Goal: Task Accomplishment & Management: Contribute content

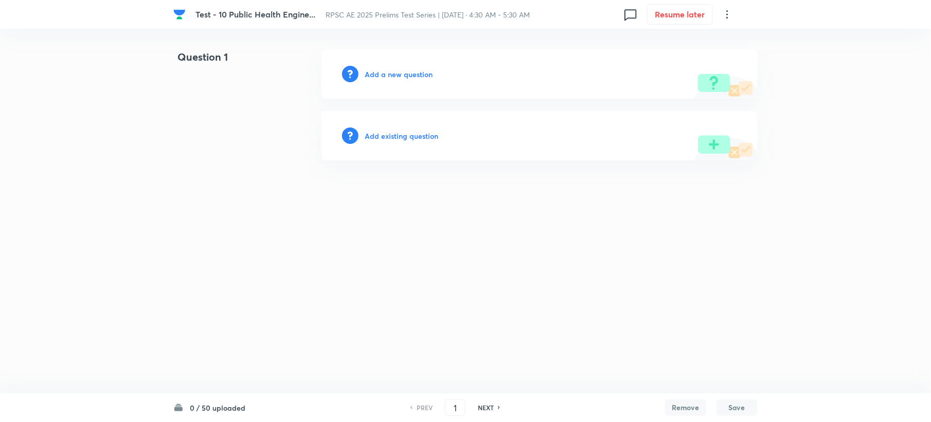
click at [399, 74] on h6 "Add a new question" at bounding box center [399, 74] width 68 height 11
click at [399, 74] on h6 "Choose a question type" at bounding box center [404, 74] width 79 height 11
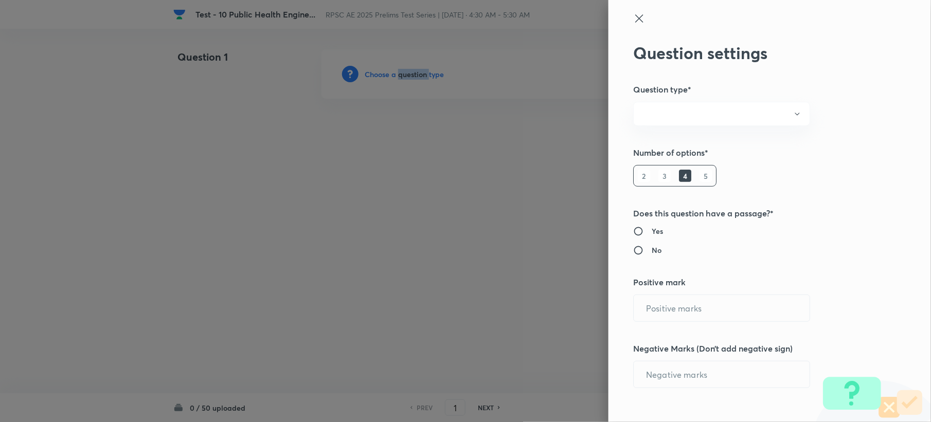
radio input "true"
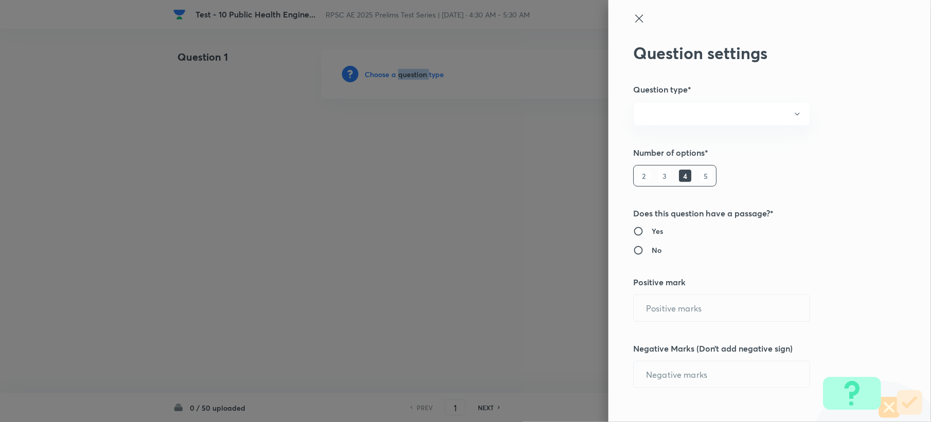
radio input "true"
type input "1"
type input "0"
click at [687, 124] on button "Single choice correct" at bounding box center [721, 114] width 177 height 24
click at [669, 142] on span "Single choice correct" at bounding box center [712, 145] width 164 height 11
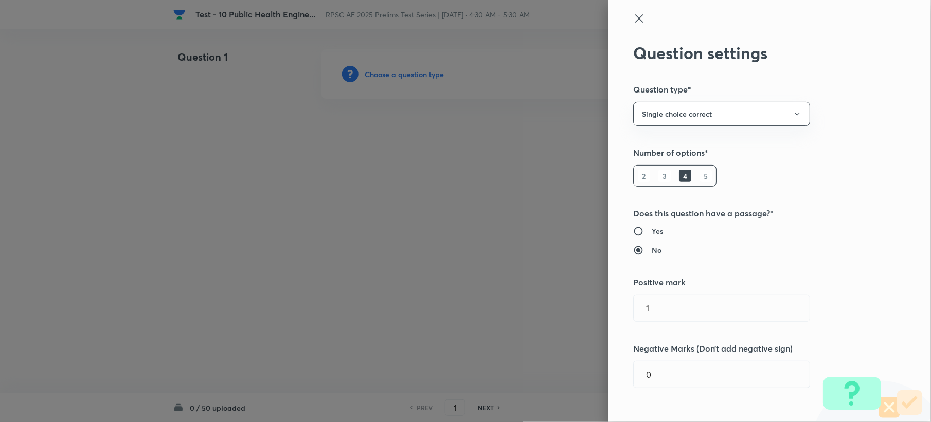
scroll to position [274, 0]
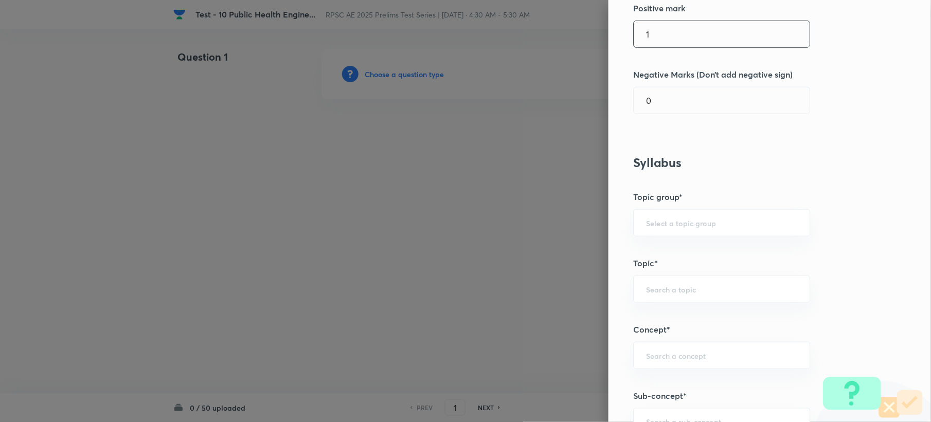
click at [663, 21] on div "1 ​" at bounding box center [721, 34] width 177 height 27
type input "2"
click at [671, 102] on input "0" at bounding box center [722, 100] width 176 height 26
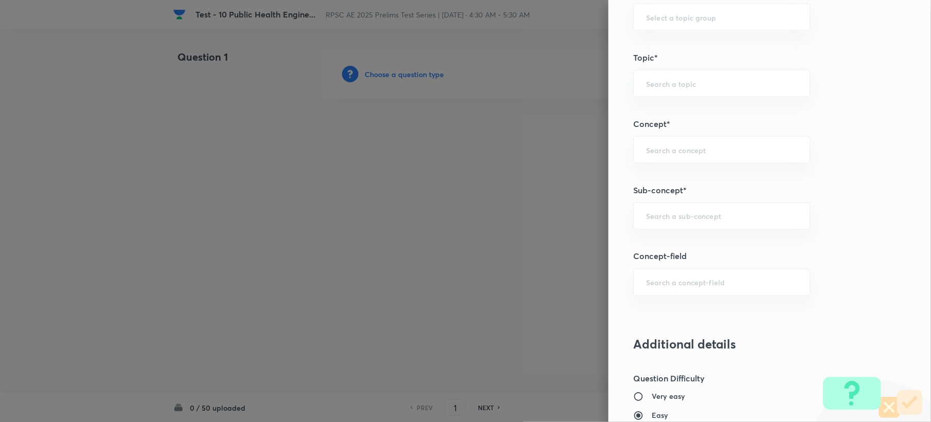
type input "0.67"
click at [657, 200] on div "Question settings Question type* Single choice correct Number of options* 2 3 4…" at bounding box center [769, 211] width 322 height 422
click at [657, 221] on input "text" at bounding box center [721, 216] width 151 height 10
click at [646, 220] on input "text" at bounding box center [721, 216] width 151 height 10
paste input "Water Demands"
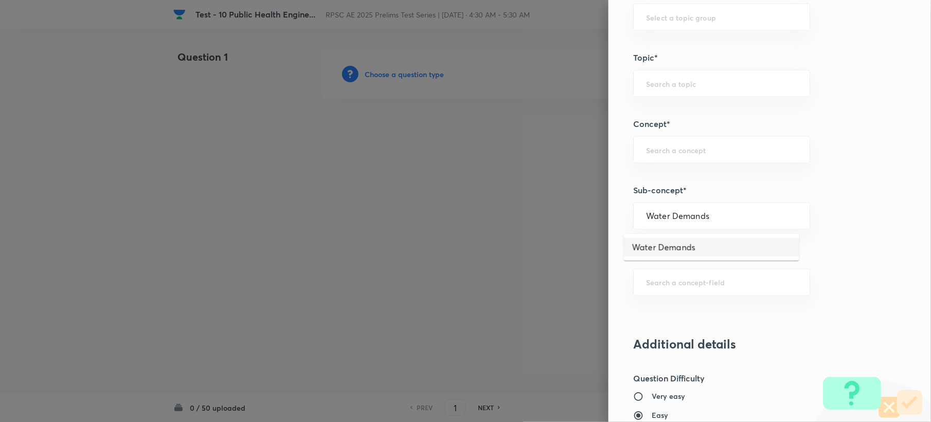
click at [672, 254] on li "Water Demands" at bounding box center [711, 247] width 175 height 19
type input "Water Demands"
type input "Civil Engineering"
type input "Environmental Engineering"
type input "Water Supply Engineering"
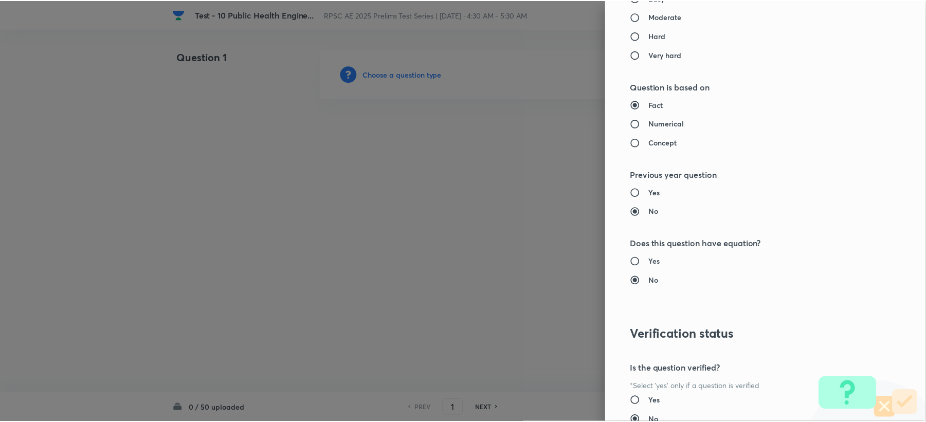
scroll to position [982, 0]
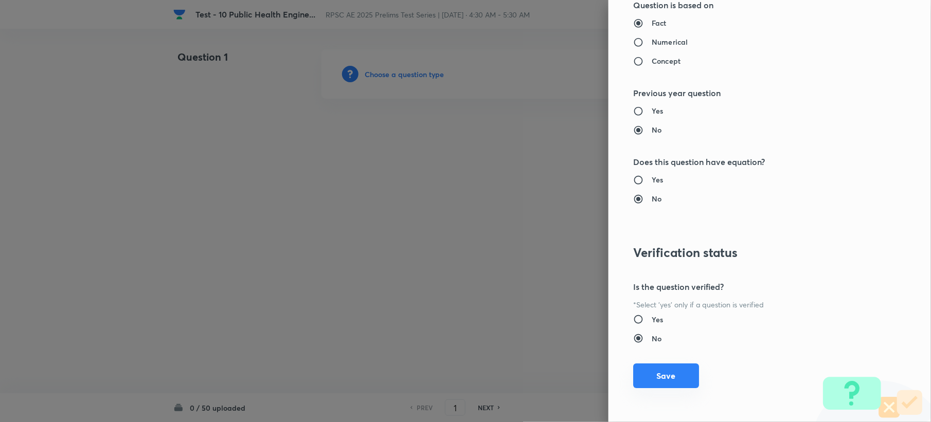
click at [633, 380] on button "Save" at bounding box center [666, 376] width 66 height 25
click at [638, 380] on button "Save" at bounding box center [666, 376] width 66 height 25
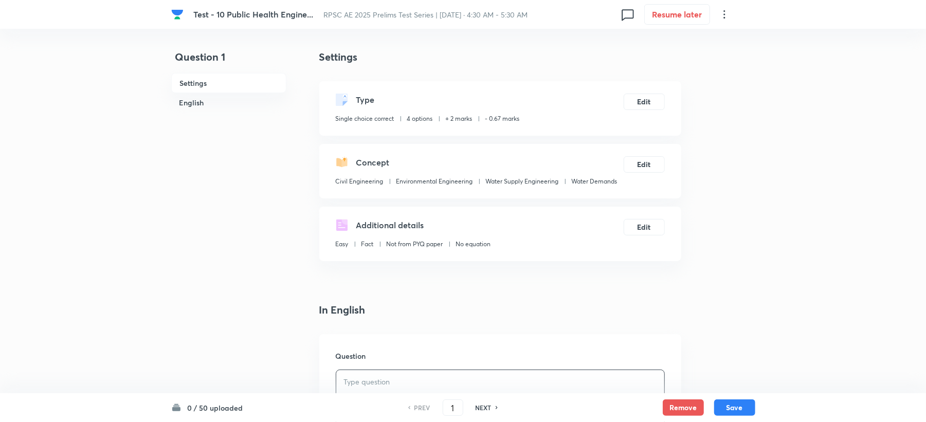
scroll to position [274, 0]
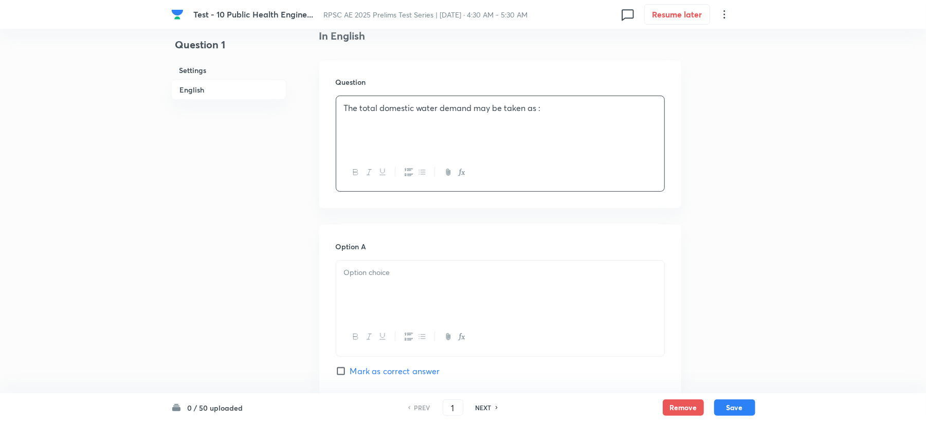
click at [539, 110] on p "The total domestic water demand may be taken as :" at bounding box center [500, 108] width 313 height 12
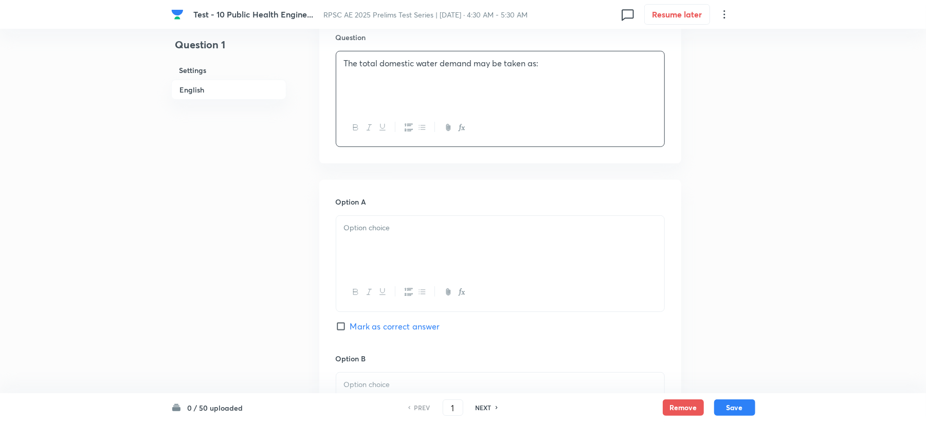
scroll to position [343, 0]
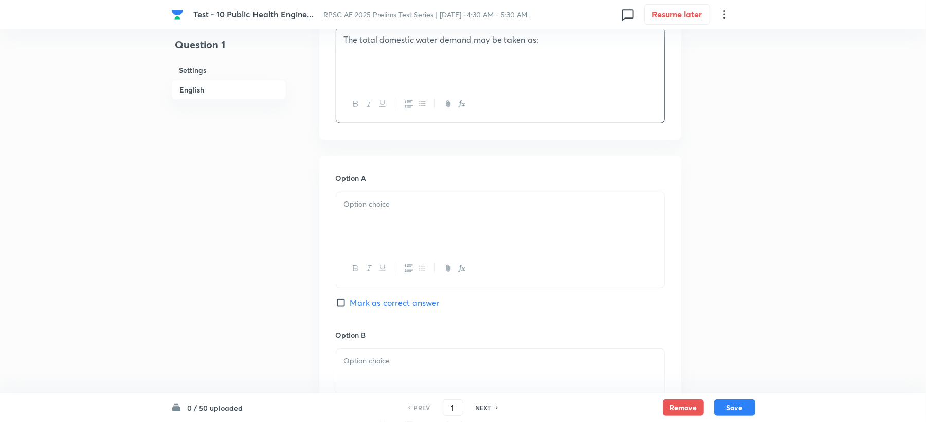
click at [373, 210] on p at bounding box center [500, 205] width 313 height 12
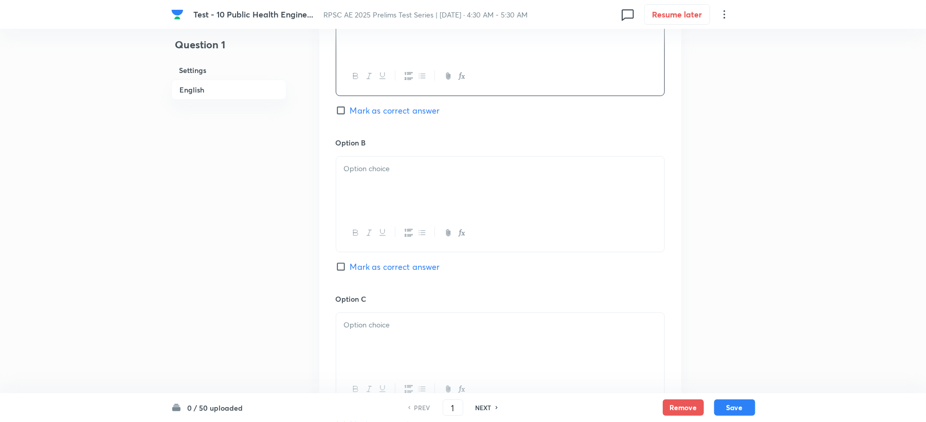
scroll to position [548, 0]
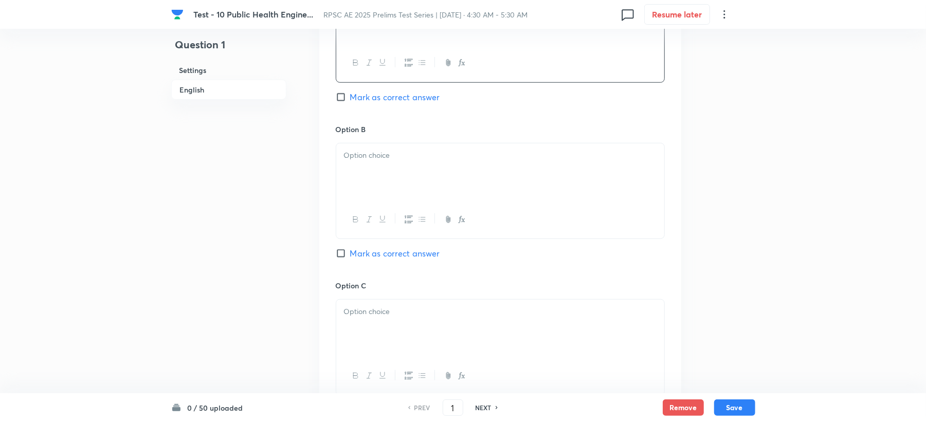
click at [371, 165] on div at bounding box center [500, 172] width 328 height 58
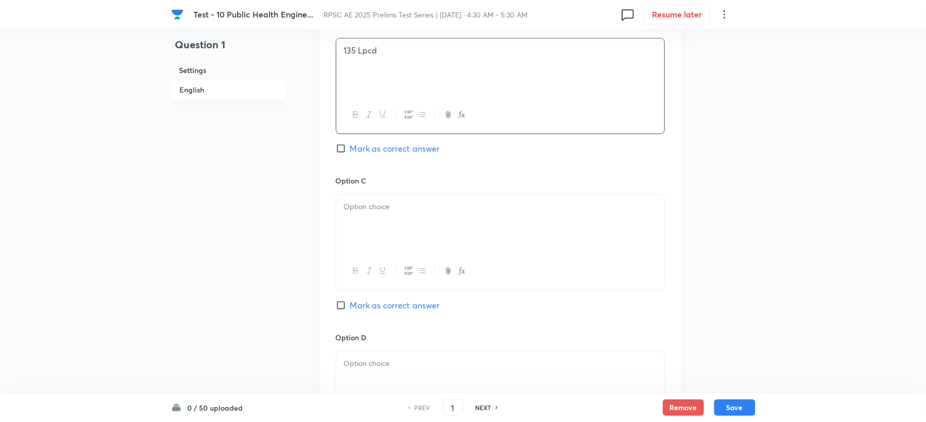
scroll to position [686, 0]
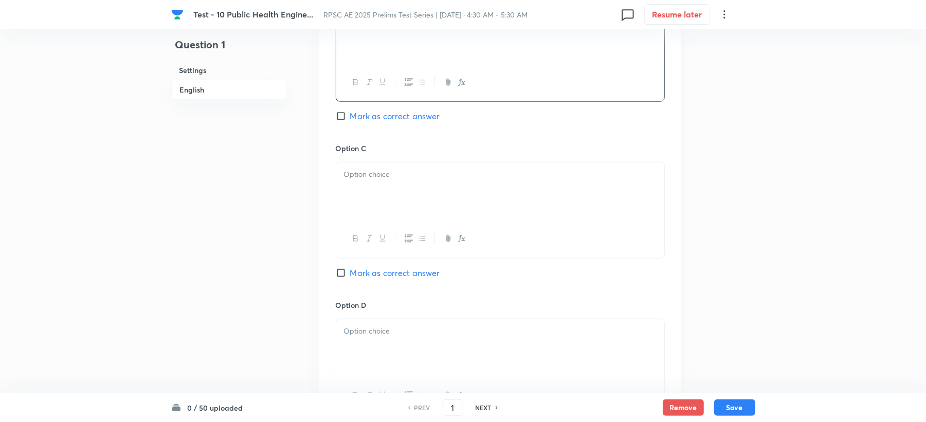
click at [357, 194] on div at bounding box center [500, 192] width 328 height 58
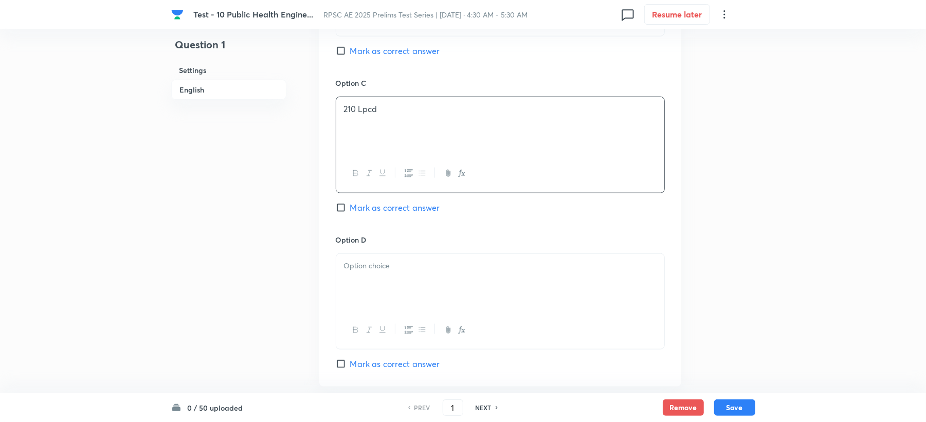
scroll to position [754, 0]
click at [368, 262] on div at bounding box center [500, 280] width 328 height 58
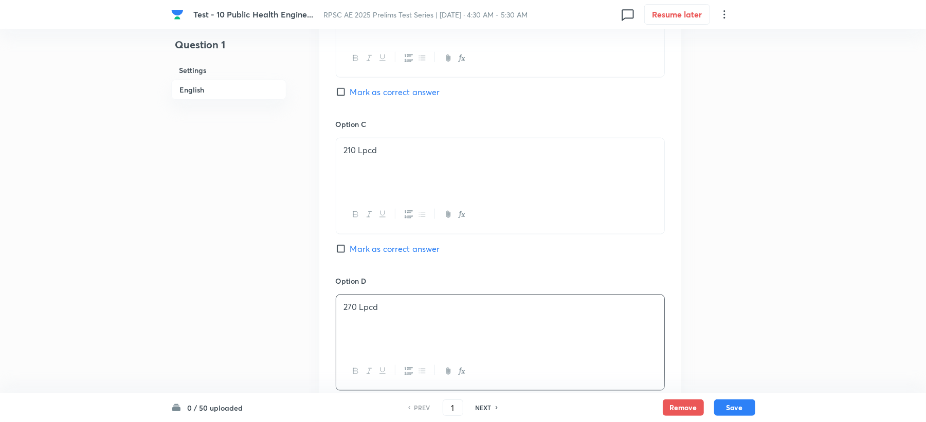
scroll to position [686, 0]
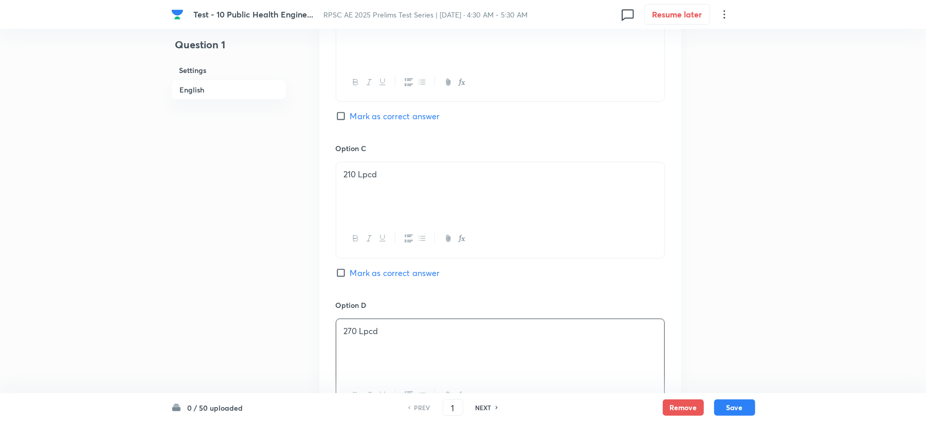
click at [377, 114] on span "Mark as correct answer" at bounding box center [395, 116] width 90 height 12
click at [350, 114] on input "Mark as correct answer" at bounding box center [343, 116] width 14 height 10
checkbox input "true"
click at [382, 300] on div "Option D 270 Lpcd Mark as correct answer" at bounding box center [500, 368] width 329 height 136
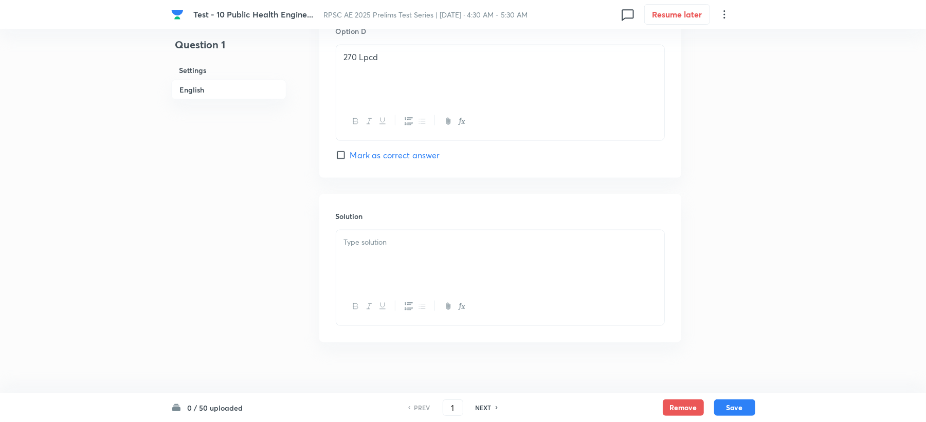
click at [353, 243] on p at bounding box center [500, 243] width 313 height 12
click at [353, 252] on div at bounding box center [500, 259] width 328 height 58
click at [373, 245] on p at bounding box center [500, 243] width 313 height 12
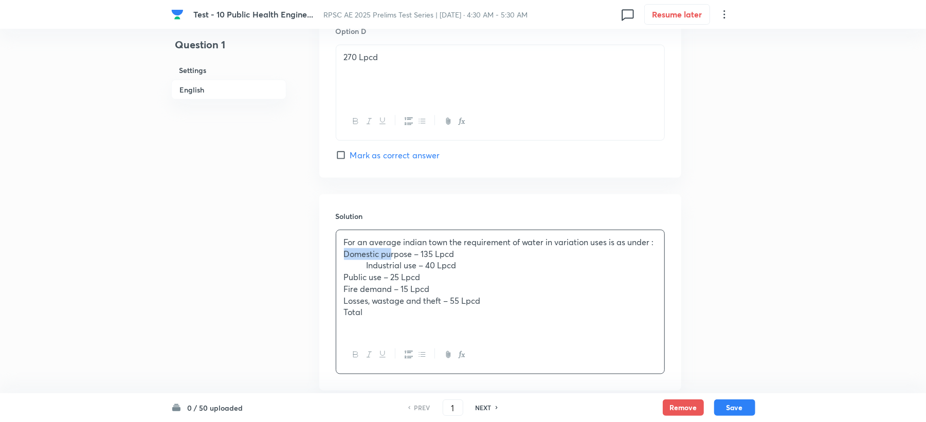
drag, startPoint x: 371, startPoint y: 254, endPoint x: 298, endPoint y: 260, distance: 73.3
drag, startPoint x: 367, startPoint y: 270, endPoint x: 321, endPoint y: 270, distance: 45.8
click at [321, 270] on div "Solution For an average indian town the requirement of water in variation uses …" at bounding box center [500, 292] width 362 height 196
drag, startPoint x: 367, startPoint y: 278, endPoint x: 322, endPoint y: 282, distance: 45.5
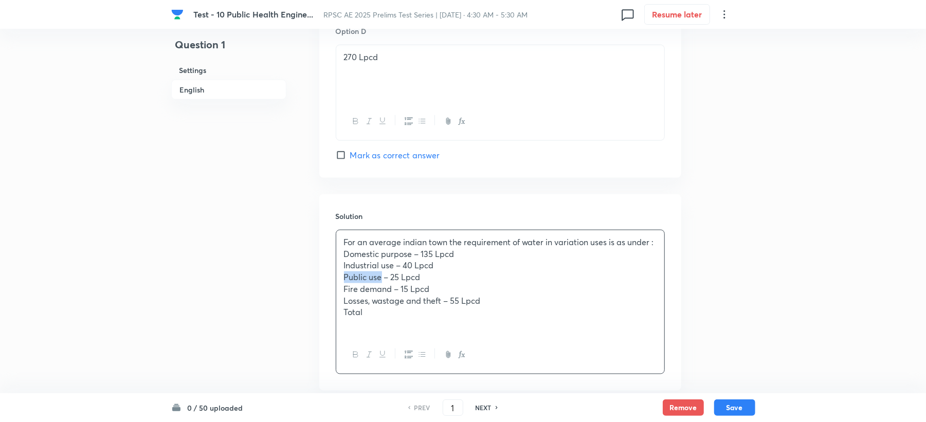
click at [322, 282] on div "Solution For an average indian town the requirement of water in variation uses …" at bounding box center [500, 292] width 362 height 196
drag, startPoint x: 367, startPoint y: 293, endPoint x: 321, endPoint y: 293, distance: 46.3
click at [321, 293] on div "Solution For an average indian town the requirement of water in variation uses …" at bounding box center [500, 292] width 362 height 196
drag, startPoint x: 368, startPoint y: 298, endPoint x: 340, endPoint y: 300, distance: 28.4
click at [328, 300] on div "Solution For an average indian town the requirement of water in variation uses …" at bounding box center [500, 292] width 362 height 196
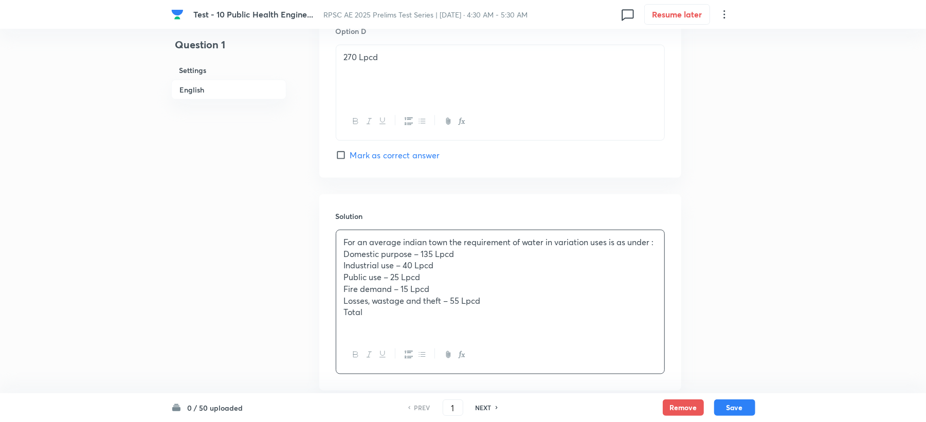
drag, startPoint x: 370, startPoint y: 315, endPoint x: 332, endPoint y: 315, distance: 38.6
click at [332, 315] on div "Solution For an average indian town the requirement of water in variation uses …" at bounding box center [500, 292] width 362 height 196
drag, startPoint x: 412, startPoint y: 245, endPoint x: 429, endPoint y: 245, distance: 16.5
drag, startPoint x: 429, startPoint y: 245, endPoint x: 478, endPoint y: 276, distance: 58.0
click at [478, 276] on p "Public use – 25 Lpcd" at bounding box center [500, 278] width 313 height 12
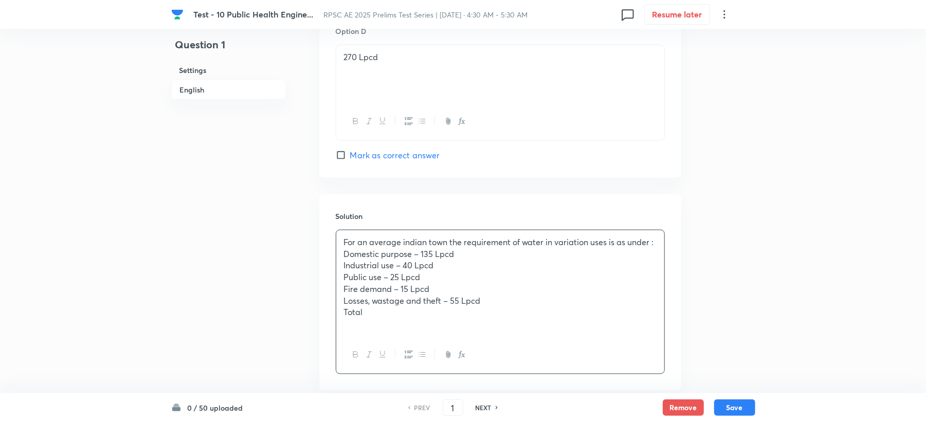
click at [382, 317] on p "Total" at bounding box center [500, 313] width 313 height 12
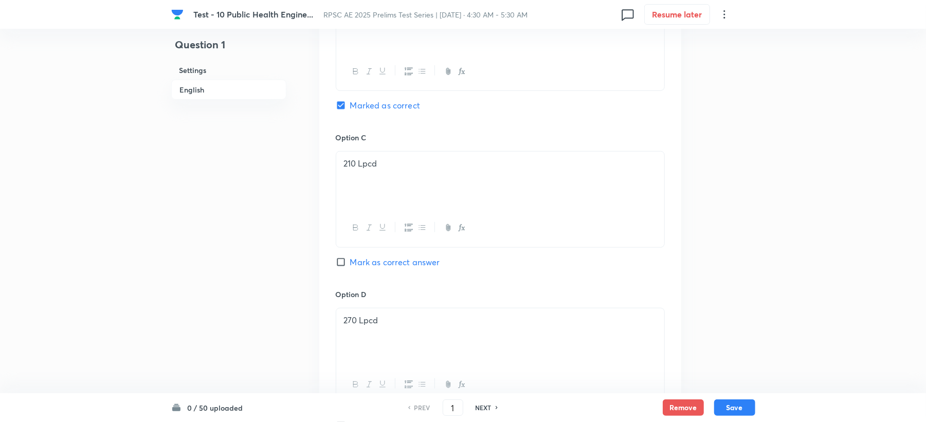
scroll to position [610, 0]
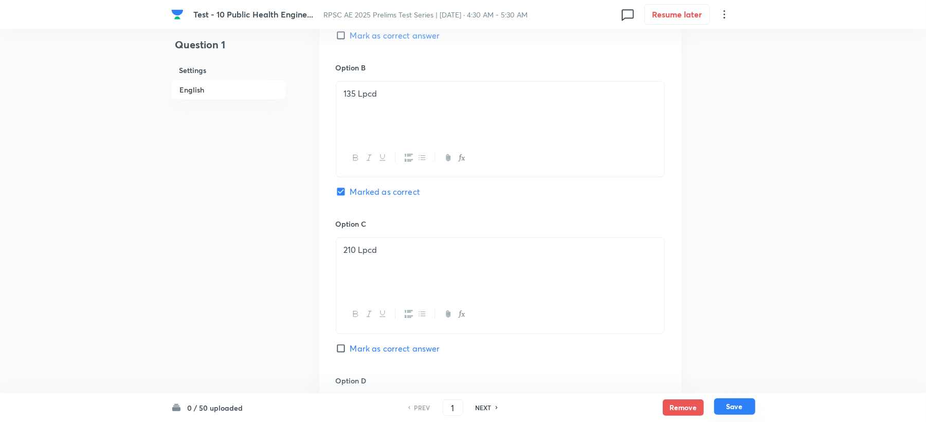
click at [738, 404] on button "Save" at bounding box center [734, 407] width 41 height 16
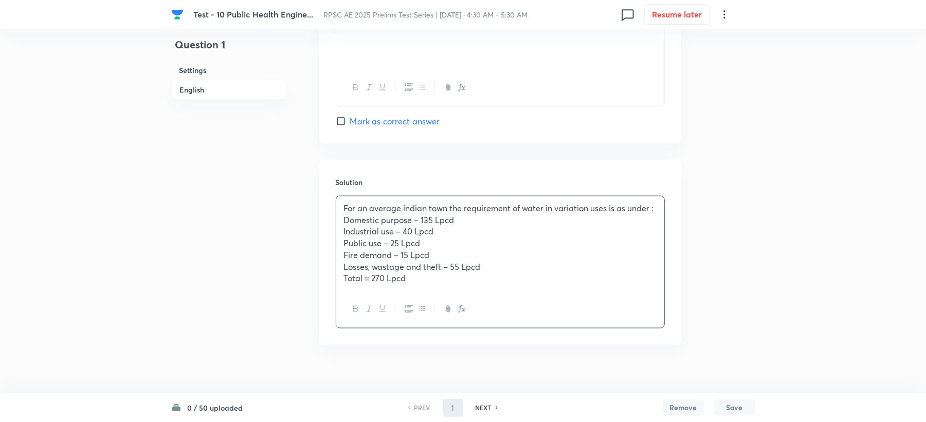
type input "2"
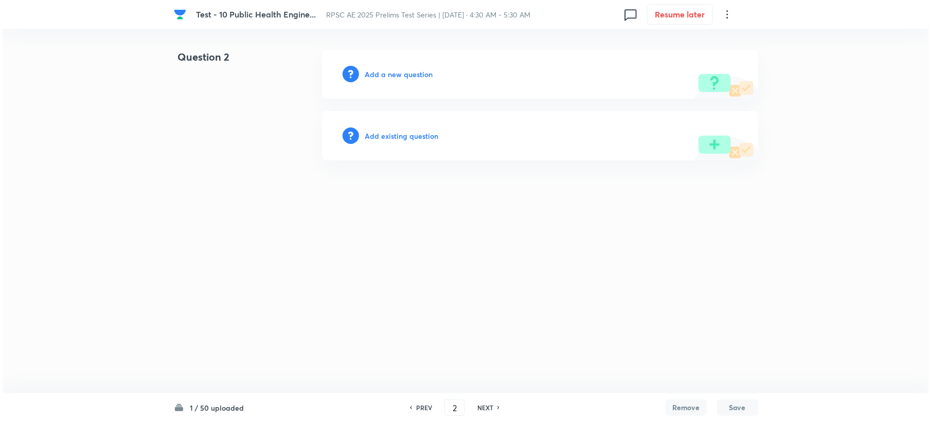
scroll to position [0, 0]
click at [399, 77] on h6 "Add a new question" at bounding box center [399, 74] width 68 height 11
click at [398, 74] on h6 "Choose a question type" at bounding box center [404, 74] width 79 height 11
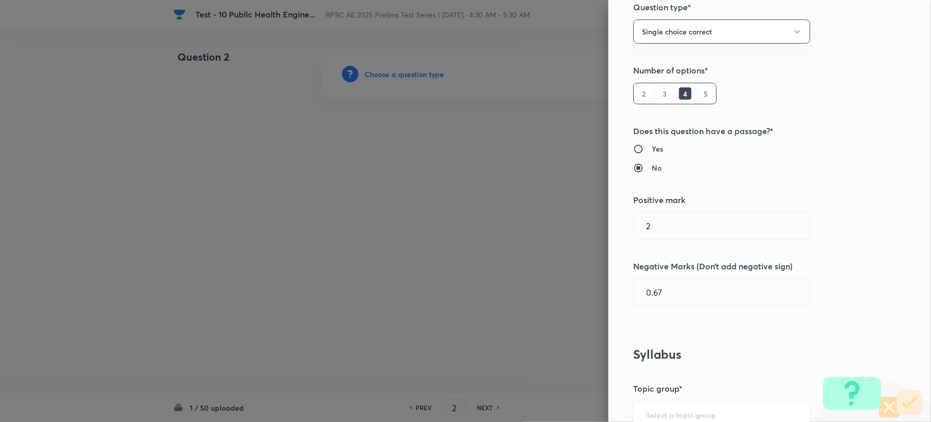
scroll to position [411, 0]
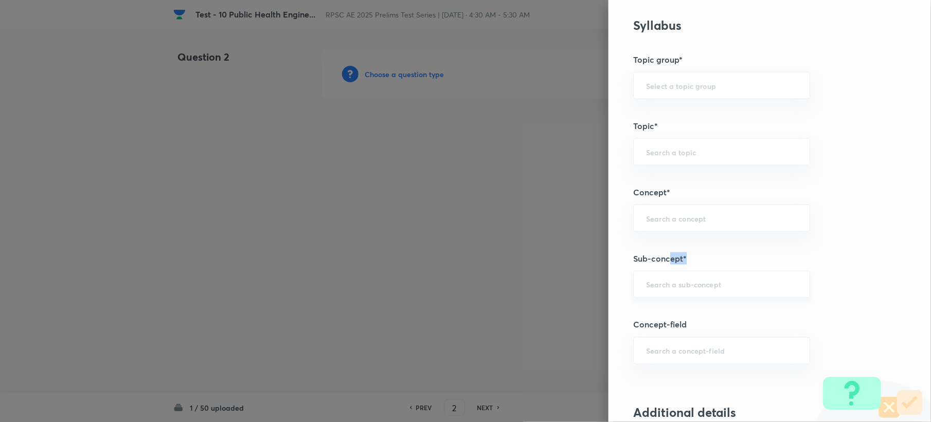
click at [659, 276] on div "Question settings Question type* Single choice correct Number of options* 2 3 4…" at bounding box center [769, 211] width 322 height 422
click at [653, 290] on input "text" at bounding box center [721, 285] width 151 height 10
paste input "Purification of Water Supplies"
click at [650, 320] on li "Purification of Water Supplies" at bounding box center [711, 316] width 175 height 19
type input "Purification of Water Supplies"
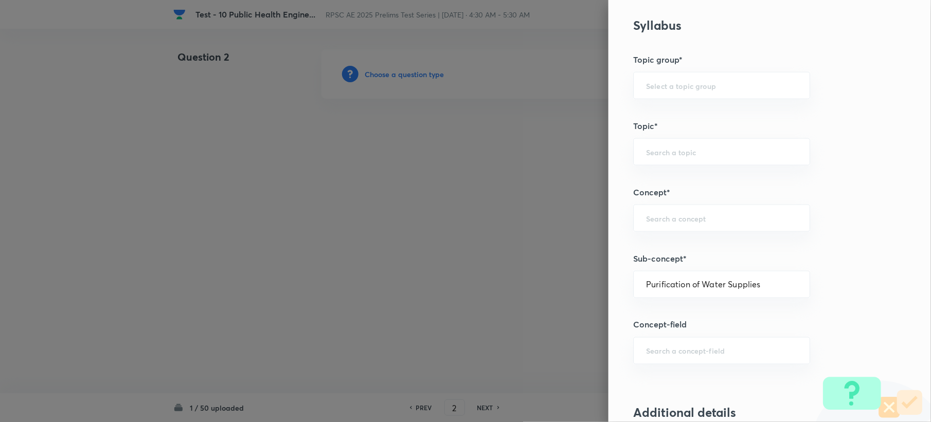
type input "Civil Engineering"
type input "Environmental Engineering"
type input "Water Supply Engineering"
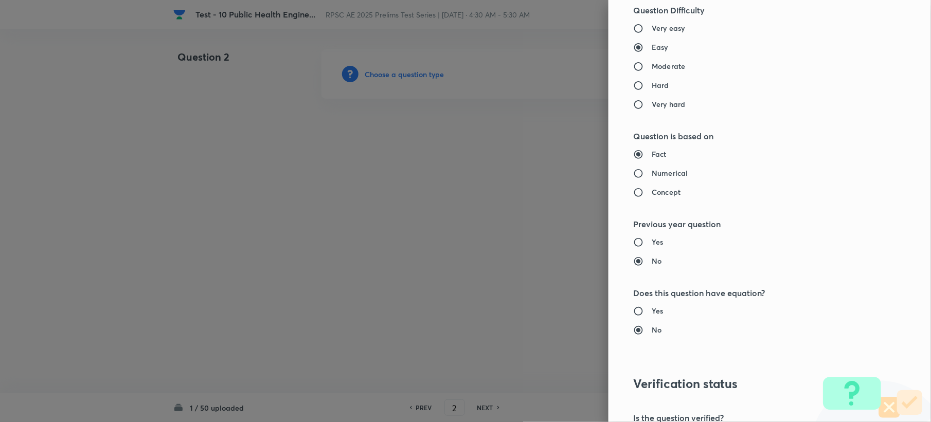
scroll to position [982, 0]
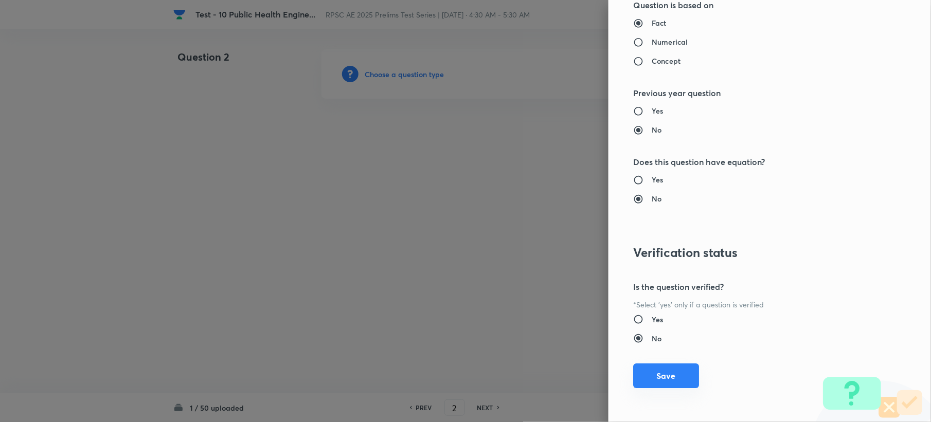
click at [653, 365] on button "Save" at bounding box center [666, 376] width 66 height 25
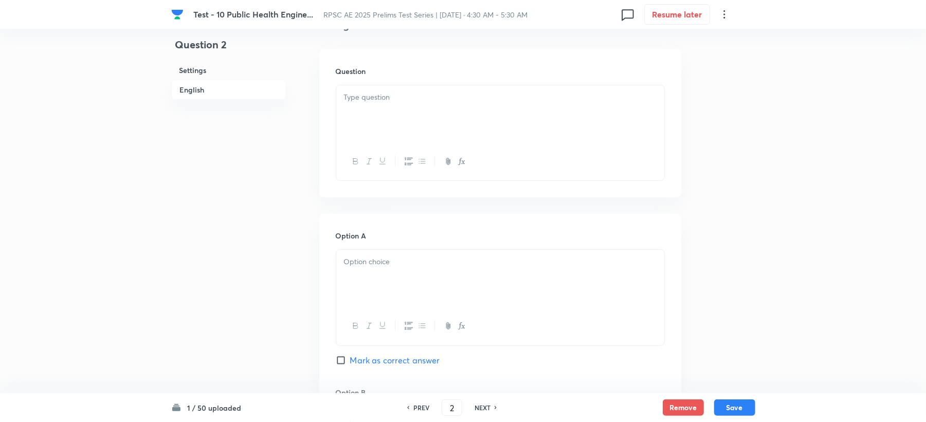
scroll to position [274, 0]
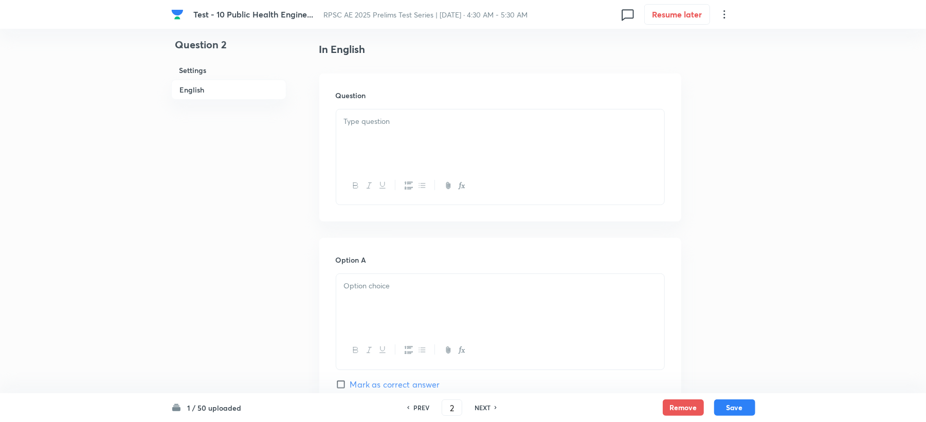
click at [367, 145] on div at bounding box center [500, 139] width 328 height 58
paste div
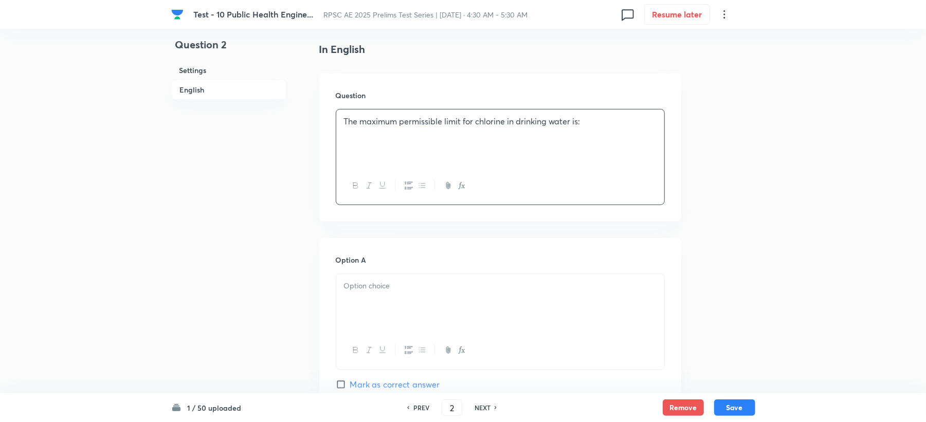
click at [387, 304] on div at bounding box center [500, 303] width 328 height 58
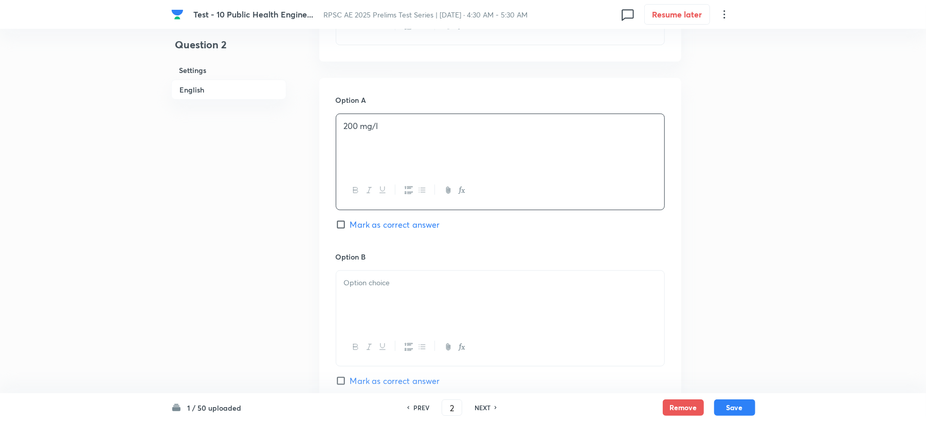
scroll to position [480, 0]
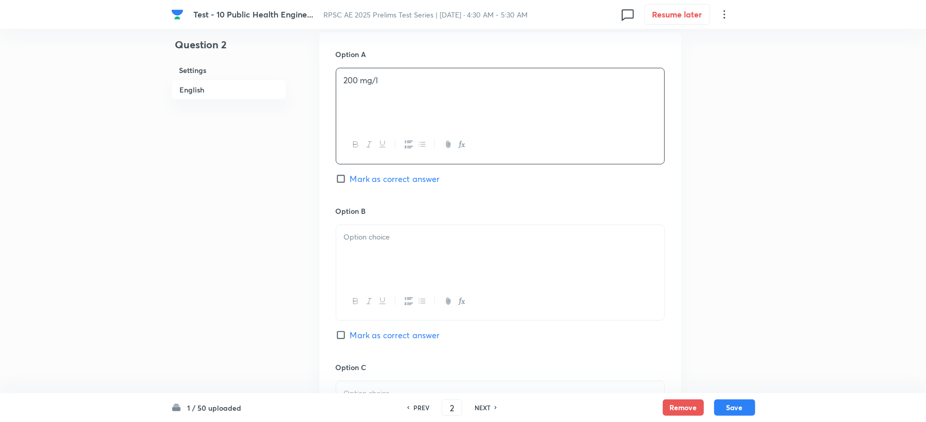
click at [372, 230] on div at bounding box center [500, 254] width 328 height 58
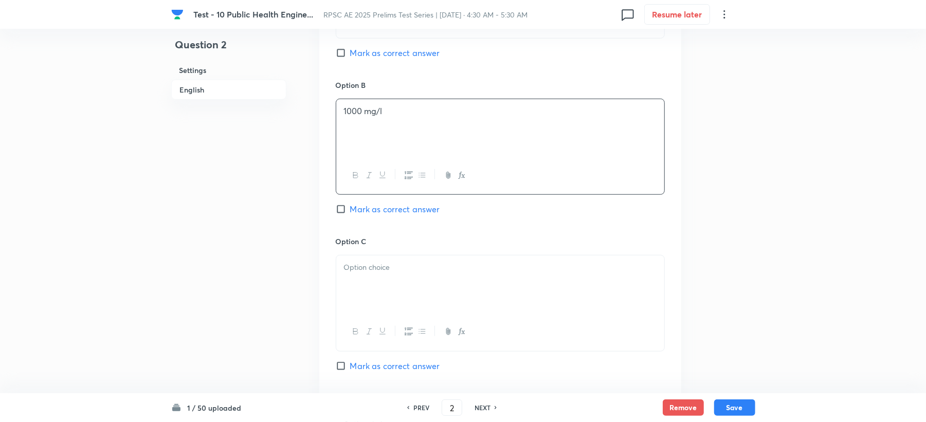
scroll to position [617, 0]
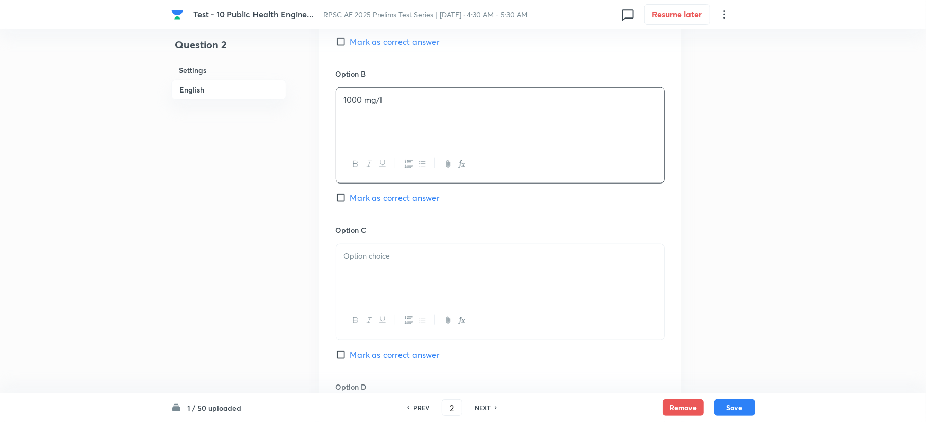
click at [369, 249] on div at bounding box center [500, 273] width 328 height 58
click at [391, 196] on span "Mark as correct answer" at bounding box center [395, 198] width 90 height 12
click at [350, 196] on input "Mark as correct answer" at bounding box center [343, 198] width 14 height 10
checkbox input "true"
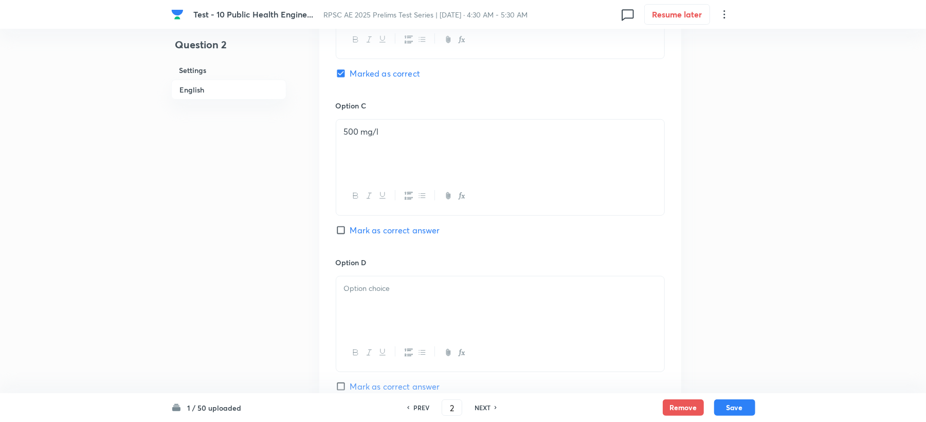
scroll to position [754, 0]
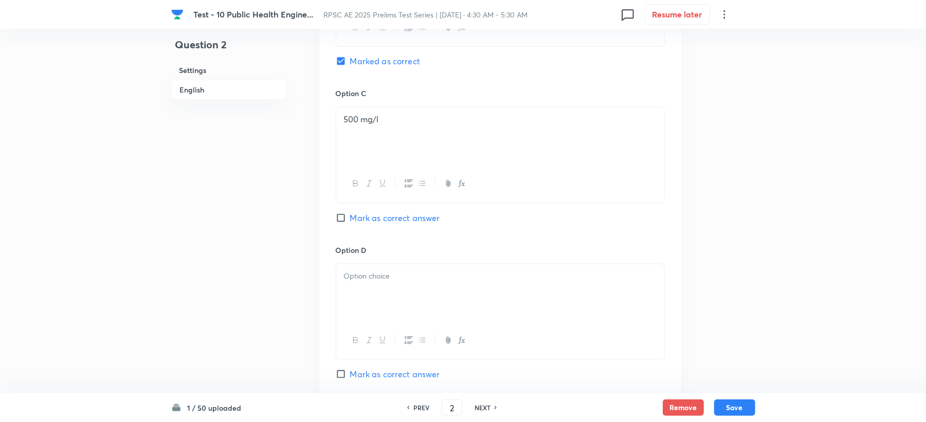
click at [385, 274] on div at bounding box center [500, 293] width 328 height 58
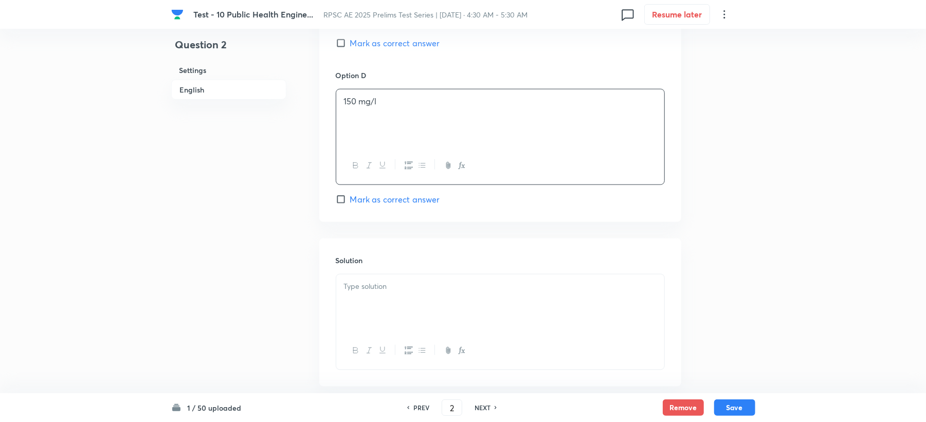
scroll to position [960, 0]
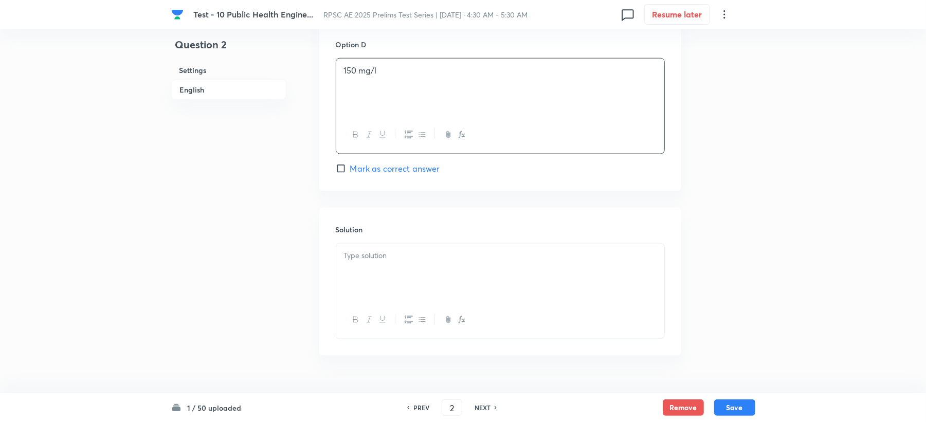
drag, startPoint x: 378, startPoint y: 282, endPoint x: 336, endPoint y: 276, distance: 42.1
click at [377, 282] on div at bounding box center [500, 273] width 328 height 58
paste div
drag, startPoint x: 369, startPoint y: 270, endPoint x: 305, endPoint y: 270, distance: 64.3
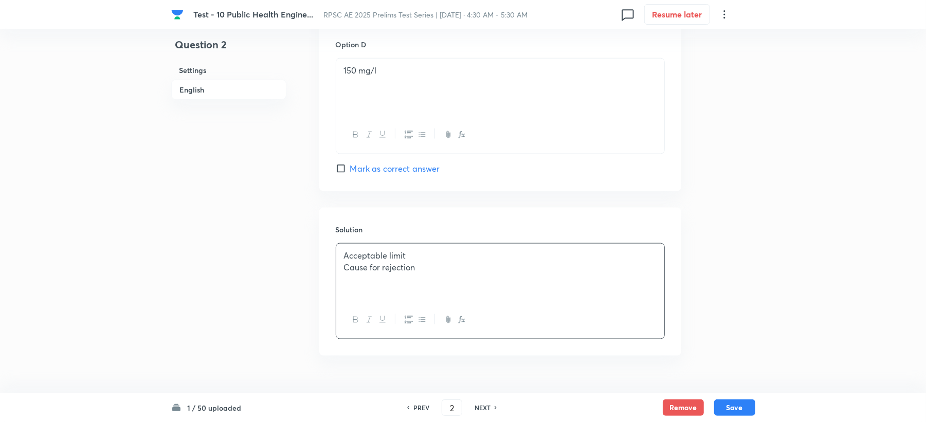
click at [414, 252] on p "Acceptable limit" at bounding box center [500, 256] width 313 height 12
click at [445, 272] on p "Cause for rejection" at bounding box center [500, 268] width 313 height 12
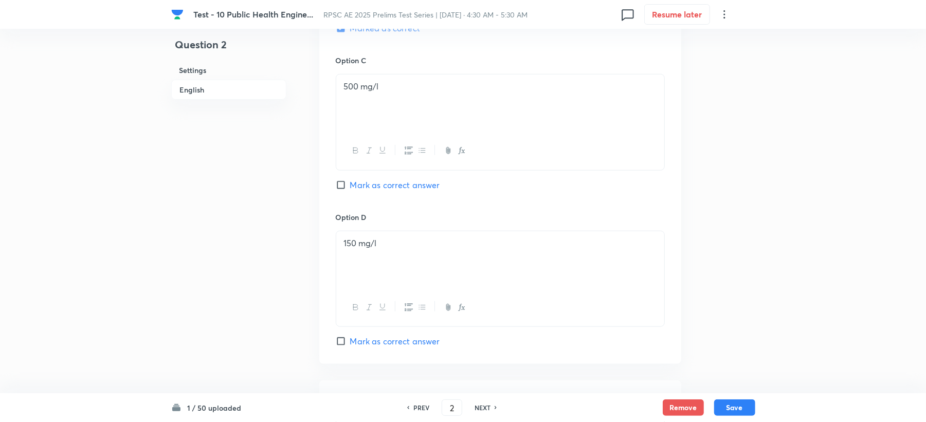
scroll to position [686, 0]
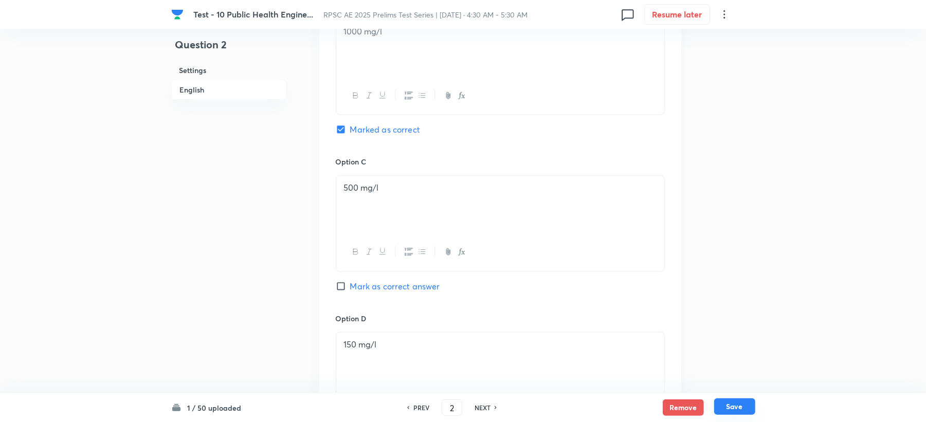
click at [740, 402] on button "Save" at bounding box center [734, 407] width 41 height 16
type input "3"
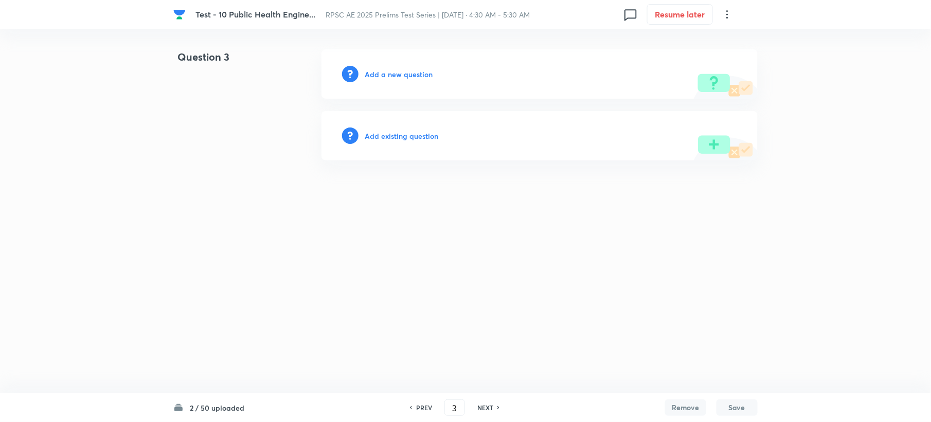
click at [403, 73] on h6 "Add a new question" at bounding box center [399, 74] width 68 height 11
click at [403, 73] on h6 "Choose a question type" at bounding box center [404, 74] width 79 height 11
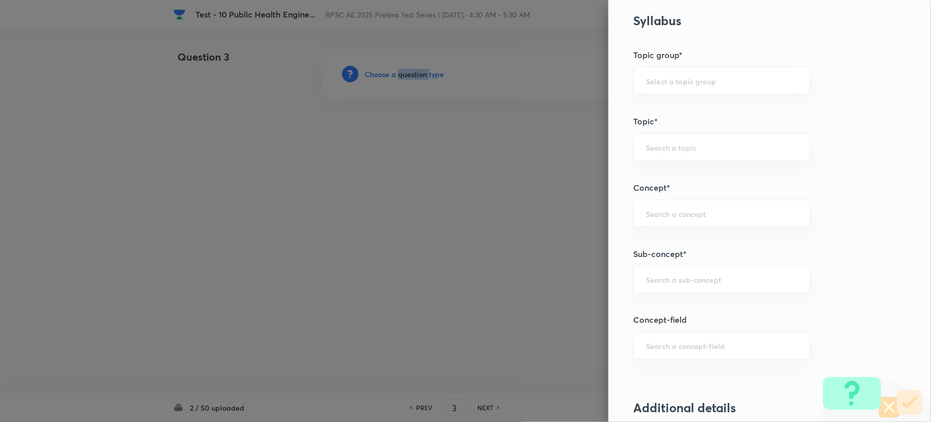
scroll to position [548, 0]
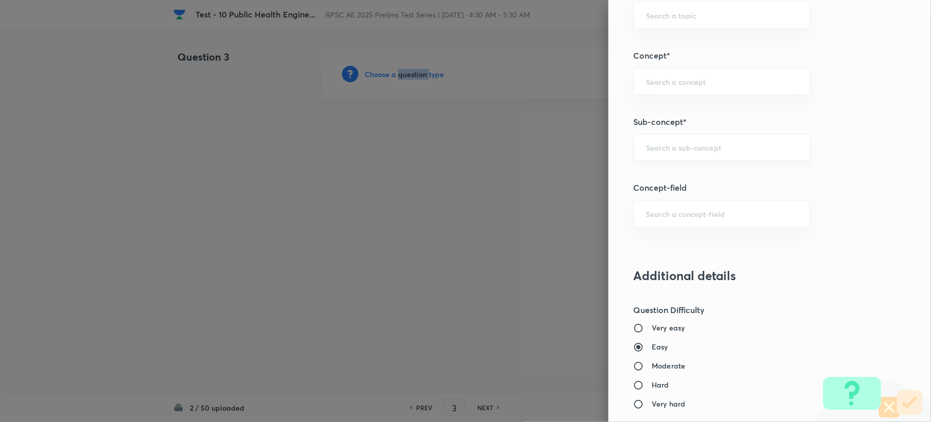
click at [681, 140] on div "​" at bounding box center [721, 147] width 177 height 27
paste input "Genetics and Genomics"
drag, startPoint x: 671, startPoint y: 149, endPoint x: 785, endPoint y: 149, distance: 113.7
click at [785, 149] on input "Genetics and Genomics" at bounding box center [721, 148] width 151 height 10
type input "Genetics"
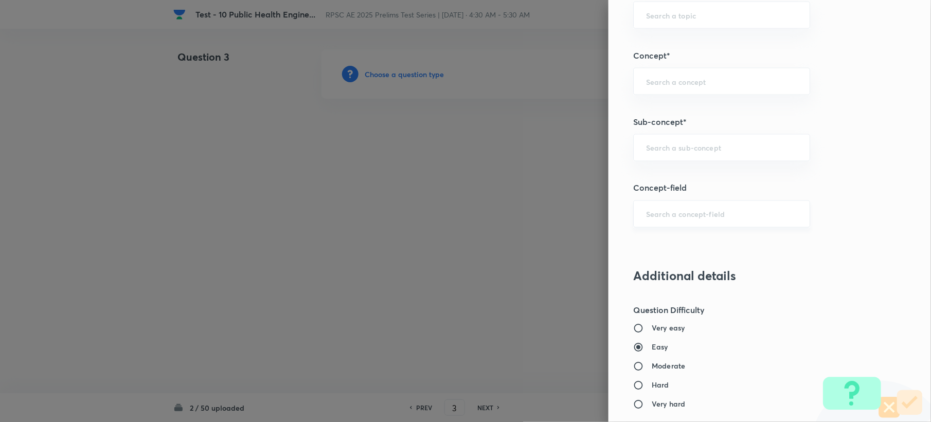
paste input "Quality Parameters of Water"
click at [679, 181] on li "Quality Parameters of Water" at bounding box center [711, 179] width 175 height 19
type input "Quality Parameters of Water"
type input "Civil Engineering"
type input "Environmental Engineering"
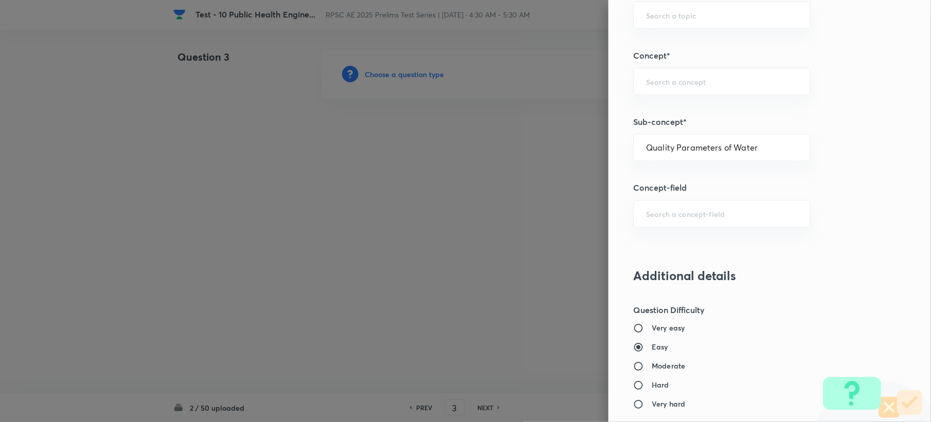
type input "Water Supply Engineering"
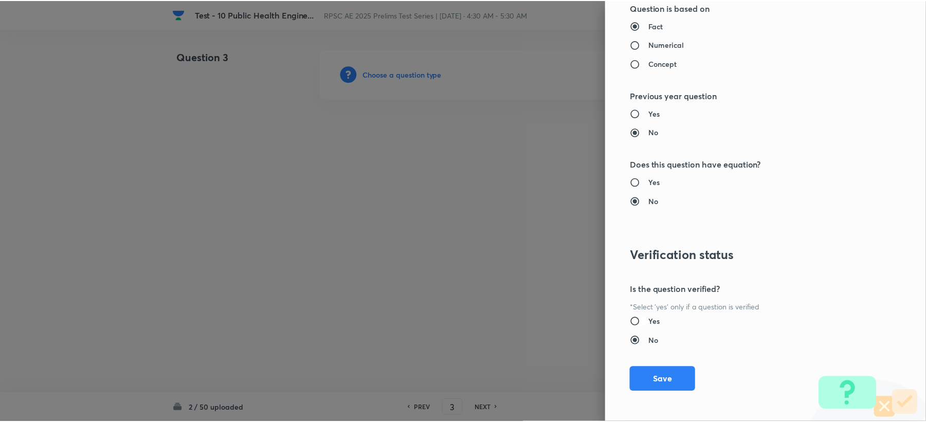
scroll to position [982, 0]
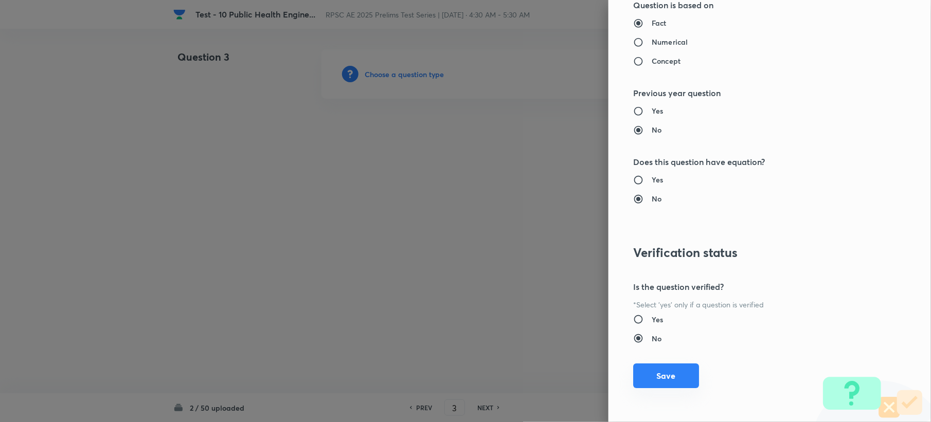
click at [648, 372] on button "Save" at bounding box center [666, 376] width 66 height 25
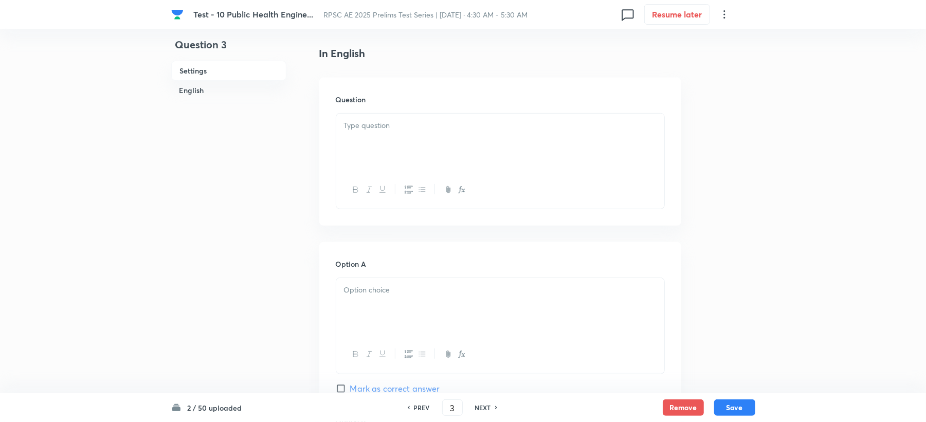
scroll to position [274, 0]
click at [370, 142] on div at bounding box center [500, 139] width 328 height 58
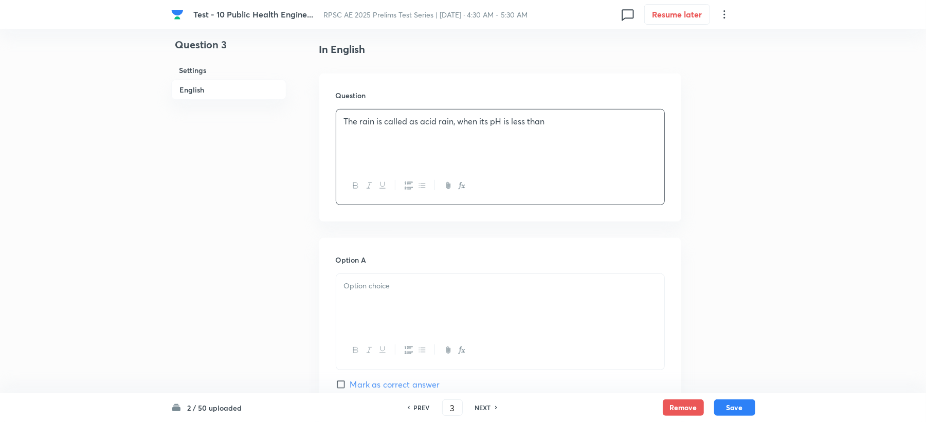
click at [358, 291] on p at bounding box center [500, 286] width 313 height 12
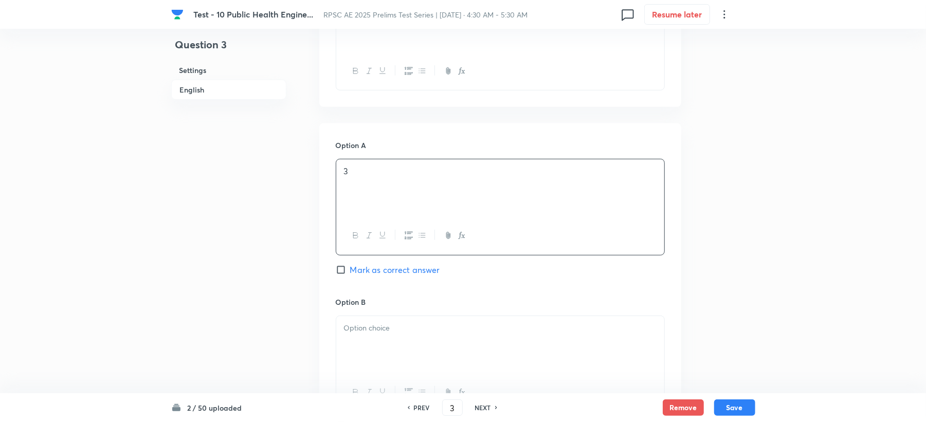
scroll to position [480, 0]
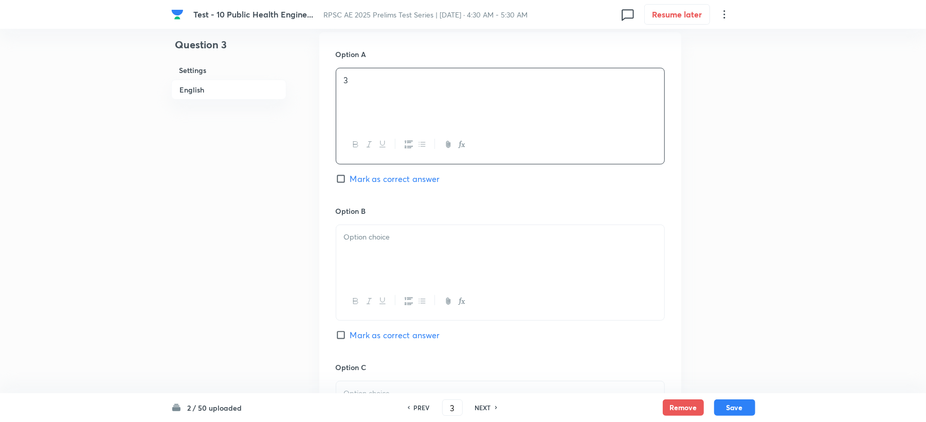
click at [380, 260] on div at bounding box center [500, 254] width 328 height 58
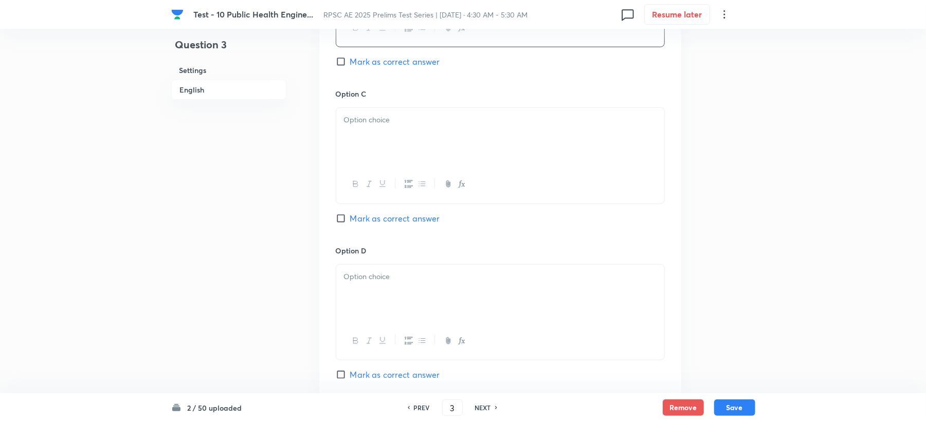
scroll to position [754, 0]
click at [376, 155] on div at bounding box center [500, 136] width 328 height 58
click at [421, 286] on div at bounding box center [500, 293] width 328 height 58
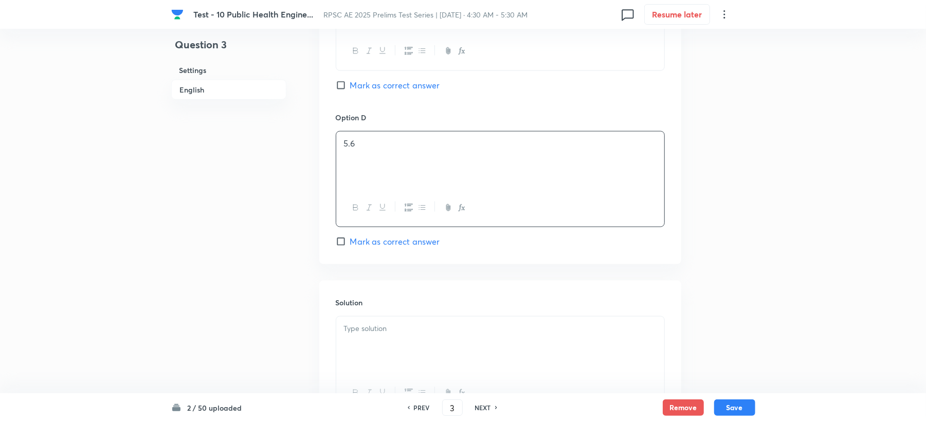
scroll to position [891, 0]
drag, startPoint x: 387, startPoint y: 232, endPoint x: 387, endPoint y: 241, distance: 8.7
click at [387, 233] on div "Option D 5.6 [PERSON_NAME] as correct answer" at bounding box center [500, 175] width 329 height 136
click at [387, 243] on span "Mark as correct answer" at bounding box center [395, 237] width 90 height 12
click at [350, 242] on input "Mark as correct answer" at bounding box center [343, 237] width 14 height 10
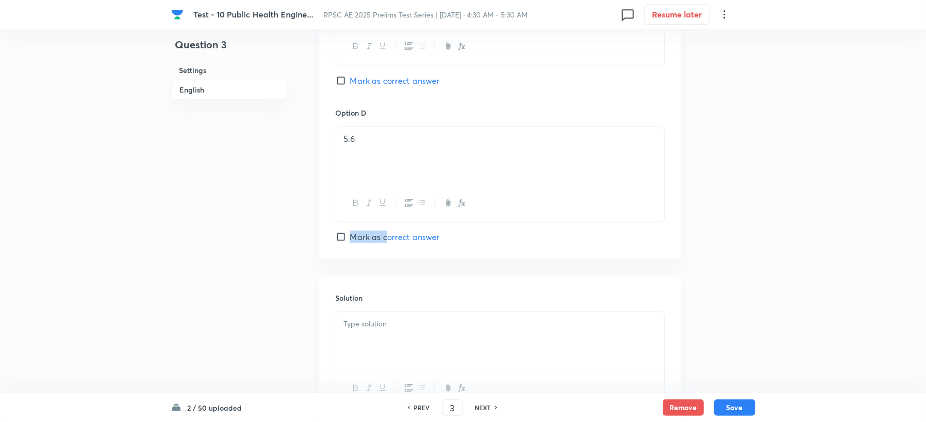
checkbox input "true"
drag, startPoint x: 369, startPoint y: 324, endPoint x: 229, endPoint y: 300, distance: 141.9
click at [369, 325] on p at bounding box center [500, 324] width 313 height 12
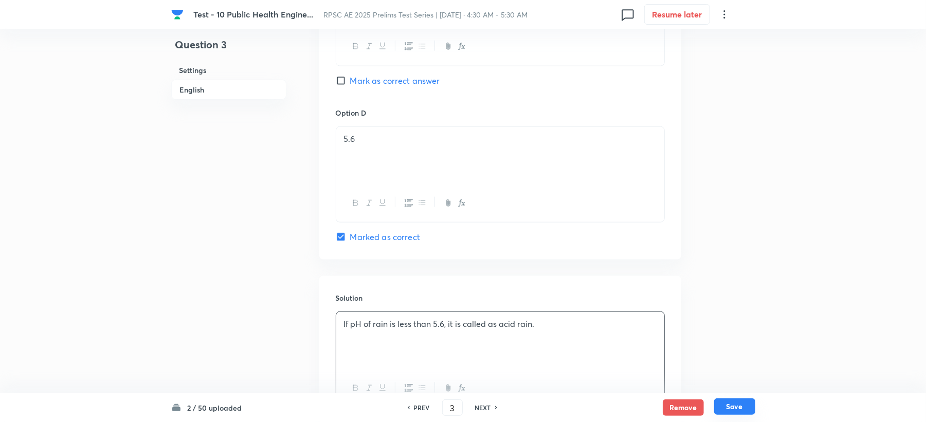
click at [737, 406] on button "Save" at bounding box center [734, 407] width 41 height 16
type input "4"
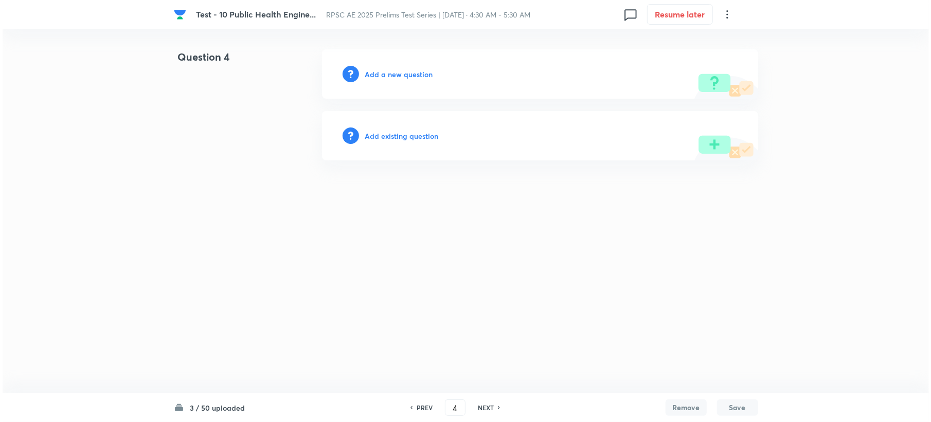
scroll to position [0, 0]
click at [400, 77] on h6 "Add a new question" at bounding box center [399, 74] width 68 height 11
click at [400, 77] on h6 "Choose a question type" at bounding box center [404, 74] width 79 height 11
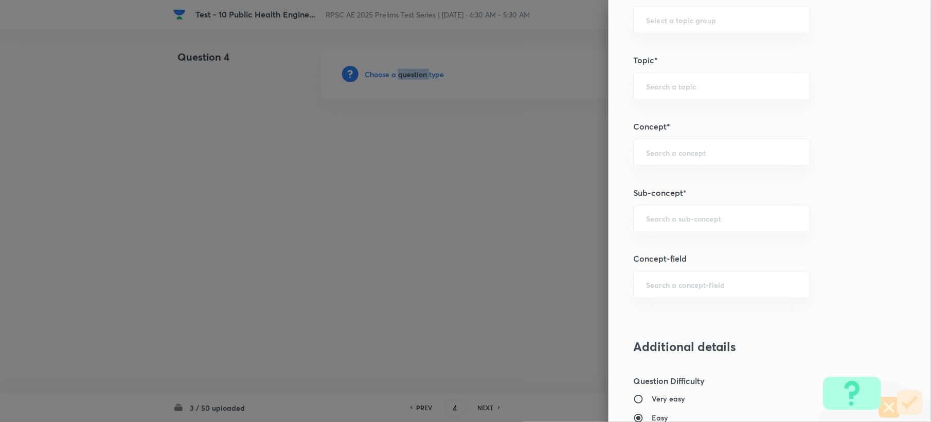
scroll to position [480, 0]
click at [646, 221] on input "text" at bounding box center [721, 216] width 151 height 10
paste input "Purification of Water Supplies"
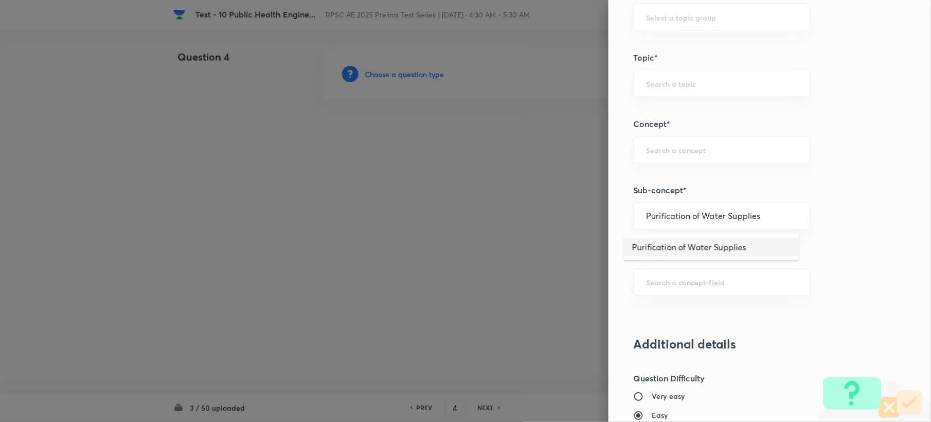
click at [653, 242] on li "Purification of Water Supplies" at bounding box center [711, 247] width 175 height 19
type input "Purification of Water Supplies"
type input "Civil Engineering"
type input "Environmental Engineering"
type input "Water Supply Engineering"
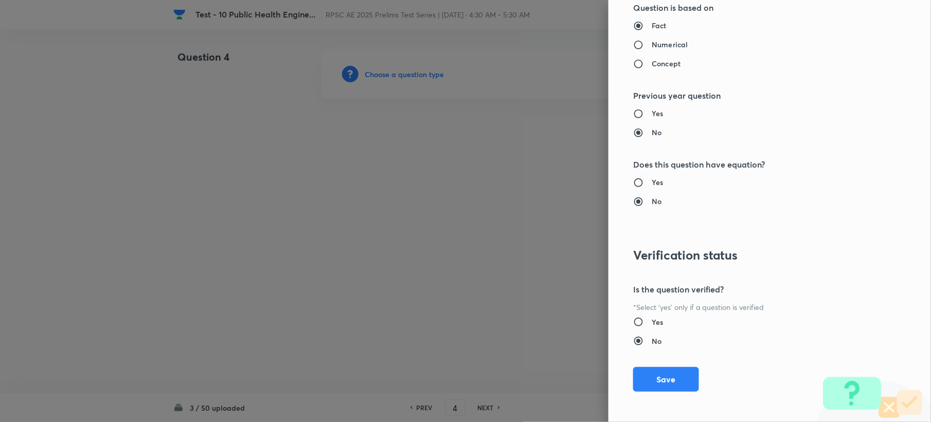
scroll to position [982, 0]
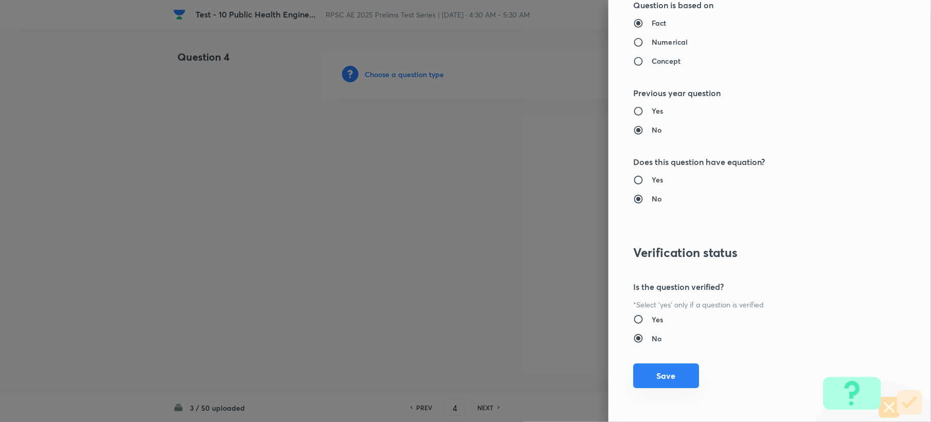
click at [640, 382] on button "Save" at bounding box center [666, 376] width 66 height 25
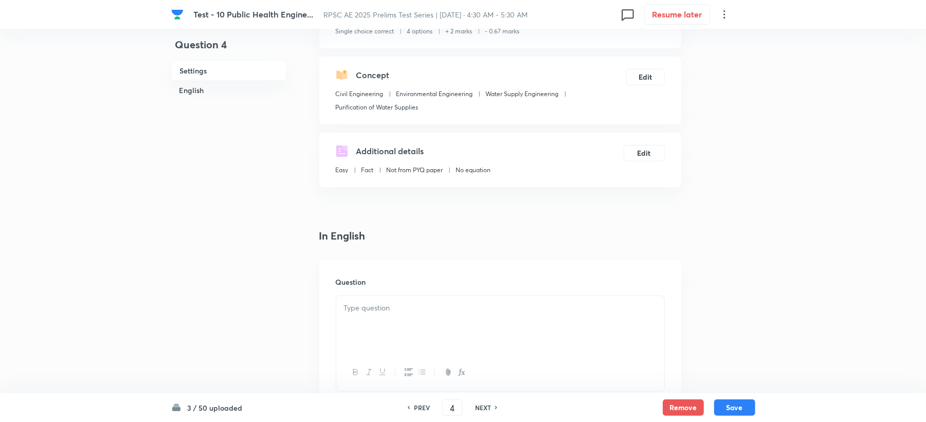
scroll to position [274, 0]
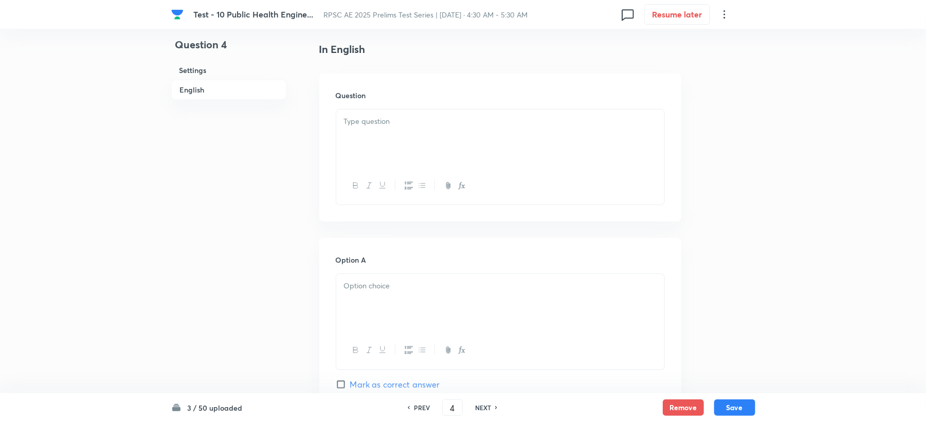
click at [352, 132] on div at bounding box center [500, 139] width 328 height 58
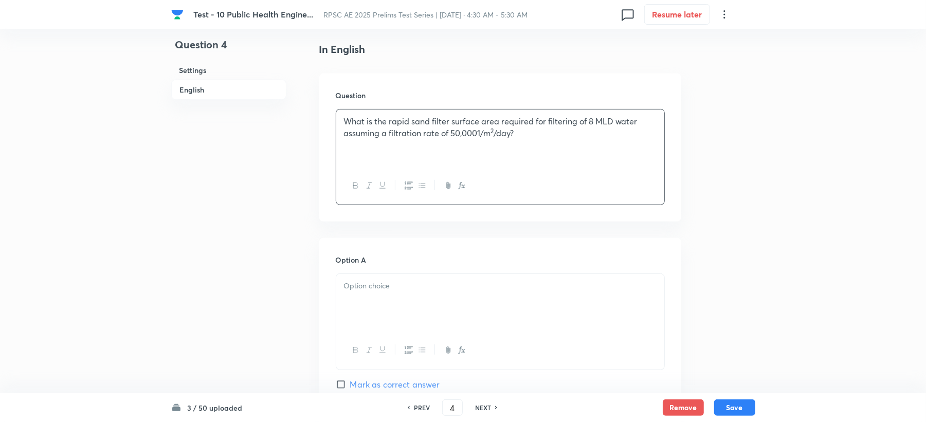
click at [362, 294] on div at bounding box center [500, 303] width 328 height 58
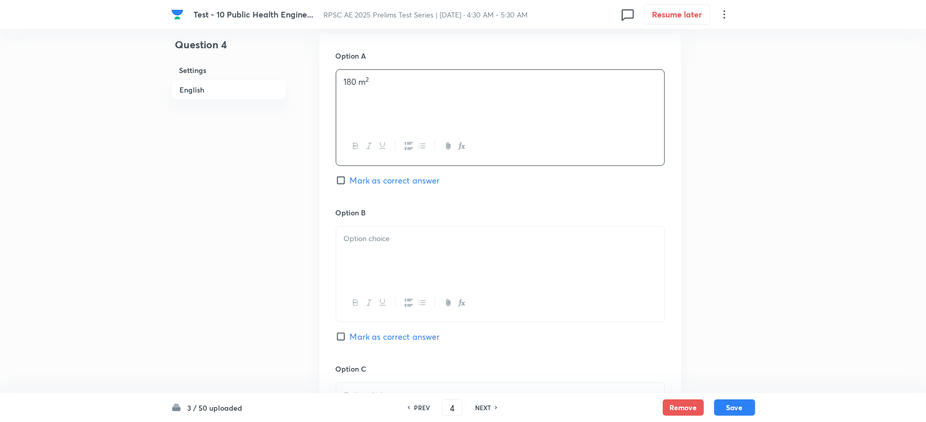
scroll to position [480, 0]
click at [371, 254] on div at bounding box center [500, 254] width 328 height 58
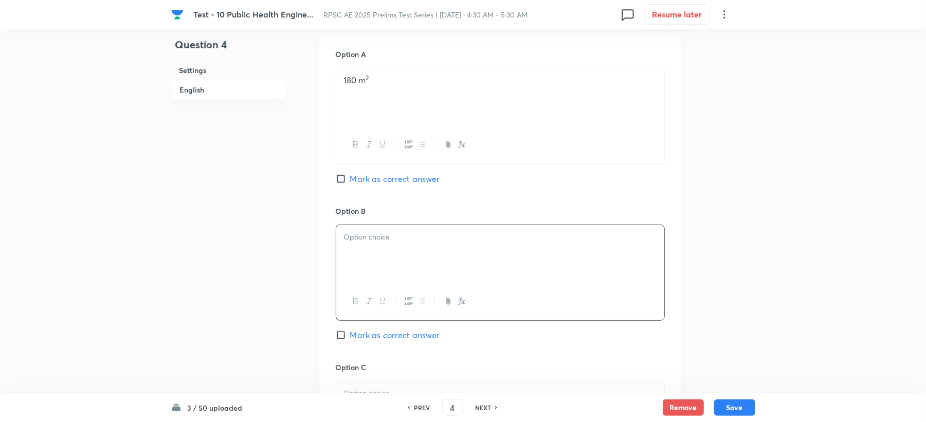
paste div
drag, startPoint x: 355, startPoint y: 236, endPoint x: 374, endPoint y: 253, distance: 26.2
click at [358, 243] on p "180 m 2" at bounding box center [500, 237] width 313 height 12
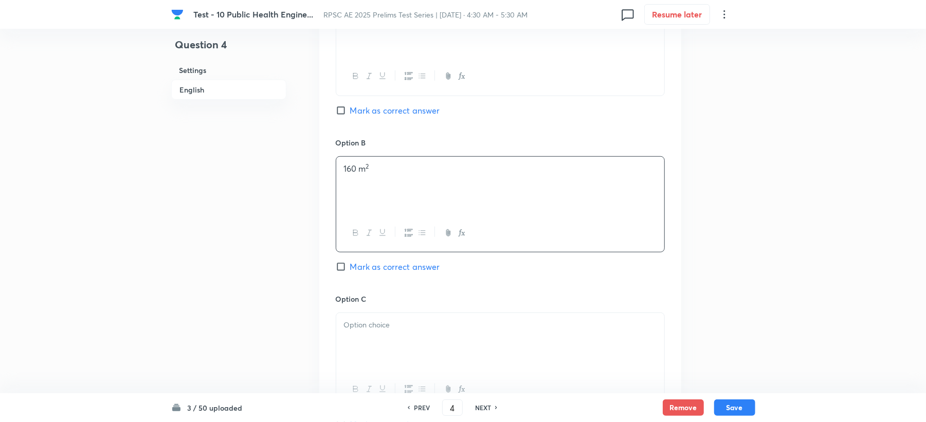
click at [367, 334] on div at bounding box center [500, 342] width 328 height 58
paste div
drag, startPoint x: 354, startPoint y: 326, endPoint x: 384, endPoint y: 348, distance: 37.0
click at [366, 334] on div "180 m 2" at bounding box center [500, 342] width 328 height 58
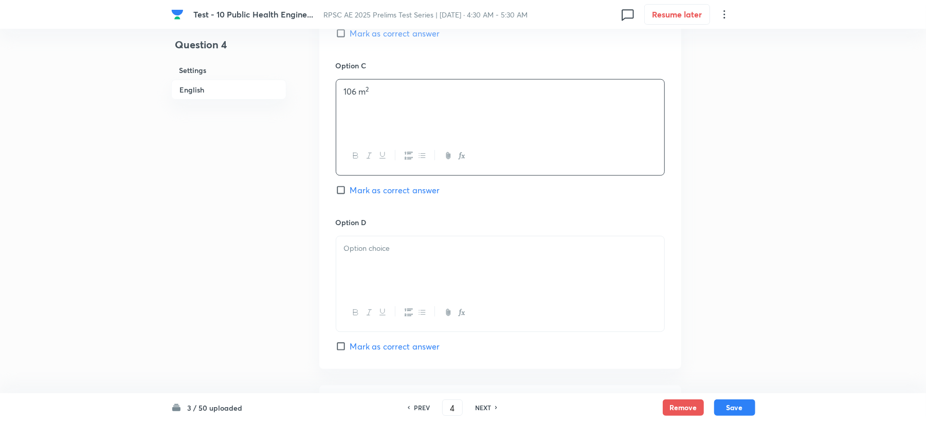
scroll to position [823, 0]
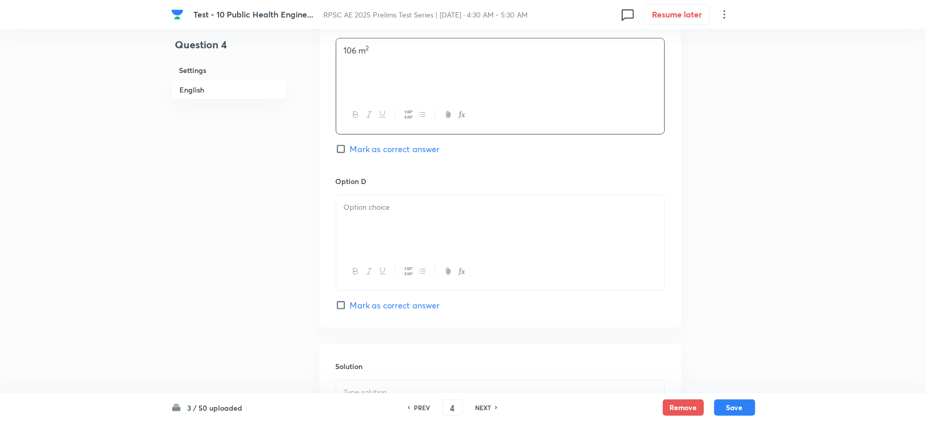
click at [354, 219] on div at bounding box center [500, 224] width 328 height 58
paste div
click at [356, 213] on p "180 m 2" at bounding box center [500, 208] width 313 height 12
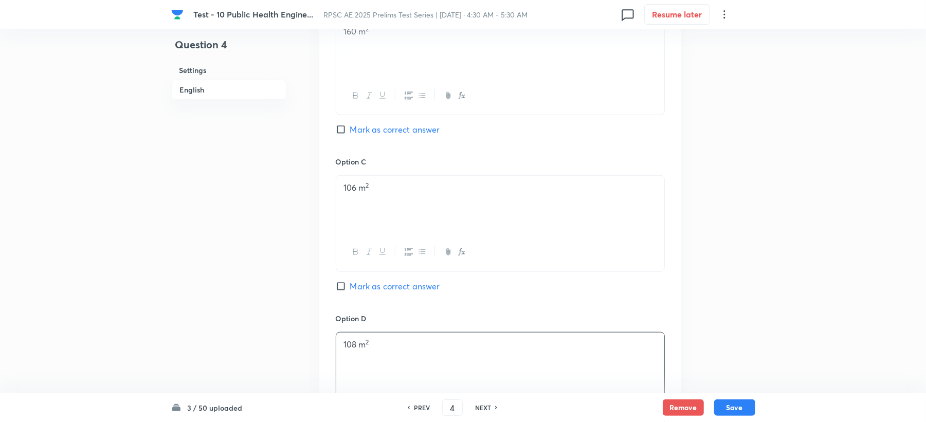
click at [369, 132] on span "Mark as correct answer" at bounding box center [395, 129] width 90 height 12
click at [350, 132] on input "Mark as correct answer" at bounding box center [343, 129] width 14 height 10
checkbox input "true"
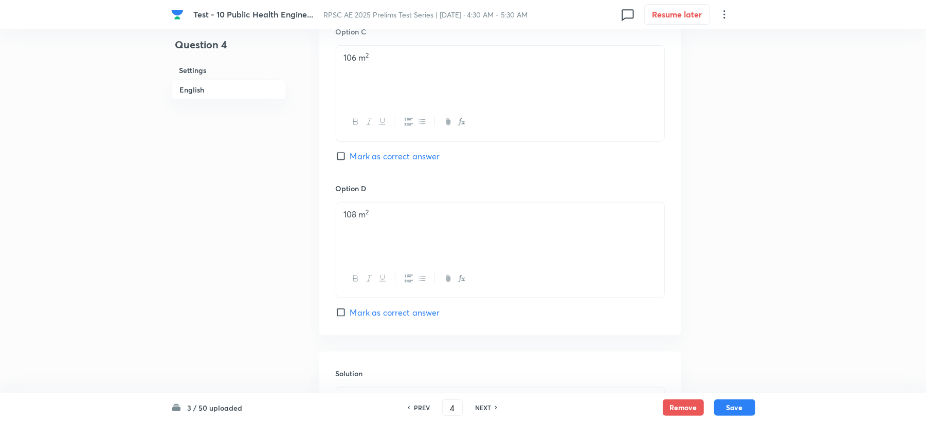
scroll to position [986, 0]
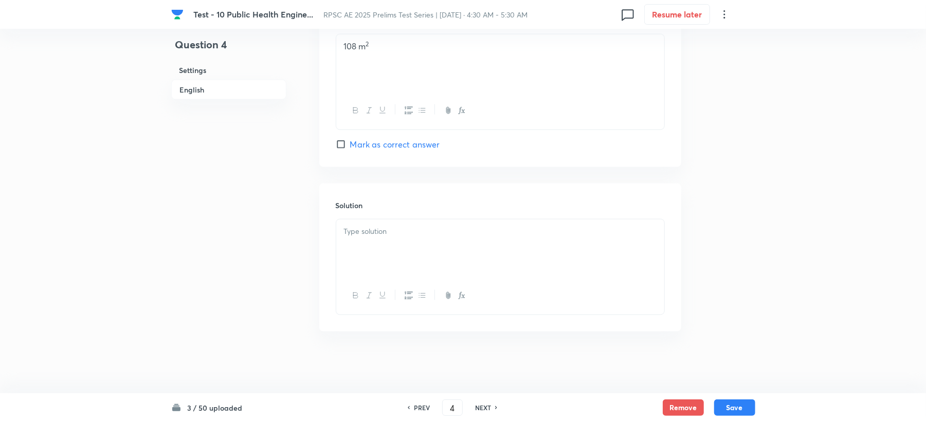
drag, startPoint x: 362, startPoint y: 272, endPoint x: 362, endPoint y: 260, distance: 11.8
click at [362, 260] on div at bounding box center [500, 249] width 328 height 58
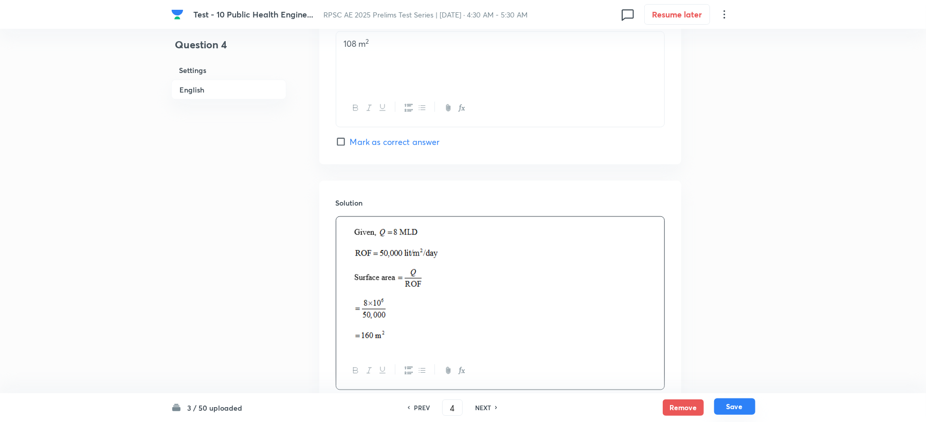
click at [721, 414] on button "Save" at bounding box center [734, 407] width 41 height 16
type input "5"
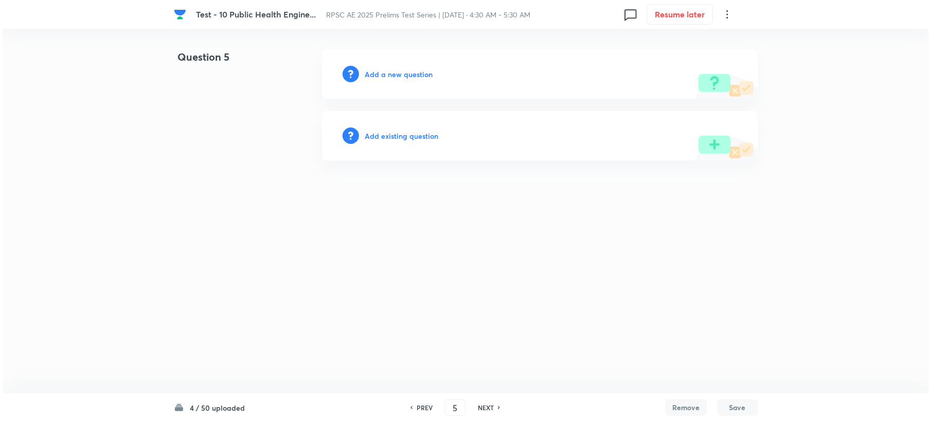
scroll to position [0, 0]
drag, startPoint x: 376, startPoint y: 81, endPoint x: 376, endPoint y: 73, distance: 7.7
click at [376, 77] on div "Add a new question" at bounding box center [539, 73] width 436 height 49
click at [376, 73] on h6 "Add a new question" at bounding box center [399, 74] width 68 height 11
click at [376, 73] on h6 "Choose a question type" at bounding box center [404, 74] width 79 height 11
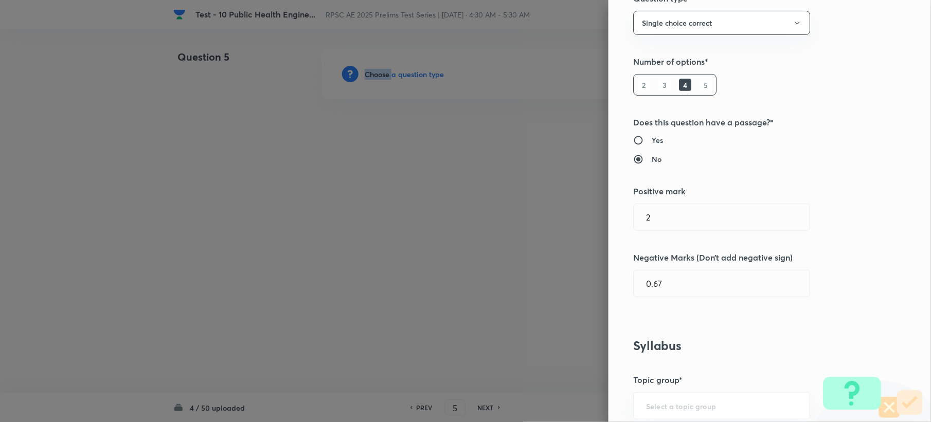
scroll to position [343, 0]
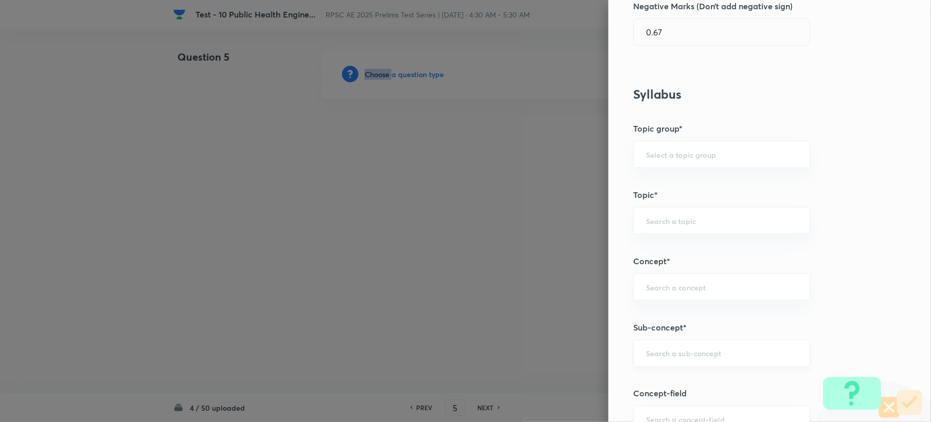
click at [643, 365] on div "​" at bounding box center [721, 353] width 177 height 27
paste input "Purification of Water Supplies"
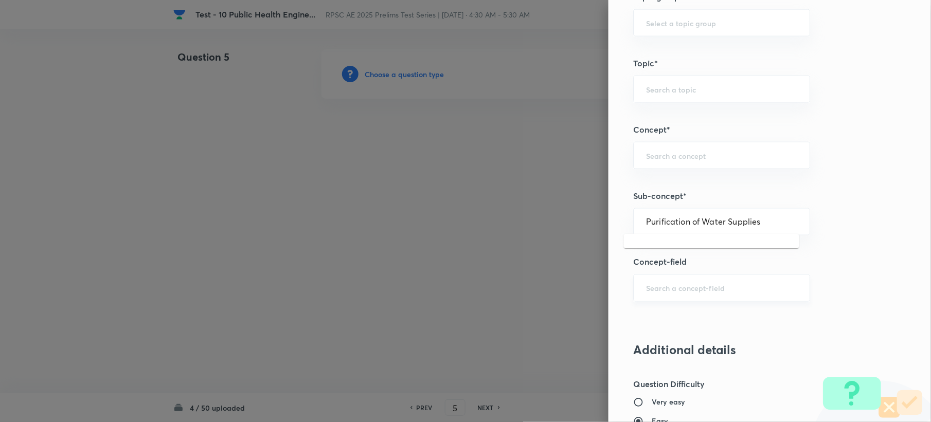
scroll to position [480, 0]
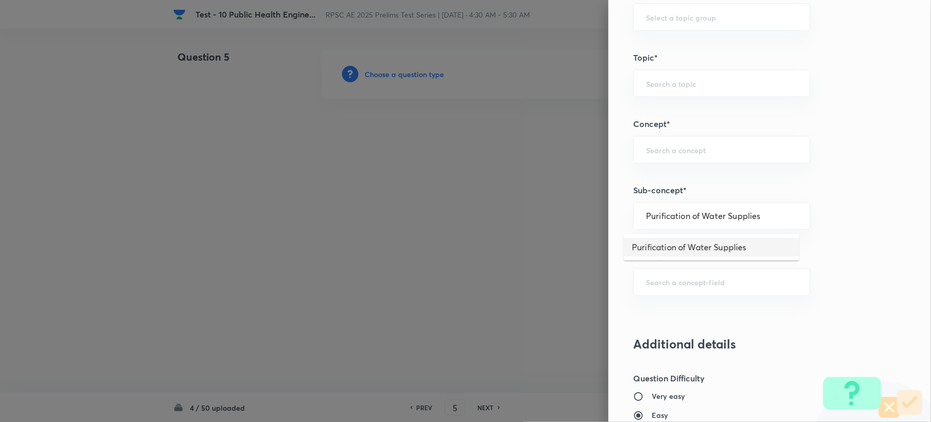
click at [660, 252] on li "Purification of Water Supplies" at bounding box center [711, 247] width 175 height 19
type input "Purification of Water Supplies"
type input "Civil Engineering"
type input "Environmental Engineering"
type input "Water Supply Engineering"
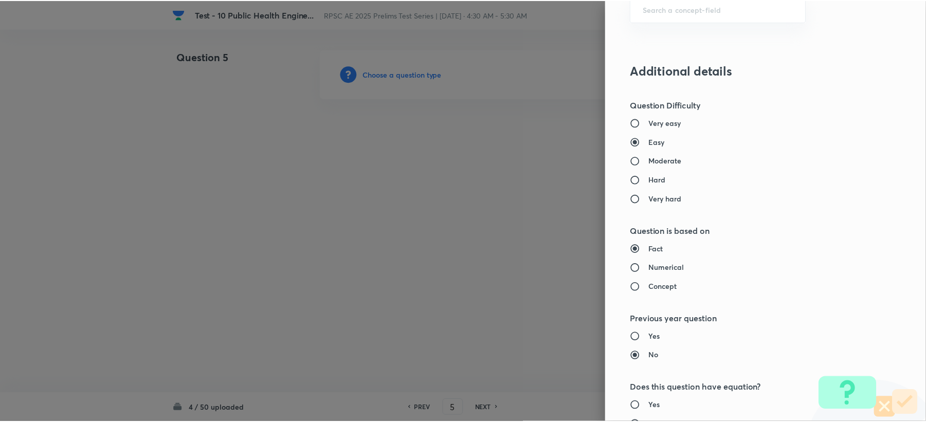
scroll to position [982, 0]
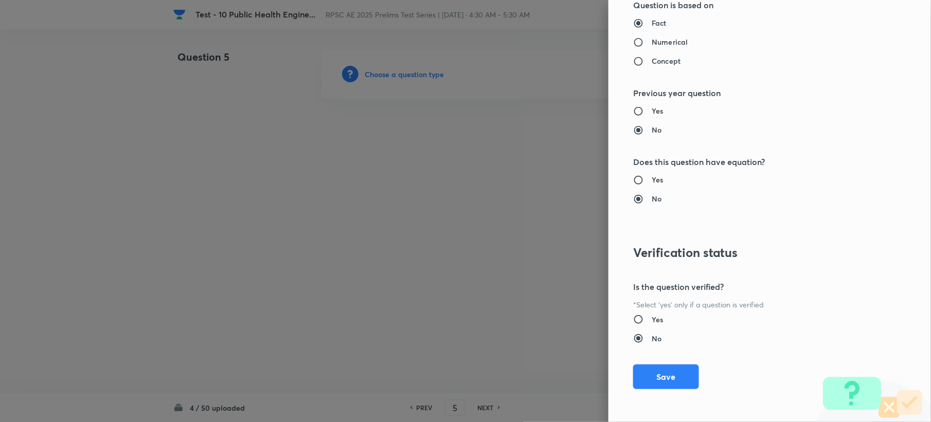
drag, startPoint x: 642, startPoint y: 375, endPoint x: 385, endPoint y: 300, distance: 268.4
click at [644, 375] on button "Save" at bounding box center [666, 377] width 66 height 25
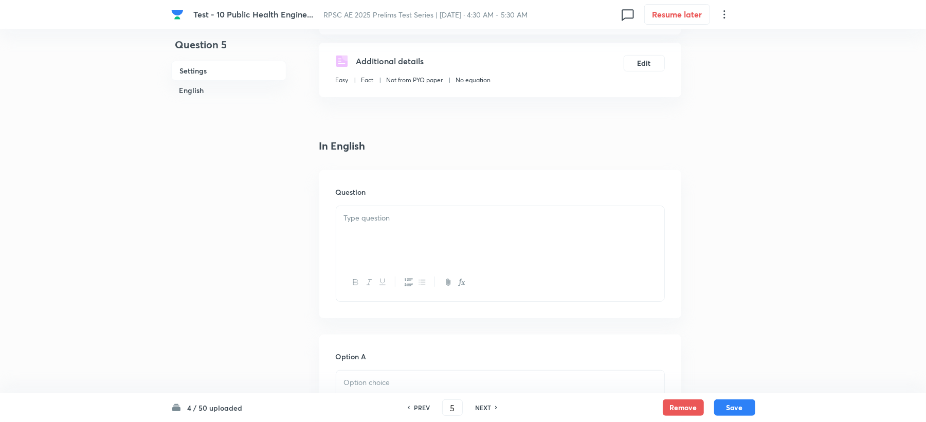
scroll to position [206, 0]
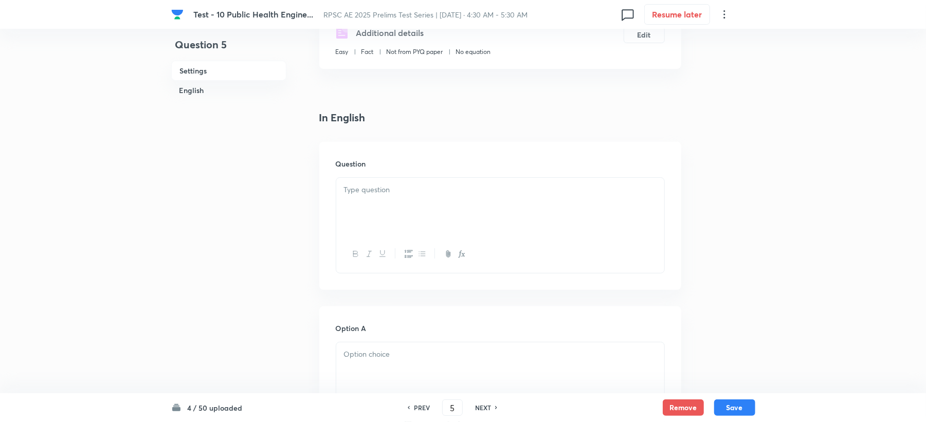
click at [358, 205] on div at bounding box center [500, 207] width 328 height 58
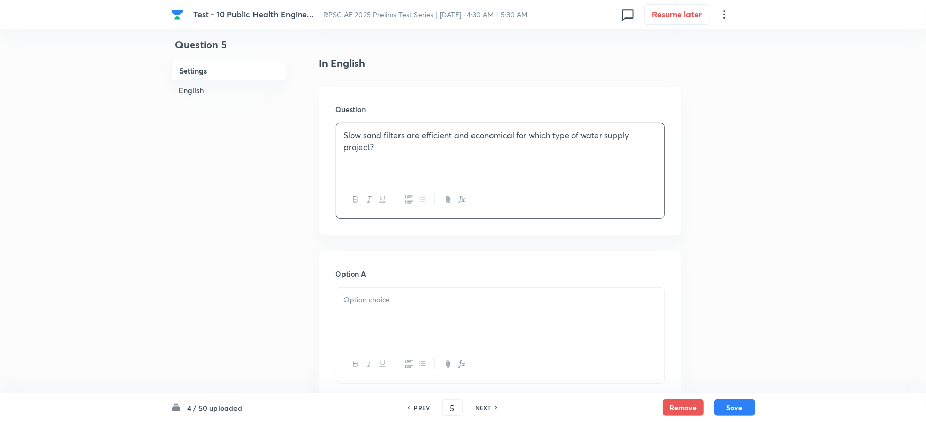
scroll to position [343, 0]
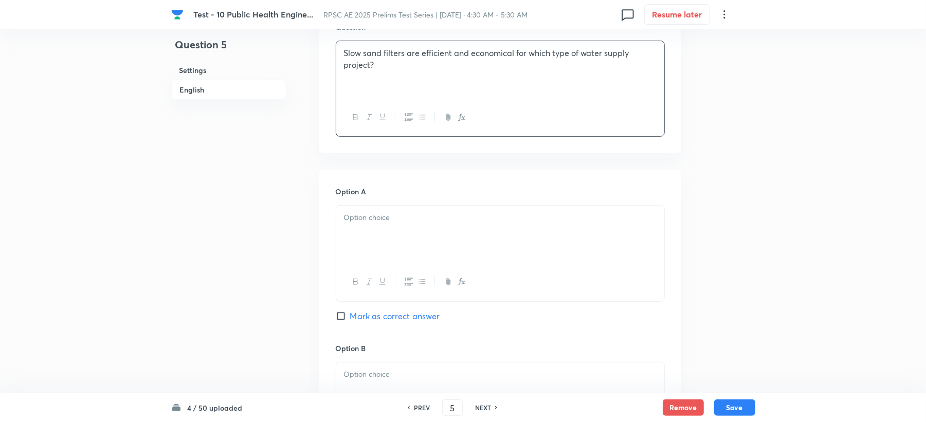
click at [367, 195] on h6 "Option A" at bounding box center [500, 191] width 329 height 11
click at [375, 281] on button "button" at bounding box center [381, 282] width 13 height 13
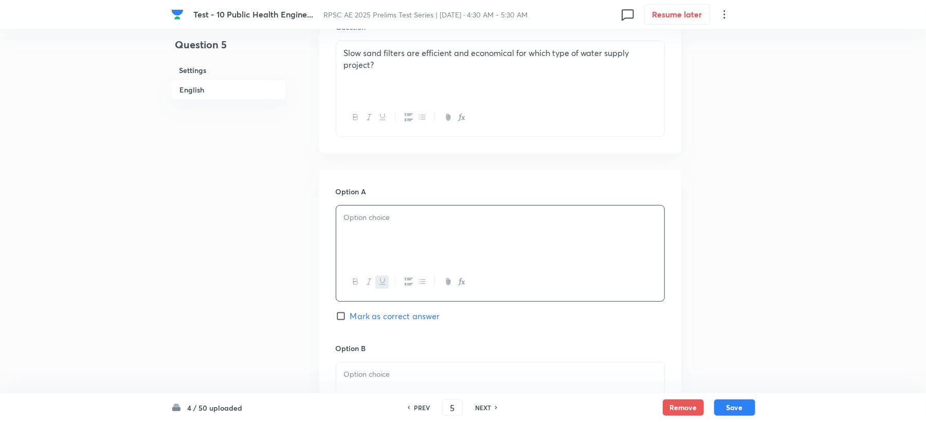
click at [371, 214] on p "﻿" at bounding box center [500, 218] width 313 height 12
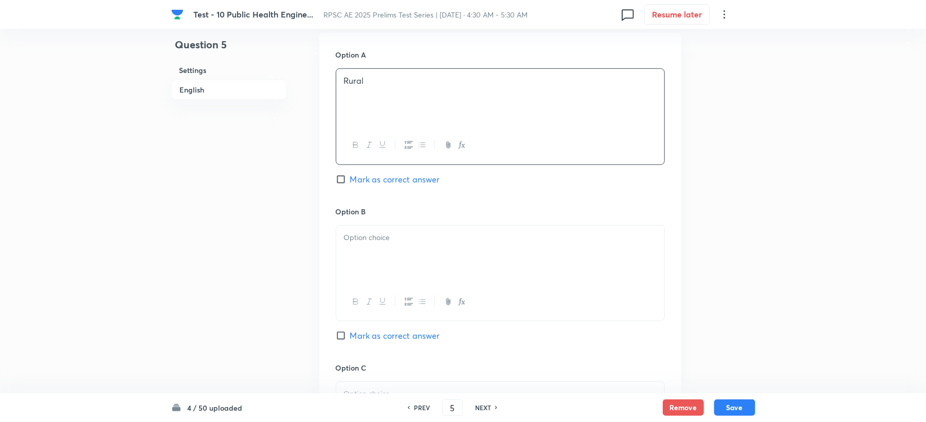
scroll to position [480, 0]
click at [368, 241] on p at bounding box center [500, 237] width 313 height 12
click at [371, 185] on span "Mark as correct answer" at bounding box center [395, 179] width 90 height 12
click at [350, 184] on input "Mark as correct answer" at bounding box center [343, 179] width 14 height 10
checkbox input "true"
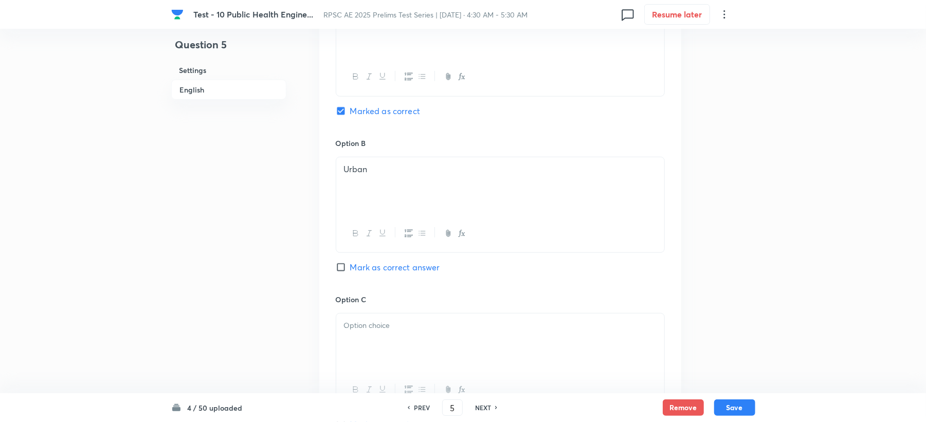
scroll to position [617, 0]
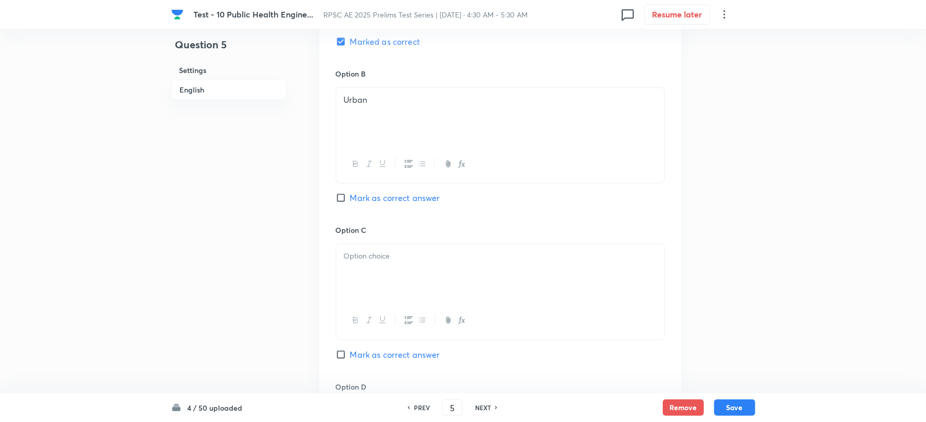
click at [369, 272] on div at bounding box center [500, 273] width 328 height 58
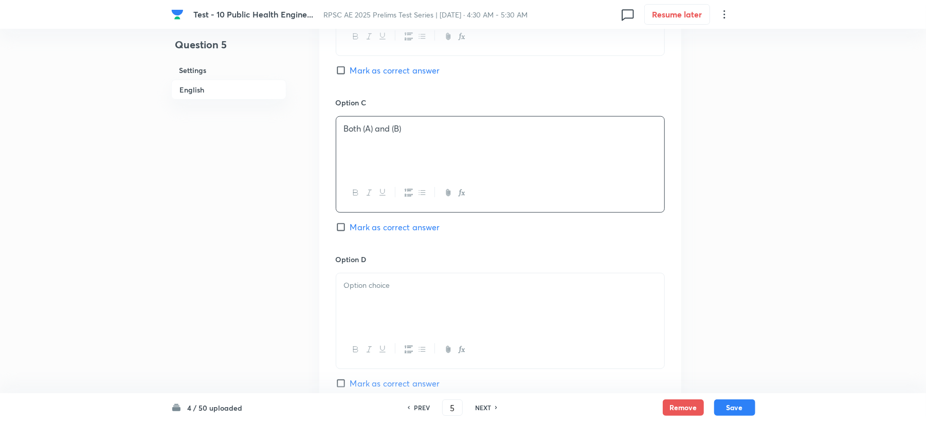
scroll to position [754, 0]
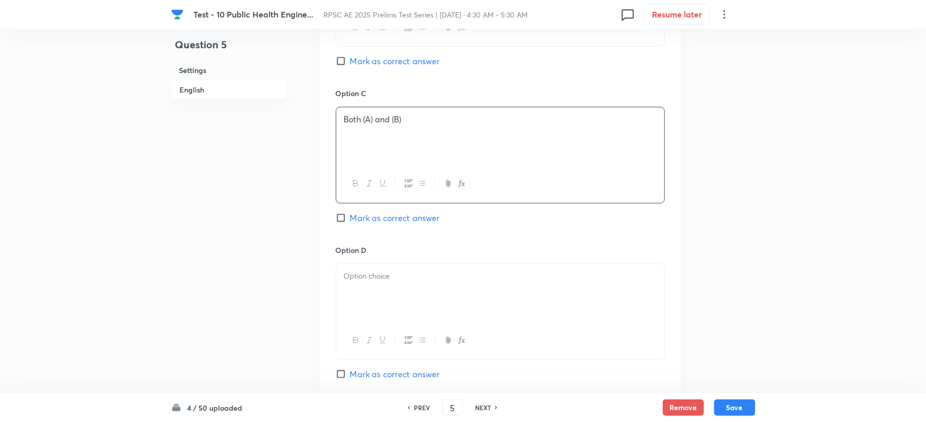
click at [361, 293] on div at bounding box center [500, 293] width 328 height 58
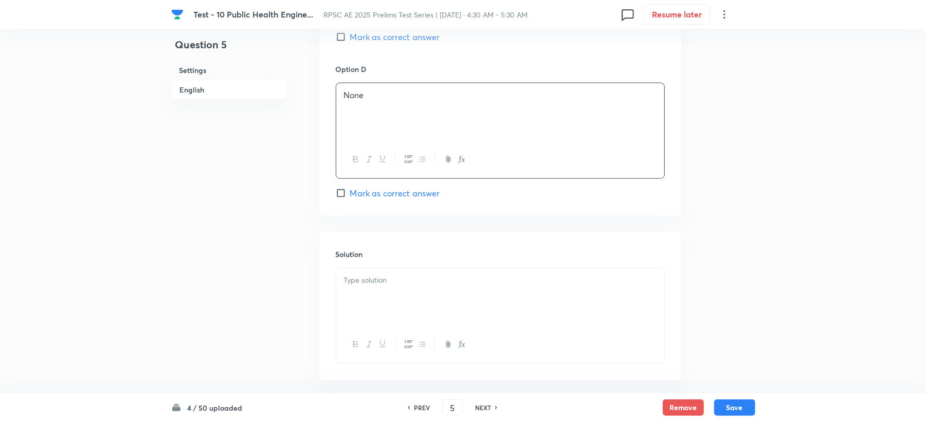
scroll to position [960, 0]
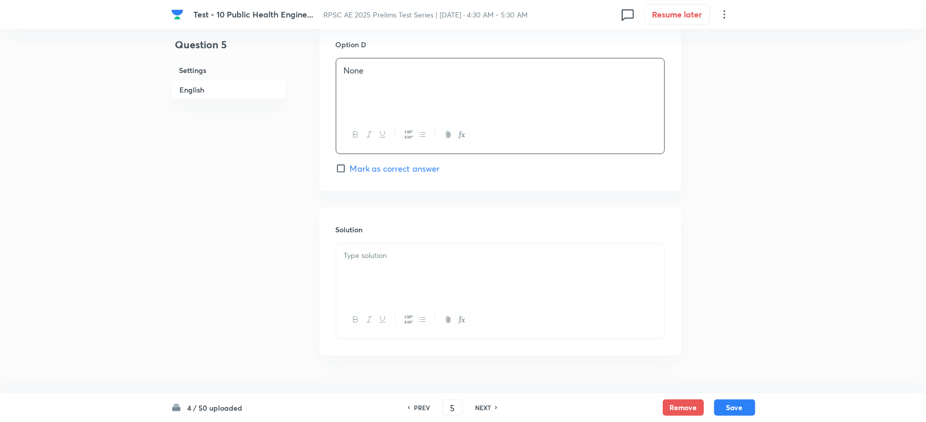
click at [373, 278] on div at bounding box center [500, 273] width 328 height 58
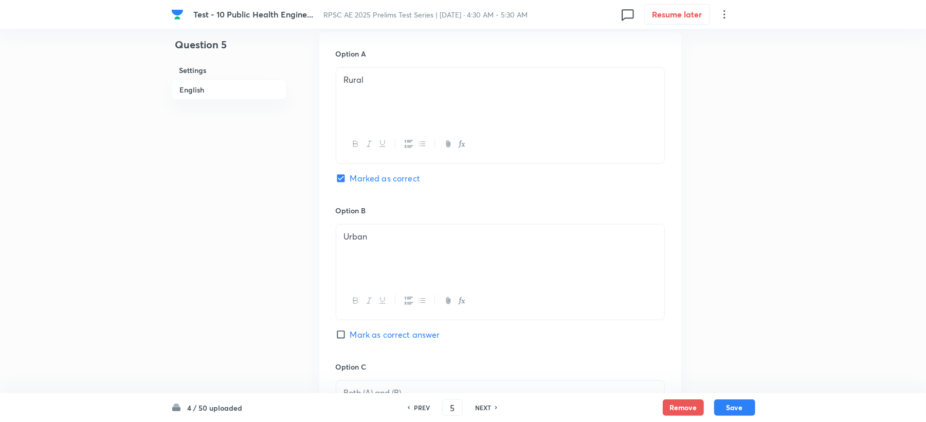
scroll to position [480, 0]
drag, startPoint x: 315, startPoint y: 79, endPoint x: 284, endPoint y: 72, distance: 31.6
click at [284, 72] on div "Question 5 Settings English Settings Type Single choice correct 4 options + 2 m…" at bounding box center [463, 223] width 584 height 1307
copy p "Rural"
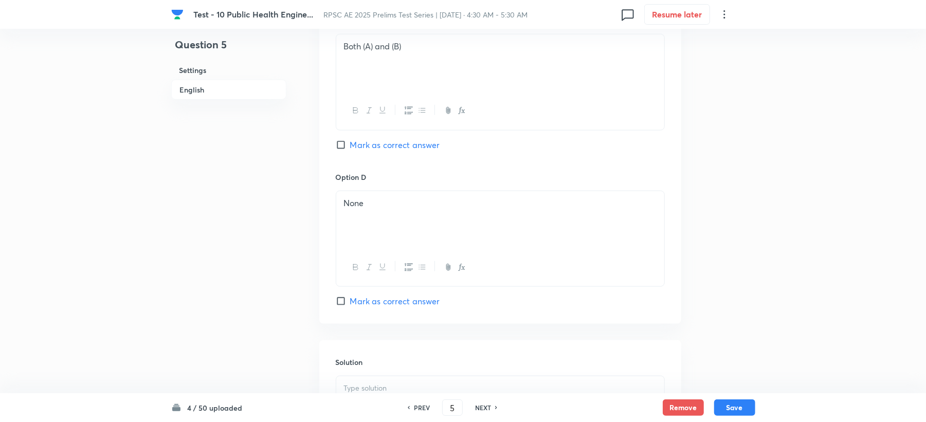
scroll to position [986, 0]
click at [351, 250] on div at bounding box center [500, 249] width 328 height 58
click at [741, 410] on button "Save" at bounding box center [734, 407] width 41 height 16
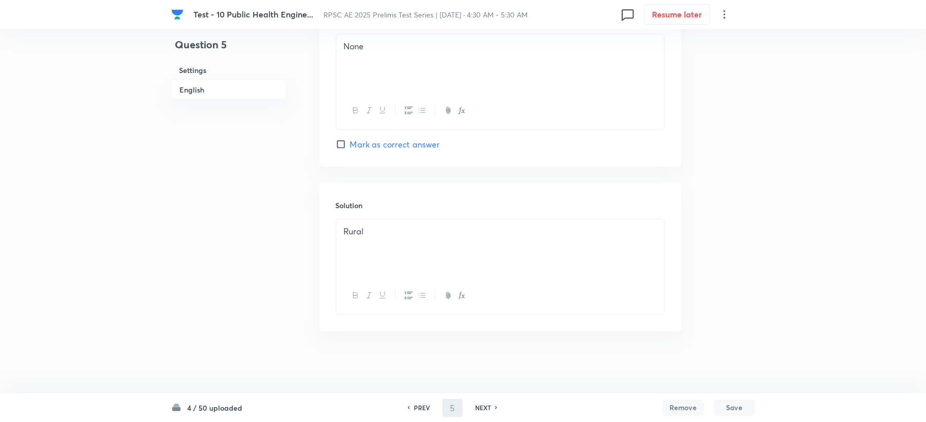
type input "6"
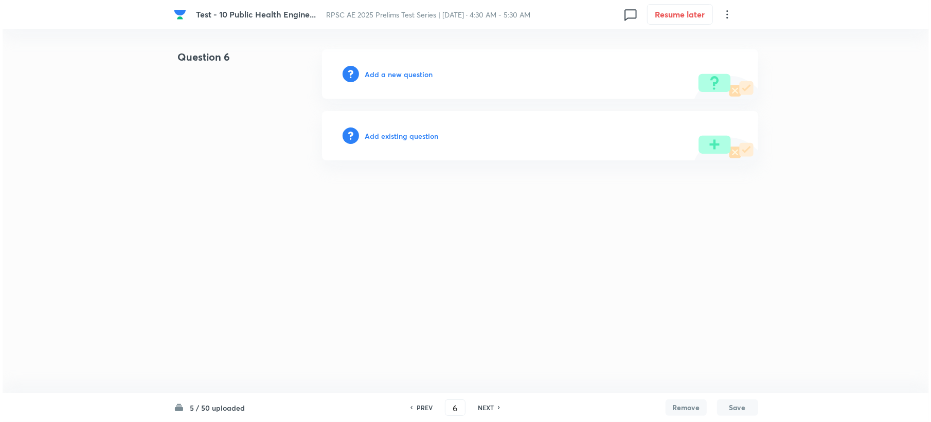
scroll to position [0, 0]
click at [391, 74] on h6 "Add a new question" at bounding box center [399, 74] width 68 height 11
click at [391, 74] on h6 "Choose a question type" at bounding box center [404, 74] width 79 height 11
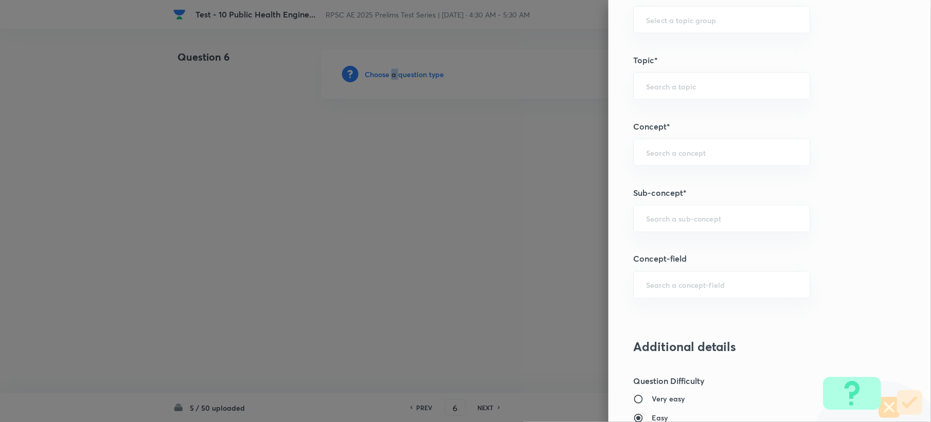
scroll to position [480, 0]
click at [655, 225] on div "​" at bounding box center [721, 216] width 177 height 27
paste input "Quality Parameters of Water"
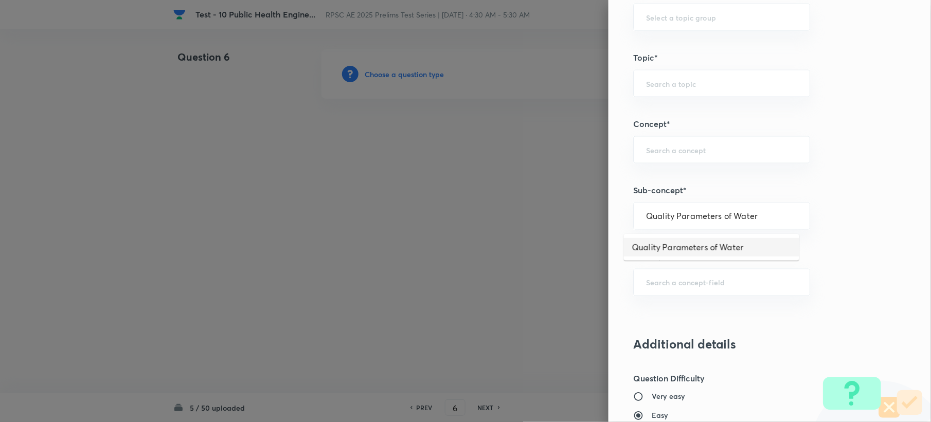
click at [648, 245] on li "Quality Parameters of Water" at bounding box center [711, 247] width 175 height 19
type input "Quality Parameters of Water"
type input "Civil Engineering"
type input "Environmental Engineering"
type input "Water Supply Engineering"
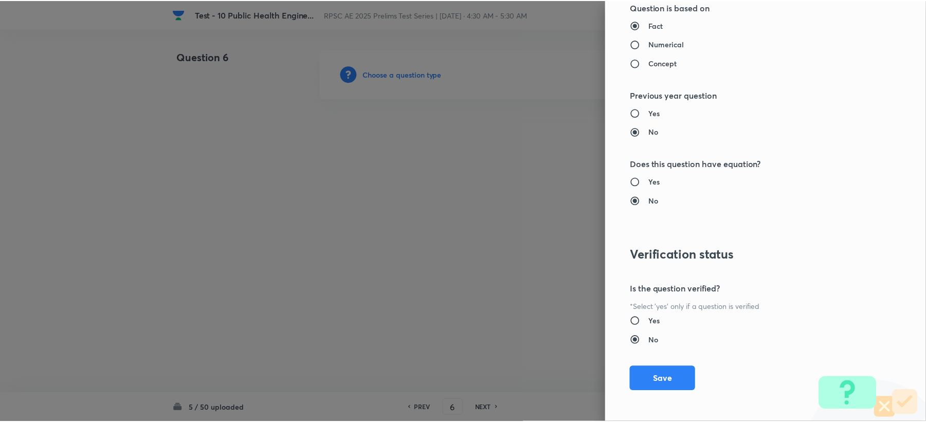
scroll to position [982, 0]
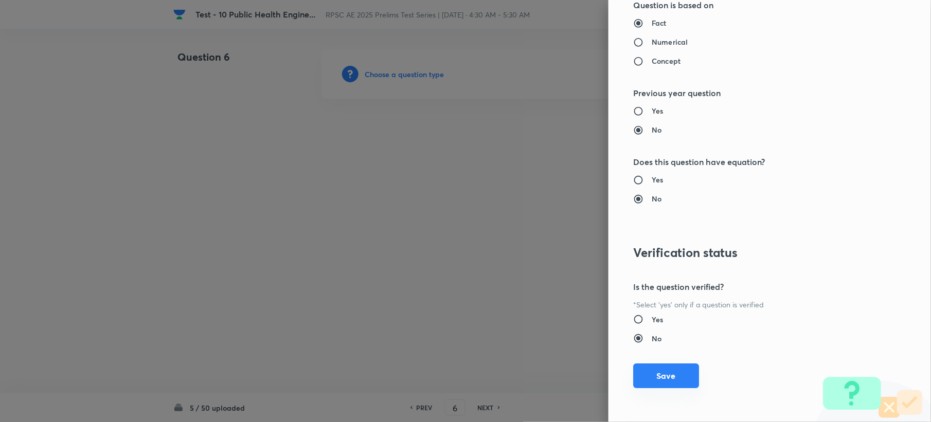
click at [641, 369] on button "Save" at bounding box center [666, 376] width 66 height 25
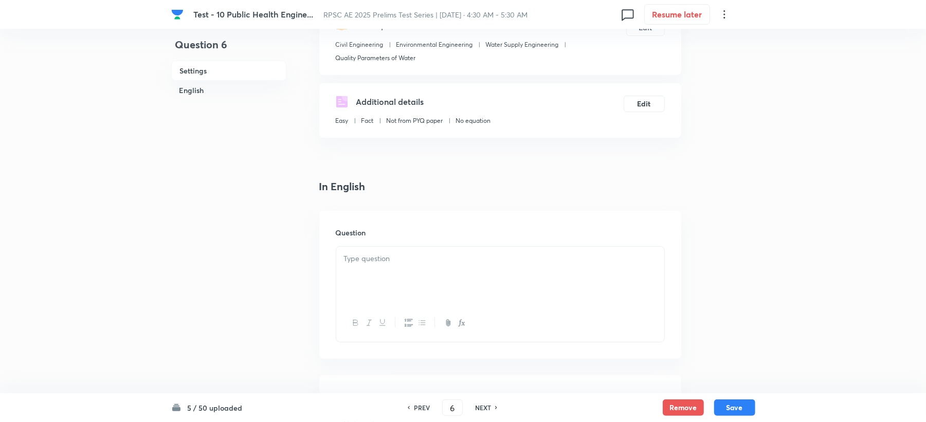
drag, startPoint x: 369, startPoint y: 219, endPoint x: 361, endPoint y: 235, distance: 17.9
click at [367, 220] on div "Question" at bounding box center [500, 285] width 362 height 148
click at [361, 240] on div "Question" at bounding box center [500, 285] width 362 height 148
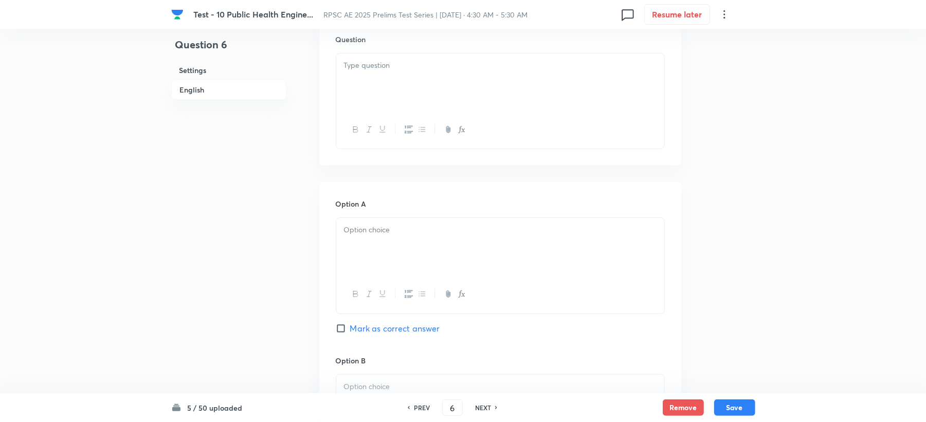
scroll to position [343, 0]
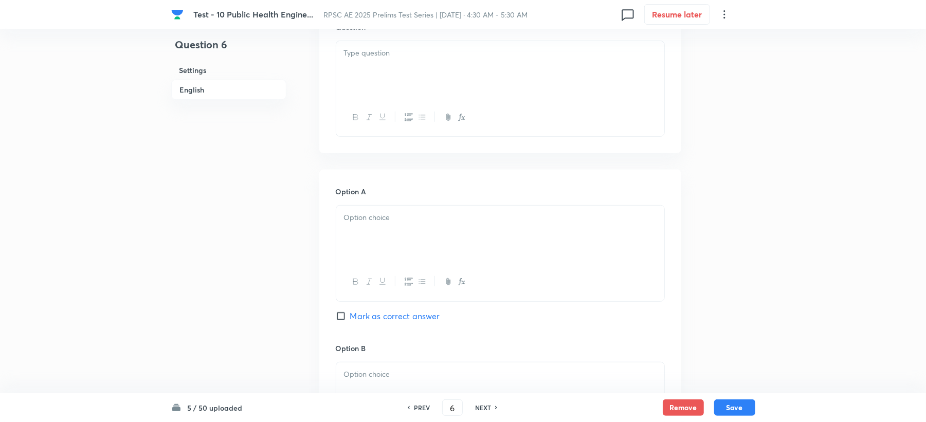
click at [362, 74] on div at bounding box center [500, 70] width 328 height 58
click at [375, 221] on p at bounding box center [500, 218] width 313 height 12
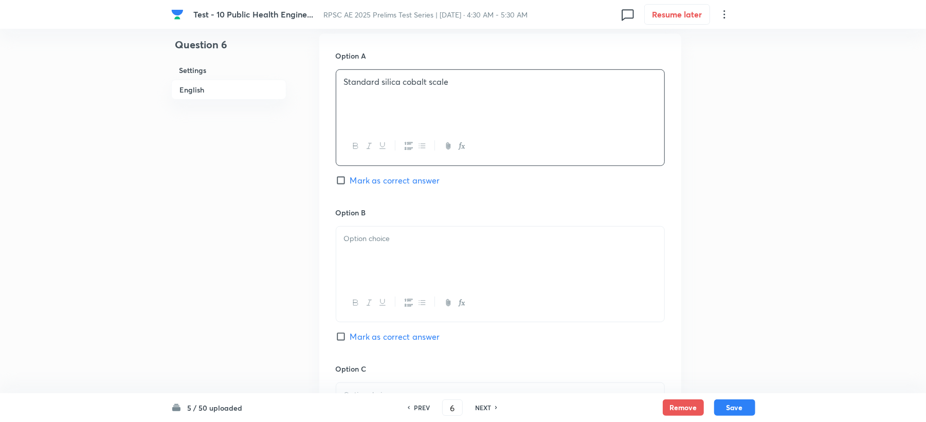
scroll to position [480, 0]
drag, startPoint x: 365, startPoint y: 237, endPoint x: 365, endPoint y: 243, distance: 6.7
click at [365, 243] on p at bounding box center [500, 237] width 313 height 12
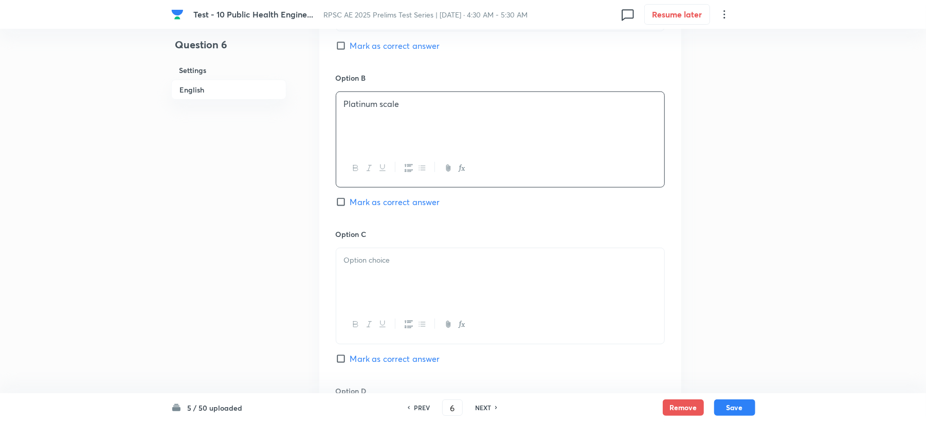
scroll to position [617, 0]
drag, startPoint x: 374, startPoint y: 232, endPoint x: 369, endPoint y: 236, distance: 6.0
click at [373, 232] on h6 "Option C" at bounding box center [500, 230] width 329 height 11
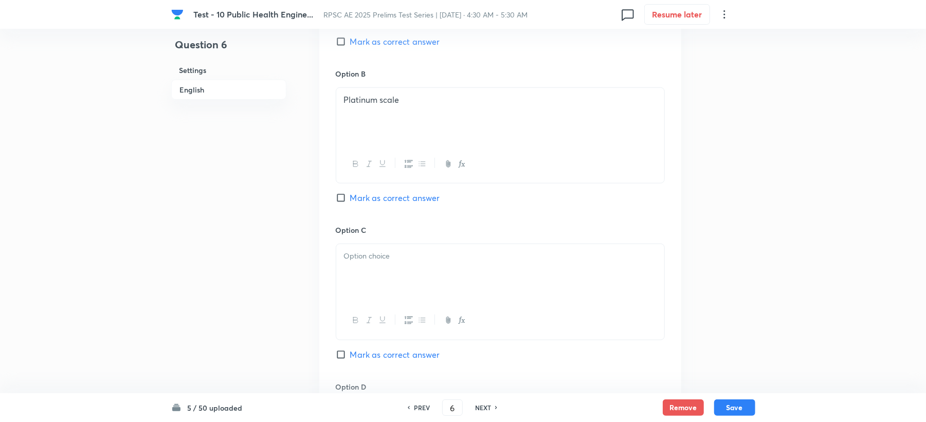
click at [382, 282] on div at bounding box center [500, 273] width 328 height 58
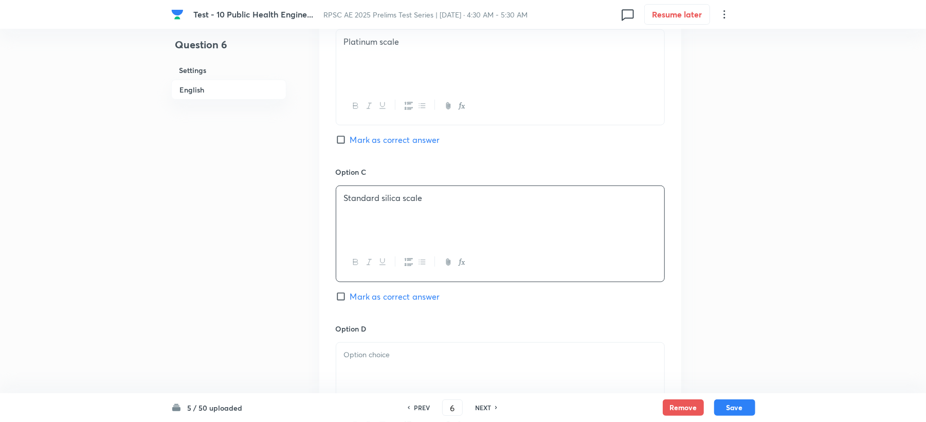
scroll to position [754, 0]
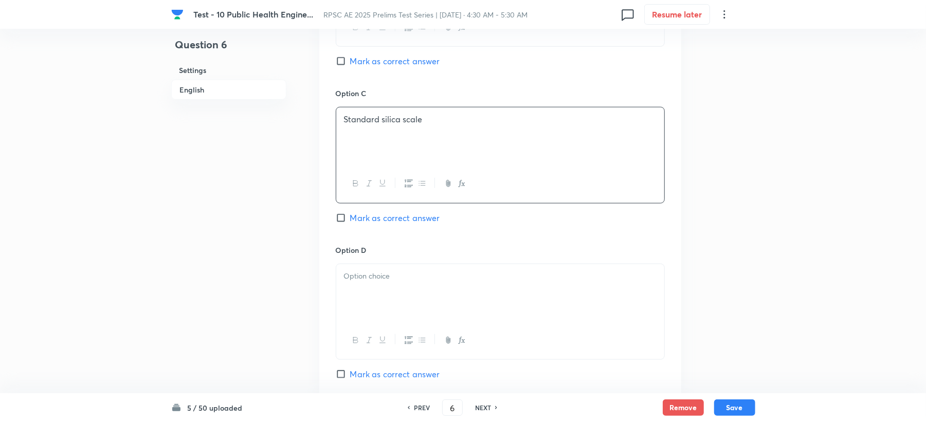
click at [378, 279] on p at bounding box center [500, 277] width 313 height 12
click at [371, 215] on span "Mark as correct answer" at bounding box center [395, 218] width 90 height 12
click at [350, 215] on input "Mark as correct answer" at bounding box center [343, 218] width 14 height 10
checkbox input "true"
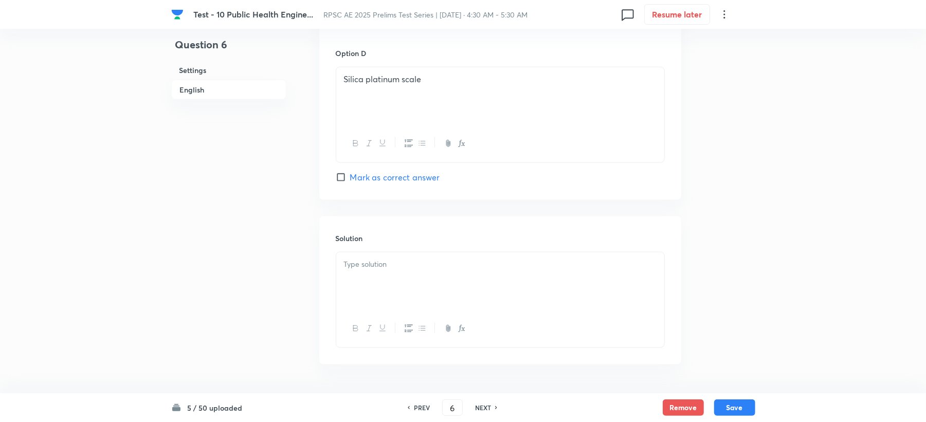
scroll to position [986, 0]
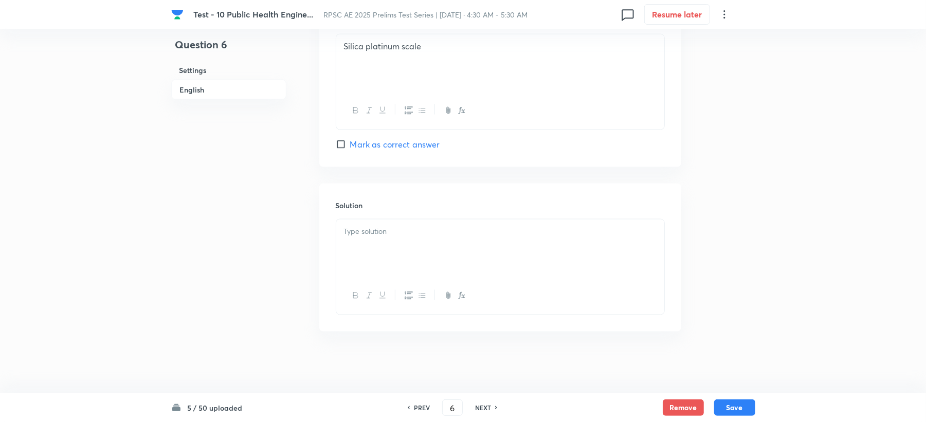
drag, startPoint x: 371, startPoint y: 215, endPoint x: 359, endPoint y: 232, distance: 21.4
click at [371, 217] on div "Solution" at bounding box center [500, 258] width 362 height 148
click at [387, 256] on div at bounding box center [500, 249] width 328 height 58
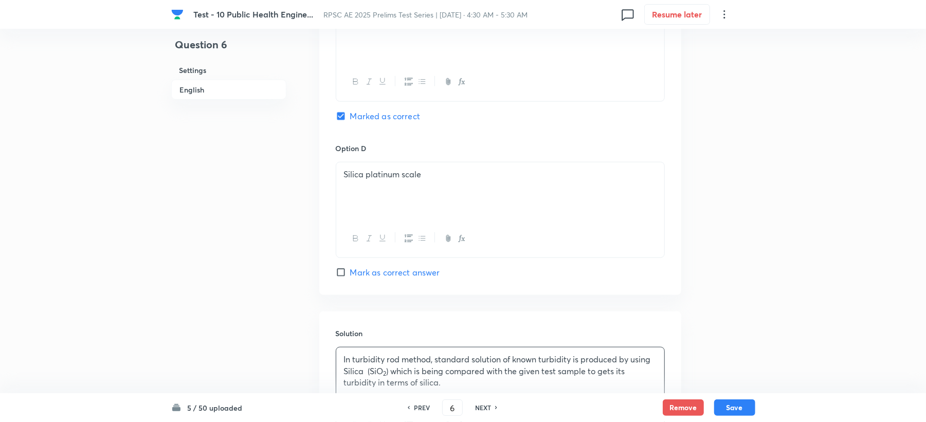
scroll to position [850, 0]
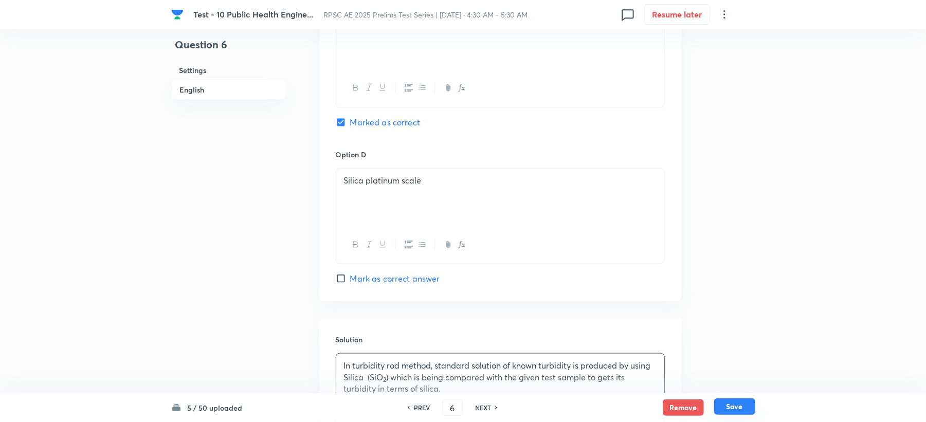
click at [739, 408] on button "Save" at bounding box center [734, 407] width 41 height 16
type input "7"
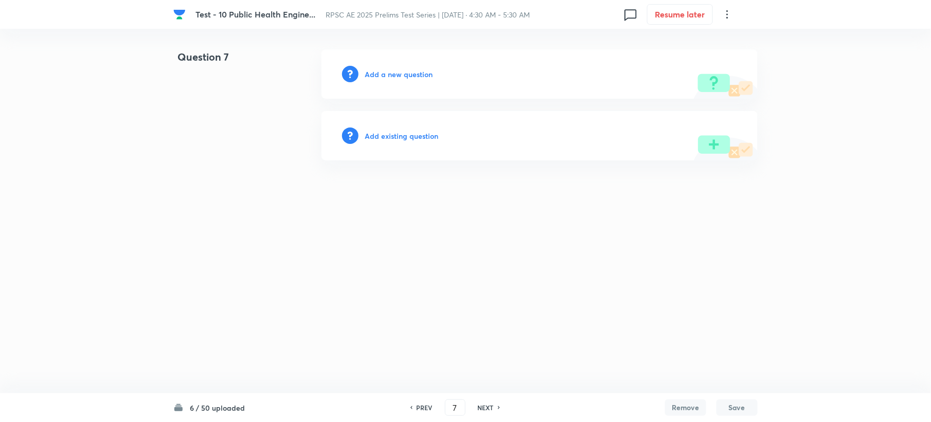
click at [386, 76] on h6 "Add a new question" at bounding box center [399, 74] width 68 height 11
click at [386, 76] on h6 "Choose a question type" at bounding box center [404, 74] width 79 height 11
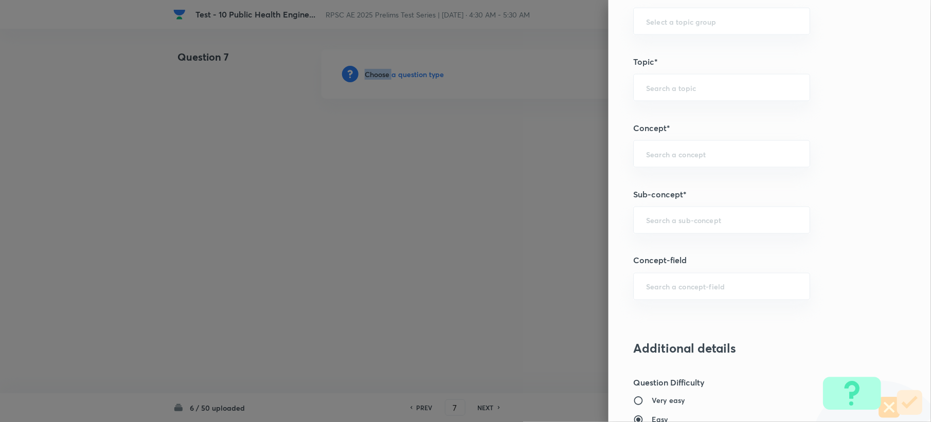
scroll to position [480, 0]
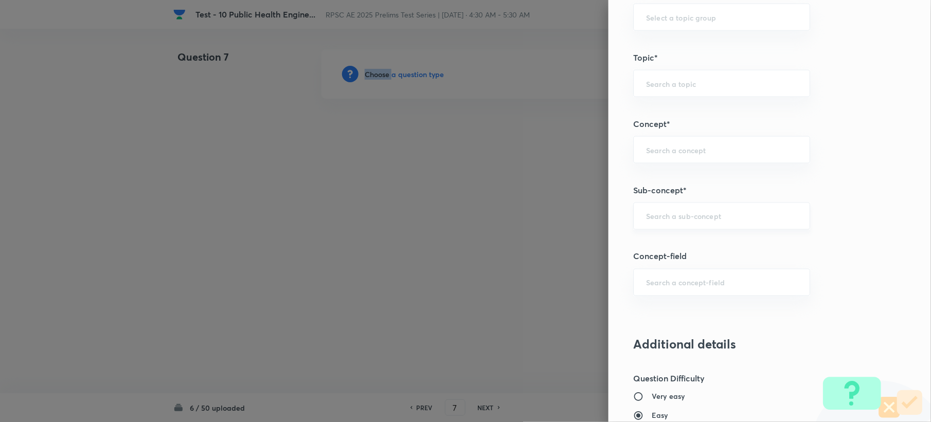
click at [663, 207] on div "​" at bounding box center [721, 216] width 177 height 27
paste input "Quality Parameters of Water"
click at [656, 247] on li "Quality Parameters of Water" at bounding box center [711, 247] width 175 height 19
type input "Quality Parameters of Water"
type input "Civil Engineering"
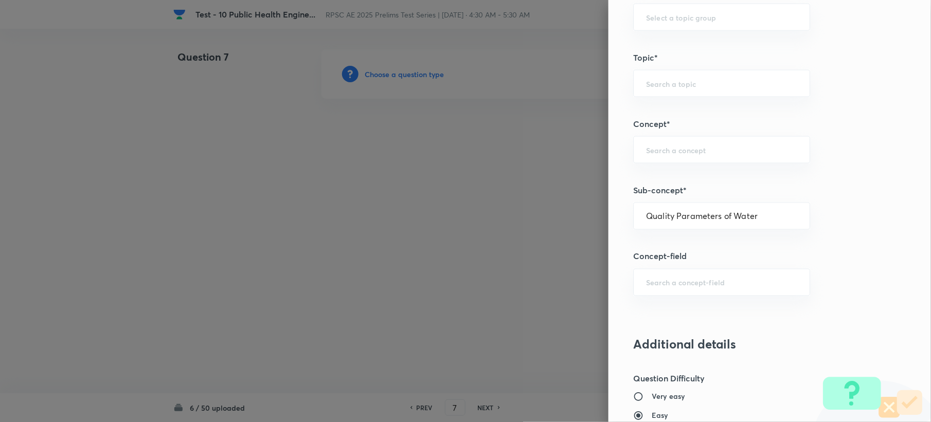
type input "Environmental Engineering"
type input "Water Supply Engineering"
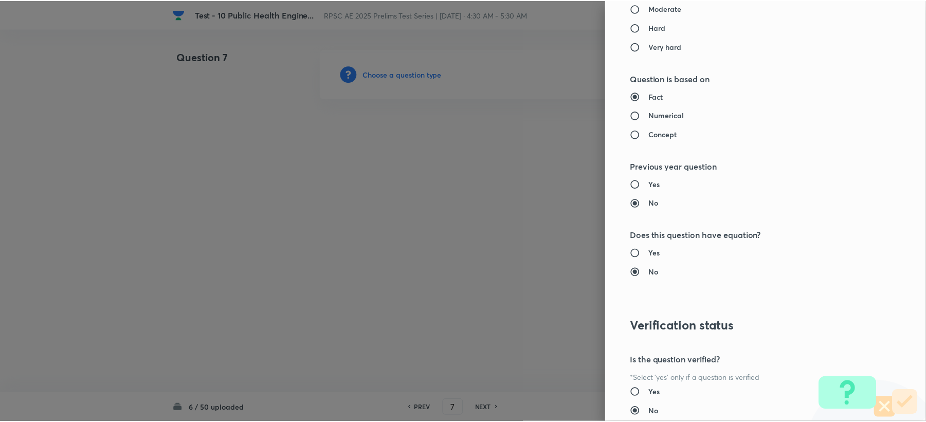
scroll to position [982, 0]
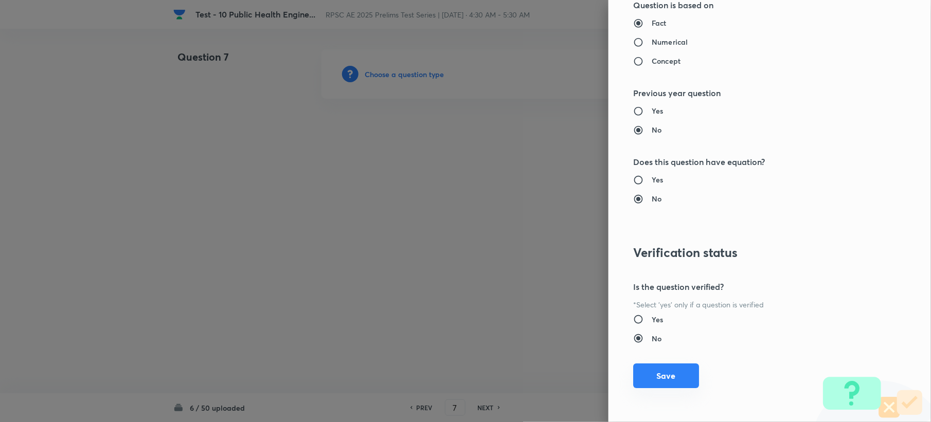
click at [644, 379] on button "Save" at bounding box center [666, 376] width 66 height 25
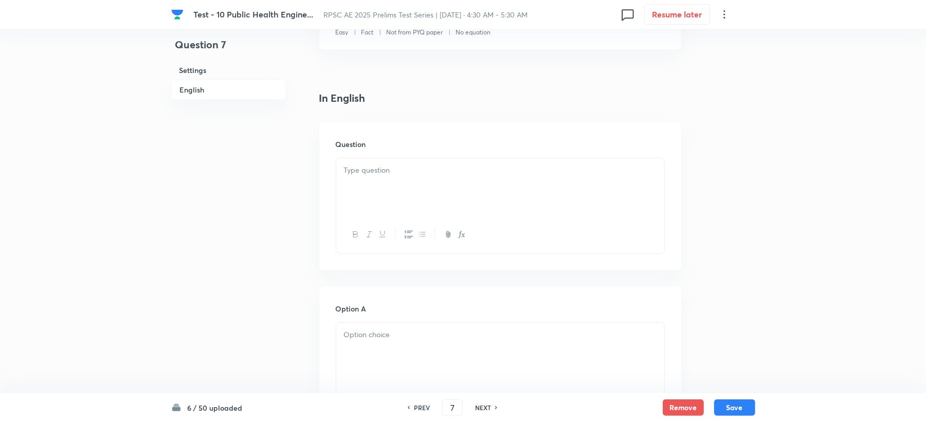
scroll to position [274, 0]
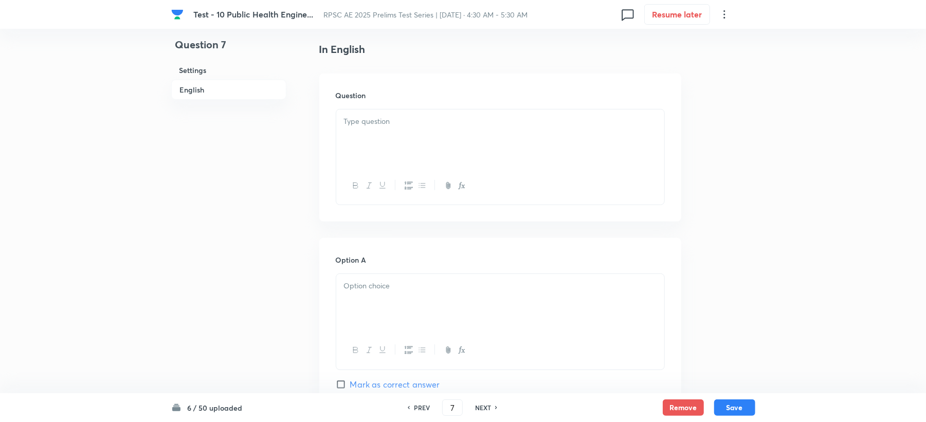
click at [357, 135] on div at bounding box center [500, 139] width 328 height 58
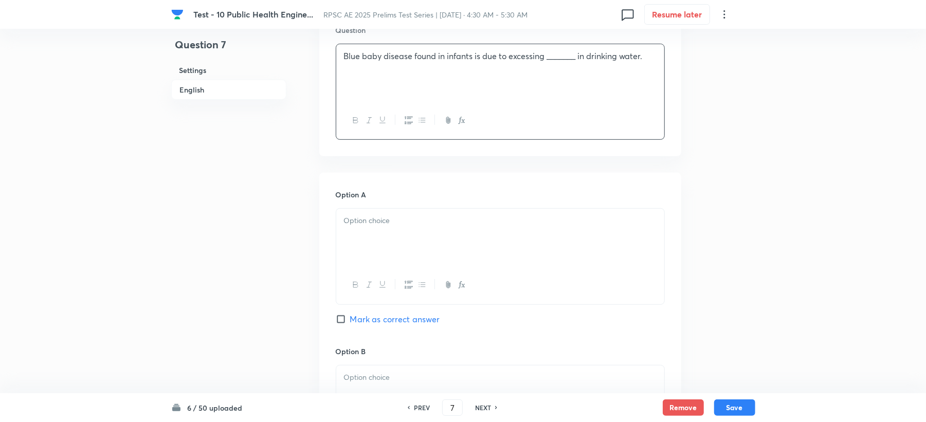
scroll to position [411, 0]
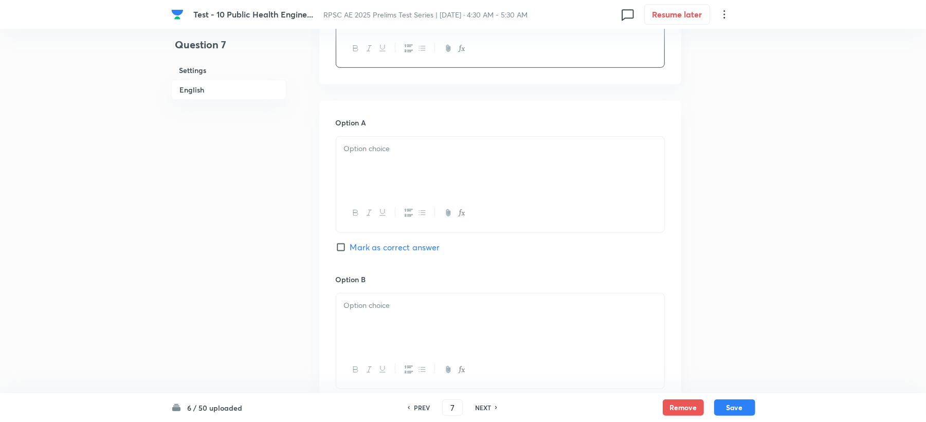
click at [382, 167] on div at bounding box center [500, 166] width 328 height 58
click at [373, 332] on div at bounding box center [500, 323] width 328 height 58
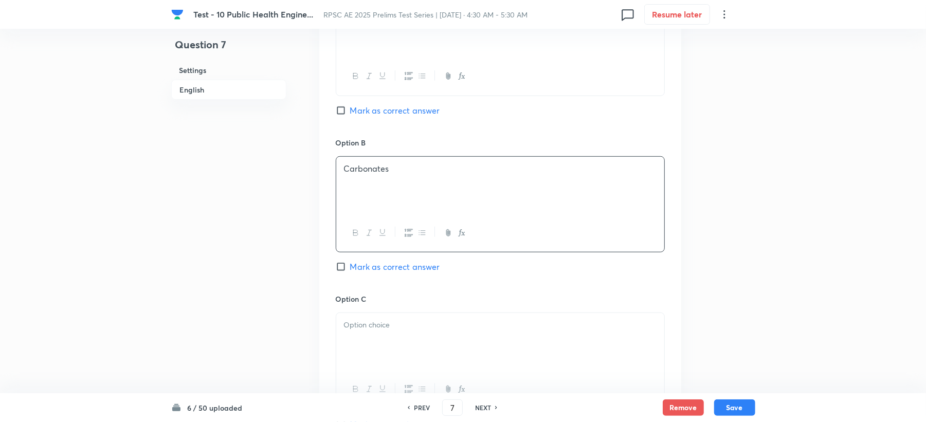
click at [366, 334] on div at bounding box center [500, 342] width 328 height 58
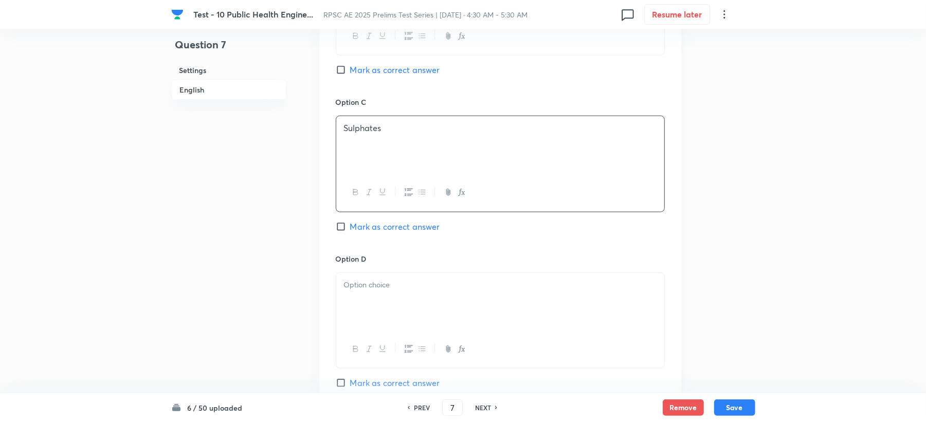
scroll to position [823, 0]
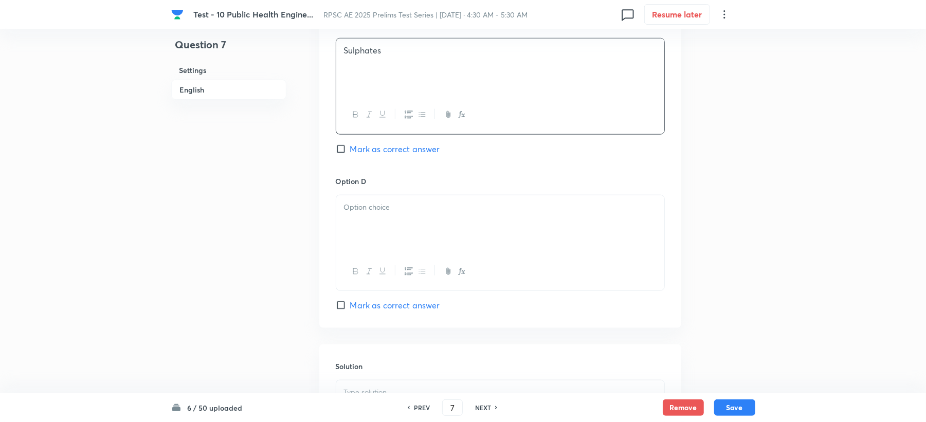
click at [383, 233] on div at bounding box center [500, 224] width 328 height 58
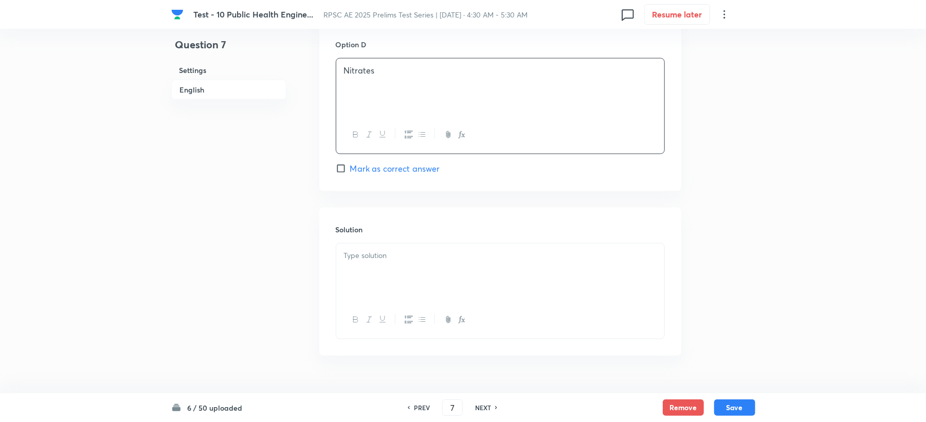
click at [375, 169] on span "Mark as correct answer" at bounding box center [395, 169] width 90 height 12
click at [350, 169] on input "Mark as correct answer" at bounding box center [343, 169] width 14 height 10
checkbox input "true"
click at [362, 283] on div at bounding box center [500, 273] width 328 height 58
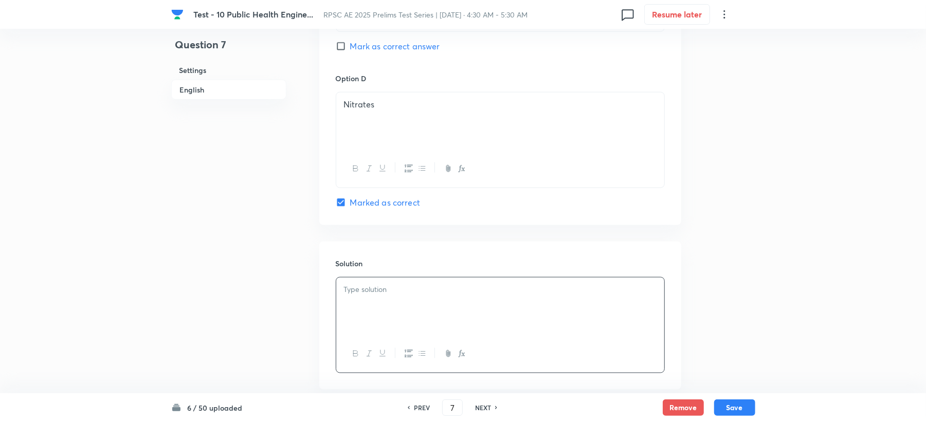
scroll to position [891, 0]
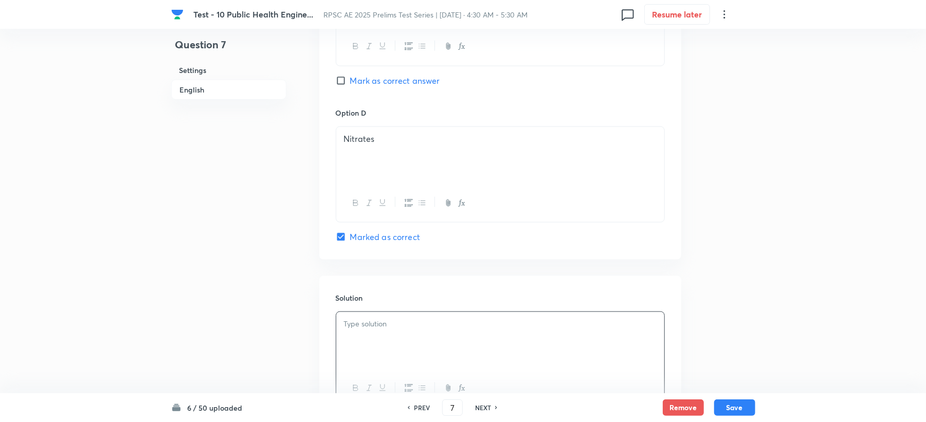
drag, startPoint x: 332, startPoint y: 137, endPoint x: 346, endPoint y: 138, distance: 13.5
drag, startPoint x: 343, startPoint y: 141, endPoint x: 396, endPoint y: 142, distance: 53.0
click at [396, 142] on div "Nitrates" at bounding box center [500, 156] width 328 height 58
click at [396, 147] on div "Nitrates" at bounding box center [500, 156] width 328 height 58
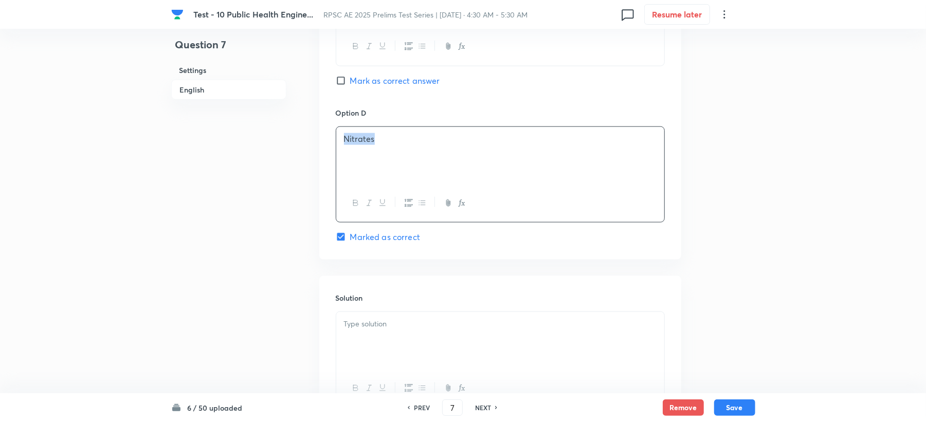
drag, startPoint x: 390, startPoint y: 144, endPoint x: 304, endPoint y: 148, distance: 85.5
copy p "Nitrates"
click at [366, 340] on div at bounding box center [500, 341] width 328 height 58
click at [729, 406] on button "Save" at bounding box center [734, 407] width 41 height 16
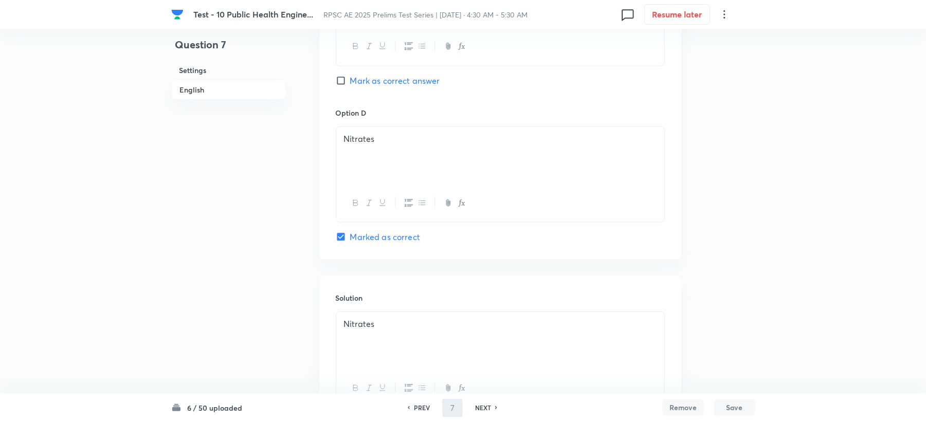
type input "8"
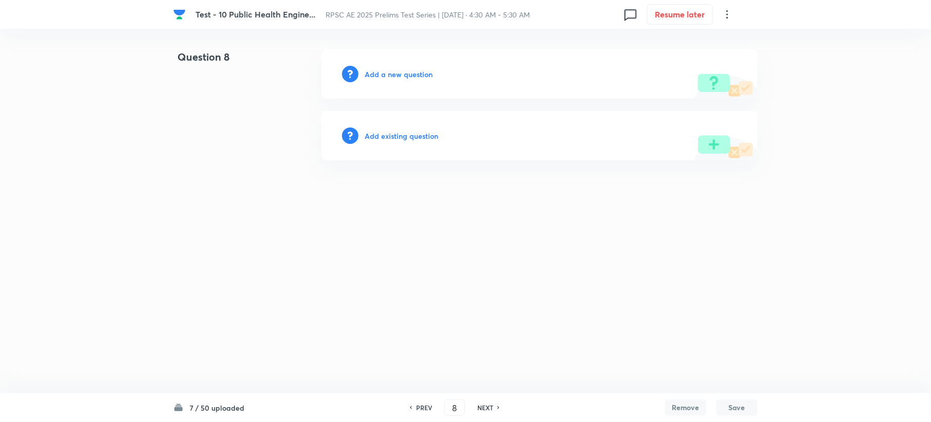
click at [384, 68] on div "Add a new question" at bounding box center [539, 73] width 436 height 49
click at [383, 68] on div "Add a new question" at bounding box center [539, 73] width 436 height 49
click at [383, 69] on h6 "Add a new question" at bounding box center [399, 74] width 68 height 11
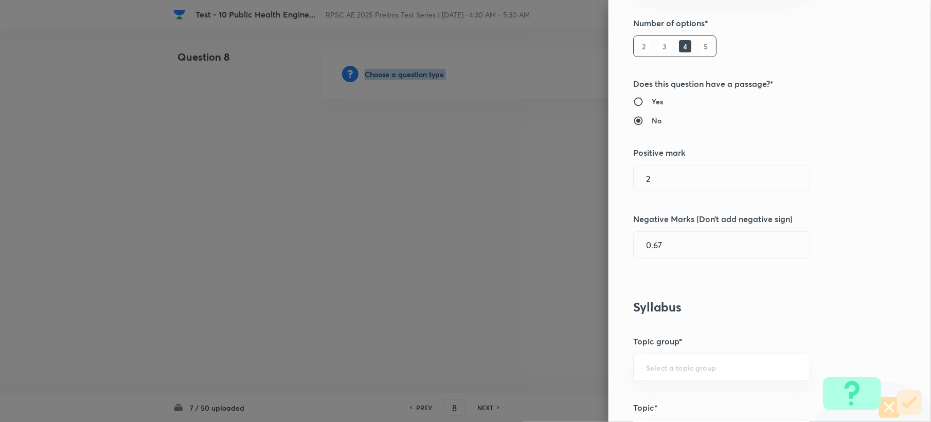
scroll to position [411, 0]
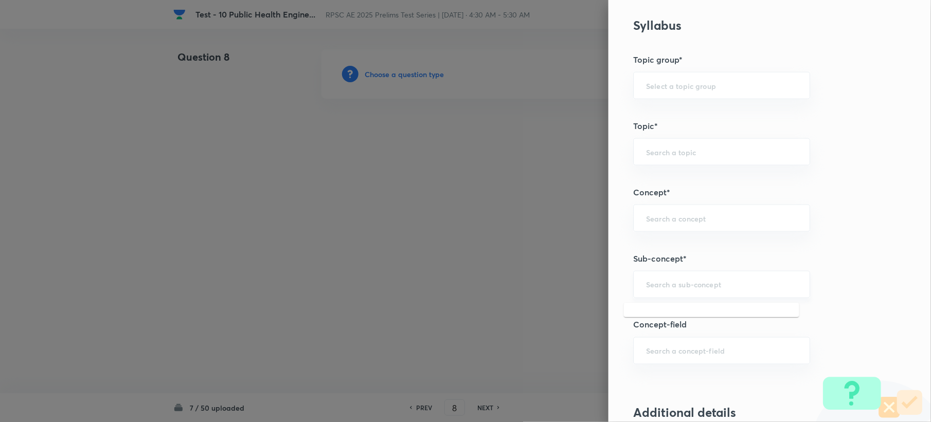
click at [659, 283] on input "text" at bounding box center [721, 285] width 151 height 10
paste input "Purification of Water Supplies"
click at [649, 313] on li "Purification of Water Supplies" at bounding box center [711, 316] width 175 height 19
type input "Purification of Water Supplies"
type input "Civil Engineering"
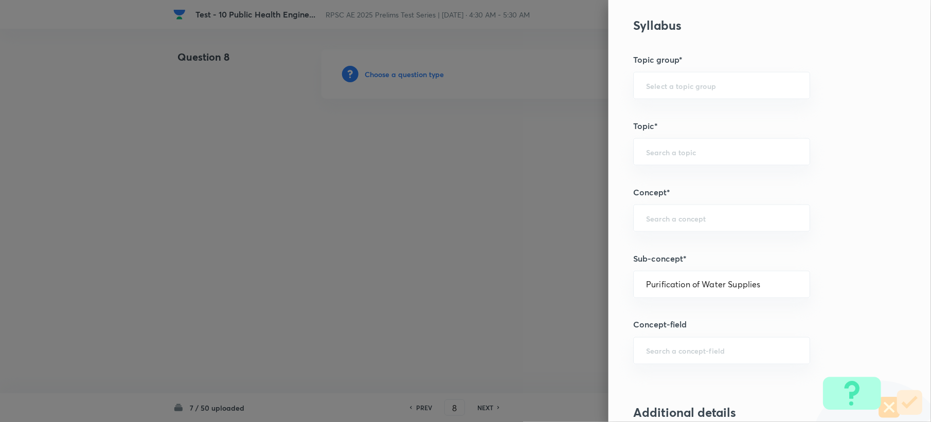
type input "Environmental Engineering"
type input "Water Supply Engineering"
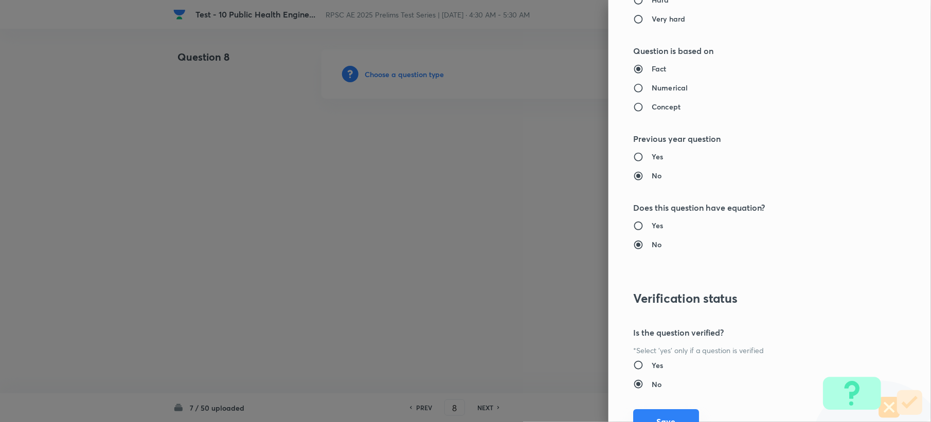
scroll to position [982, 0]
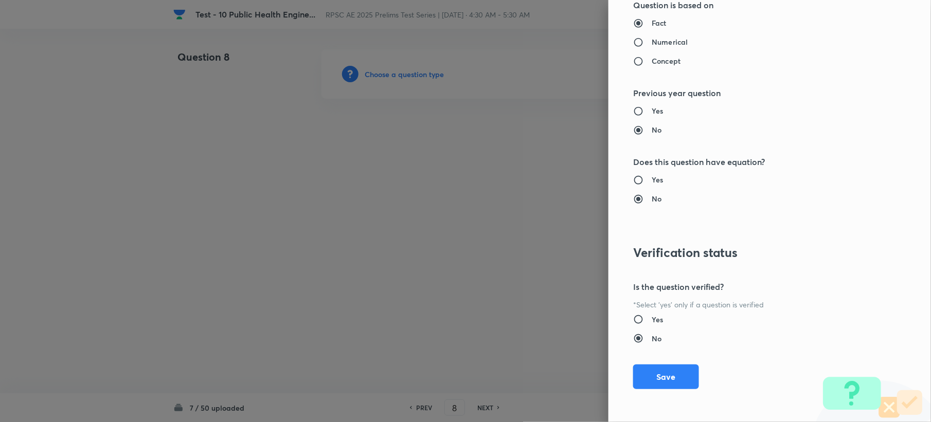
drag, startPoint x: 647, startPoint y: 374, endPoint x: 412, endPoint y: 313, distance: 241.9
click at [647, 375] on button "Save" at bounding box center [666, 377] width 66 height 25
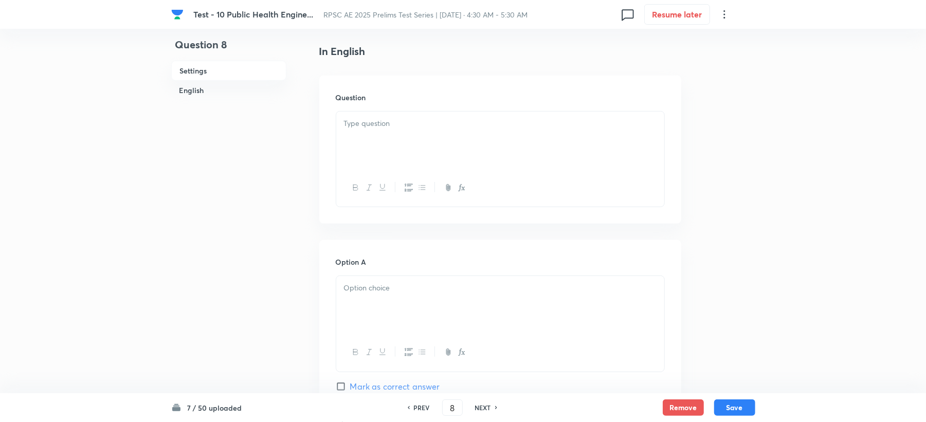
scroll to position [274, 0]
click at [367, 146] on div at bounding box center [500, 139] width 328 height 58
click at [373, 301] on div at bounding box center [500, 303] width 328 height 58
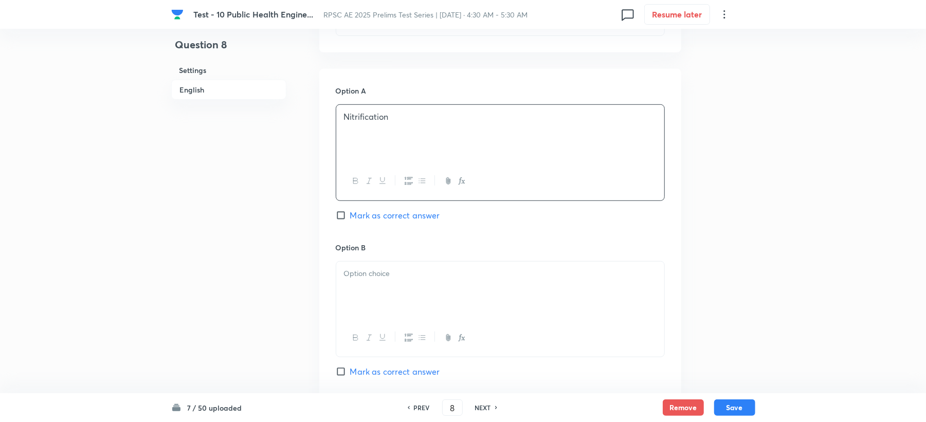
scroll to position [548, 0]
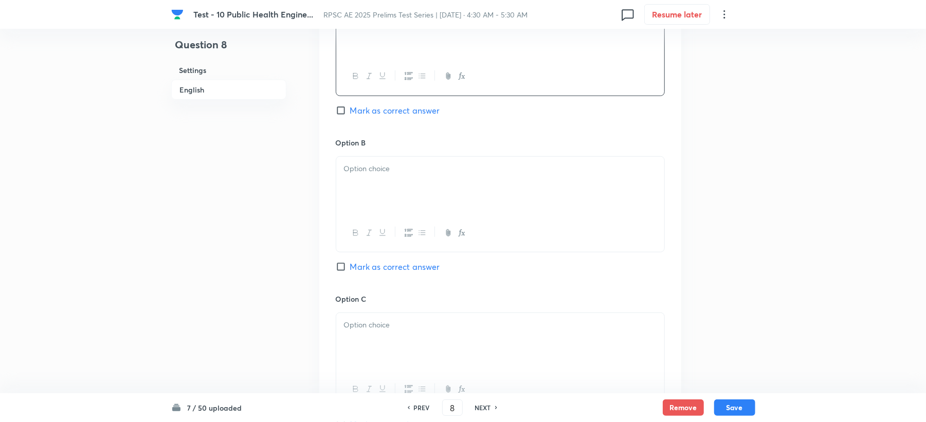
click at [369, 206] on div at bounding box center [500, 186] width 328 height 58
click at [371, 333] on div at bounding box center [500, 342] width 328 height 58
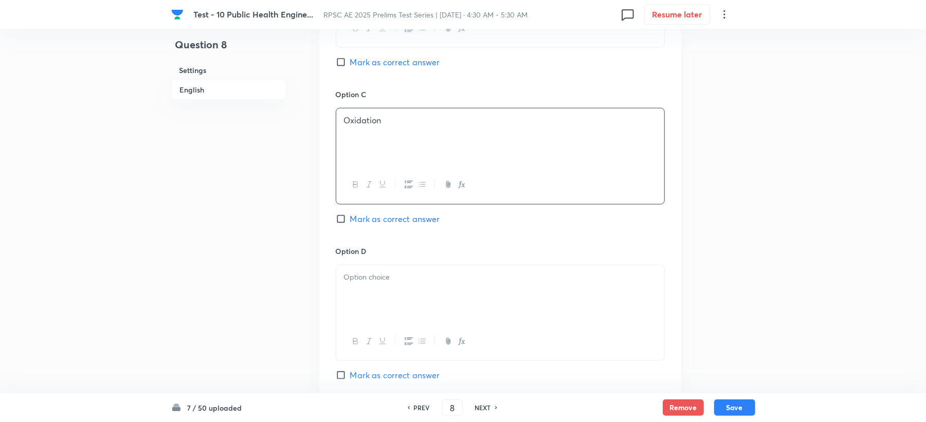
scroll to position [754, 0]
drag, startPoint x: 386, startPoint y: 302, endPoint x: 351, endPoint y: 312, distance: 36.2
click at [383, 303] on div at bounding box center [500, 293] width 328 height 58
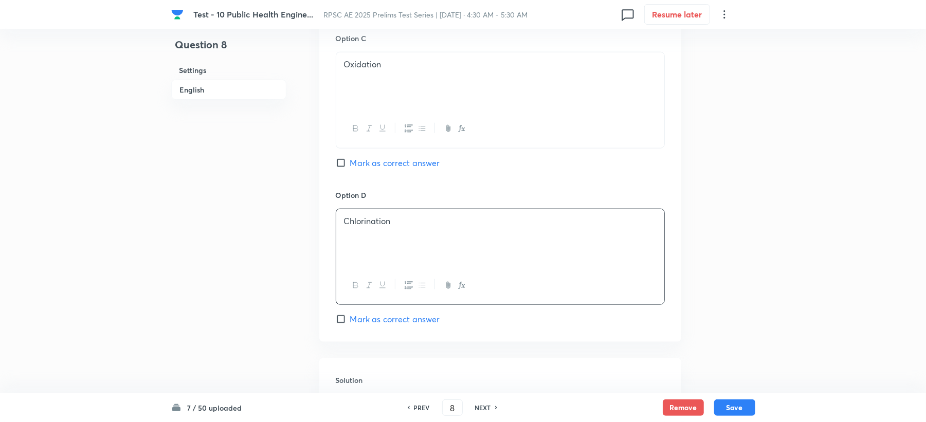
scroll to position [891, 0]
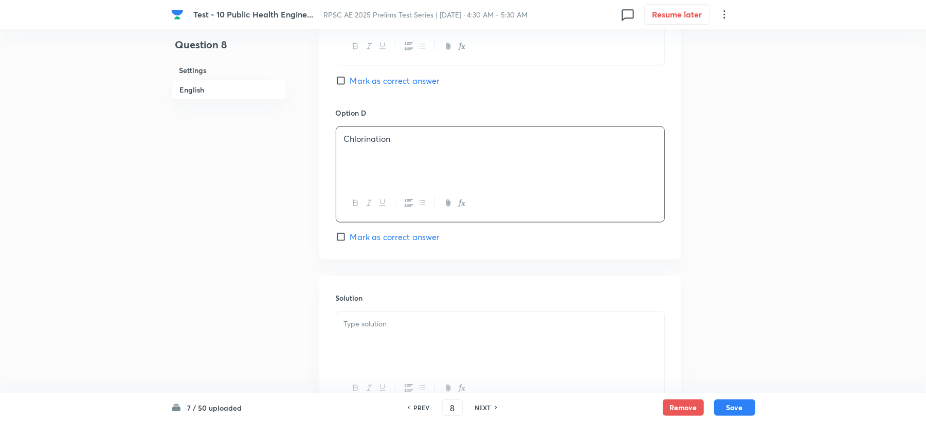
click at [393, 235] on span "Mark as correct answer" at bounding box center [395, 237] width 90 height 12
click at [350, 235] on input "Mark as correct answer" at bounding box center [343, 237] width 14 height 10
checkbox input "true"
click at [373, 334] on div at bounding box center [500, 341] width 328 height 58
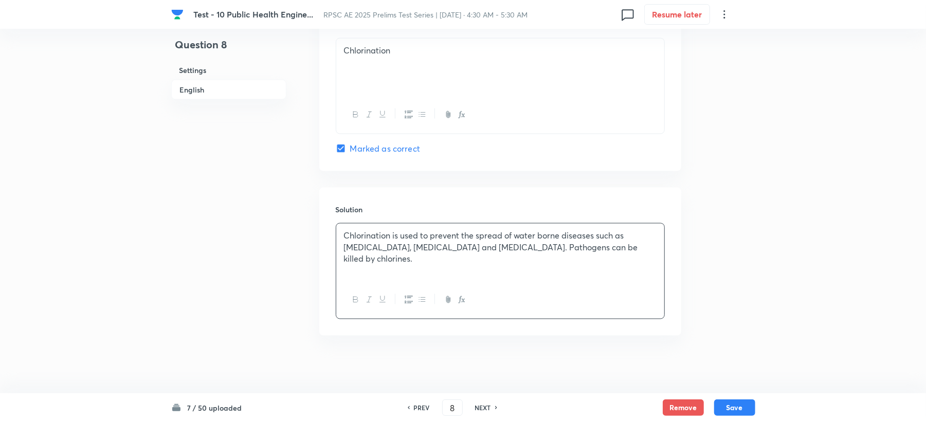
scroll to position [986, 0]
drag, startPoint x: 752, startPoint y: 407, endPoint x: 745, endPoint y: 404, distance: 7.8
click at [751, 408] on button "Save" at bounding box center [734, 407] width 41 height 16
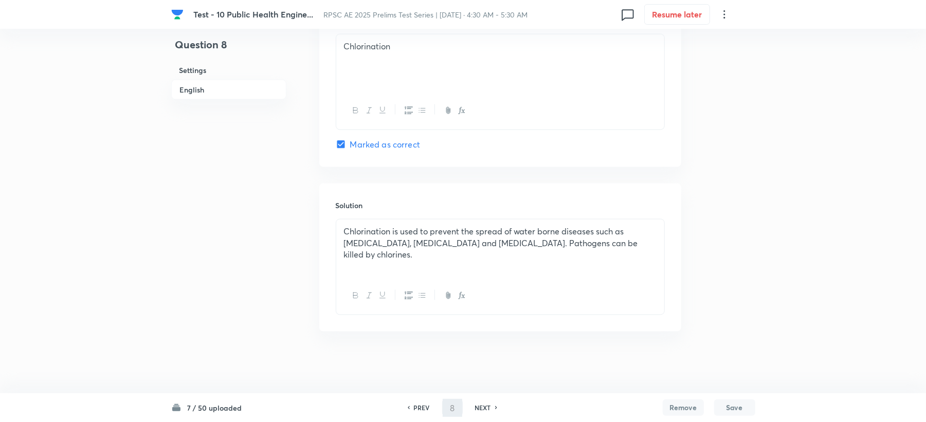
type input "9"
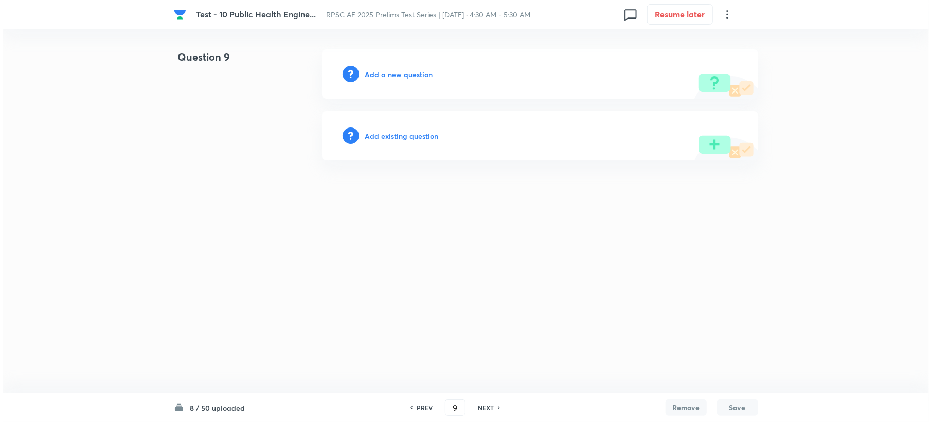
scroll to position [0, 0]
click at [382, 71] on h6 "Add a new question" at bounding box center [399, 74] width 68 height 11
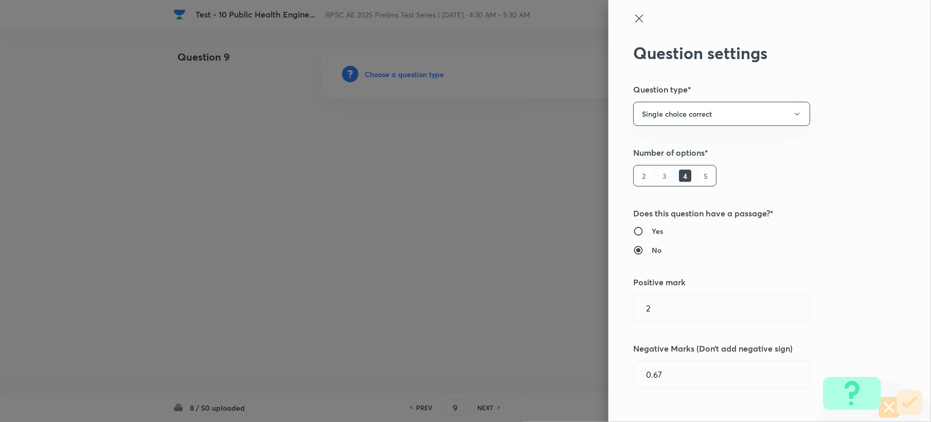
type input "Civil Engineering"
type input "Environmental Engineering"
type input "Water Supply Engineering"
type input "Purification of Water Supplies"
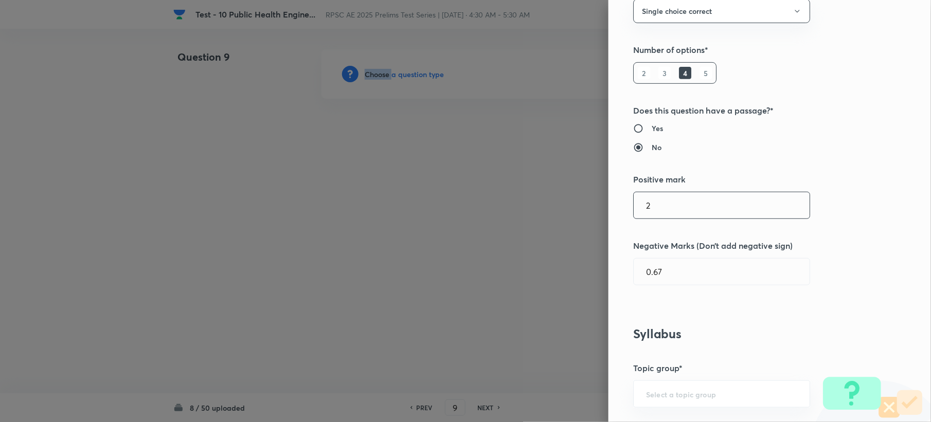
scroll to position [411, 0]
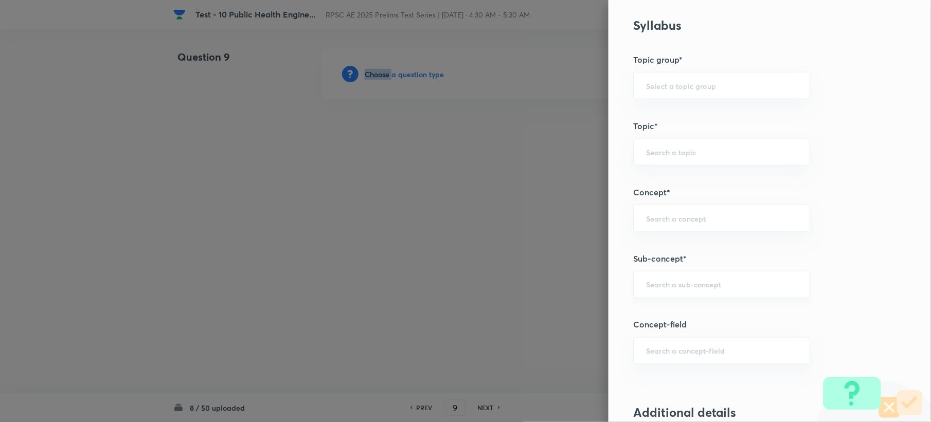
drag, startPoint x: 647, startPoint y: 277, endPoint x: 647, endPoint y: 283, distance: 6.2
click at [647, 278] on div "​" at bounding box center [721, 284] width 177 height 27
paste input "Quality Parameters of Water"
click at [646, 324] on li "Quality Parameters of Water" at bounding box center [711, 316] width 175 height 19
type input "Quality Parameters of Water"
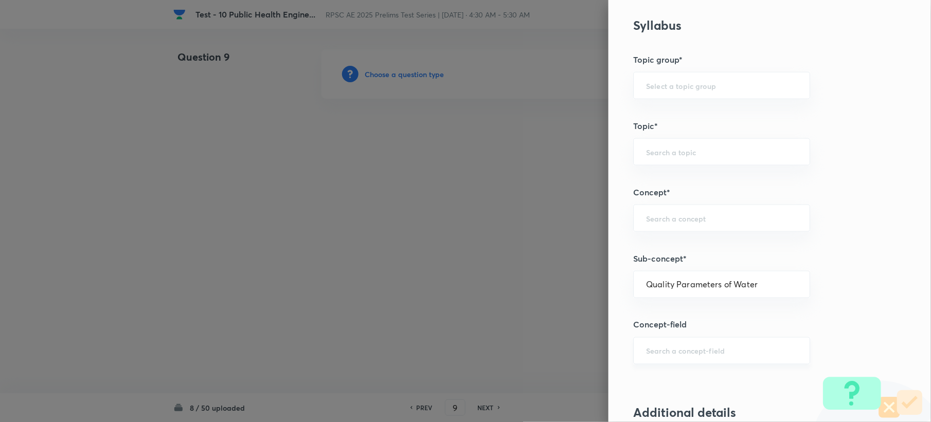
type input "Civil Engineering"
type input "Environmental Engineering"
type input "Water Supply Engineering"
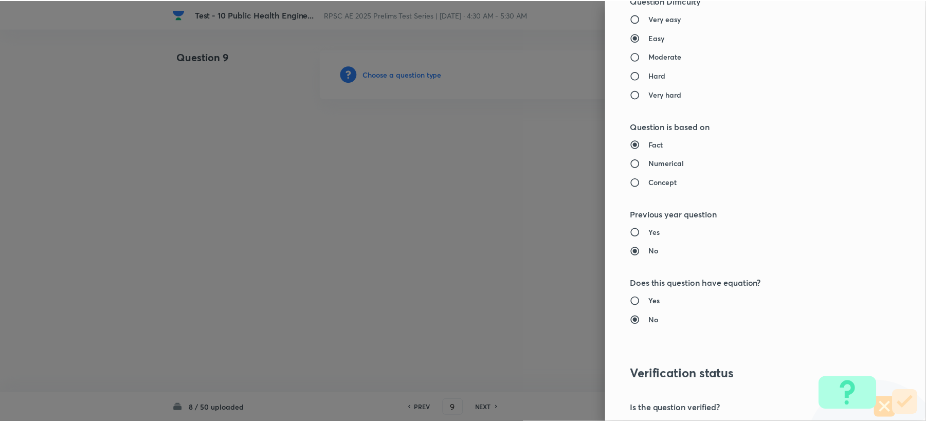
scroll to position [960, 0]
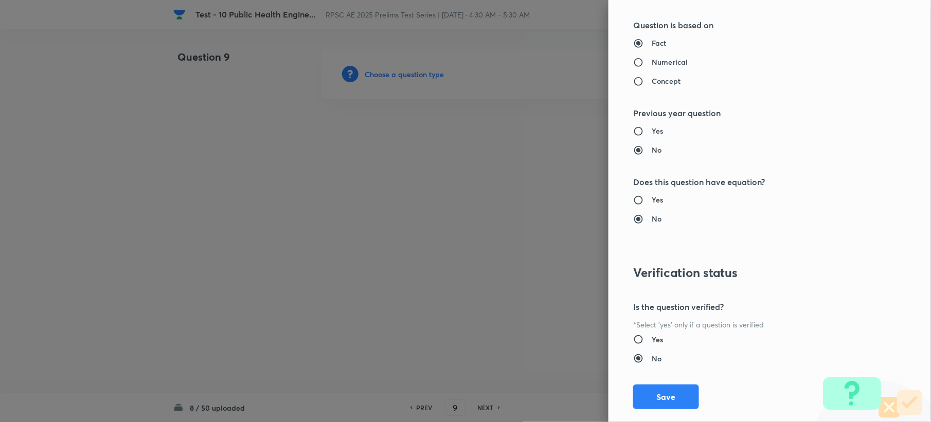
drag, startPoint x: 644, startPoint y: 389, endPoint x: 546, endPoint y: 354, distance: 104.5
click at [644, 390] on button "Save" at bounding box center [666, 397] width 66 height 25
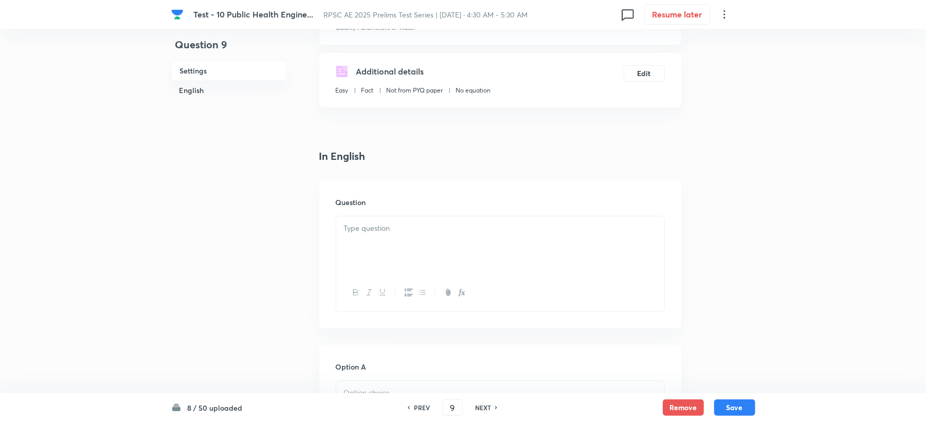
scroll to position [274, 0]
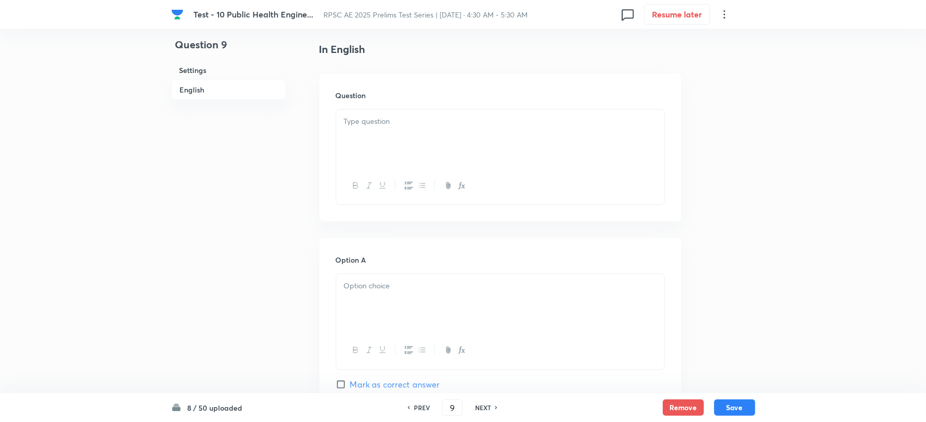
click at [388, 153] on div at bounding box center [500, 139] width 328 height 58
click at [365, 315] on div at bounding box center [500, 303] width 328 height 58
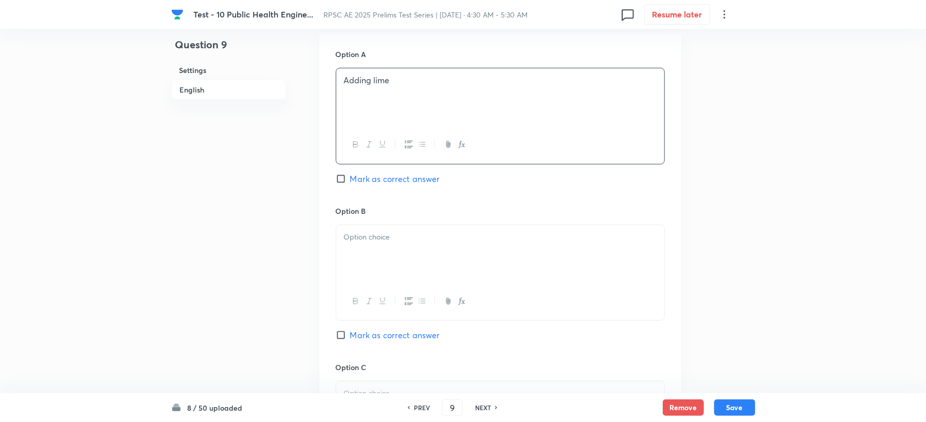
click at [383, 255] on div at bounding box center [500, 254] width 328 height 58
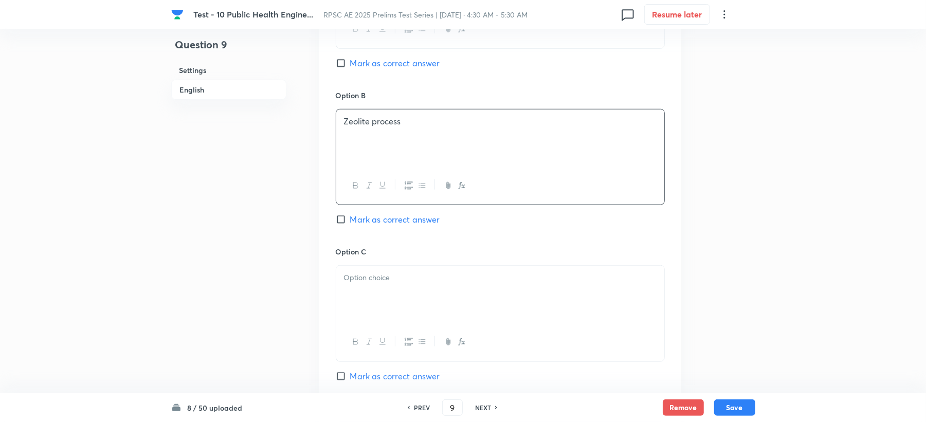
scroll to position [617, 0]
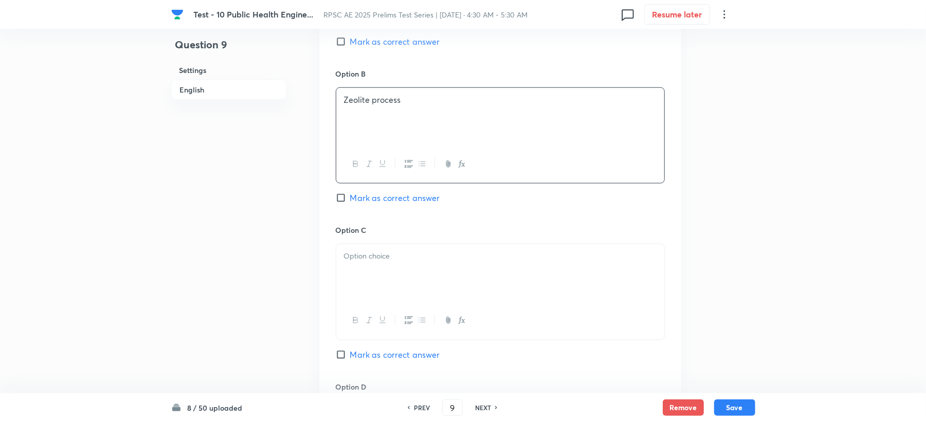
click at [358, 254] on p at bounding box center [500, 256] width 313 height 12
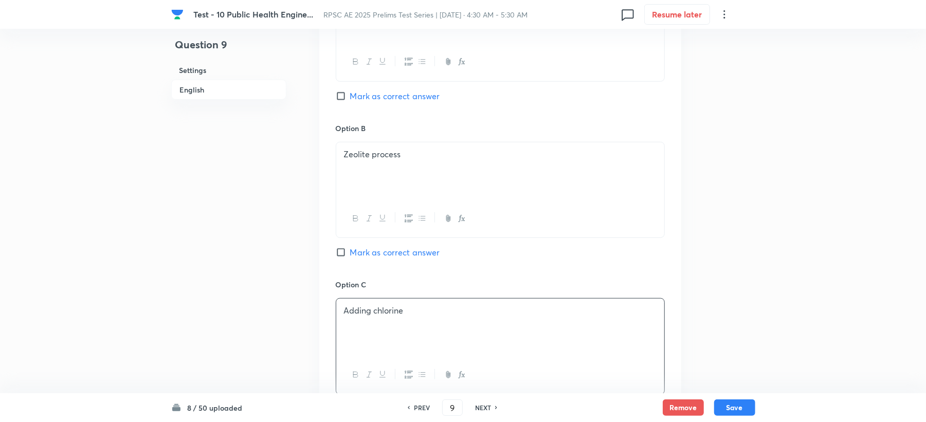
scroll to position [548, 0]
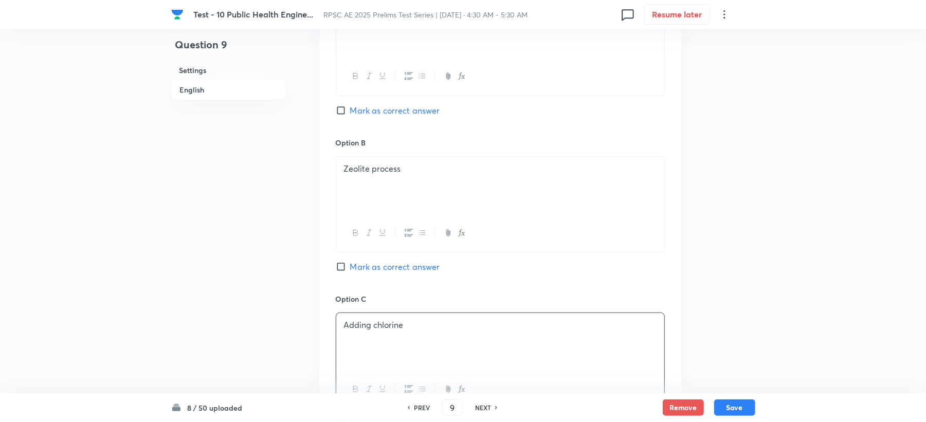
click at [379, 262] on span "Mark as correct answer" at bounding box center [395, 267] width 90 height 12
click at [350, 262] on input "Mark as correct answer" at bounding box center [343, 267] width 14 height 10
checkbox input "true"
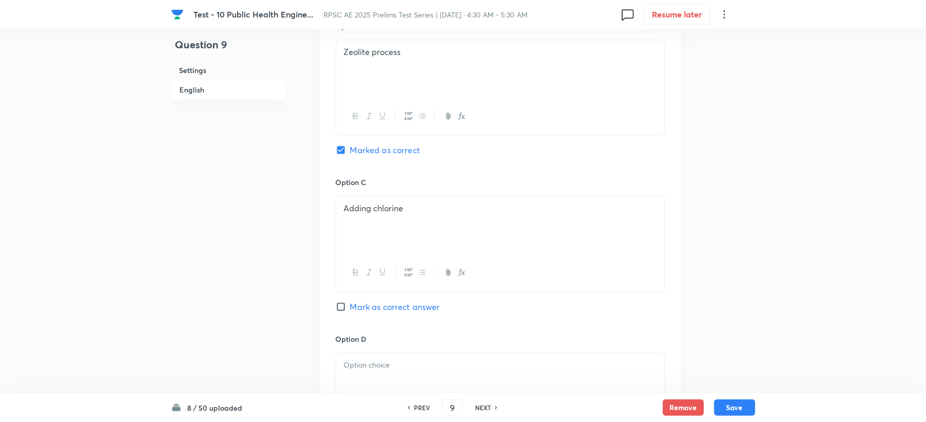
scroll to position [891, 0]
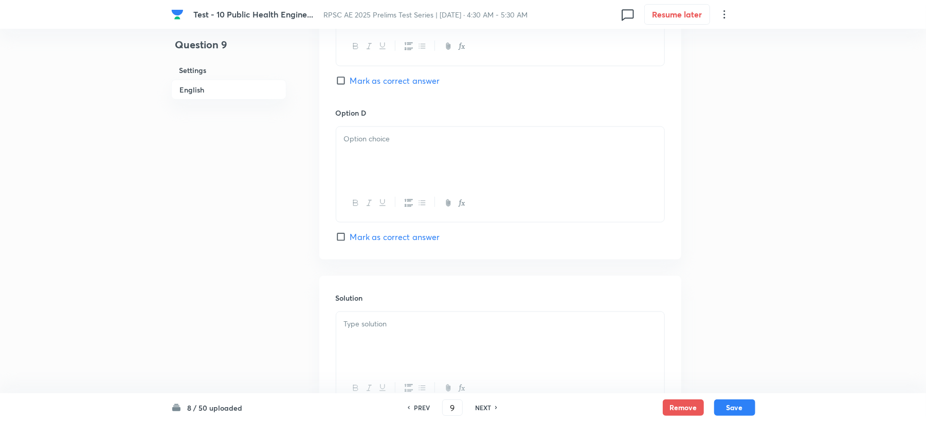
click at [381, 157] on div at bounding box center [500, 156] width 328 height 58
drag, startPoint x: 358, startPoint y: 351, endPoint x: 294, endPoint y: 305, distance: 78.9
click at [356, 349] on div at bounding box center [500, 341] width 328 height 58
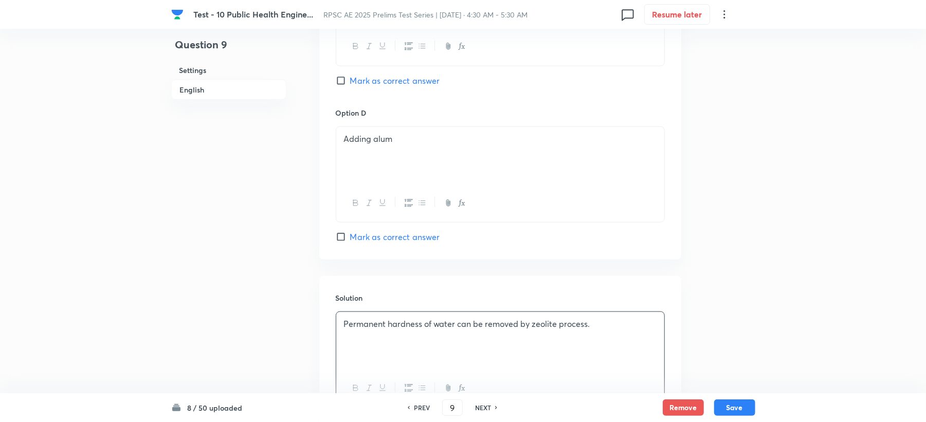
click at [747, 418] on div "8 / 50 uploaded PREV 9 ​ NEXT Remove Save" at bounding box center [463, 407] width 584 height 29
click at [744, 402] on button "Save" at bounding box center [734, 407] width 41 height 16
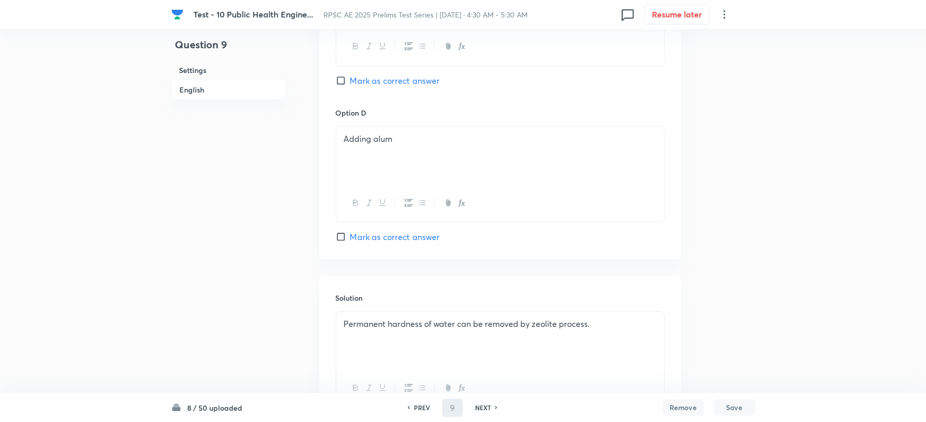
type input "10"
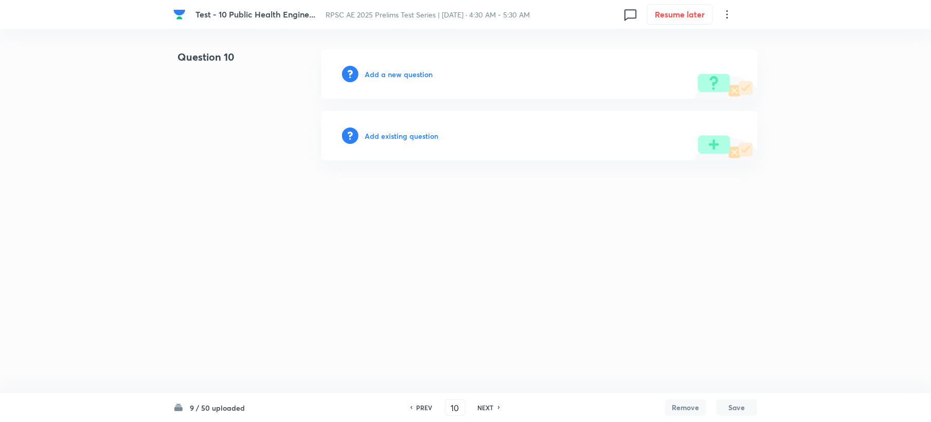
click at [368, 83] on div "Add a new question" at bounding box center [539, 73] width 436 height 49
click at [375, 70] on h6 "Add a new question" at bounding box center [399, 74] width 68 height 11
click at [375, 70] on h6 "Choose a question type" at bounding box center [404, 74] width 79 height 11
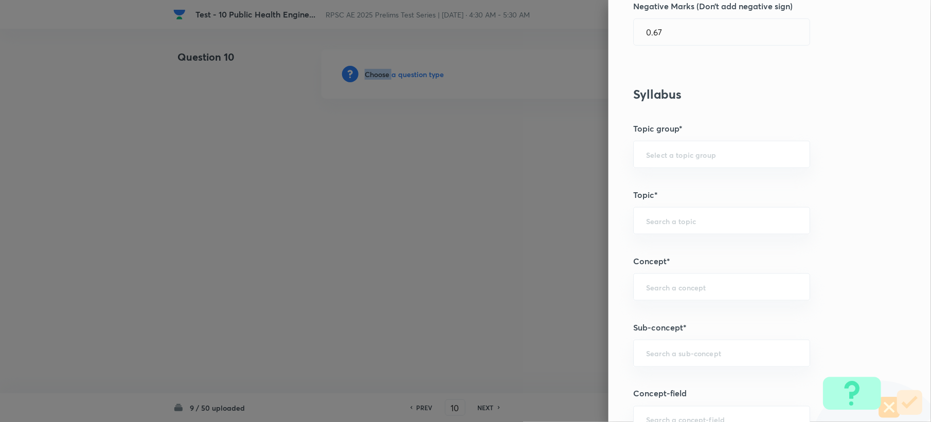
scroll to position [411, 0]
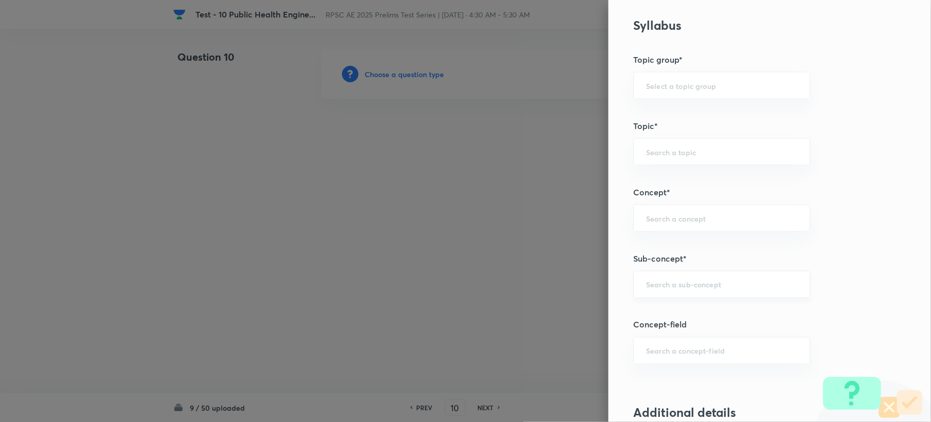
drag, startPoint x: 642, startPoint y: 268, endPoint x: 642, endPoint y: 284, distance: 15.4
click at [642, 280] on div "Question settings Question type* Single choice correct Number of options* 2 3 4…" at bounding box center [769, 211] width 322 height 422
click at [646, 284] on input "text" at bounding box center [721, 285] width 151 height 10
paste input "Sewage Treatment"
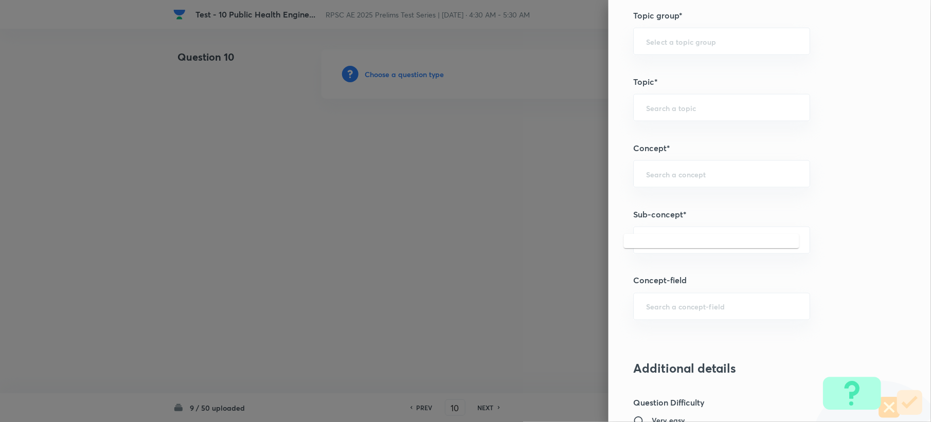
scroll to position [480, 0]
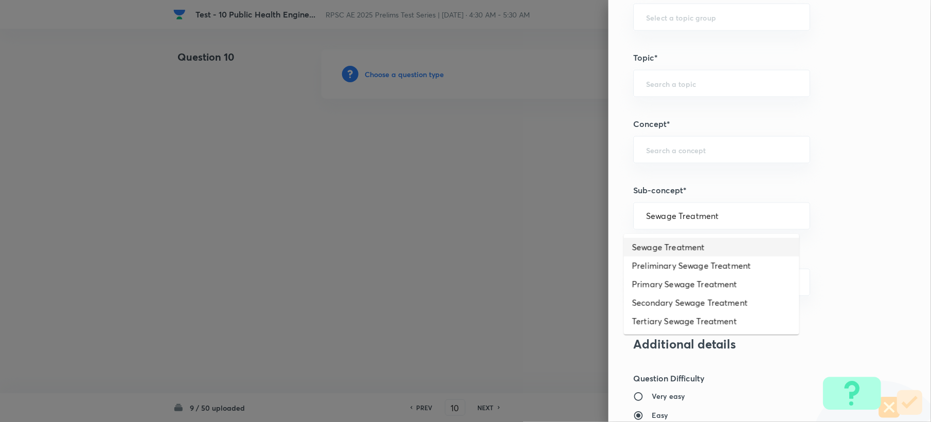
click at [655, 246] on li "Sewage Treatment" at bounding box center [711, 247] width 175 height 19
type input "Sewage Treatment"
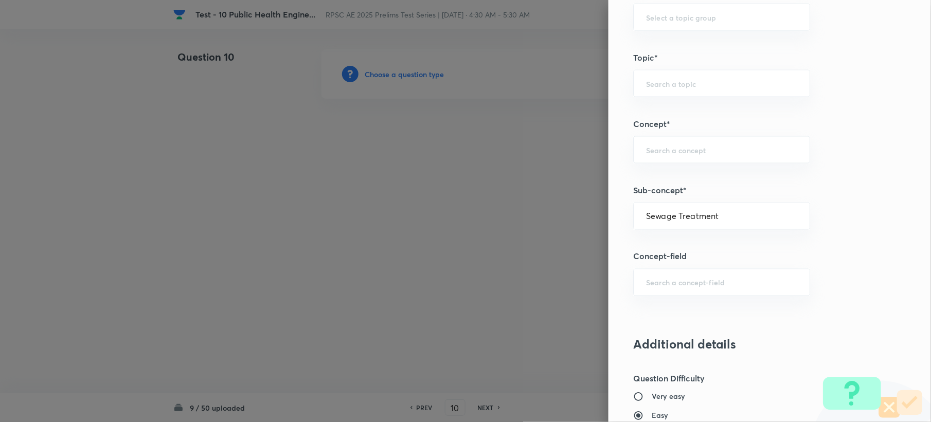
type input "Civil Engineering"
type input "Environmental Engineering"
type input "Waste Water Engineering"
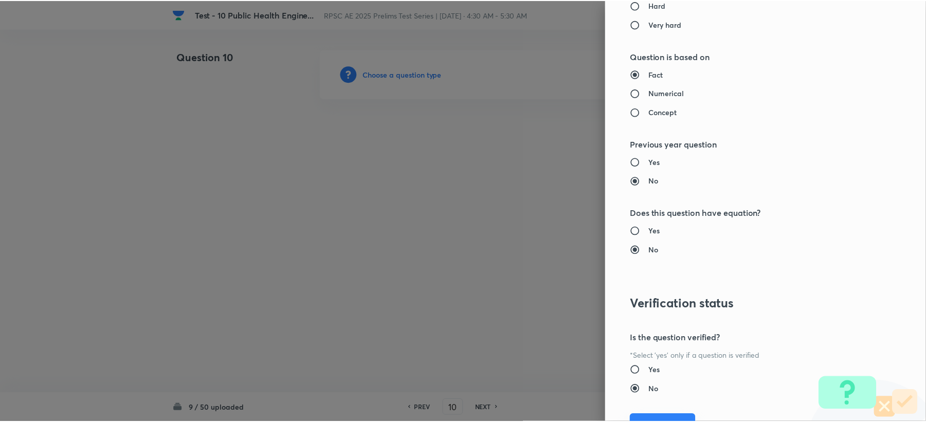
scroll to position [982, 0]
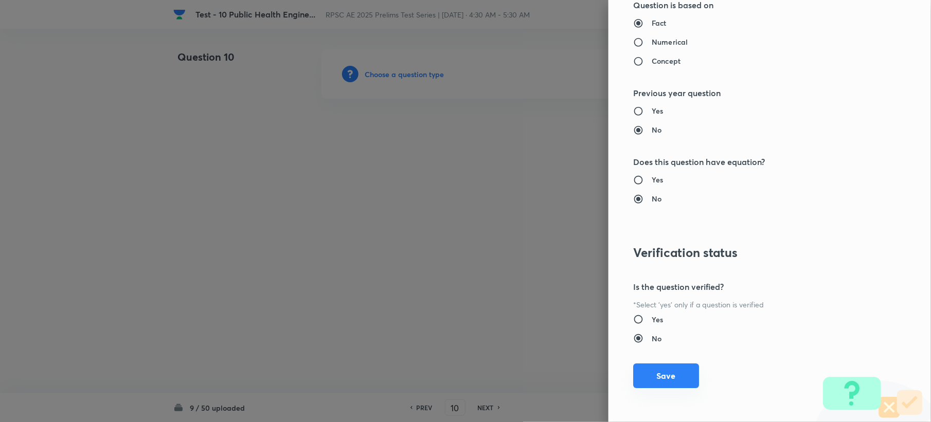
click at [642, 375] on button "Save" at bounding box center [666, 376] width 66 height 25
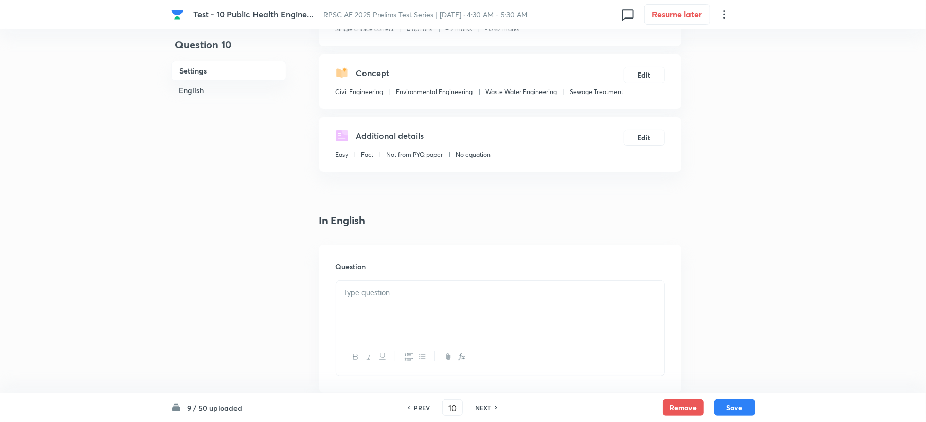
scroll to position [137, 0]
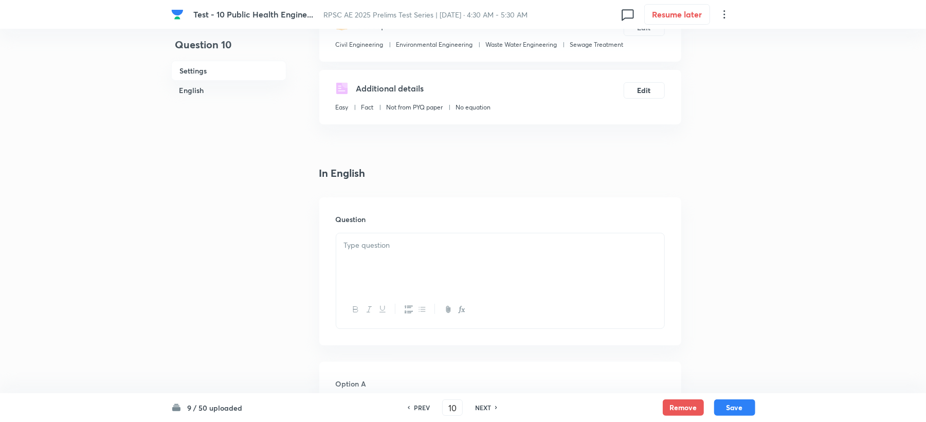
click at [368, 260] on div at bounding box center [500, 263] width 328 height 58
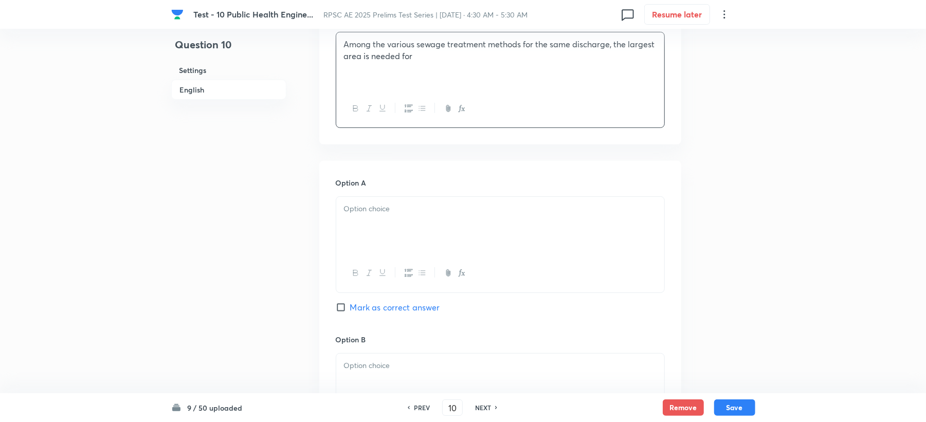
scroll to position [343, 0]
click at [369, 237] on div at bounding box center [500, 221] width 328 height 58
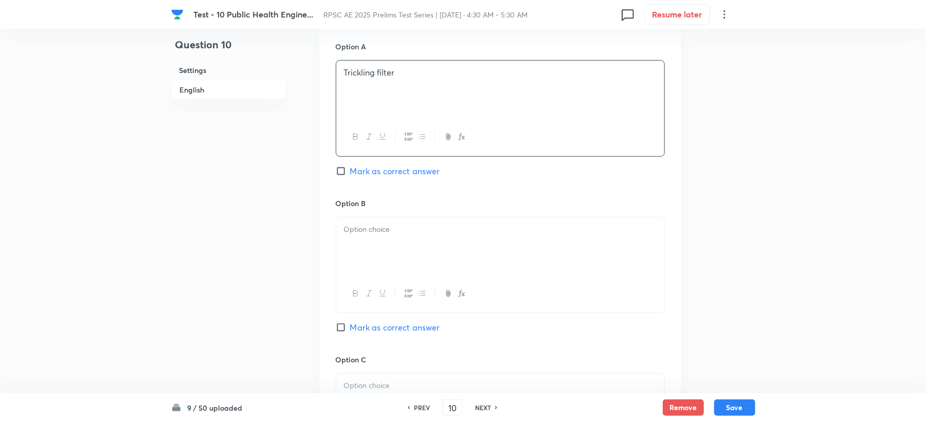
scroll to position [480, 0]
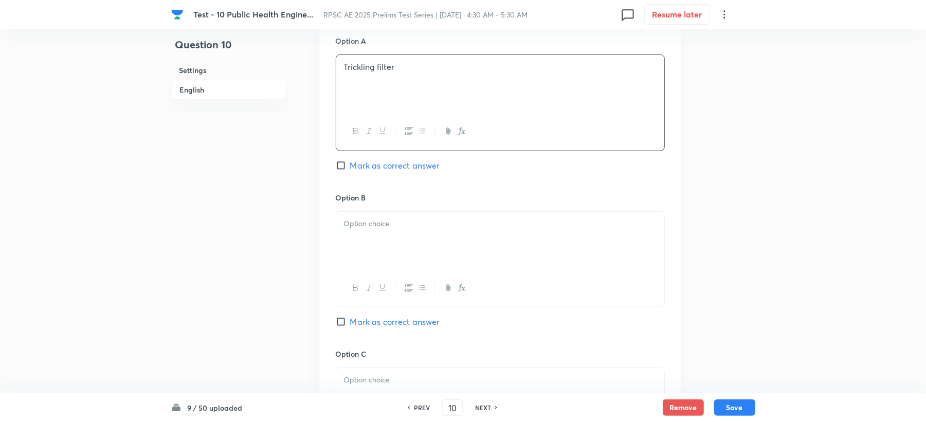
click at [376, 231] on div at bounding box center [500, 241] width 328 height 58
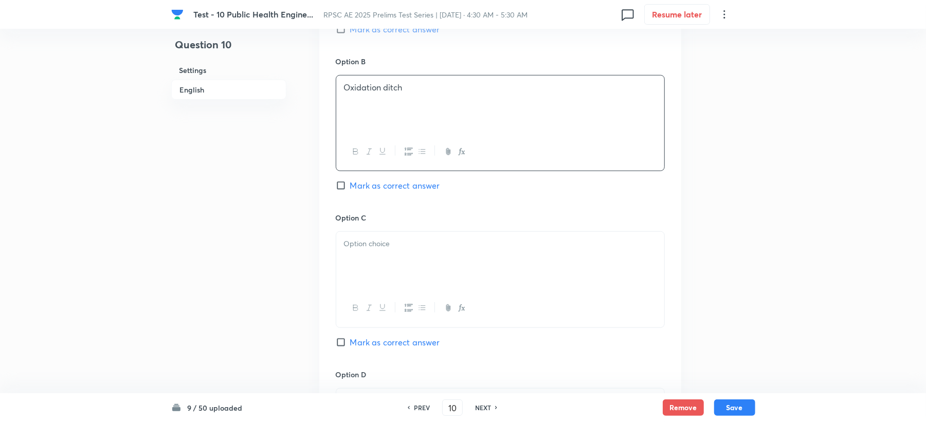
scroll to position [617, 0]
click at [355, 276] on div at bounding box center [500, 260] width 328 height 58
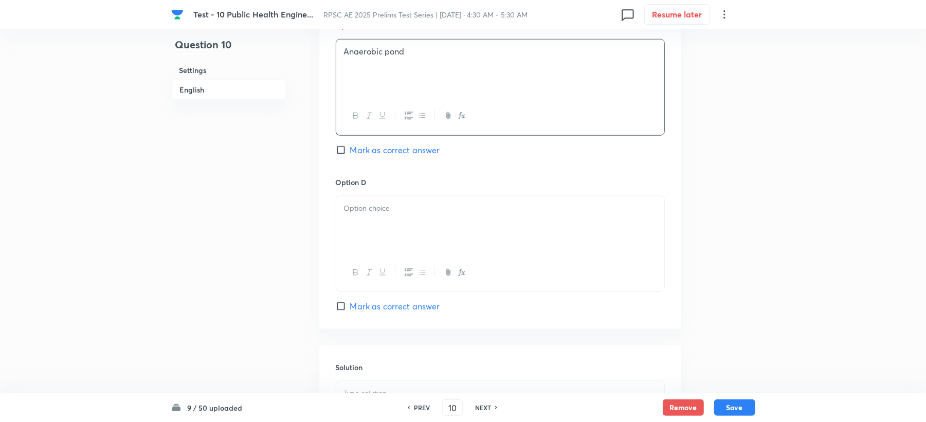
scroll to position [823, 0]
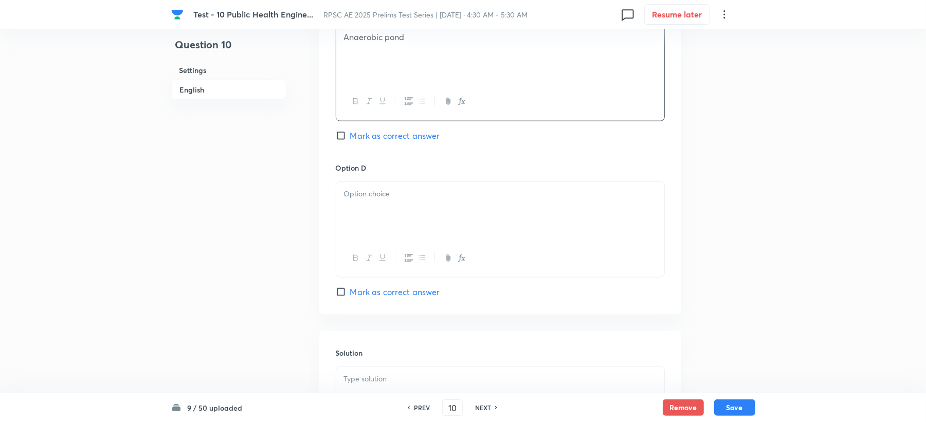
click at [369, 212] on div at bounding box center [500, 211] width 328 height 58
click at [384, 298] on span "Mark as correct answer" at bounding box center [395, 292] width 90 height 12
click at [350, 297] on input "Mark as correct answer" at bounding box center [343, 292] width 14 height 10
checkbox input "true"
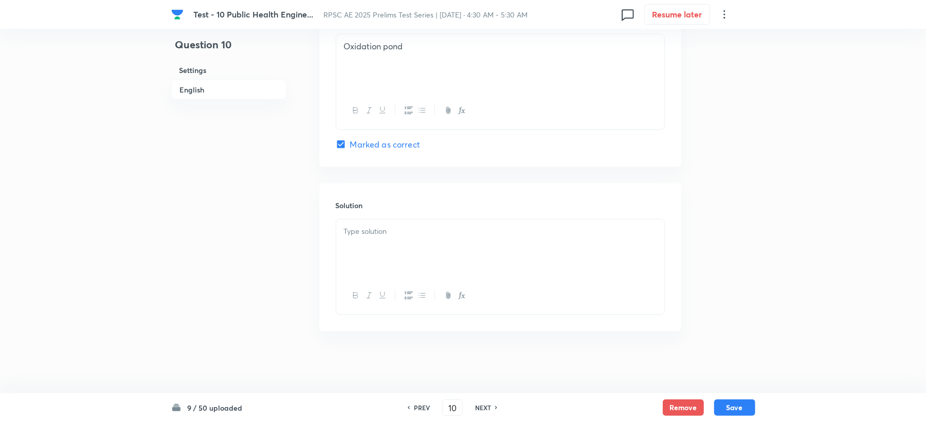
scroll to position [974, 0]
drag, startPoint x: 375, startPoint y: 268, endPoint x: 375, endPoint y: 255, distance: 12.9
click at [375, 255] on div at bounding box center [500, 249] width 328 height 58
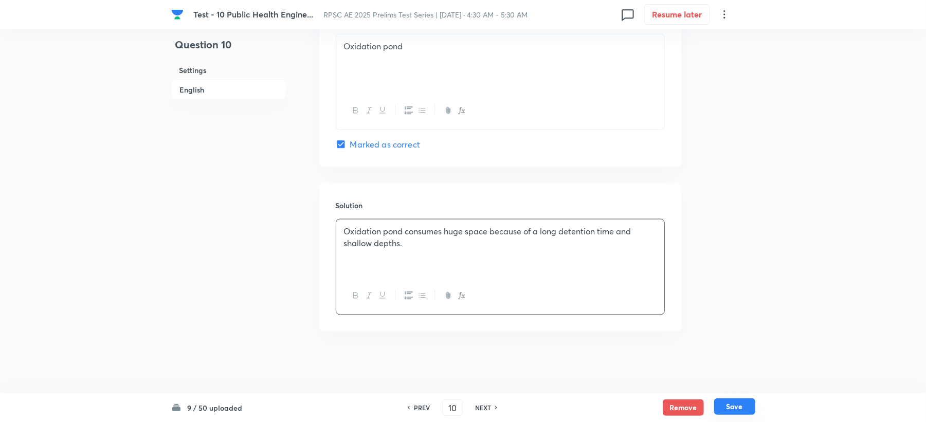
click at [735, 402] on button "Save" at bounding box center [734, 407] width 41 height 16
type input "11"
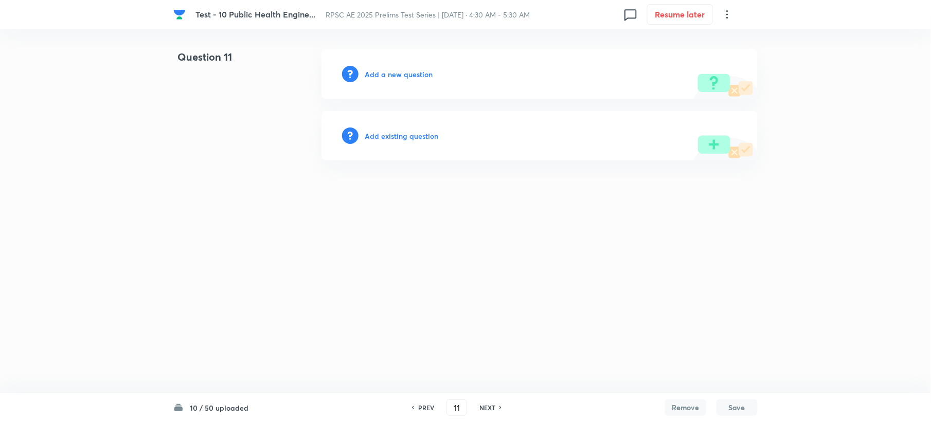
click at [379, 77] on h6 "Add a new question" at bounding box center [399, 74] width 68 height 11
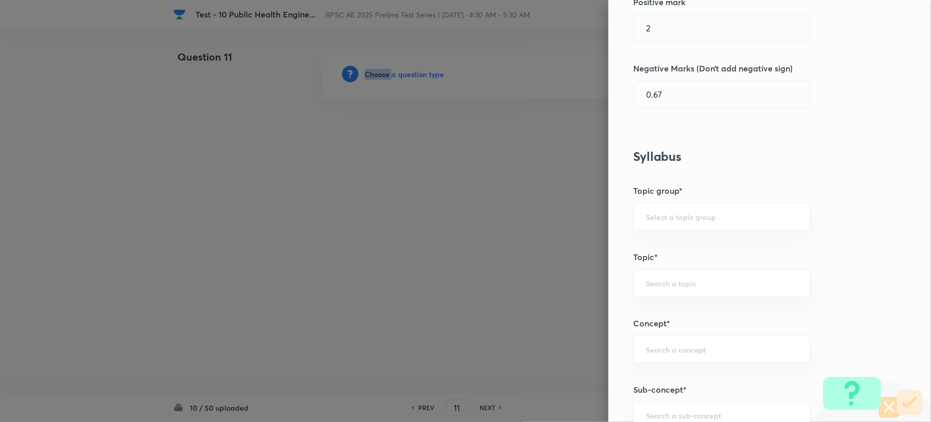
scroll to position [411, 0]
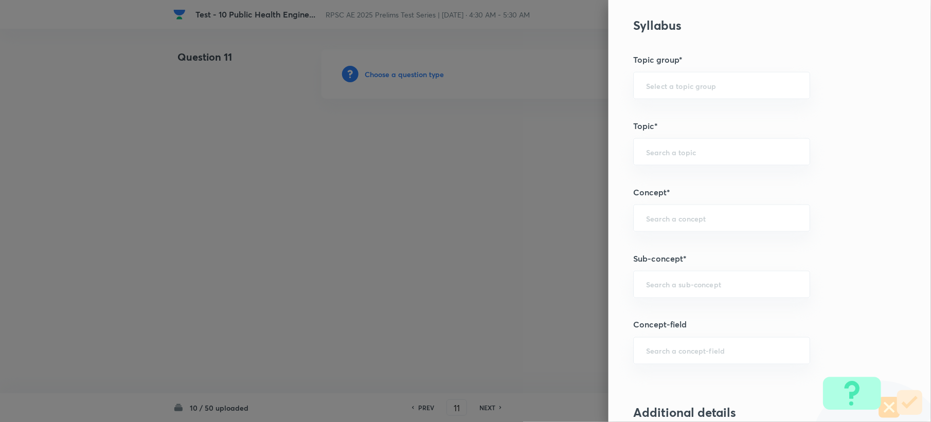
click at [647, 270] on div "Question settings Question type* Single choice correct Number of options* 2 3 4…" at bounding box center [769, 211] width 322 height 422
click at [644, 282] on div "​" at bounding box center [721, 284] width 177 height 27
paste input "Purification of Water Supplies"
click at [657, 318] on li "Purification of Water Supplies" at bounding box center [711, 316] width 175 height 19
type input "Purification of Water Supplies"
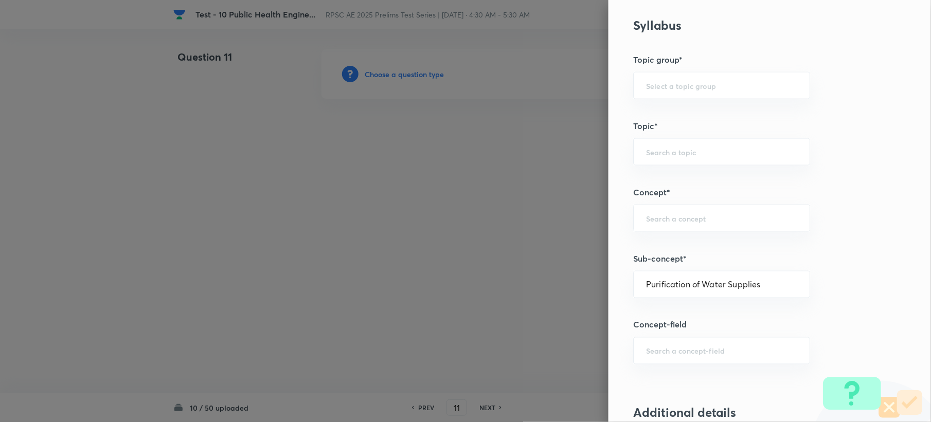
type input "Civil Engineering"
type input "Environmental Engineering"
type input "Water Supply Engineering"
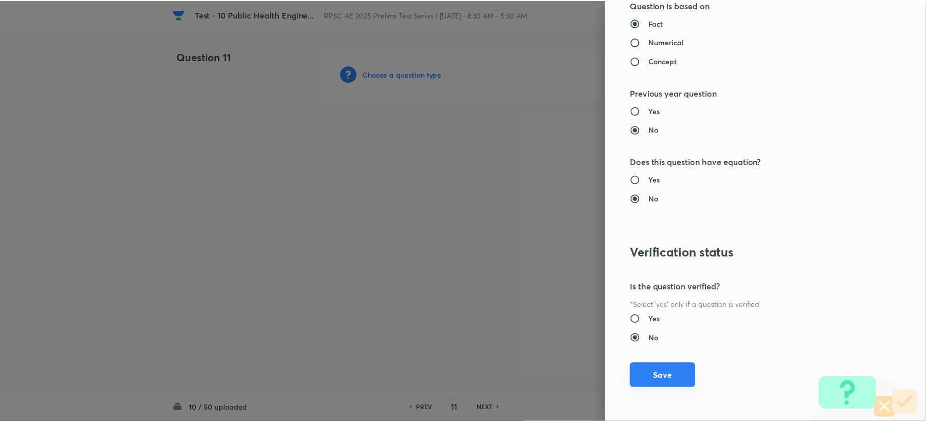
scroll to position [982, 0]
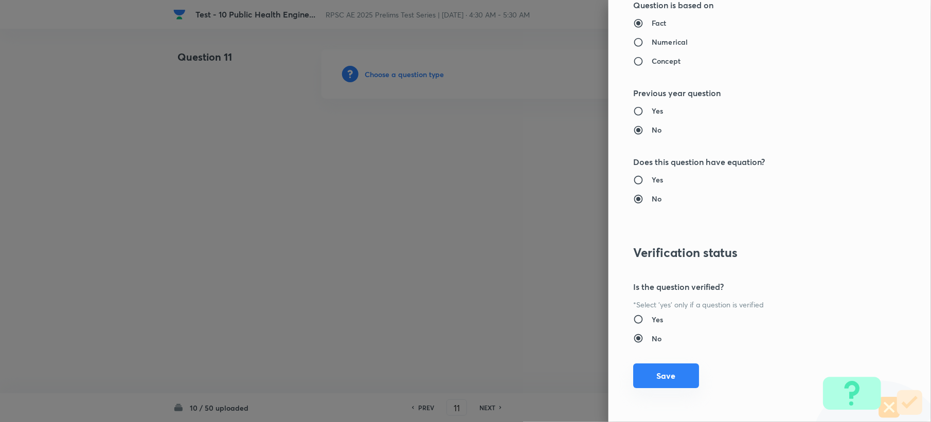
click at [659, 375] on button "Save" at bounding box center [666, 376] width 66 height 25
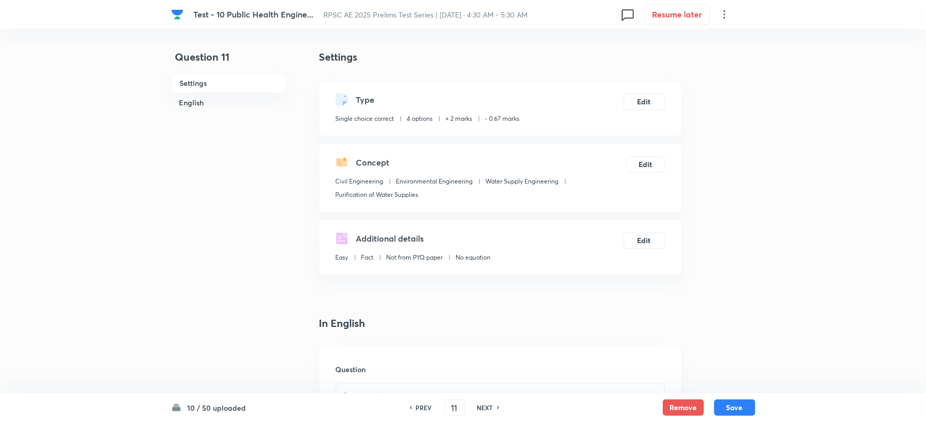
scroll to position [206, 0]
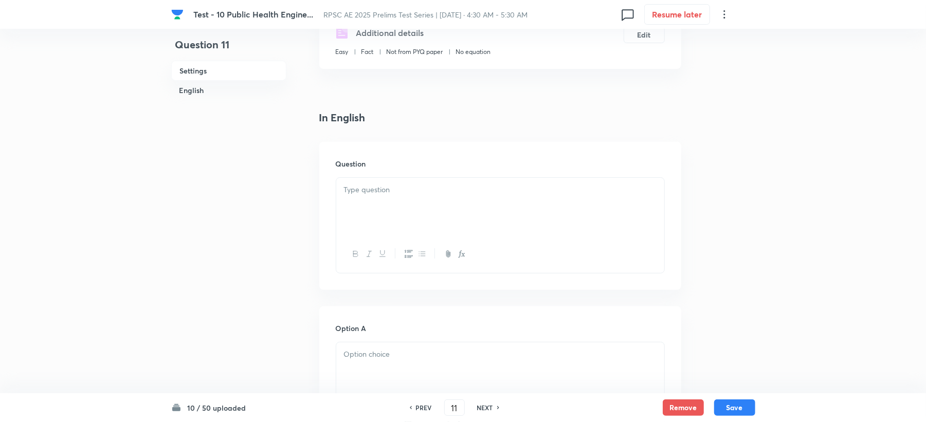
click at [396, 217] on div at bounding box center [500, 207] width 328 height 58
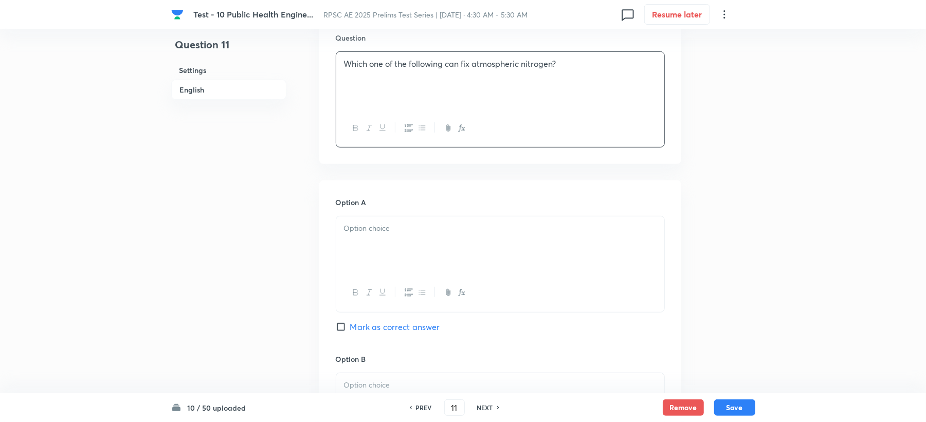
scroll to position [343, 0]
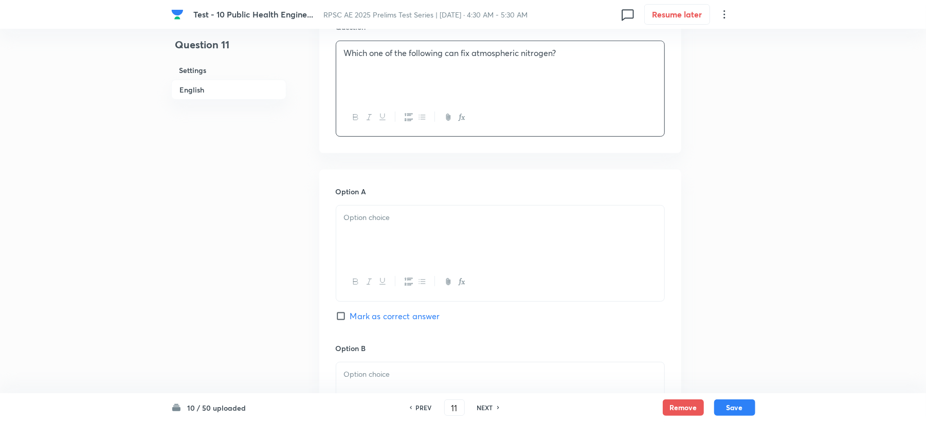
drag, startPoint x: 377, startPoint y: 228, endPoint x: 361, endPoint y: 229, distance: 16.5
click at [376, 229] on div at bounding box center [500, 235] width 328 height 58
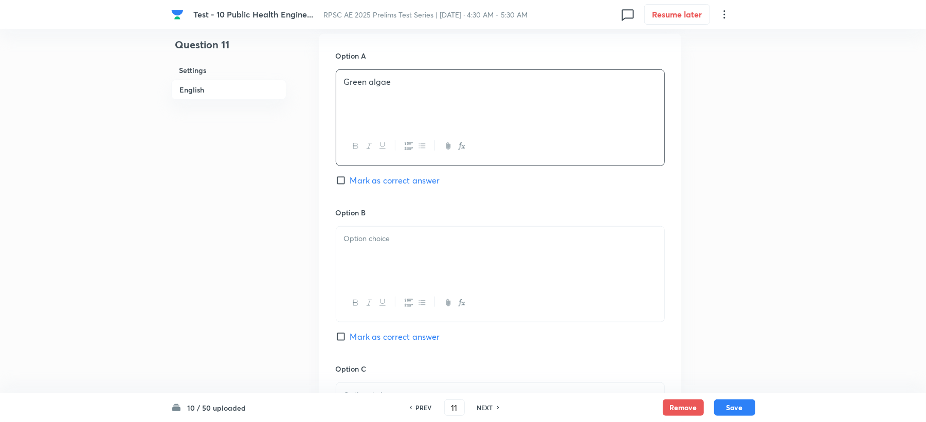
scroll to position [480, 0]
drag, startPoint x: 370, startPoint y: 232, endPoint x: 365, endPoint y: 246, distance: 14.3
click at [370, 238] on p at bounding box center [500, 237] width 313 height 12
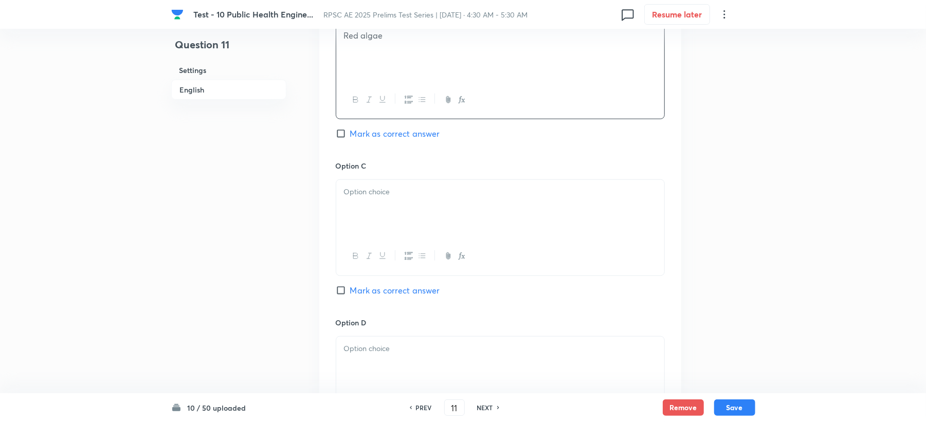
scroll to position [686, 0]
click at [383, 208] on div at bounding box center [500, 205] width 328 height 58
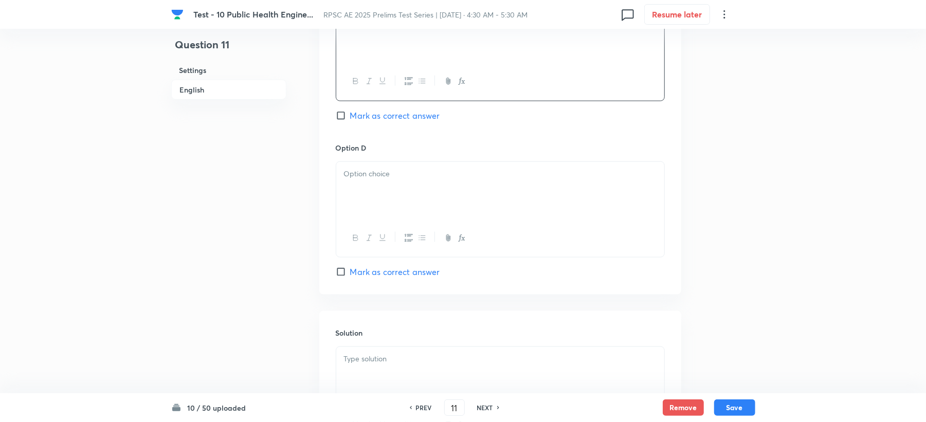
scroll to position [891, 0]
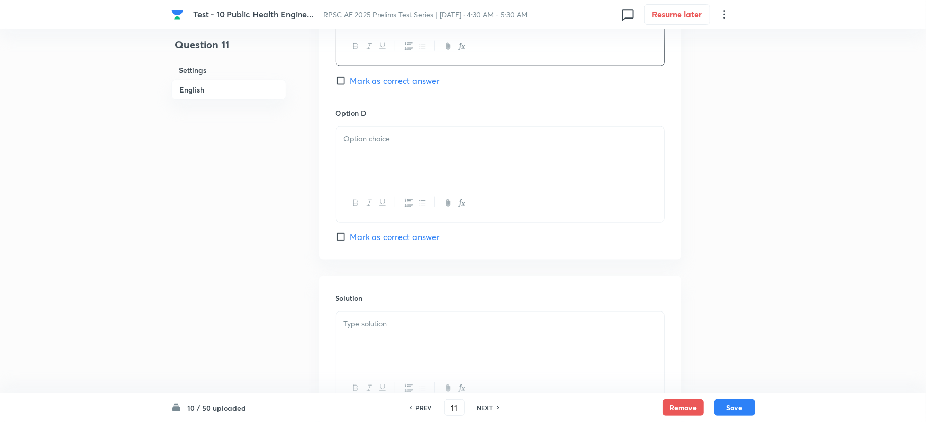
click at [361, 213] on div at bounding box center [500, 204] width 328 height 38
click at [375, 137] on p at bounding box center [500, 139] width 313 height 12
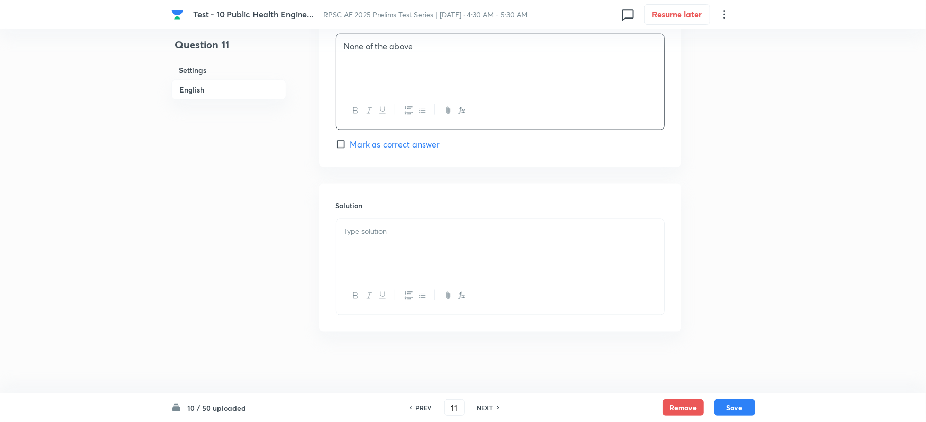
scroll to position [986, 0]
click at [362, 235] on p at bounding box center [500, 232] width 313 height 12
click at [743, 414] on button "Save" at bounding box center [734, 407] width 41 height 16
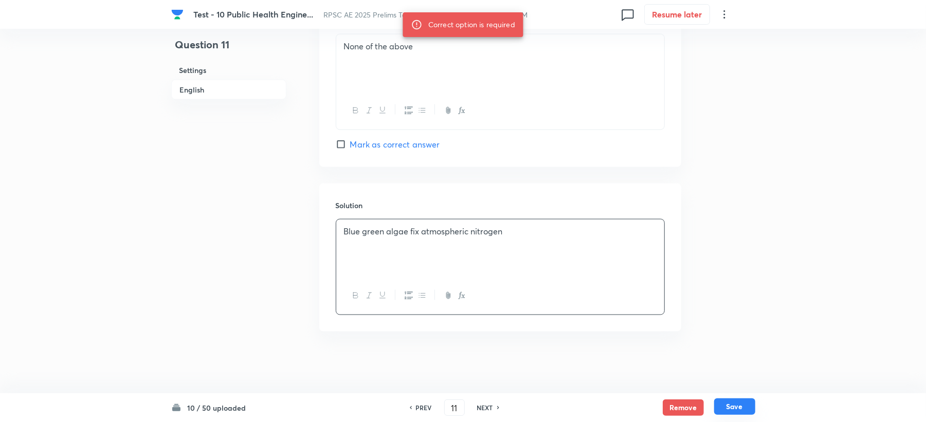
click at [744, 415] on button "Save" at bounding box center [734, 407] width 41 height 16
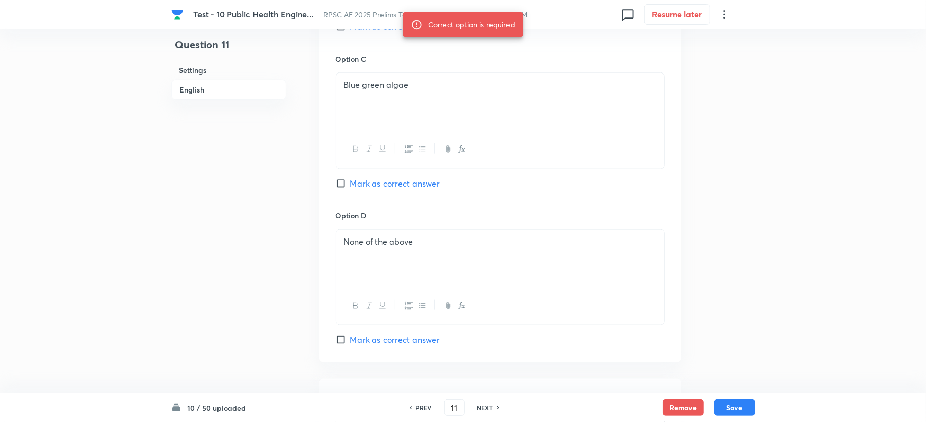
scroll to position [781, 0]
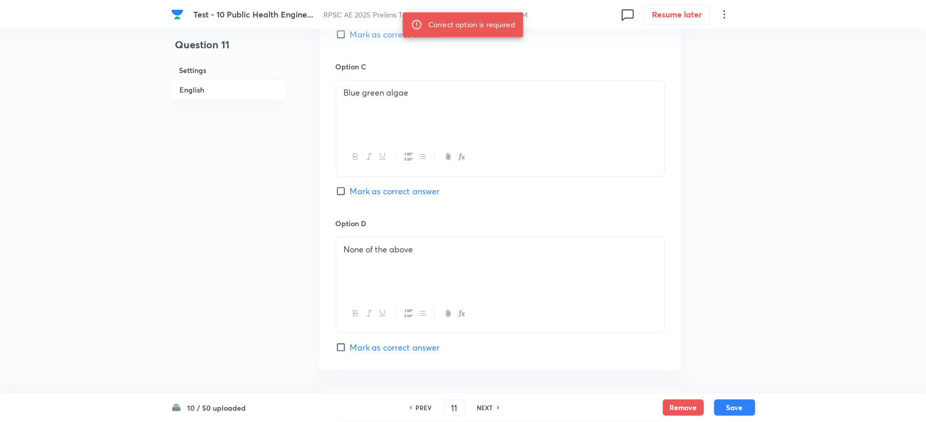
click at [387, 188] on span "Mark as correct answer" at bounding box center [395, 191] width 90 height 12
click at [350, 188] on input "Mark as correct answer" at bounding box center [343, 191] width 14 height 10
checkbox input "true"
click at [729, 409] on button "Save" at bounding box center [734, 407] width 41 height 16
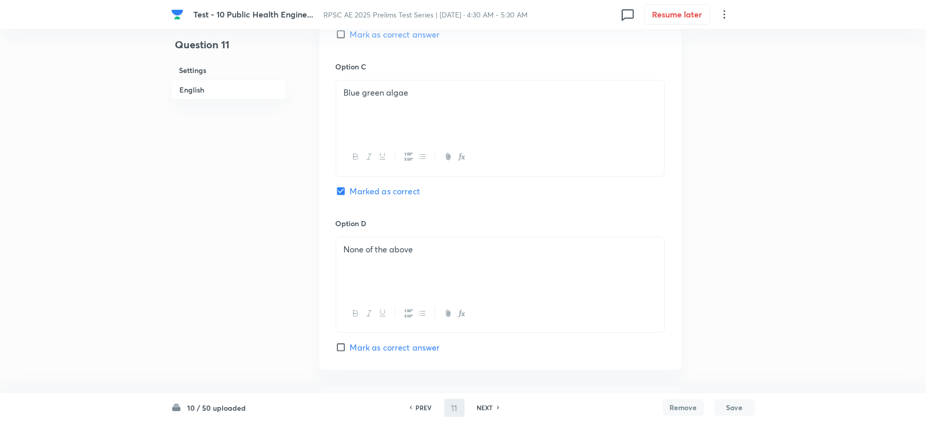
type input "12"
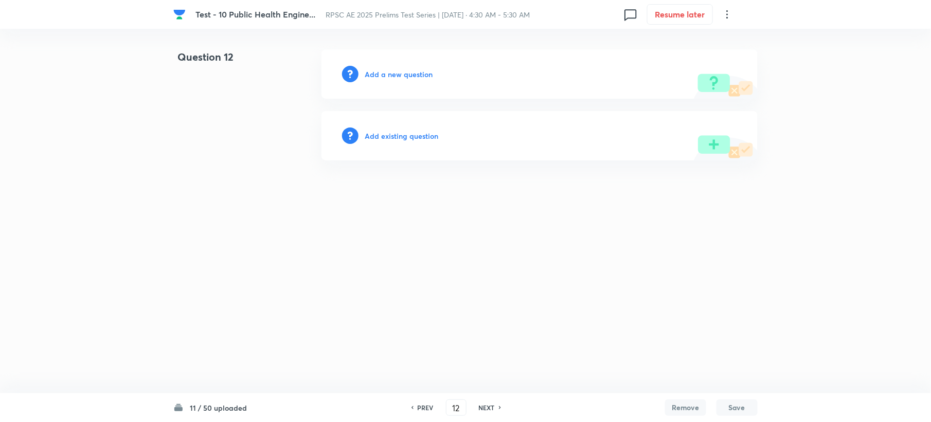
click at [379, 75] on h6 "Add a new question" at bounding box center [399, 74] width 68 height 11
click at [379, 75] on h6 "Choose a question type" at bounding box center [404, 74] width 79 height 11
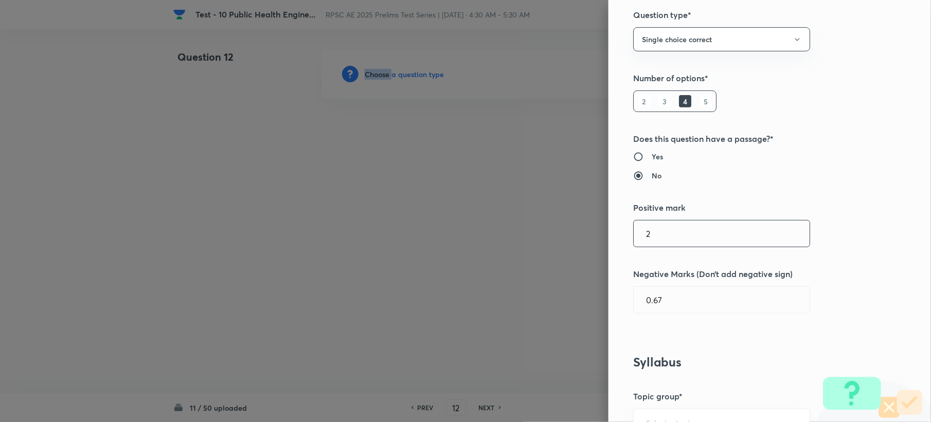
scroll to position [343, 0]
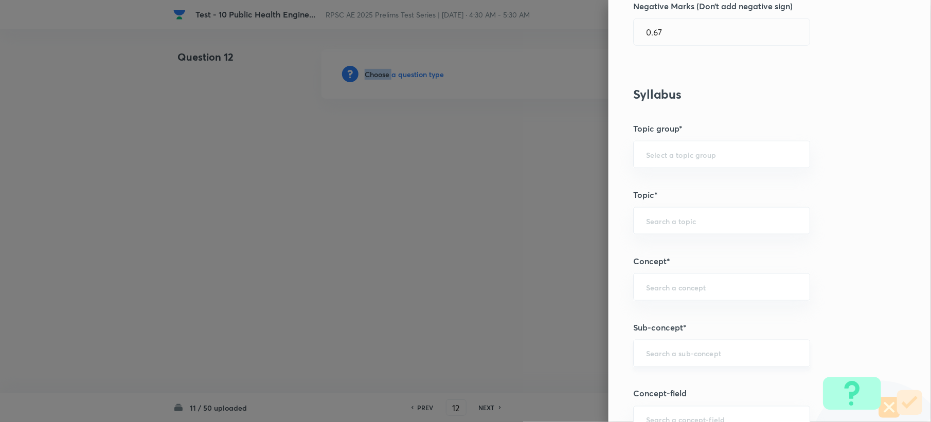
click at [670, 347] on div "​" at bounding box center [721, 353] width 177 height 27
paste input "Quality Parameters of Water"
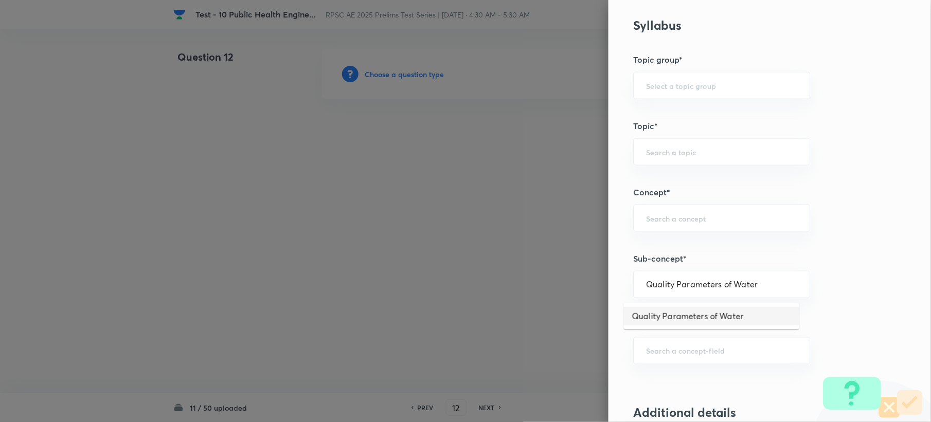
click at [675, 311] on li "Quality Parameters of Water" at bounding box center [711, 316] width 175 height 19
type input "Quality Parameters of Water"
type input "Civil Engineering"
type input "Environmental Engineering"
type input "Water Supply Engineering"
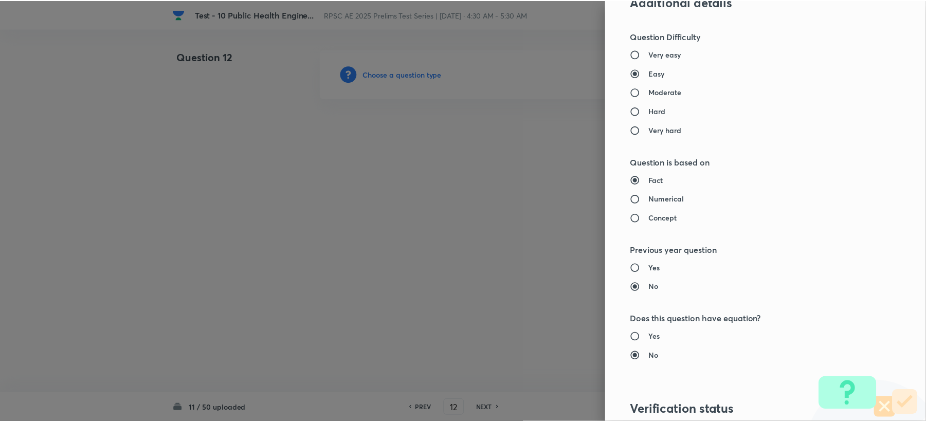
scroll to position [982, 0]
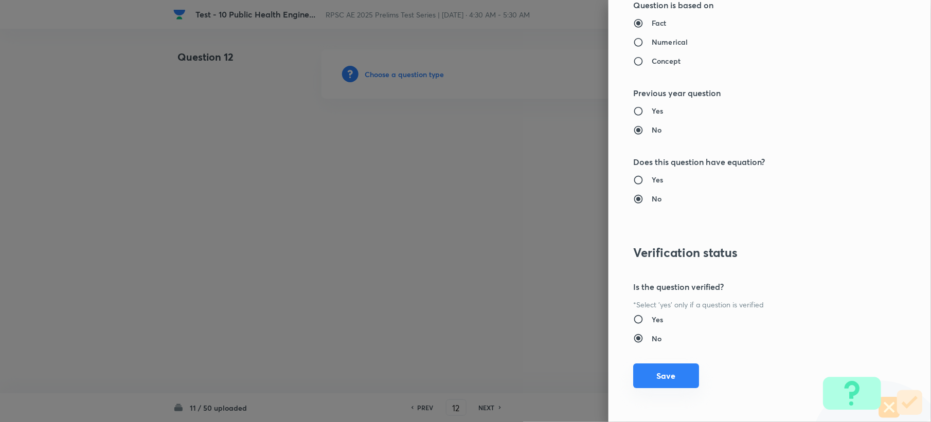
click at [653, 380] on button "Save" at bounding box center [666, 376] width 66 height 25
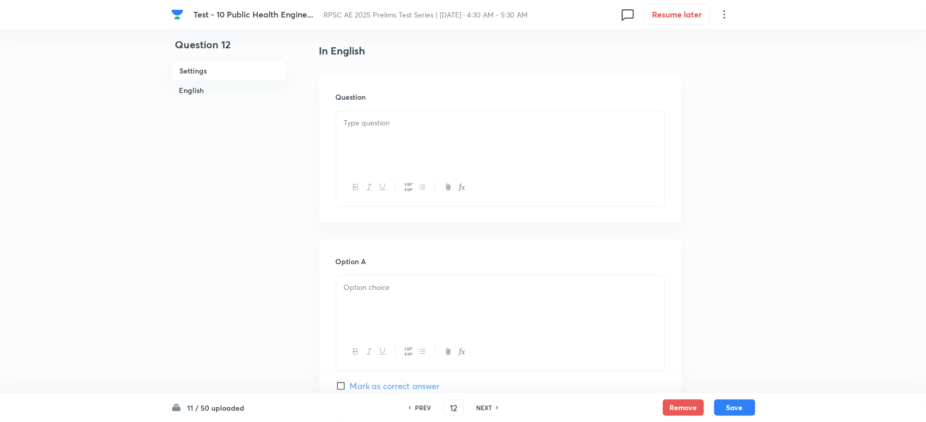
scroll to position [274, 0]
click at [358, 149] on div at bounding box center [500, 139] width 328 height 58
click at [365, 143] on div at bounding box center [500, 139] width 328 height 58
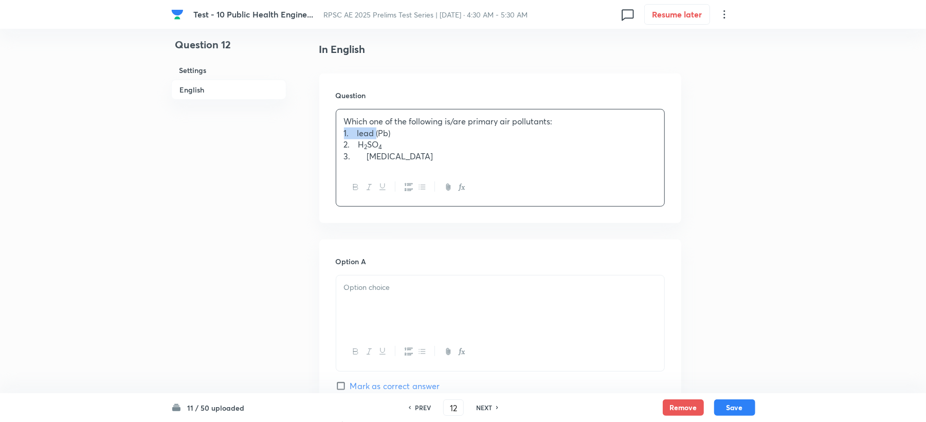
drag, startPoint x: 369, startPoint y: 135, endPoint x: 307, endPoint y: 135, distance: 62.2
click at [307, 135] on div "Question 12 Settings English Settings Type Single choice correct 4 options + 2 …" at bounding box center [463, 429] width 584 height 1309
drag, startPoint x: 369, startPoint y: 145, endPoint x: 326, endPoint y: 144, distance: 43.2
click at [326, 144] on div "Question Which one of the following is/are primary air pollutants: 1. lead (Pb)…" at bounding box center [500, 149] width 362 height 150
drag, startPoint x: 369, startPoint y: 155, endPoint x: 325, endPoint y: 155, distance: 43.7
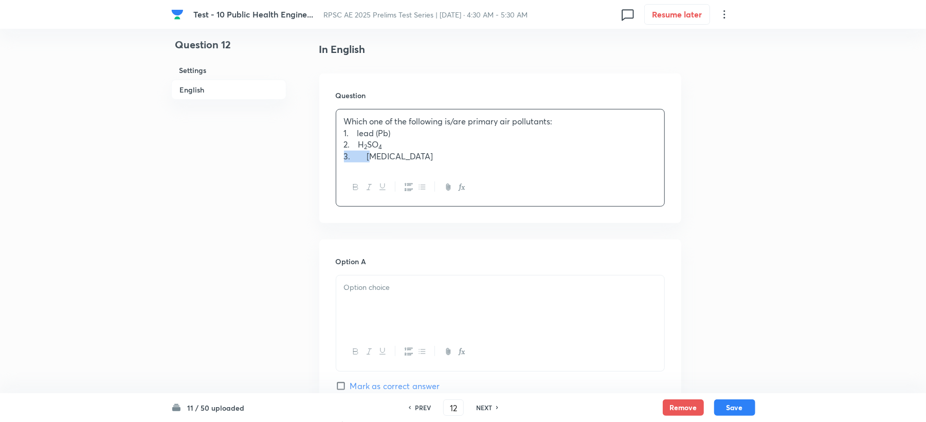
click at [325, 155] on div "Question Which one of the following is/are primary air pollutants: 1. lead (Pb)…" at bounding box center [500, 149] width 362 height 150
drag, startPoint x: 369, startPoint y: 159, endPoint x: 361, endPoint y: 158, distance: 8.8
click at [361, 158] on p "3. [MEDICAL_DATA]" at bounding box center [500, 157] width 313 height 12
click at [370, 324] on div at bounding box center [500, 305] width 328 height 58
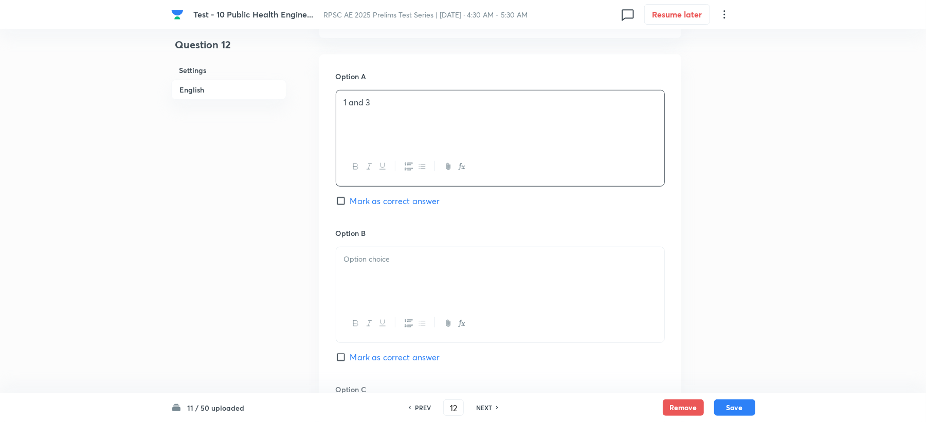
scroll to position [480, 0]
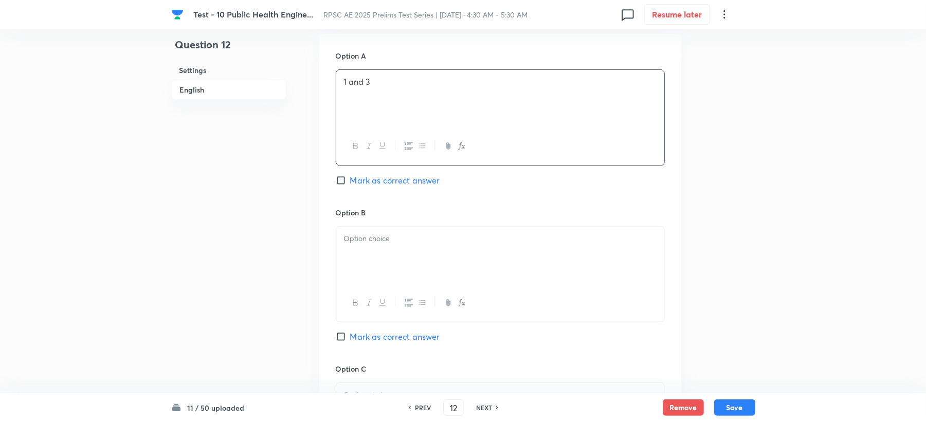
click at [374, 241] on p at bounding box center [500, 239] width 313 height 12
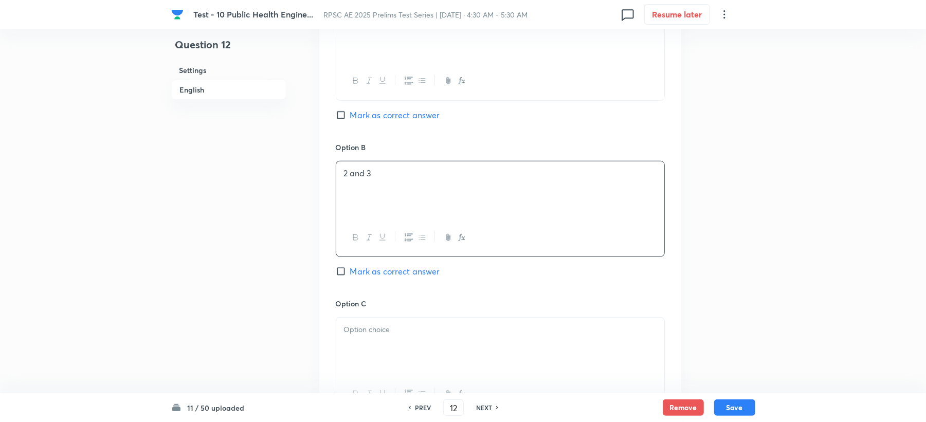
scroll to position [548, 0]
click at [376, 328] on div at bounding box center [500, 344] width 328 height 58
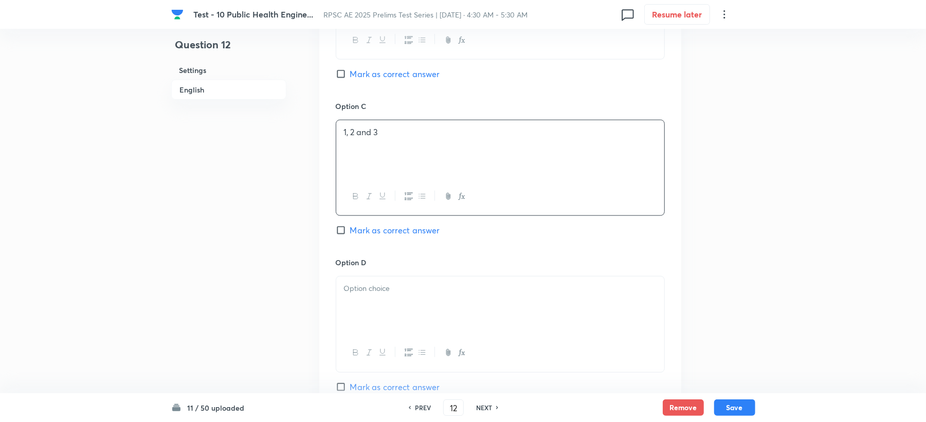
scroll to position [754, 0]
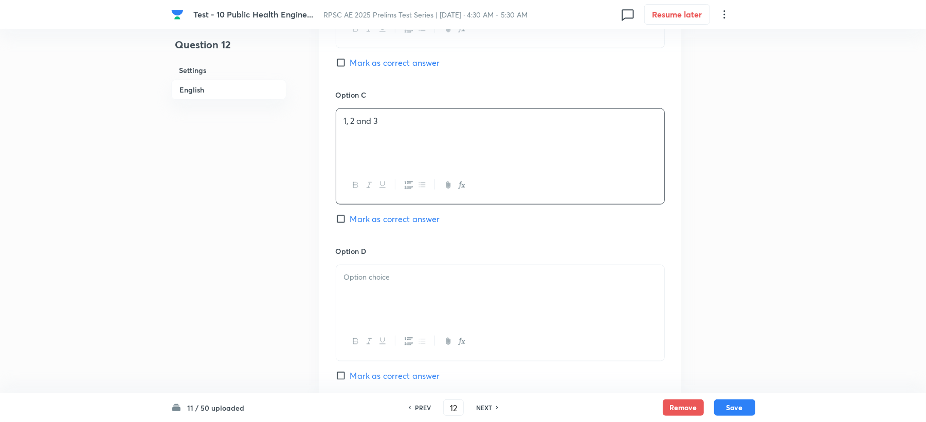
click at [378, 309] on div at bounding box center [500, 294] width 328 height 58
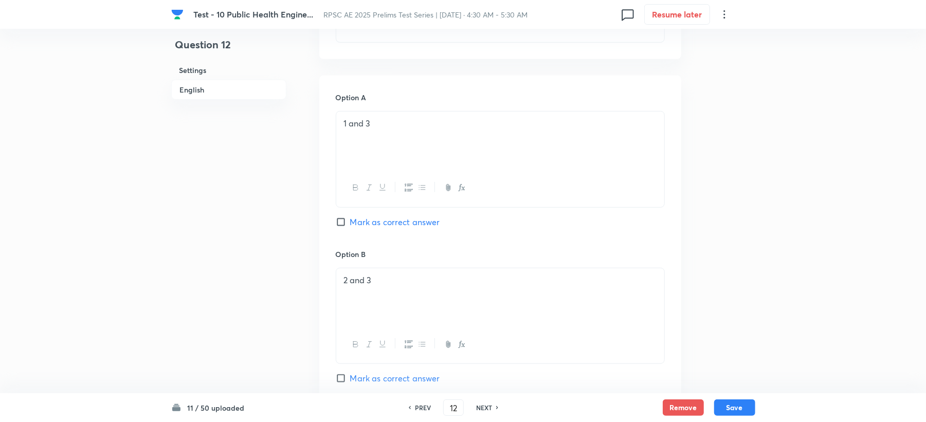
scroll to position [411, 0]
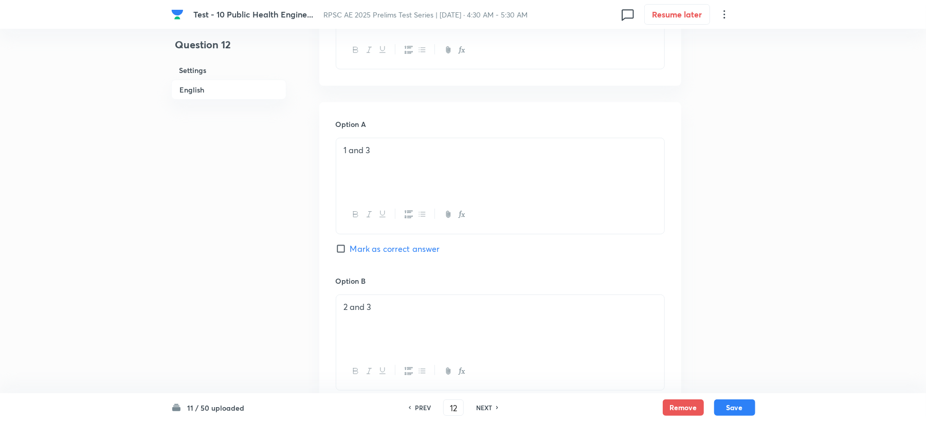
drag, startPoint x: 390, startPoint y: 263, endPoint x: 395, endPoint y: 248, distance: 16.3
click at [394, 263] on div "Option A 1 and 3 Mark as correct answer" at bounding box center [500, 197] width 329 height 156
click at [395, 248] on span "Mark as correct answer" at bounding box center [395, 249] width 90 height 12
click at [350, 248] on input "Mark as correct answer" at bounding box center [343, 249] width 14 height 10
checkbox input "true"
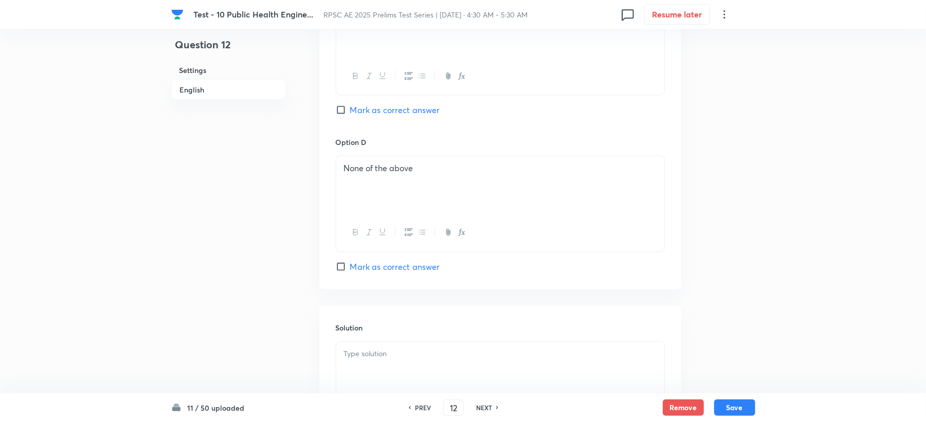
scroll to position [988, 0]
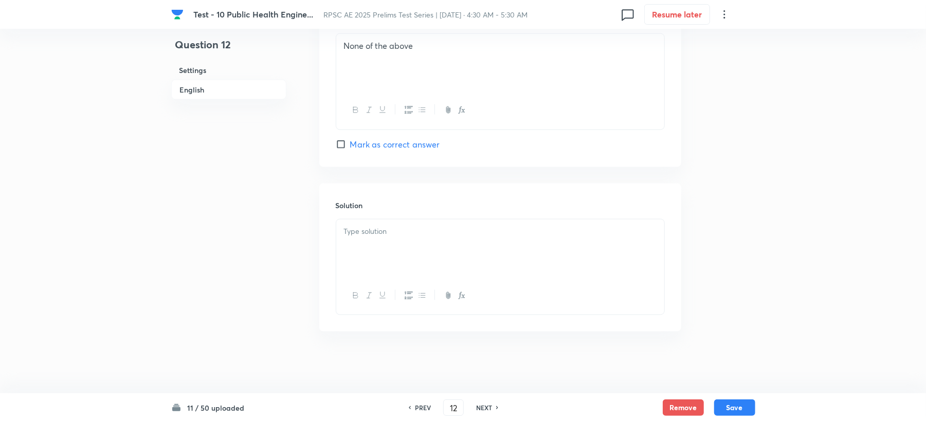
click at [374, 275] on div at bounding box center [500, 249] width 328 height 58
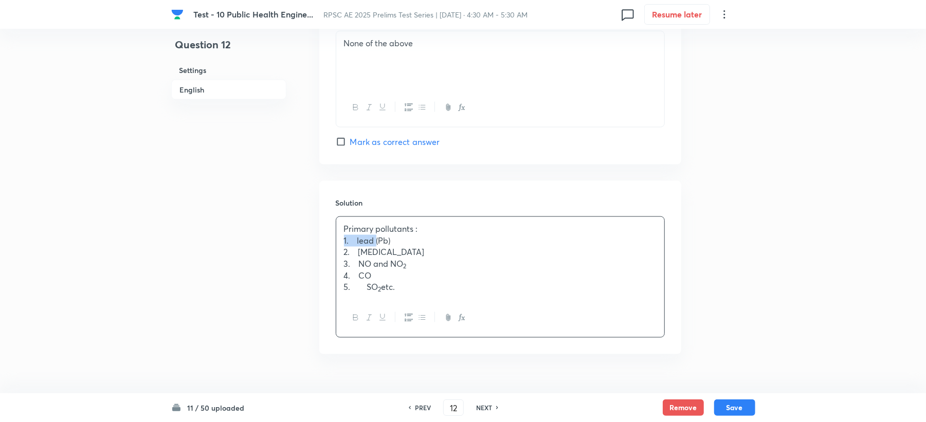
drag, startPoint x: 368, startPoint y: 243, endPoint x: 332, endPoint y: 243, distance: 36.0
click at [332, 243] on div "Solution Primary pollutants : 1. lead (Pb) 2. [MEDICAL_DATA] 3. NO and NO 2 4. …" at bounding box center [500, 267] width 362 height 173
drag, startPoint x: 369, startPoint y: 256, endPoint x: 334, endPoint y: 257, distance: 34.5
click at [334, 257] on div "Solution Primary pollutants : 1. lead (Pb) 2. [MEDICAL_DATA] 3. NO and NO 2 4. …" at bounding box center [500, 267] width 362 height 173
drag, startPoint x: 369, startPoint y: 266, endPoint x: 330, endPoint y: 266, distance: 39.1
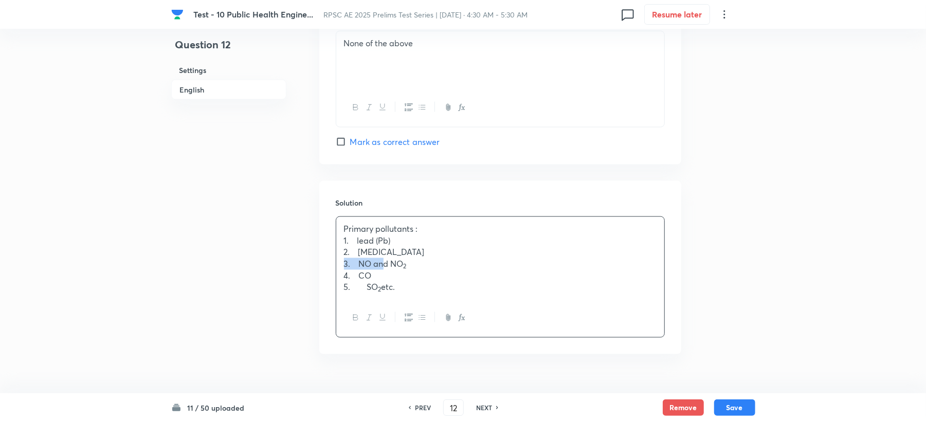
click at [330, 266] on div "Solution Primary pollutants : 1. lead (Pb) 2. [MEDICAL_DATA] 3. NO and NO 2 4. …" at bounding box center [500, 267] width 362 height 173
drag, startPoint x: 369, startPoint y: 276, endPoint x: 339, endPoint y: 277, distance: 29.8
click at [339, 277] on div "Primary pollutants : 1. lead (Pb) 2. [MEDICAL_DATA] 3. NO and NO 2 4. CO 5. SO …" at bounding box center [500, 258] width 328 height 82
drag, startPoint x: 368, startPoint y: 291, endPoint x: 319, endPoint y: 293, distance: 48.9
click at [319, 293] on div "Solution Primary pollutants : 1. lead (Pb) 2. [MEDICAL_DATA] 3. NO and NO 2 4. …" at bounding box center [500, 267] width 362 height 173
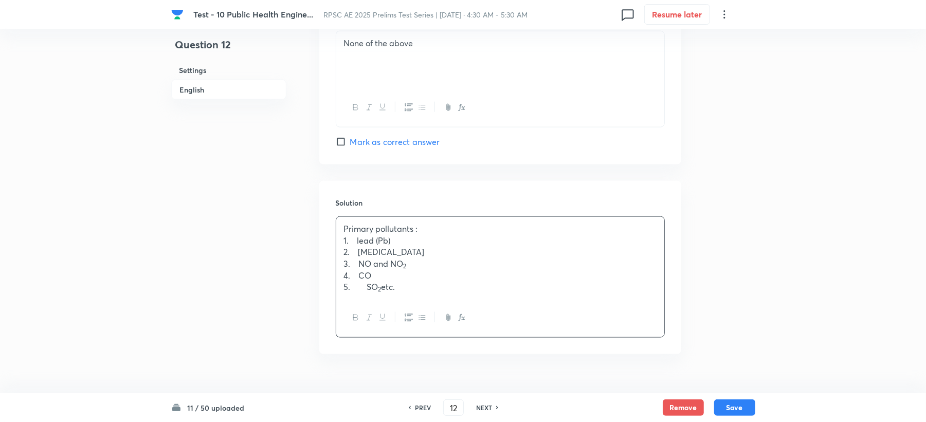
drag, startPoint x: 369, startPoint y: 291, endPoint x: 369, endPoint y: 298, distance: 7.2
click at [369, 292] on p "5. SO 2 etc." at bounding box center [500, 287] width 313 height 12
click at [375, 290] on sub "2" at bounding box center [373, 289] width 3 height 8
click at [741, 405] on button "Save" at bounding box center [734, 407] width 41 height 16
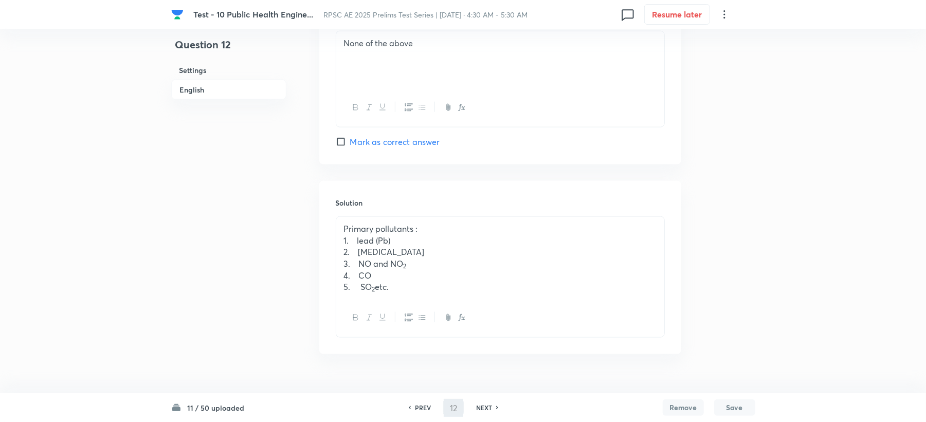
type input "13"
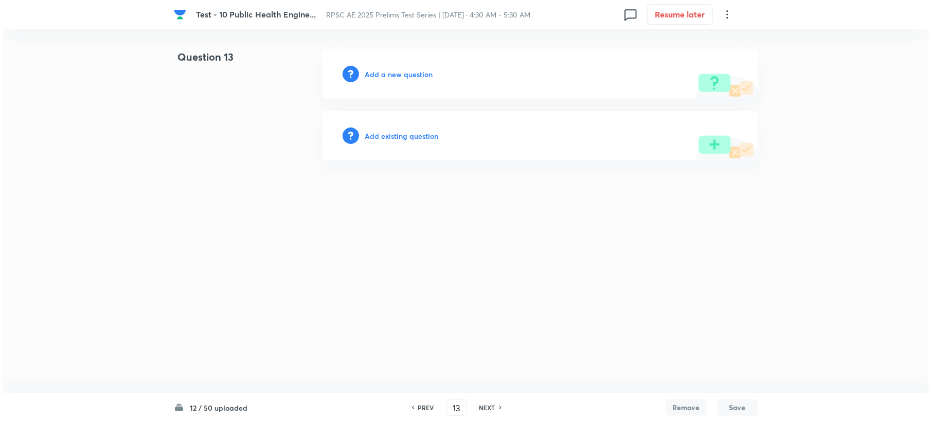
scroll to position [0, 0]
drag, startPoint x: 373, startPoint y: 76, endPoint x: 369, endPoint y: 73, distance: 5.9
click at [369, 73] on h6 "Add a new question" at bounding box center [399, 74] width 68 height 11
click at [368, 71] on h6 "Choose a question type" at bounding box center [404, 74] width 79 height 11
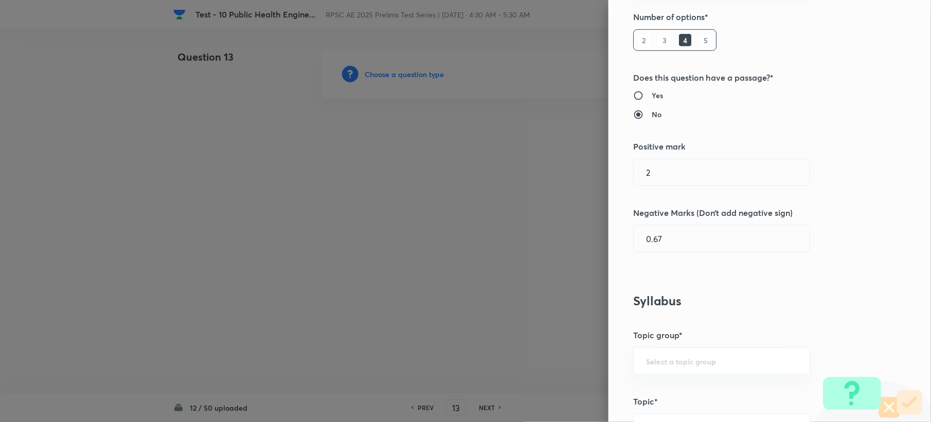
scroll to position [343, 0]
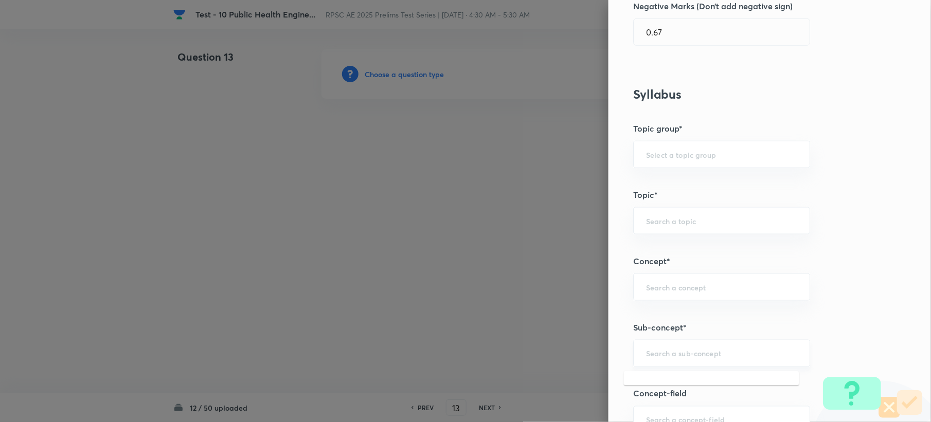
click at [657, 350] on input "text" at bounding box center [721, 354] width 151 height 10
paste input "Air Pollutants and Their Sources"
click at [675, 387] on li "Air Pollutants and Their Sources" at bounding box center [711, 384] width 175 height 19
type input "Air Pollutants and Their Sources"
type input "Civil Engineering"
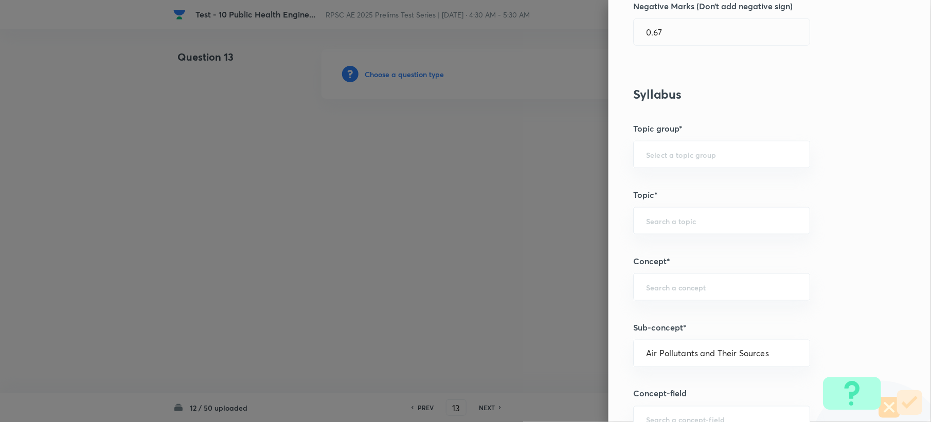
type input "Environmental Engineering"
type input "Air Pollution"
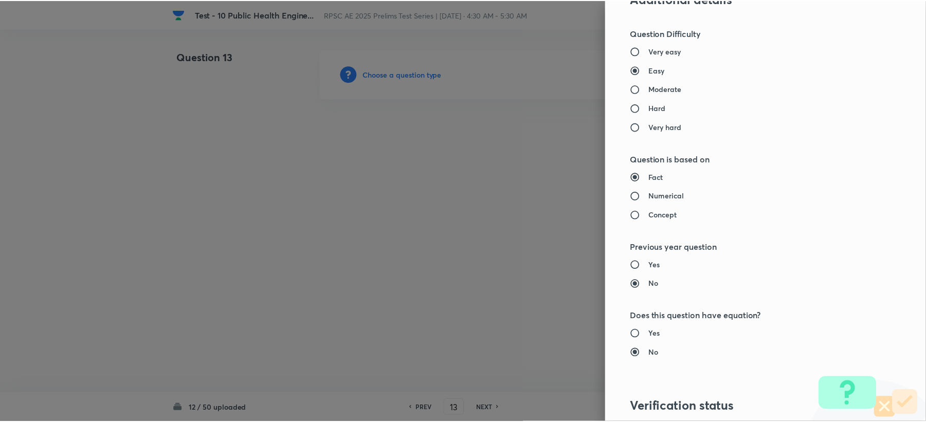
scroll to position [982, 0]
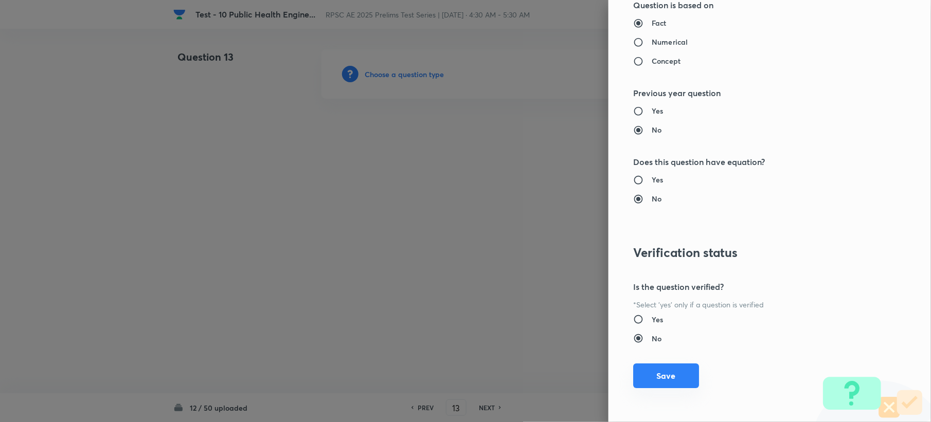
click at [651, 369] on button "Save" at bounding box center [666, 376] width 66 height 25
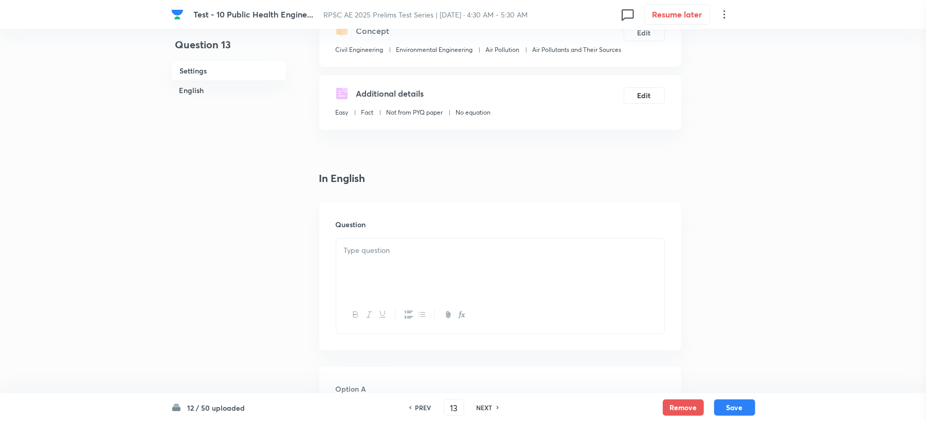
scroll to position [343, 0]
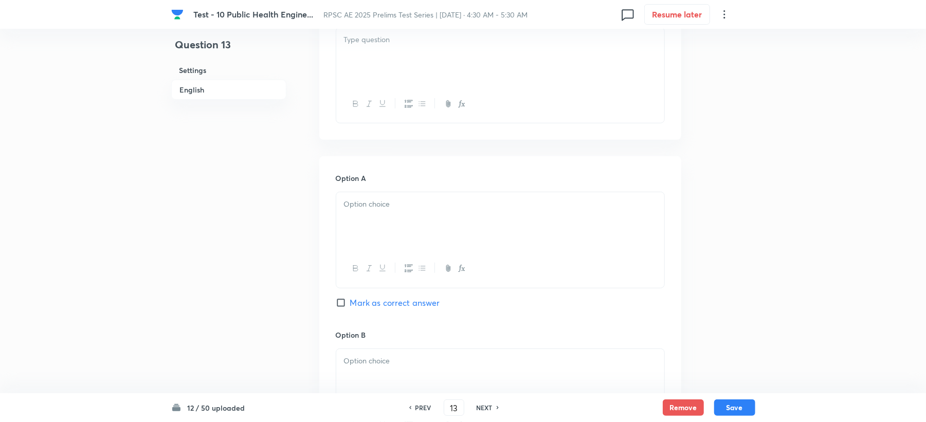
click at [363, 68] on div at bounding box center [500, 57] width 328 height 58
paste div
click at [381, 223] on div at bounding box center [500, 221] width 328 height 58
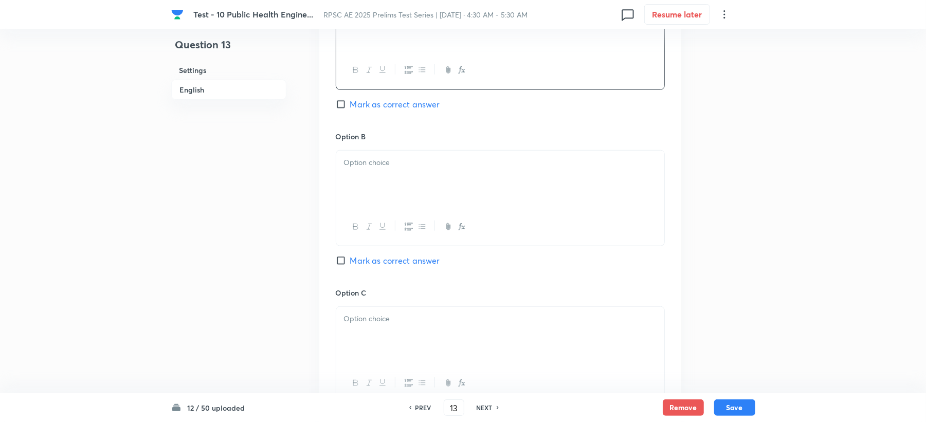
scroll to position [548, 0]
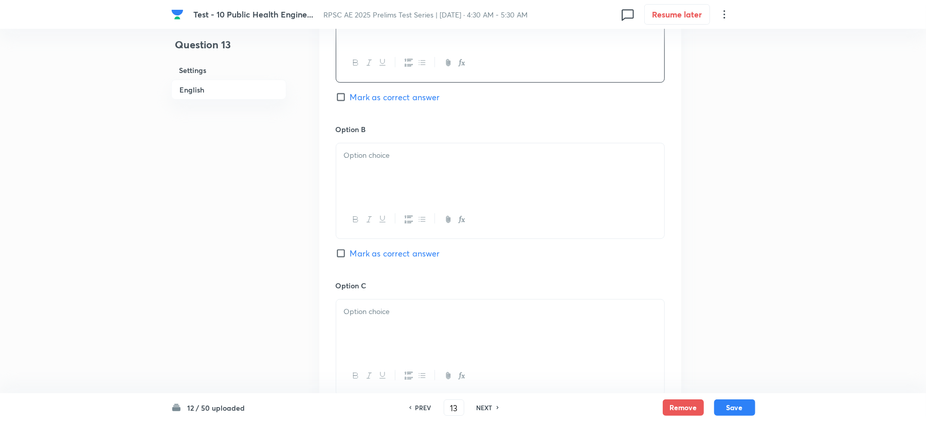
click at [352, 208] on div at bounding box center [500, 220] width 328 height 38
click at [379, 167] on div at bounding box center [500, 172] width 328 height 58
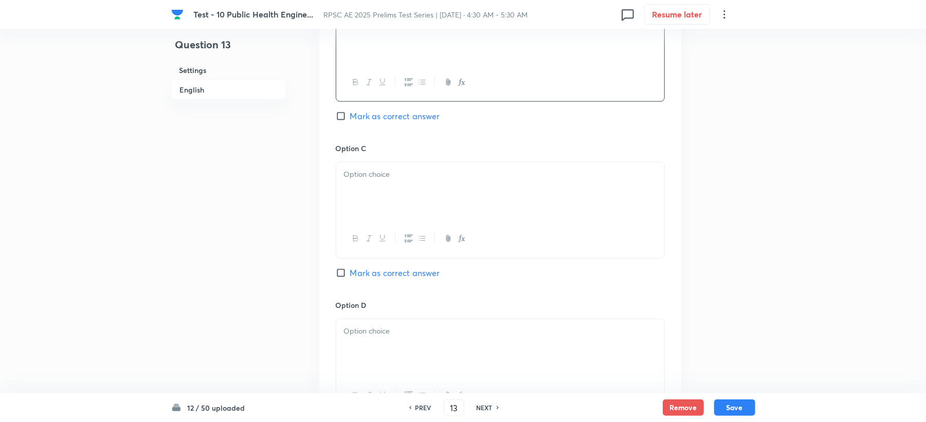
click at [359, 192] on div at bounding box center [500, 192] width 328 height 58
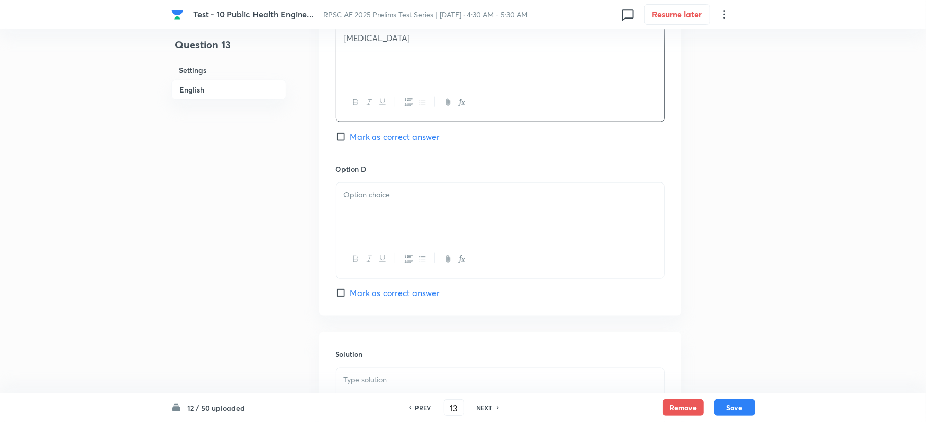
scroll to position [823, 0]
click at [352, 208] on div at bounding box center [500, 211] width 328 height 58
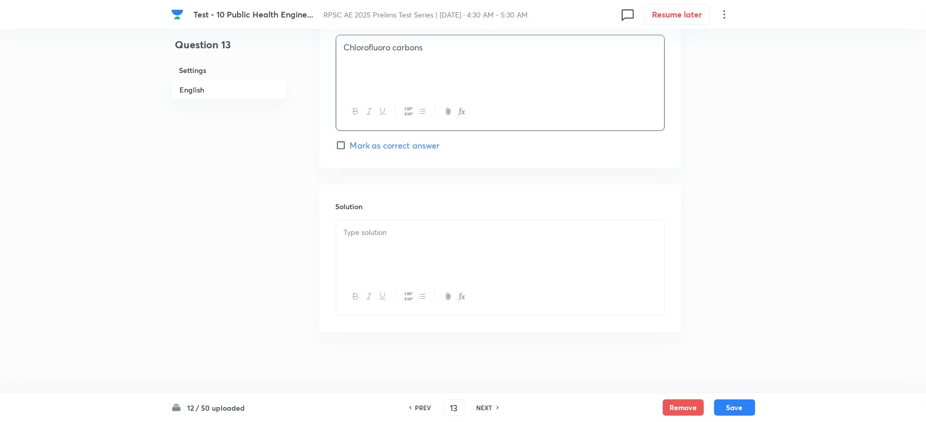
scroll to position [974, 0]
click at [371, 224] on div at bounding box center [500, 249] width 328 height 58
drag, startPoint x: 334, startPoint y: 49, endPoint x: 344, endPoint y: 43, distance: 11.6
drag, startPoint x: 344, startPoint y: 43, endPoint x: 463, endPoint y: 50, distance: 119.5
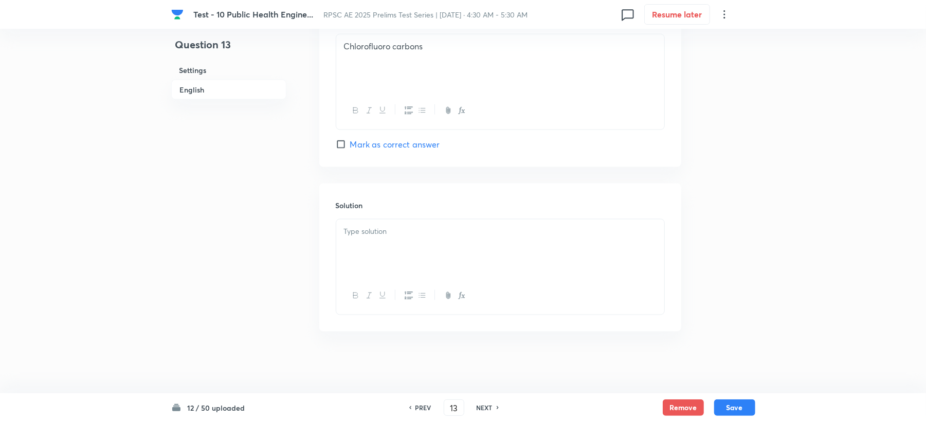
click at [463, 50] on p "Chlorofluoro carbons" at bounding box center [500, 47] width 313 height 12
click at [454, 48] on p "Chlorofluoro carbons" at bounding box center [500, 47] width 313 height 12
drag, startPoint x: 447, startPoint y: 48, endPoint x: 340, endPoint y: 47, distance: 107.0
click at [340, 47] on div "Chlorofluoro carbons" at bounding box center [500, 63] width 328 height 58
copy p "Chlorofluoro carbons"
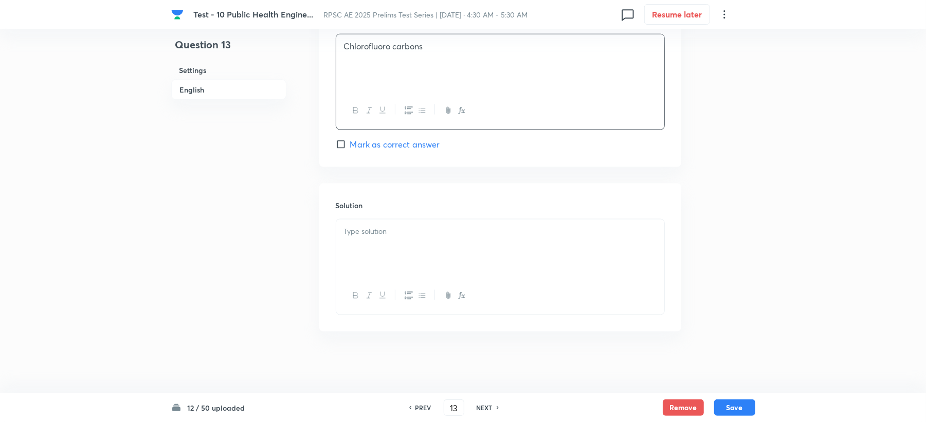
click at [364, 247] on div at bounding box center [500, 249] width 328 height 58
click at [380, 140] on span "Mark as correct answer" at bounding box center [395, 144] width 90 height 12
click at [350, 140] on input "Mark as correct answer" at bounding box center [343, 144] width 14 height 10
checkbox input "true"
drag, startPoint x: 371, startPoint y: 54, endPoint x: 344, endPoint y: 70, distance: 31.6
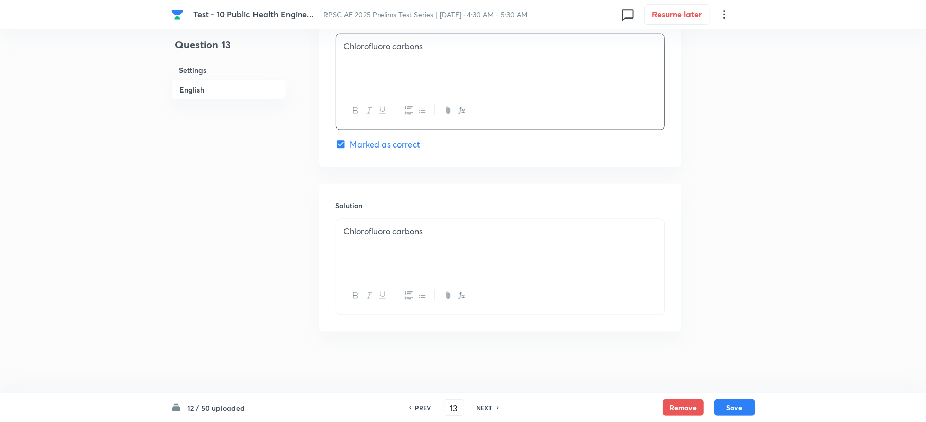
click at [342, 73] on div "Chlorofluoro carbons" at bounding box center [500, 63] width 328 height 58
click at [435, 223] on div "Chlorofluoro carbons" at bounding box center [500, 249] width 328 height 58
click at [731, 400] on button "Save" at bounding box center [734, 407] width 41 height 16
type input "14"
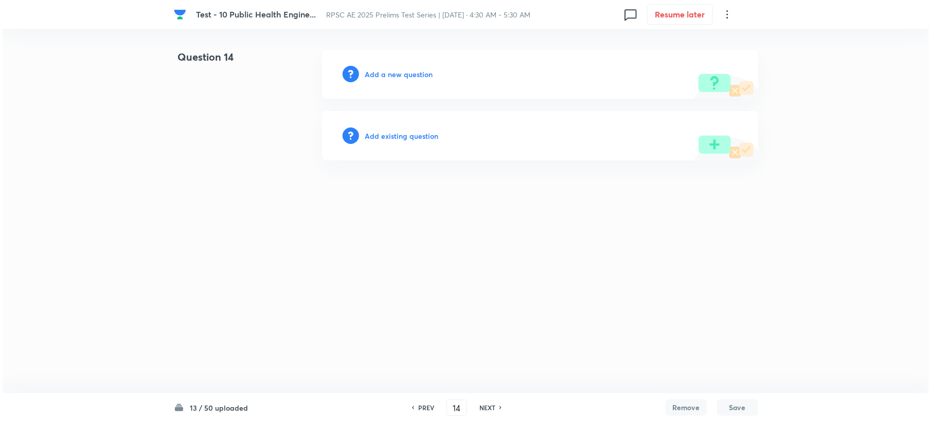
scroll to position [0, 0]
click at [379, 77] on div "Add a new question" at bounding box center [539, 73] width 436 height 49
click at [379, 76] on h6 "Add a new question" at bounding box center [399, 74] width 68 height 11
click at [379, 76] on h6 "Choose a question type" at bounding box center [404, 74] width 79 height 11
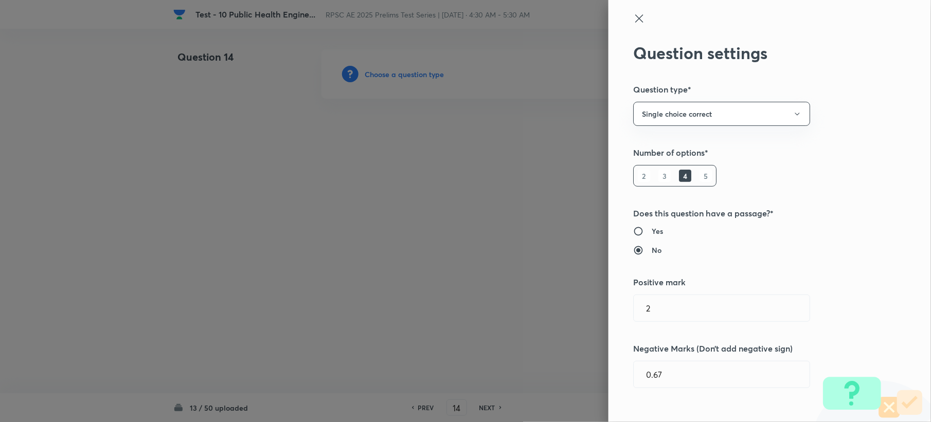
type input "Civil Engineering"
type input "Environmental Engineering"
type input "Air Pollution"
type input "Air Pollutants and Their Sources"
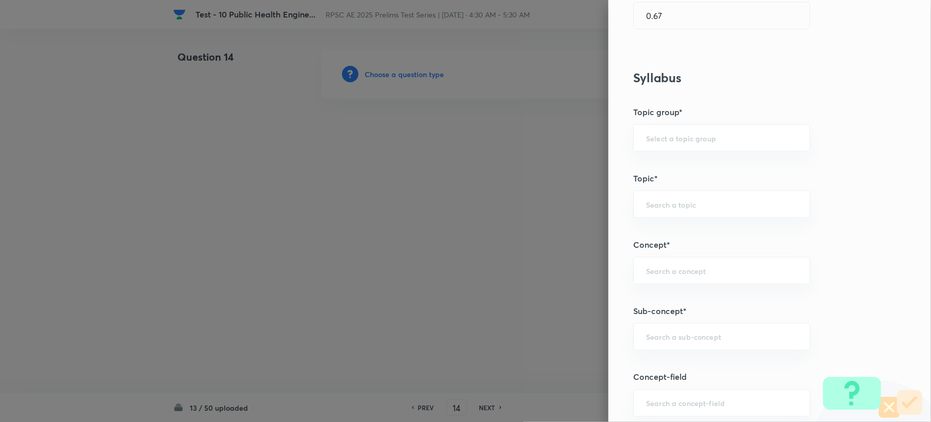
scroll to position [480, 0]
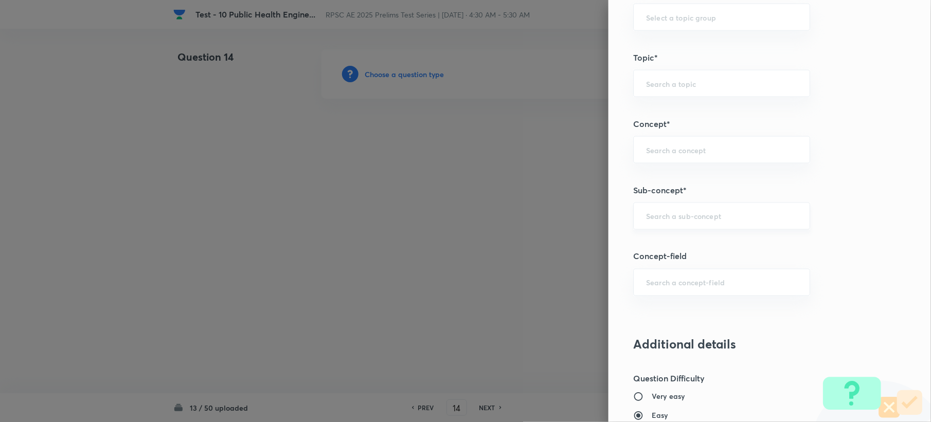
drag, startPoint x: 647, startPoint y: 202, endPoint x: 646, endPoint y: 220, distance: 18.0
click at [646, 217] on div "Question settings Question type* Single choice correct Number of options* 2 3 4…" at bounding box center [769, 211] width 322 height 422
click at [646, 220] on input "text" at bounding box center [721, 216] width 151 height 10
paste input "Air Pollutants and Their Sources"
click at [672, 244] on li "Air Pollutants and Their Sources" at bounding box center [711, 247] width 175 height 19
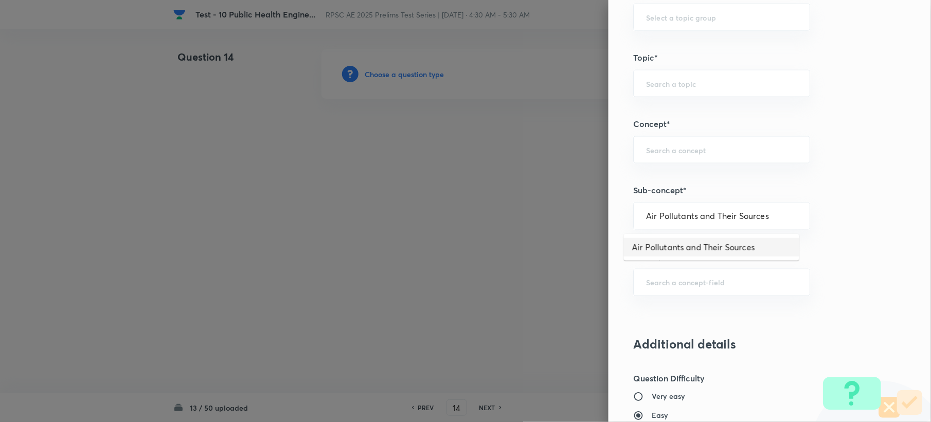
type input "Air Pollutants and Their Sources"
type input "Civil Engineering"
type input "Environmental Engineering"
type input "Air Pollution"
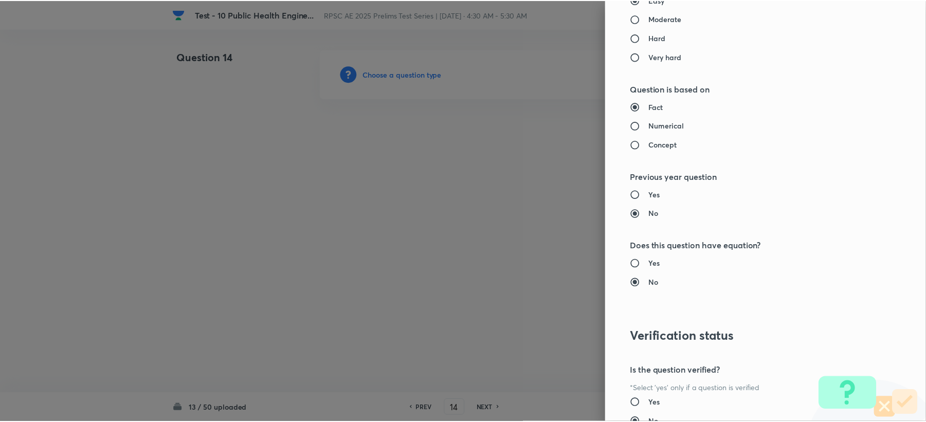
scroll to position [982, 0]
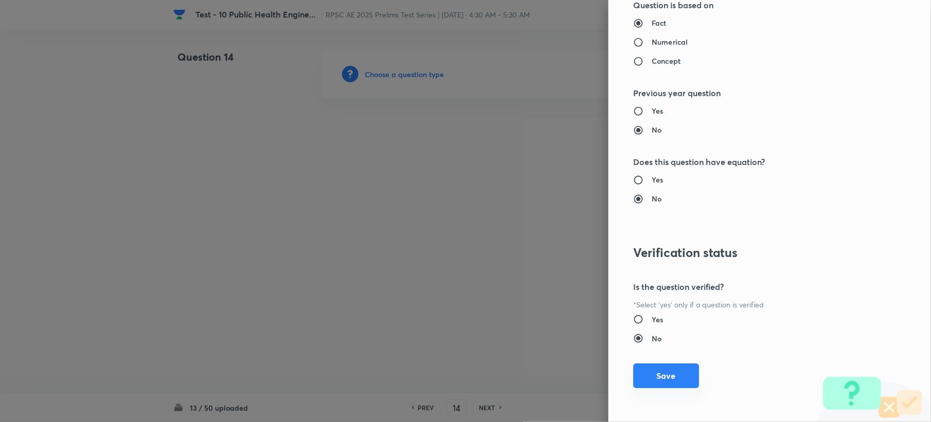
click at [644, 375] on button "Save" at bounding box center [666, 376] width 66 height 25
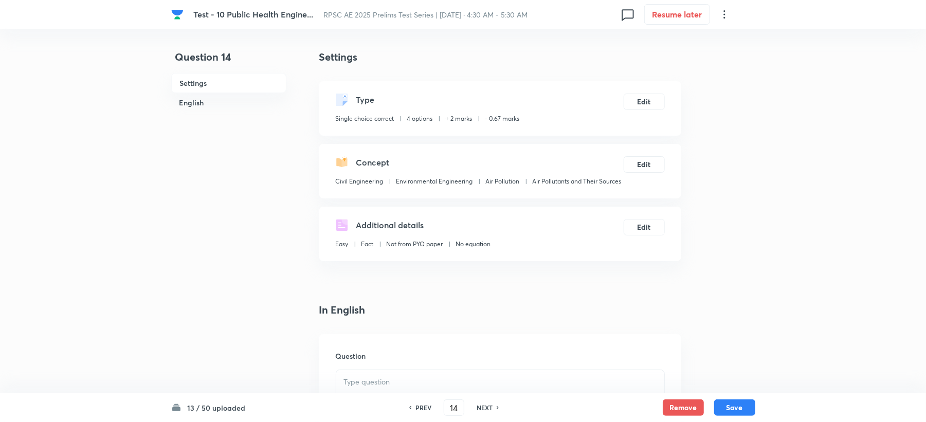
scroll to position [206, 0]
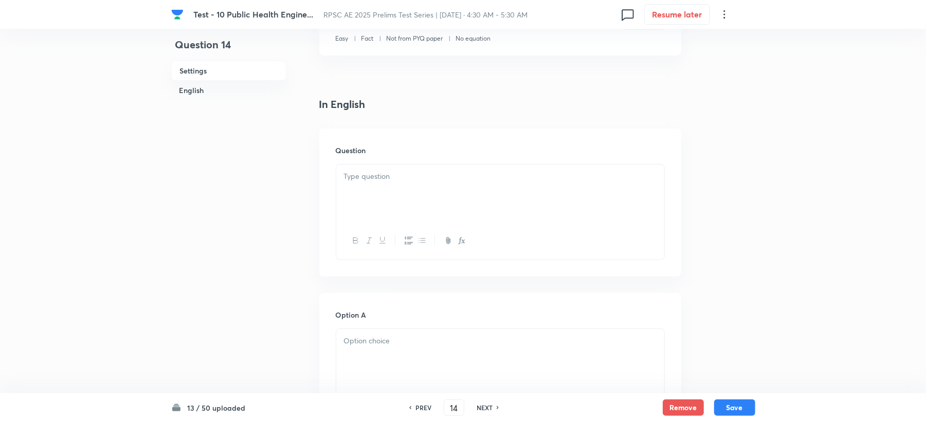
click at [369, 181] on p at bounding box center [500, 177] width 313 height 12
click at [389, 195] on p at bounding box center [500, 200] width 313 height 12
drag, startPoint x: 396, startPoint y: 184, endPoint x: 396, endPoint y: 193, distance: 9.8
click at [396, 189] on p "The path taken by continuous discharge of gaseous effluents emitted from a stac…" at bounding box center [500, 182] width 313 height 23
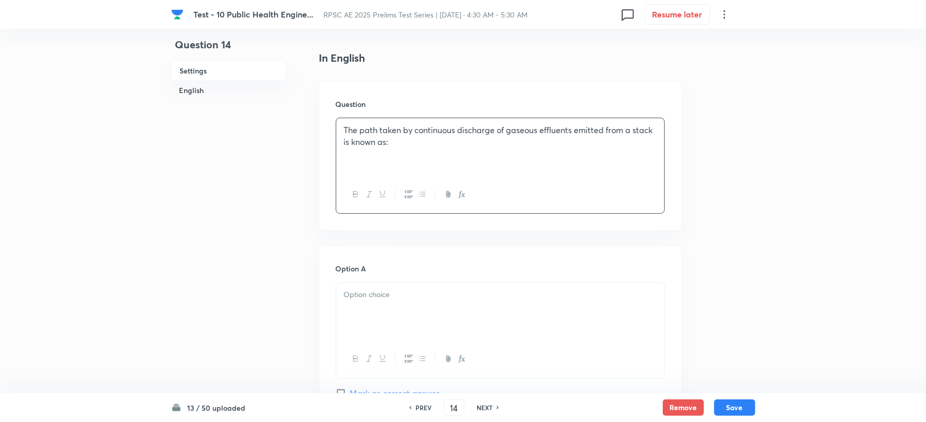
scroll to position [343, 0]
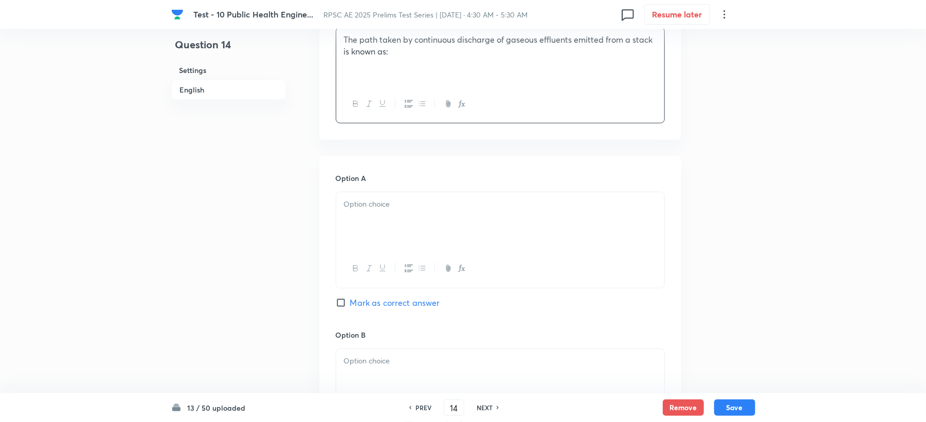
click at [362, 233] on div at bounding box center [500, 221] width 328 height 58
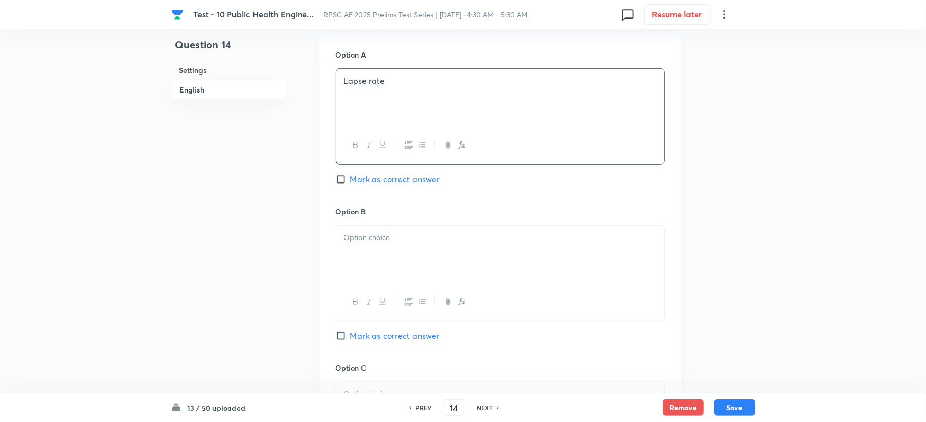
scroll to position [480, 0]
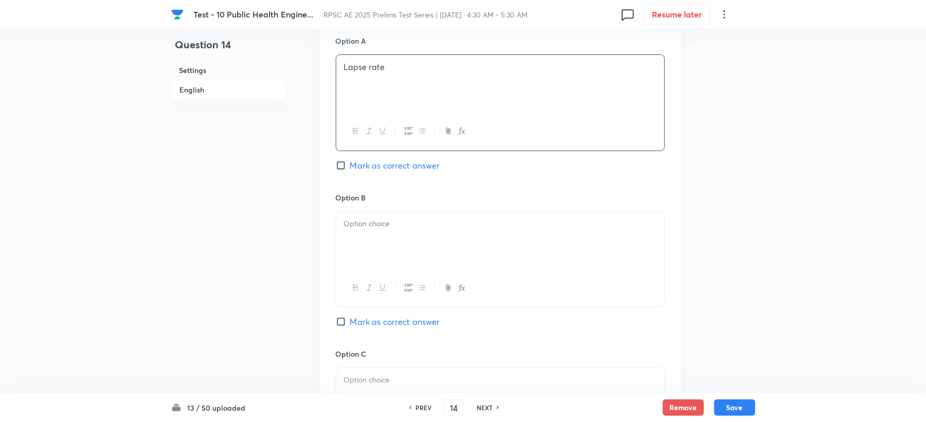
click at [361, 270] on div at bounding box center [500, 241] width 328 height 58
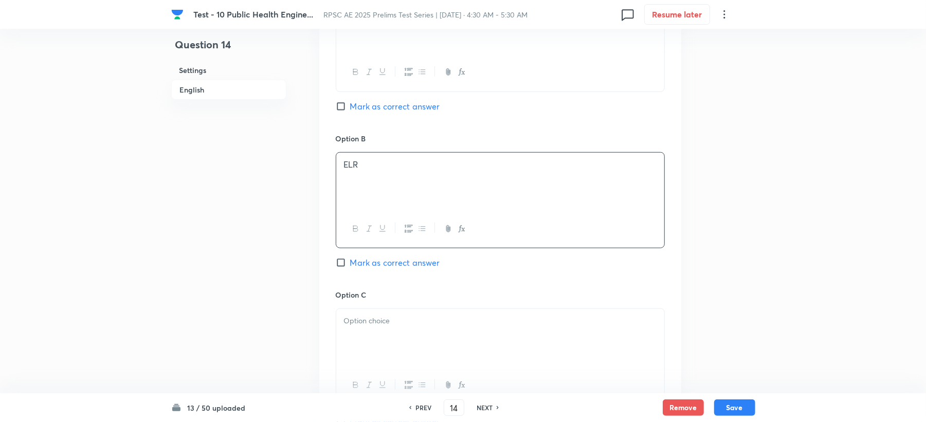
scroll to position [617, 0]
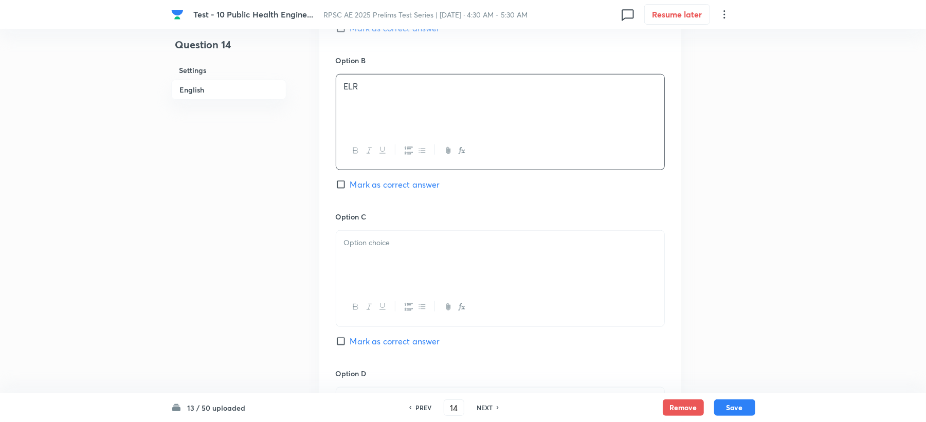
click at [370, 231] on div at bounding box center [500, 278] width 329 height 96
click at [374, 291] on div at bounding box center [500, 308] width 328 height 38
click at [368, 259] on div at bounding box center [500, 260] width 328 height 58
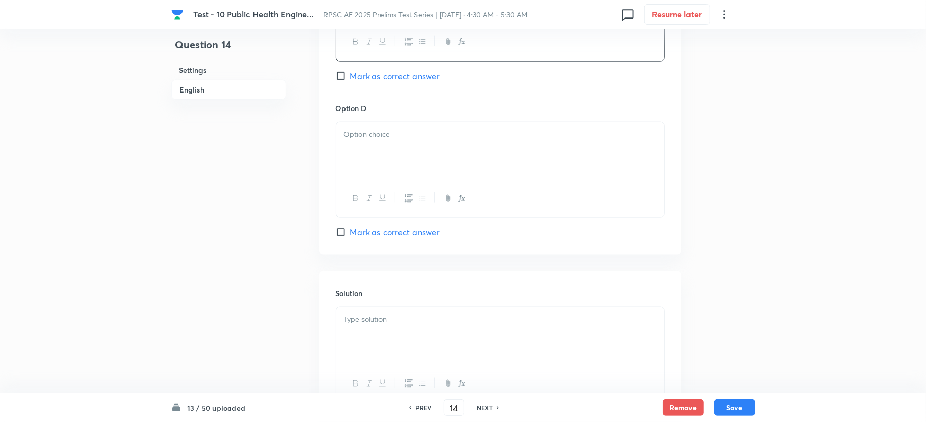
scroll to position [891, 0]
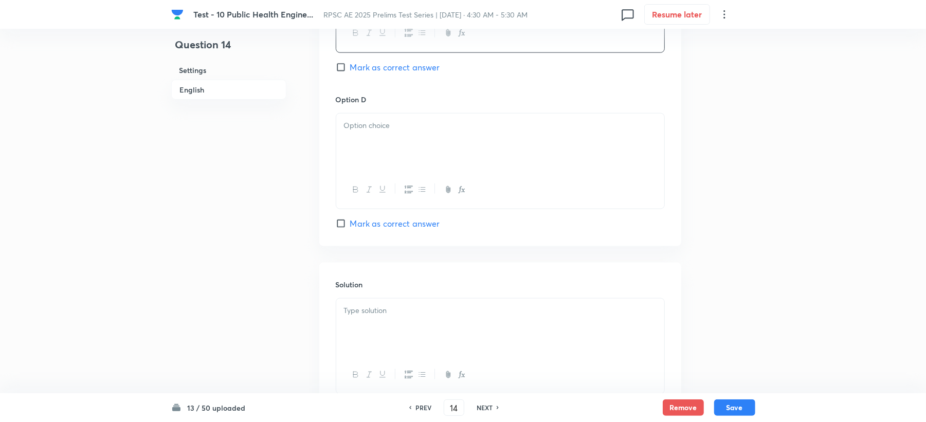
click at [363, 144] on div at bounding box center [500, 143] width 328 height 58
click at [364, 222] on span "Mark as correct answer" at bounding box center [395, 224] width 90 height 12
click at [350, 222] on input "Mark as correct answer" at bounding box center [343, 224] width 14 height 10
checkbox input "true"
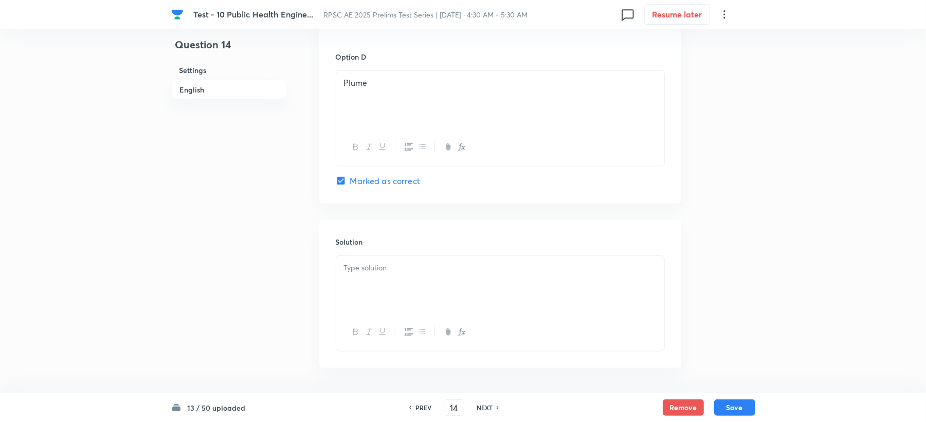
scroll to position [974, 0]
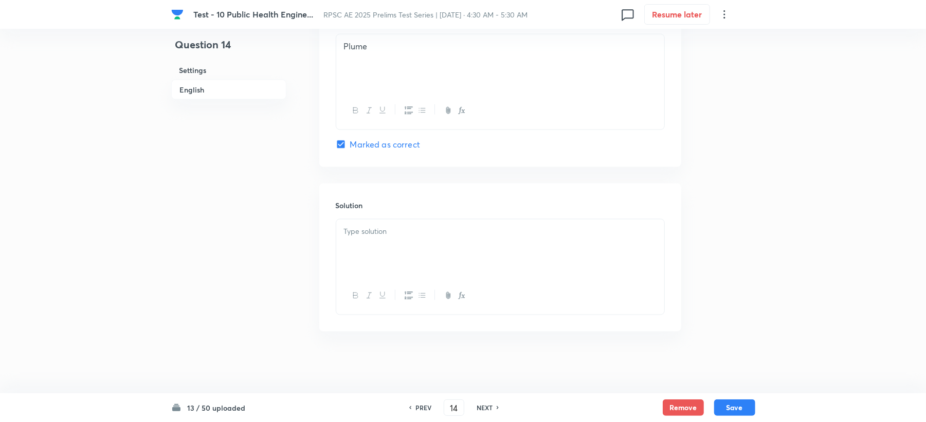
click at [358, 220] on div at bounding box center [500, 249] width 328 height 58
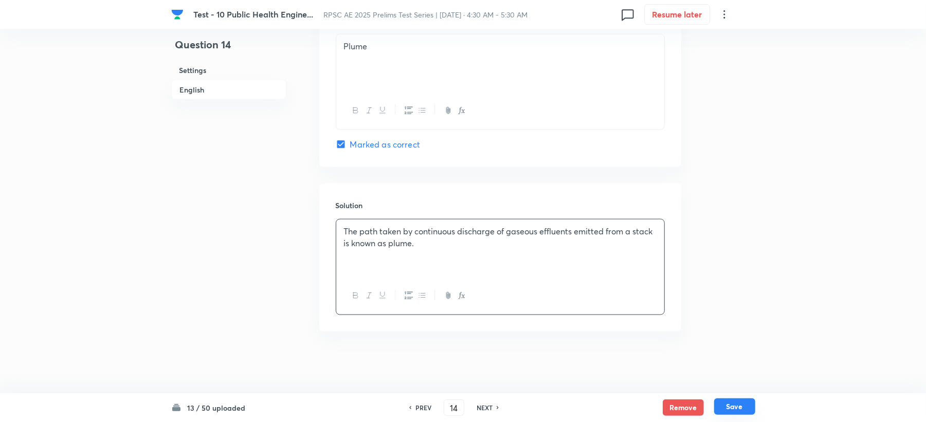
drag, startPoint x: 737, startPoint y: 401, endPoint x: 737, endPoint y: 414, distance: 12.3
click at [737, 414] on button "Save" at bounding box center [734, 407] width 41 height 16
click at [737, 414] on button "Save" at bounding box center [734, 408] width 41 height 16
type input "15"
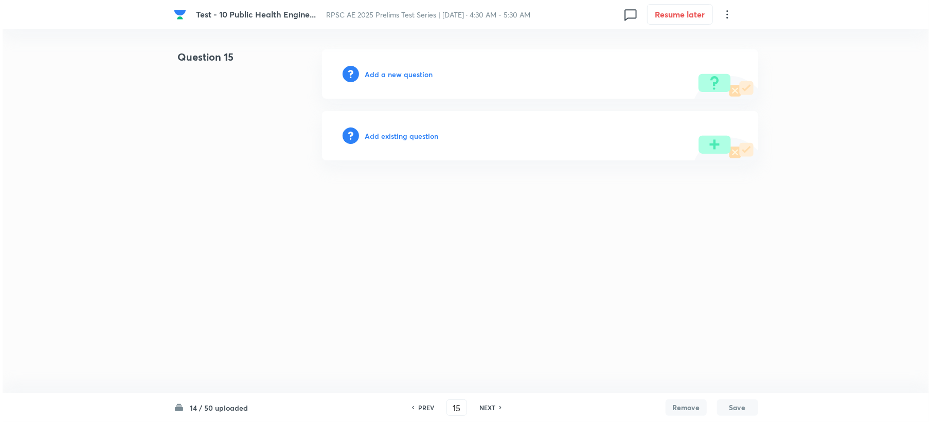
scroll to position [0, 0]
click at [391, 75] on h6 "Add a new question" at bounding box center [399, 74] width 68 height 11
click at [391, 75] on h6 "Choose a question type" at bounding box center [404, 74] width 79 height 11
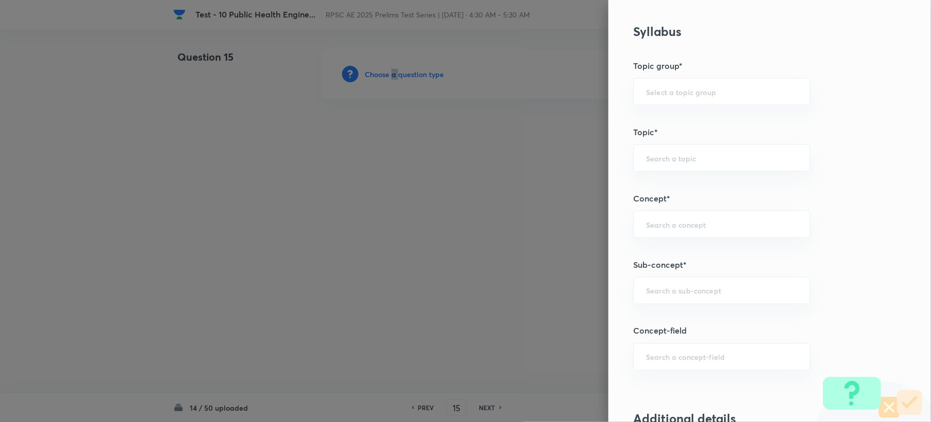
scroll to position [480, 0]
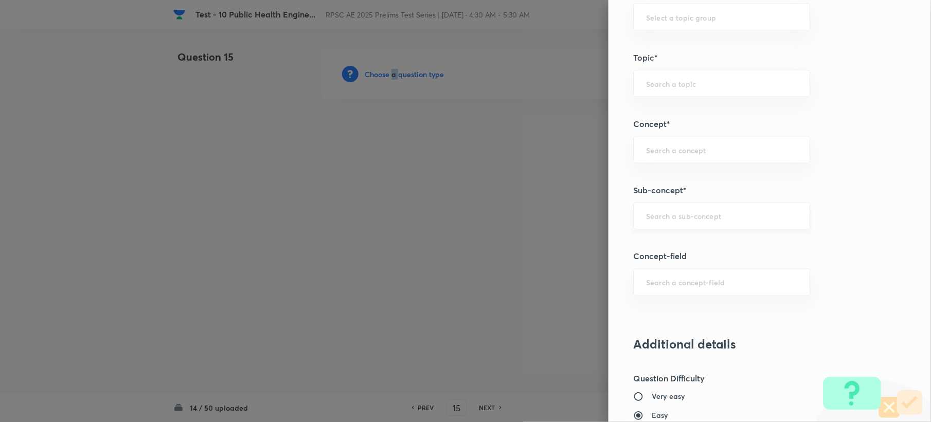
click at [665, 205] on div "​" at bounding box center [721, 216] width 177 height 27
paste input "Disposal of Municipal Solid Wastes (MSW)"
click at [663, 241] on li "Disposal of Municipal Solid Wastes (MSW)" at bounding box center [711, 253] width 175 height 31
type input "Disposal of Municipal Solid Wastes (MSW)"
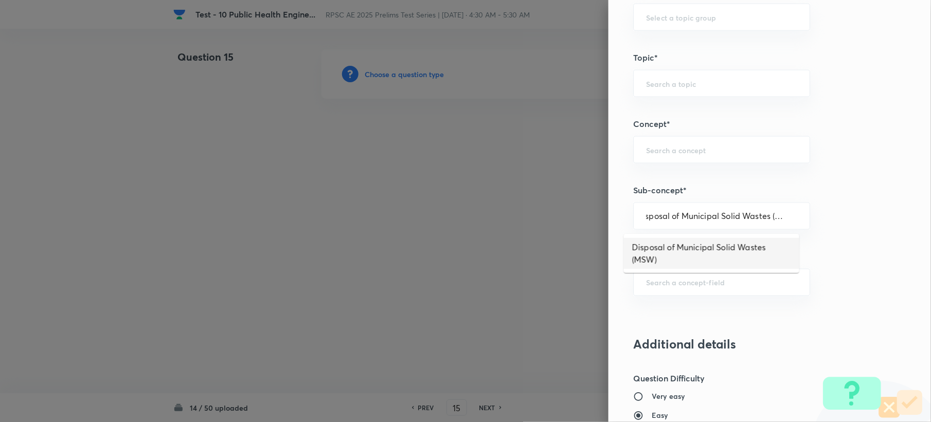
scroll to position [0, 0]
type input "Civil Engineering"
type input "Environmental Engineering"
type input "Solid Waste Management"
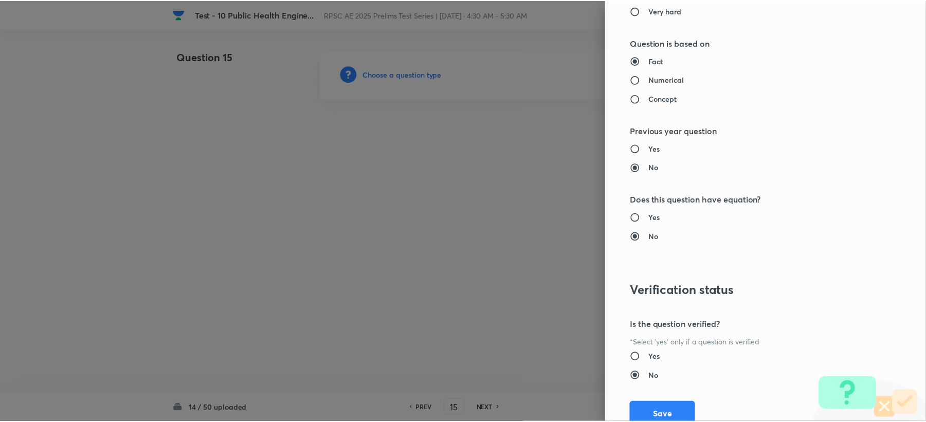
scroll to position [982, 0]
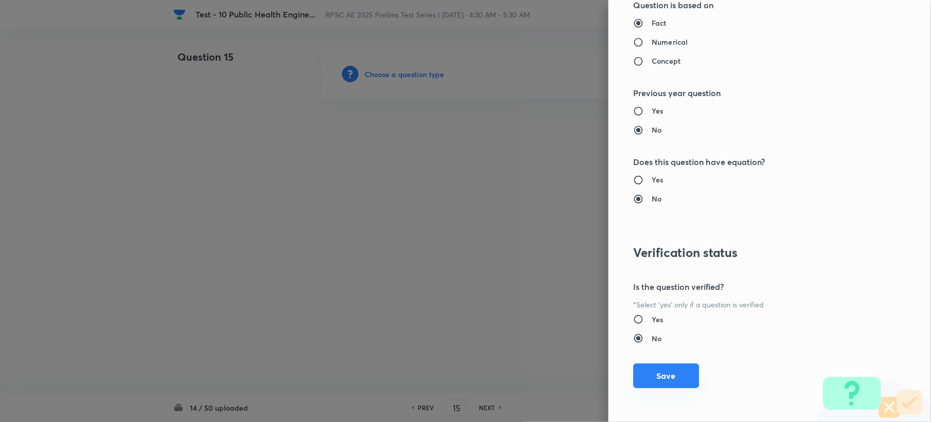
click at [654, 373] on button "Save" at bounding box center [666, 376] width 66 height 25
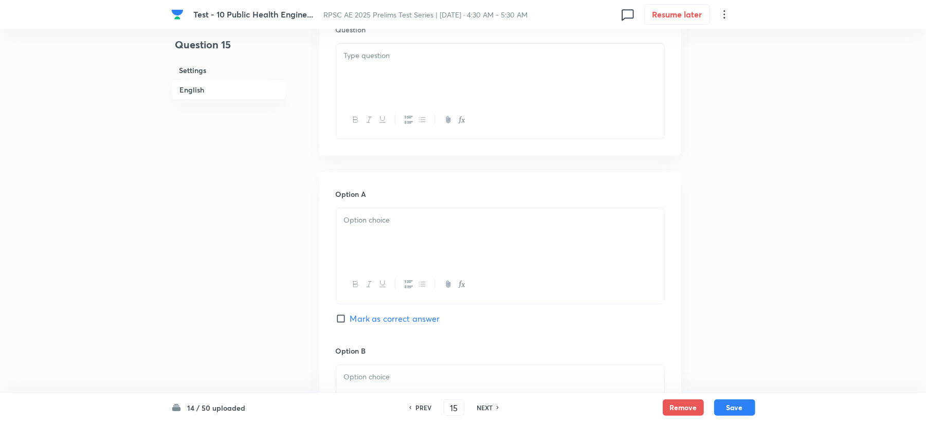
scroll to position [343, 0]
click at [362, 83] on div at bounding box center [500, 70] width 328 height 58
click at [354, 237] on div at bounding box center [500, 235] width 328 height 58
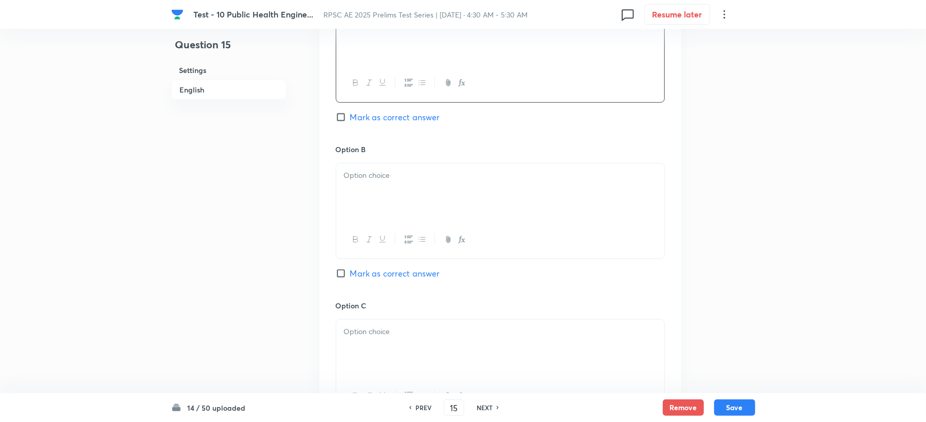
scroll to position [548, 0]
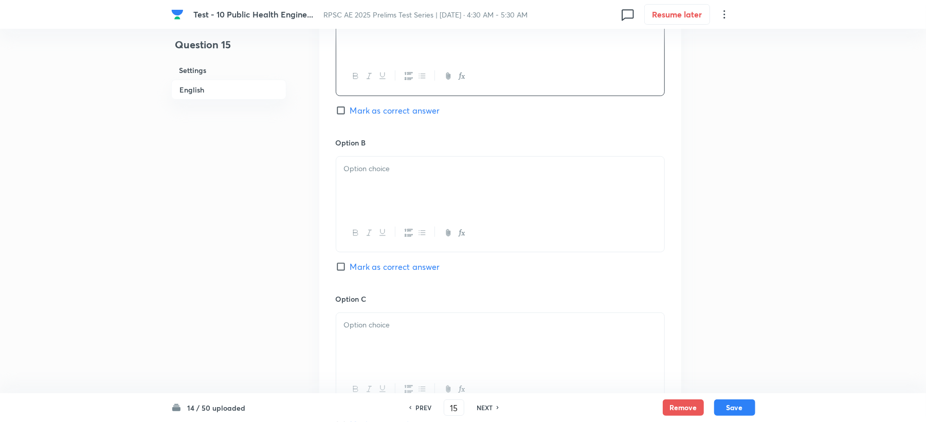
click at [371, 185] on div at bounding box center [500, 186] width 328 height 58
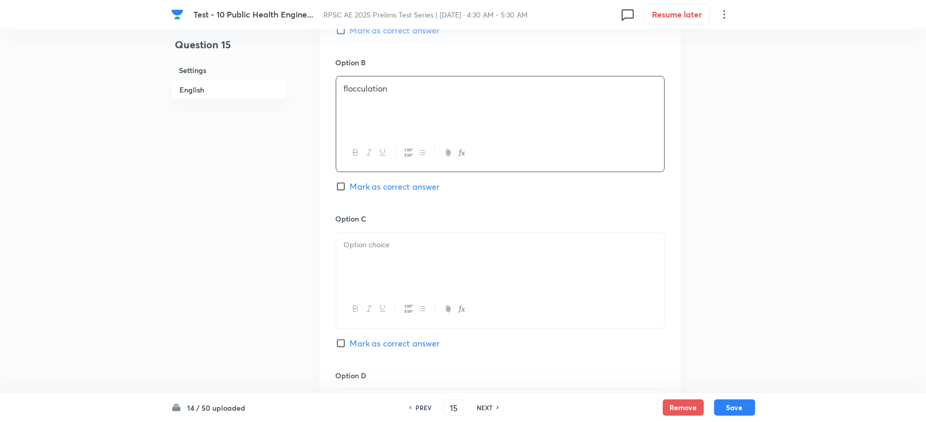
scroll to position [754, 0]
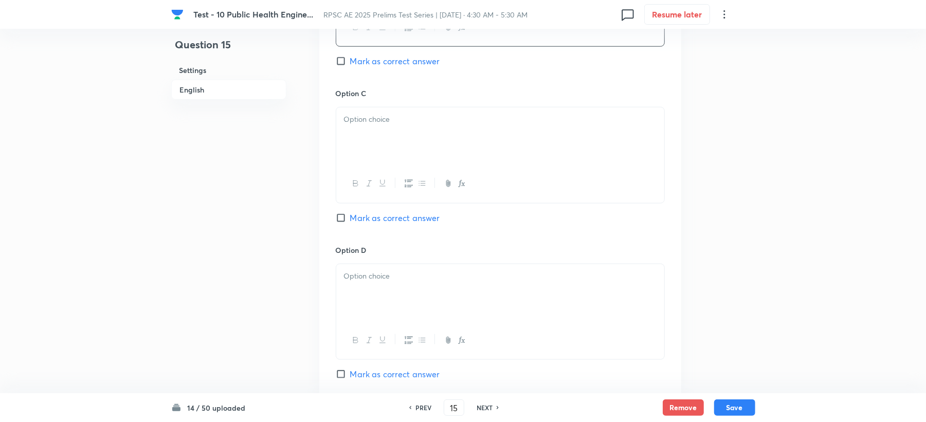
click at [381, 138] on div at bounding box center [500, 136] width 328 height 58
click at [366, 277] on p at bounding box center [500, 277] width 313 height 12
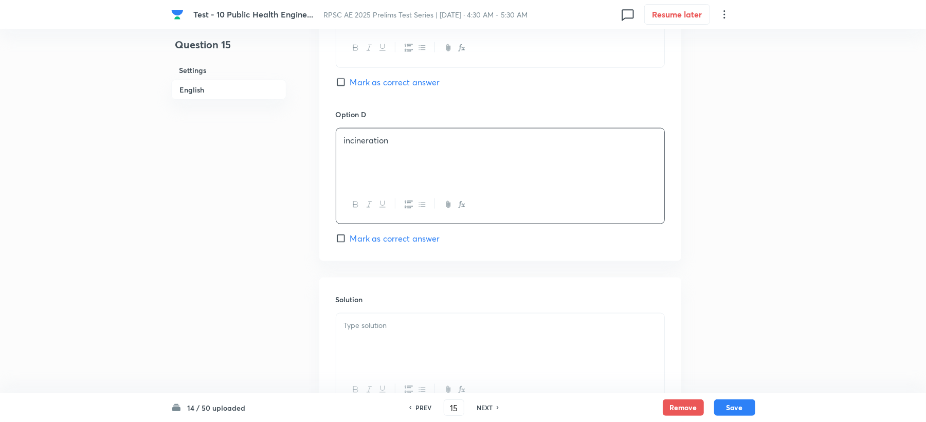
scroll to position [891, 0]
click at [375, 240] on span "Mark as correct answer" at bounding box center [395, 237] width 90 height 12
click at [350, 240] on input "Mark as correct answer" at bounding box center [343, 237] width 14 height 10
checkbox input "true"
click at [375, 330] on p at bounding box center [500, 324] width 313 height 12
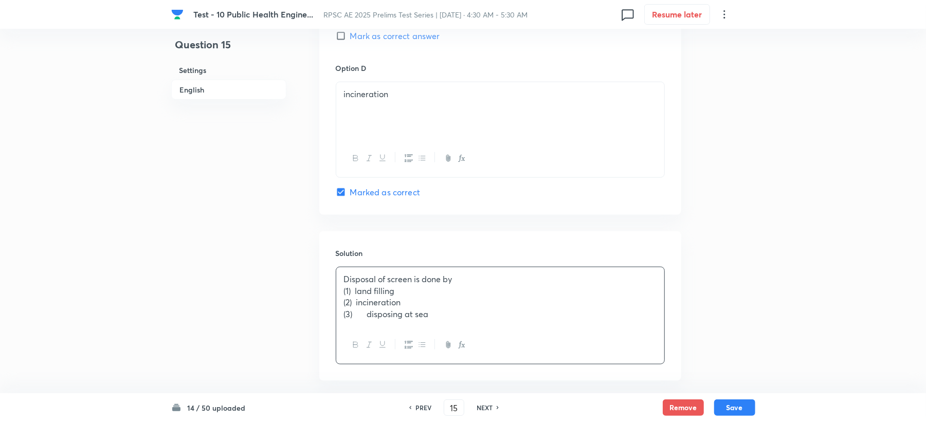
scroll to position [960, 0]
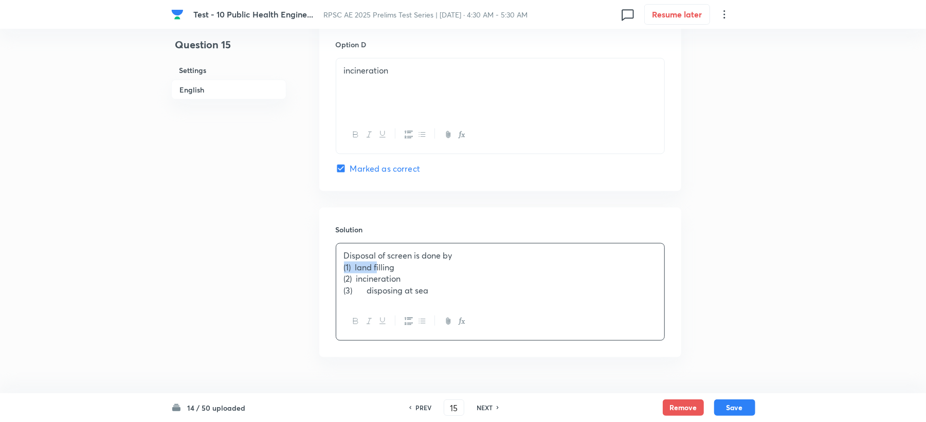
drag, startPoint x: 369, startPoint y: 271, endPoint x: 313, endPoint y: 270, distance: 55.5
drag, startPoint x: 369, startPoint y: 282, endPoint x: 311, endPoint y: 288, distance: 57.9
drag, startPoint x: 367, startPoint y: 282, endPoint x: 327, endPoint y: 282, distance: 40.1
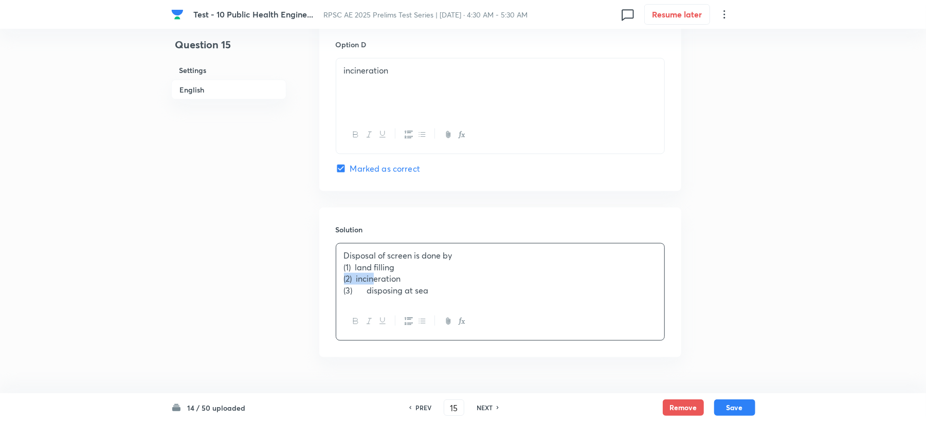
click at [327, 282] on div "Solution Disposal of screen is done by (1) land filling (2) incineration (3) di…" at bounding box center [500, 283] width 362 height 150
drag, startPoint x: 369, startPoint y: 291, endPoint x: 315, endPoint y: 291, distance: 54.5
click at [369, 291] on p "(3) disposing at sea" at bounding box center [500, 291] width 313 height 12
click at [346, 280] on p "(2) incineration" at bounding box center [500, 279] width 313 height 12
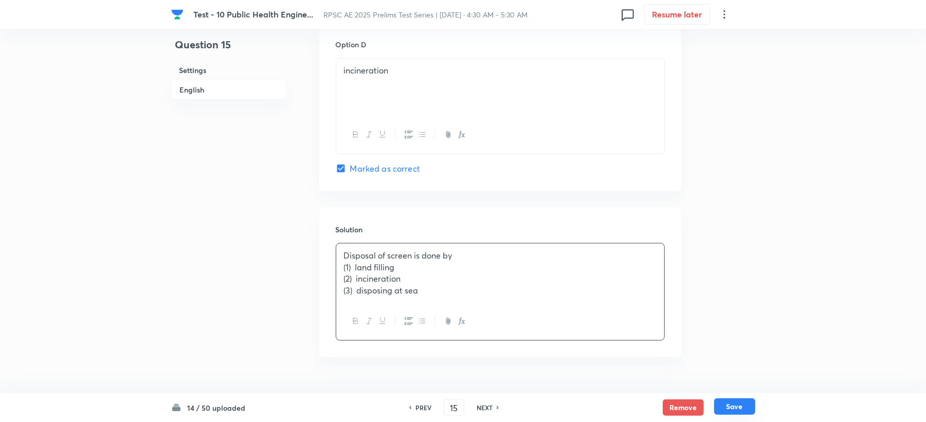
click at [747, 406] on button "Save" at bounding box center [734, 407] width 41 height 16
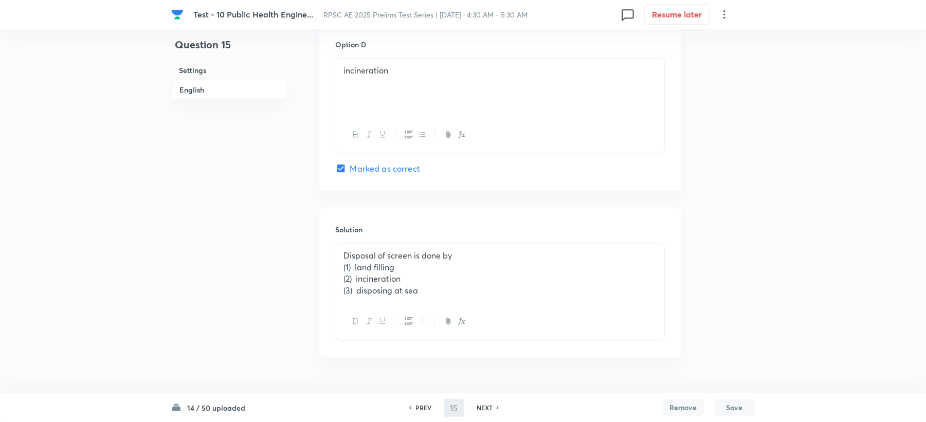
type input "16"
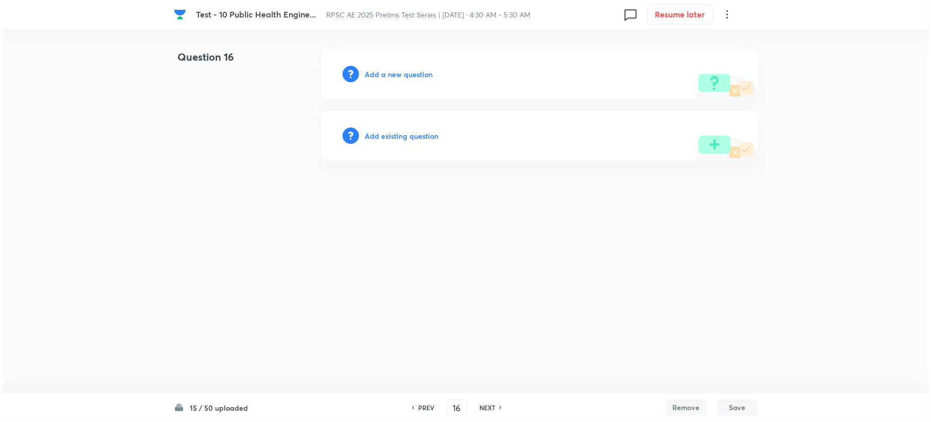
scroll to position [0, 0]
click at [381, 76] on h6 "Add a new question" at bounding box center [399, 74] width 68 height 11
click at [381, 76] on h6 "Choose a question type" at bounding box center [404, 74] width 79 height 11
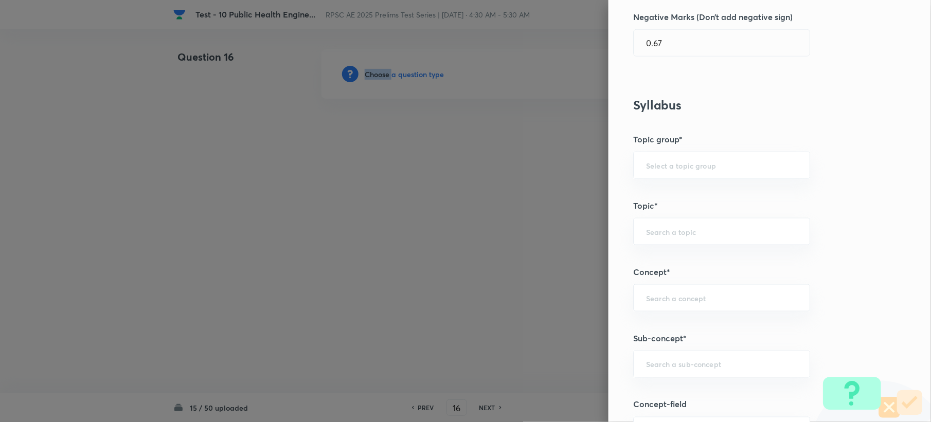
scroll to position [411, 0]
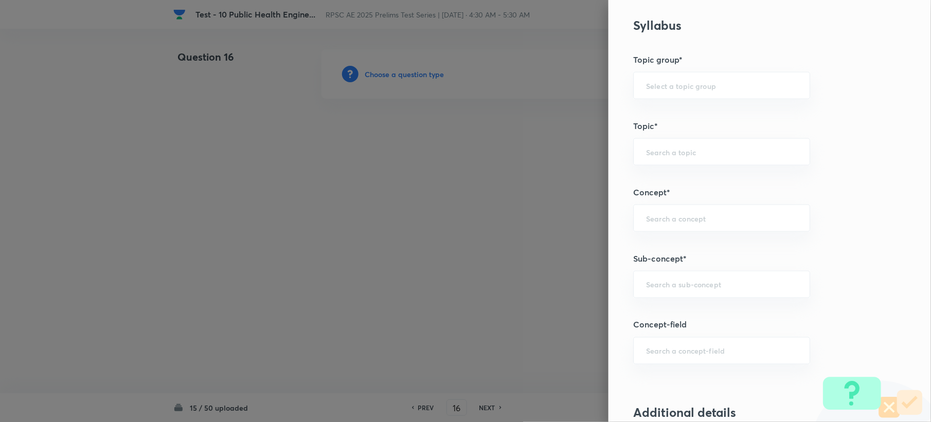
click at [654, 301] on div "Question settings Question type* Single choice correct Number of options* 2 3 4…" at bounding box center [769, 211] width 322 height 422
click at [657, 290] on input "text" at bounding box center [721, 285] width 151 height 10
paste input "Wastewater Characteristics"
click at [669, 315] on li "Wastewater Characteristics" at bounding box center [711, 316] width 175 height 19
type input "Wastewater Characteristics"
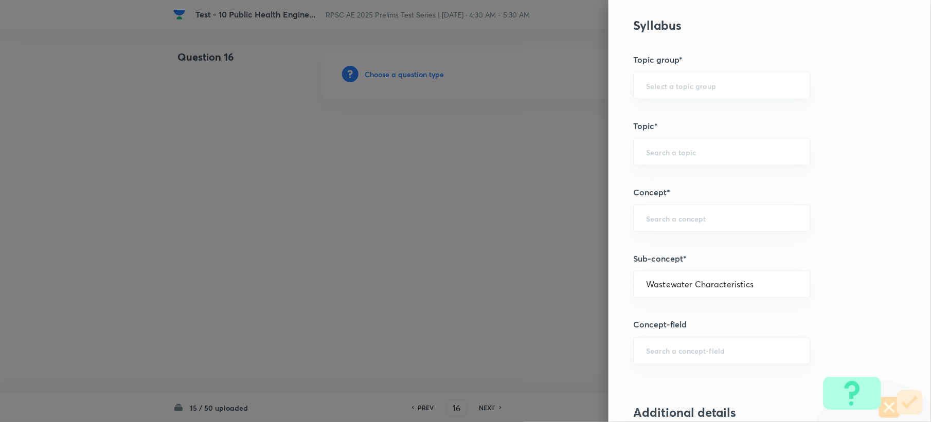
type input "Civil Engineering"
type input "Environmental Engineering"
type input "Waste Water Engineering"
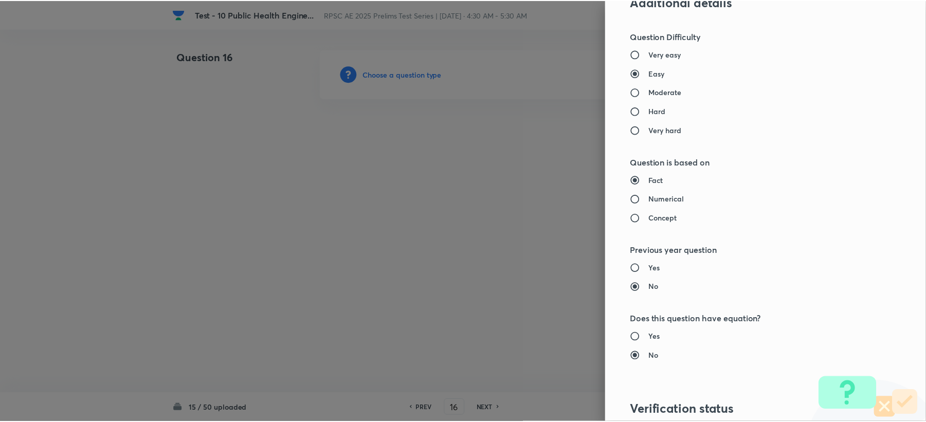
scroll to position [982, 0]
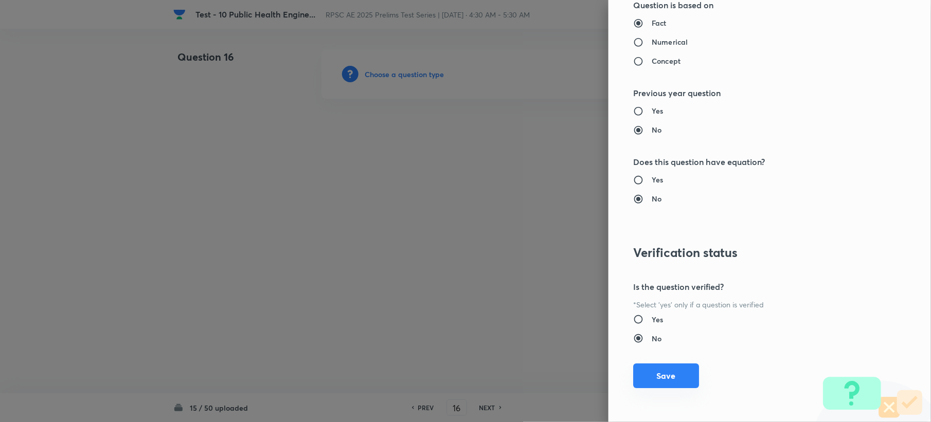
click at [665, 382] on button "Save" at bounding box center [666, 376] width 66 height 25
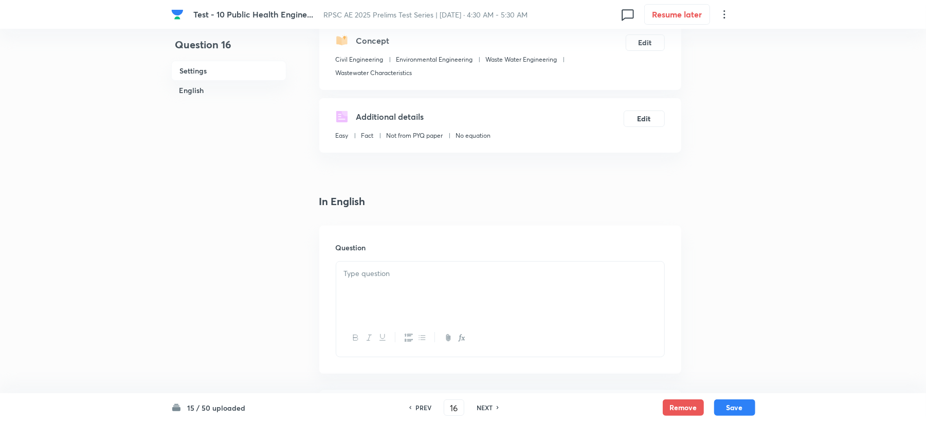
scroll to position [274, 0]
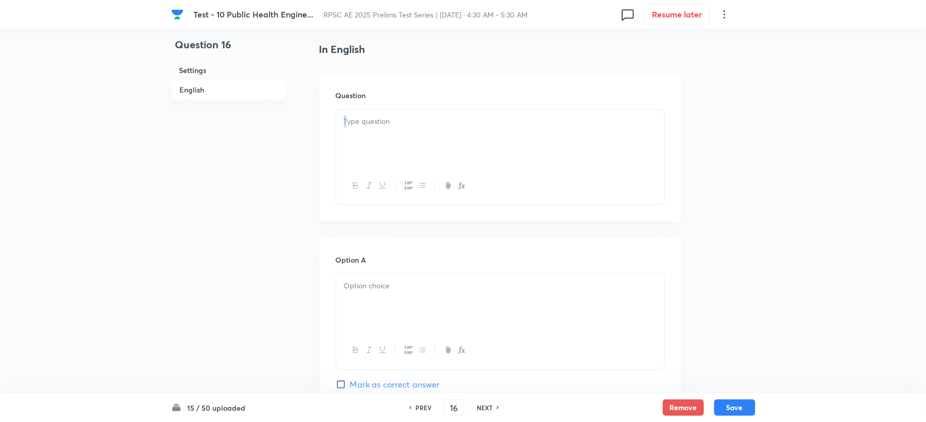
click at [365, 165] on div at bounding box center [500, 157] width 329 height 96
click at [377, 125] on p at bounding box center [500, 122] width 313 height 12
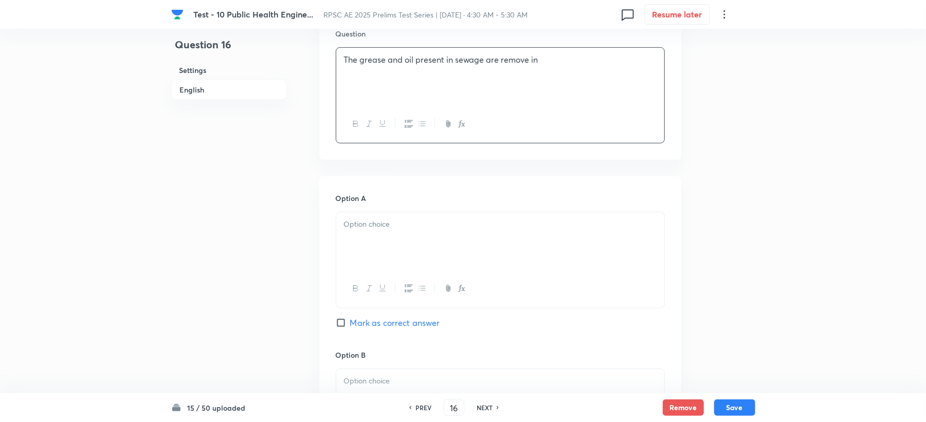
scroll to position [411, 0]
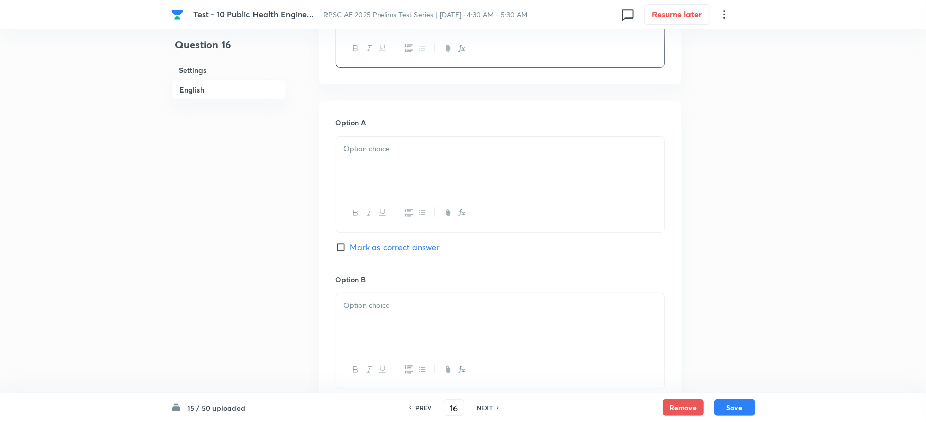
click at [363, 155] on p at bounding box center [500, 149] width 313 height 12
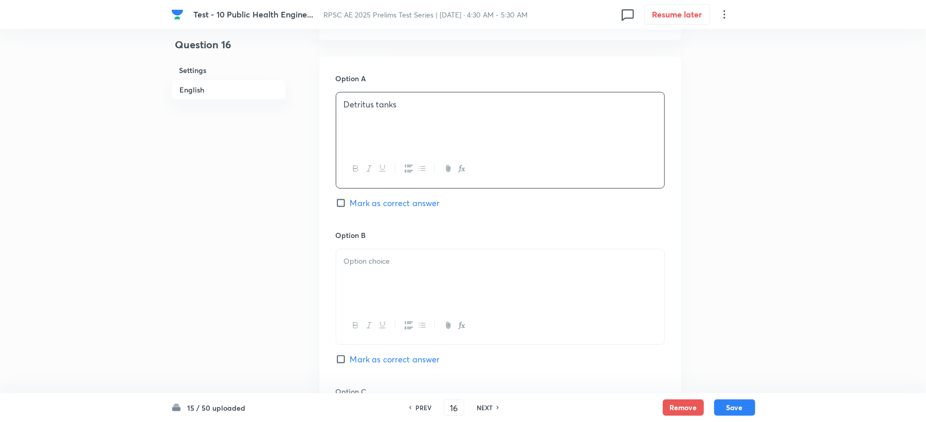
scroll to position [480, 0]
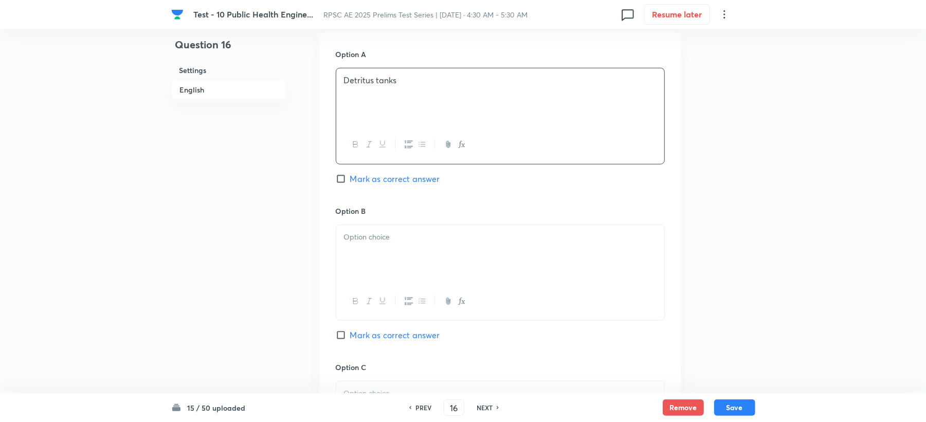
click at [377, 223] on div "Option B [PERSON_NAME] as correct answer" at bounding box center [500, 284] width 329 height 156
drag, startPoint x: 367, startPoint y: 221, endPoint x: 363, endPoint y: 236, distance: 15.5
click at [368, 226] on div "Option B [PERSON_NAME] as correct answer" at bounding box center [500, 284] width 329 height 156
click at [363, 243] on p at bounding box center [500, 237] width 313 height 12
click at [362, 243] on p at bounding box center [500, 237] width 313 height 12
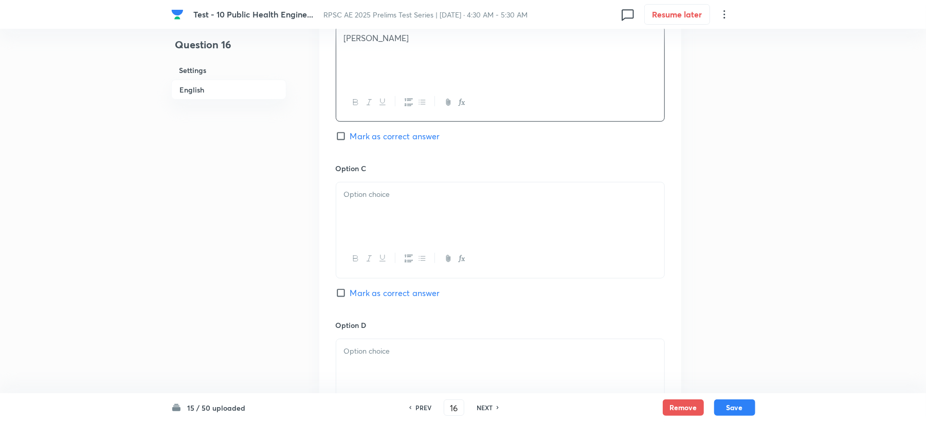
scroll to position [686, 0]
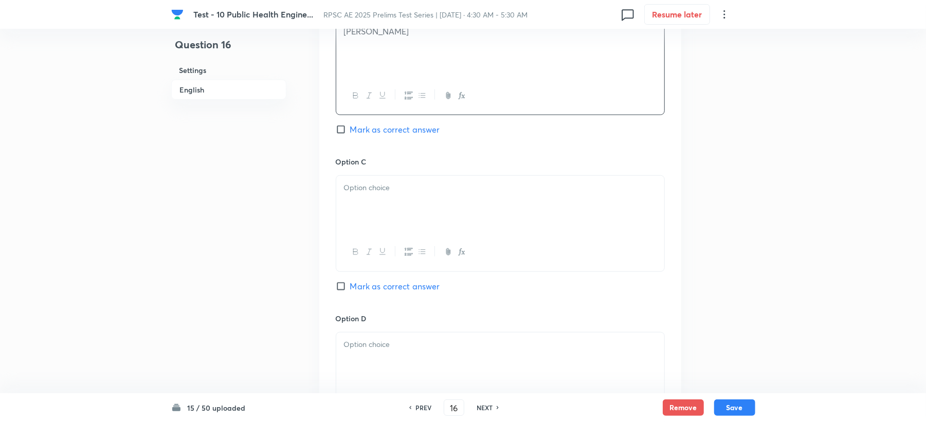
click at [366, 202] on div at bounding box center [500, 205] width 328 height 58
click at [380, 219] on div at bounding box center [500, 205] width 328 height 58
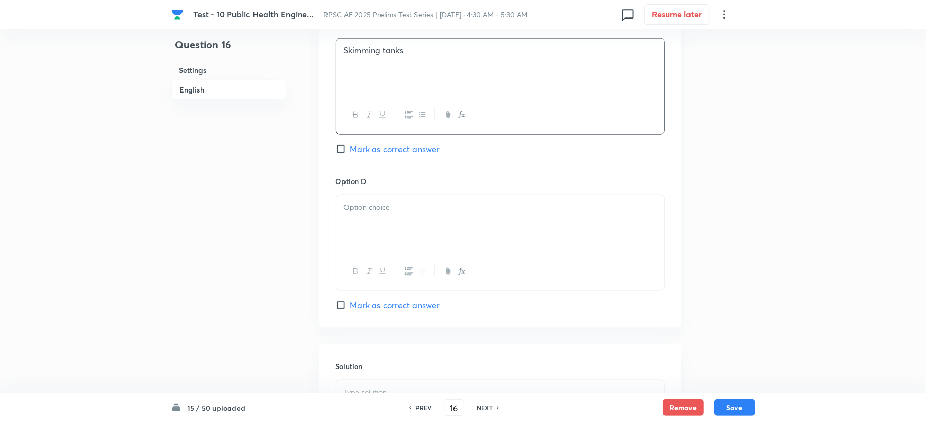
drag, startPoint x: 367, startPoint y: 231, endPoint x: 356, endPoint y: 238, distance: 12.4
click at [367, 231] on div at bounding box center [500, 224] width 328 height 58
click at [387, 144] on div "Option C Skimming tanks Mark as correct answer" at bounding box center [500, 97] width 329 height 156
click at [379, 149] on span "Mark as correct answer" at bounding box center [395, 149] width 90 height 12
click at [350, 149] on input "Mark as correct answer" at bounding box center [343, 149] width 14 height 10
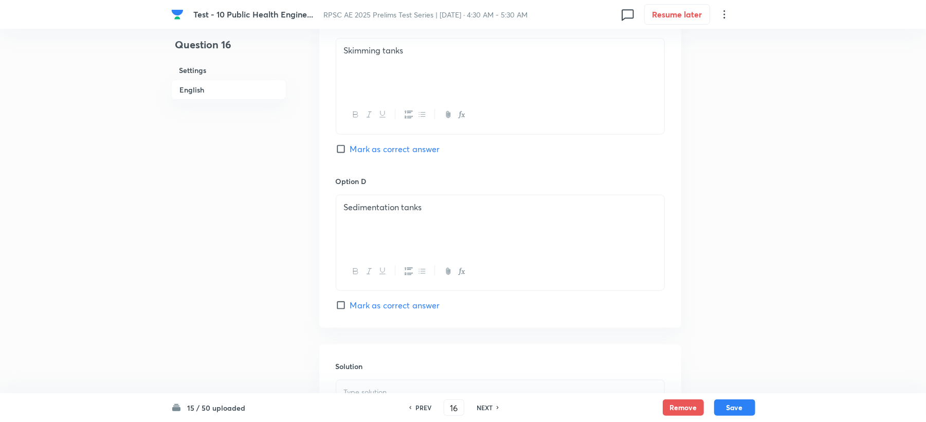
checkbox input "true"
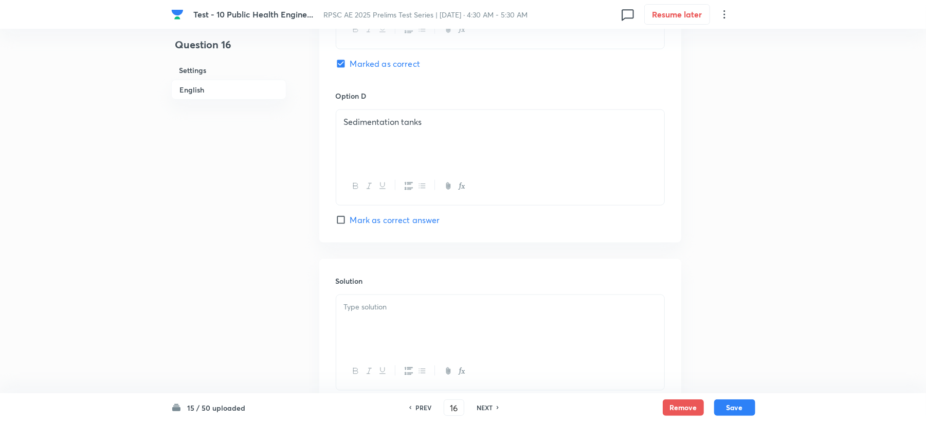
scroll to position [986, 0]
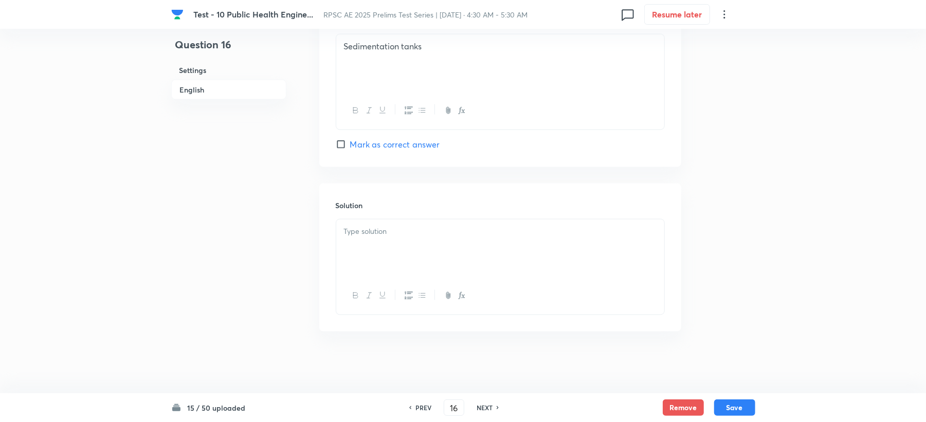
drag, startPoint x: 367, startPoint y: 216, endPoint x: 360, endPoint y: 251, distance: 35.7
click at [367, 219] on div "Solution" at bounding box center [500, 258] width 362 height 148
click at [398, 260] on div at bounding box center [500, 249] width 328 height 58
click at [743, 412] on button "Save" at bounding box center [734, 407] width 41 height 16
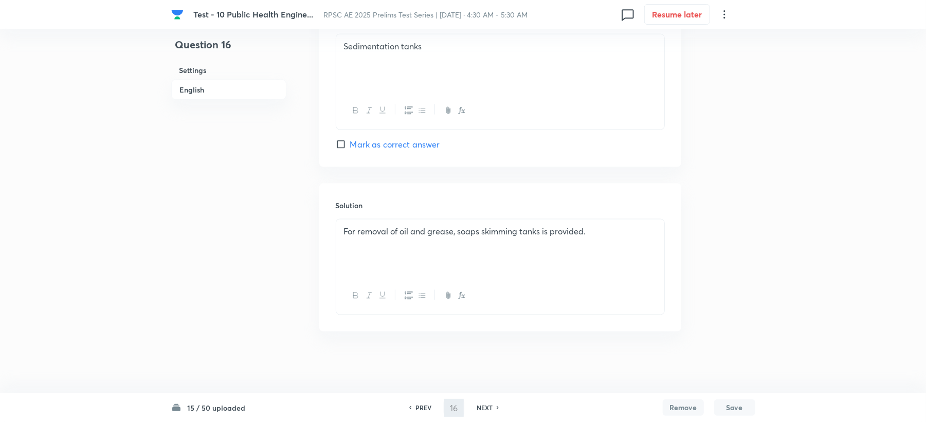
type input "17"
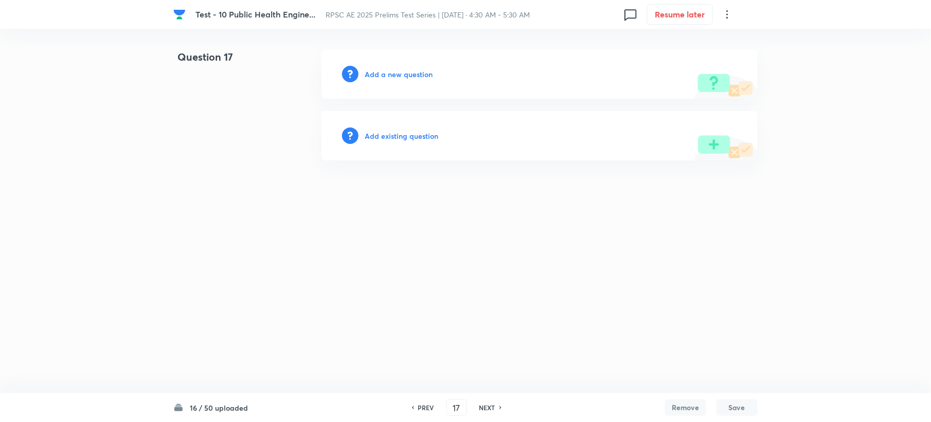
click at [390, 70] on h6 "Add a new question" at bounding box center [399, 74] width 68 height 11
click at [390, 70] on h6 "Choose a question type" at bounding box center [404, 74] width 79 height 11
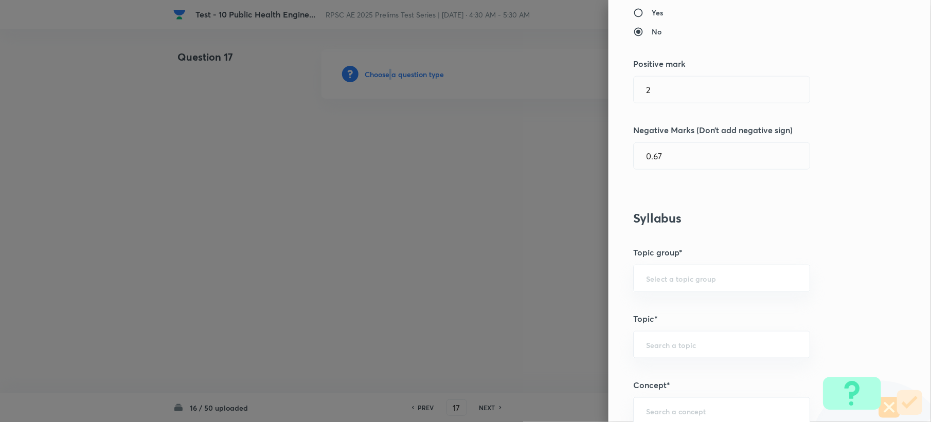
scroll to position [343, 0]
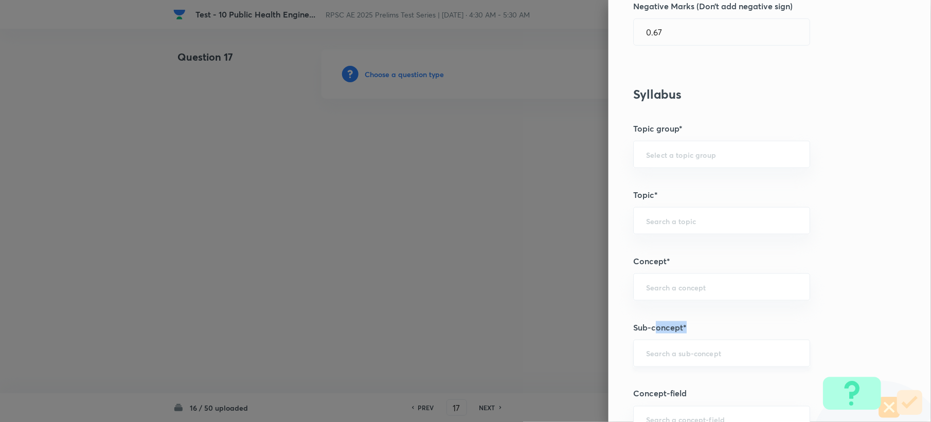
drag, startPoint x: 646, startPoint y: 323, endPoint x: 646, endPoint y: 346, distance: 23.1
click at [646, 346] on div "Question settings Question type* Single choice correct Number of options* 2 3 4…" at bounding box center [769, 211] width 322 height 422
click at [646, 347] on div "​" at bounding box center [721, 353] width 177 height 27
paste input "Wastewater Characteristics"
click at [667, 383] on li "Wastewater Characteristics" at bounding box center [711, 384] width 175 height 19
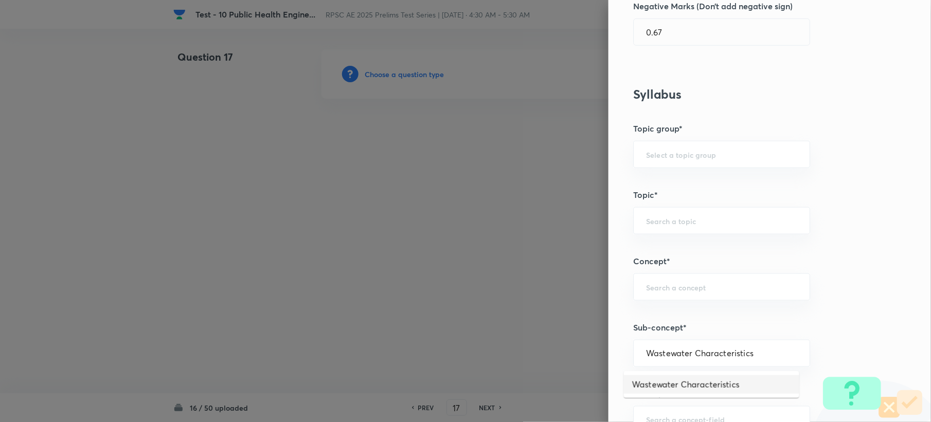
type input "Wastewater Characteristics"
type input "Civil Engineering"
type input "Environmental Engineering"
type input "Waste Water Engineering"
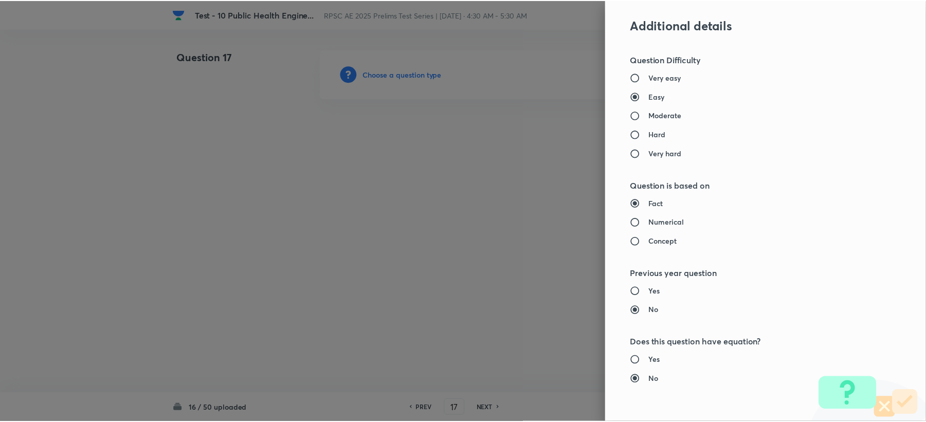
scroll to position [982, 0]
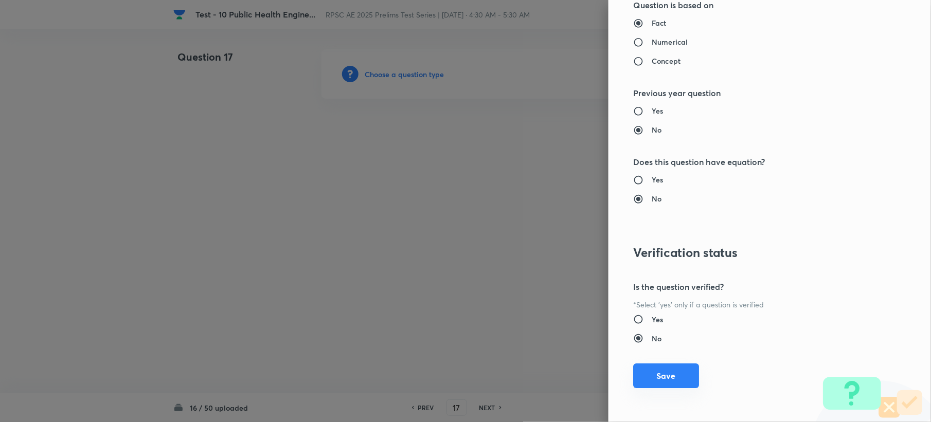
click at [651, 376] on button "Save" at bounding box center [666, 376] width 66 height 25
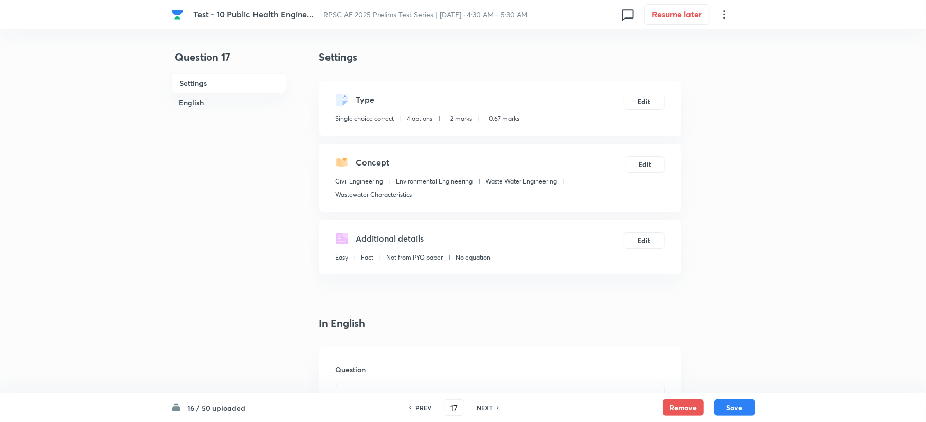
scroll to position [274, 0]
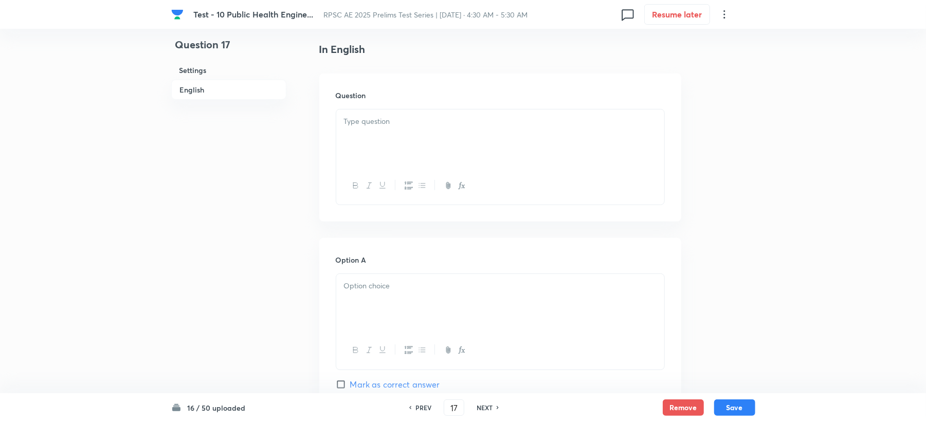
click at [368, 143] on div at bounding box center [500, 139] width 328 height 58
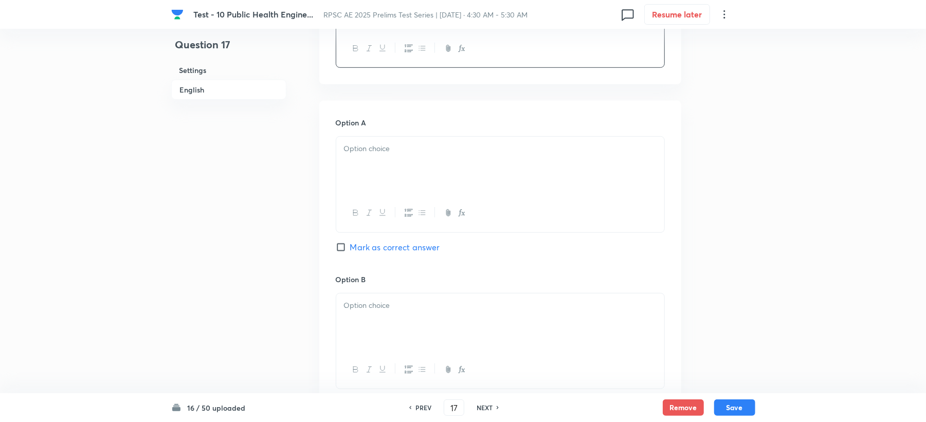
click at [351, 158] on div at bounding box center [500, 166] width 328 height 58
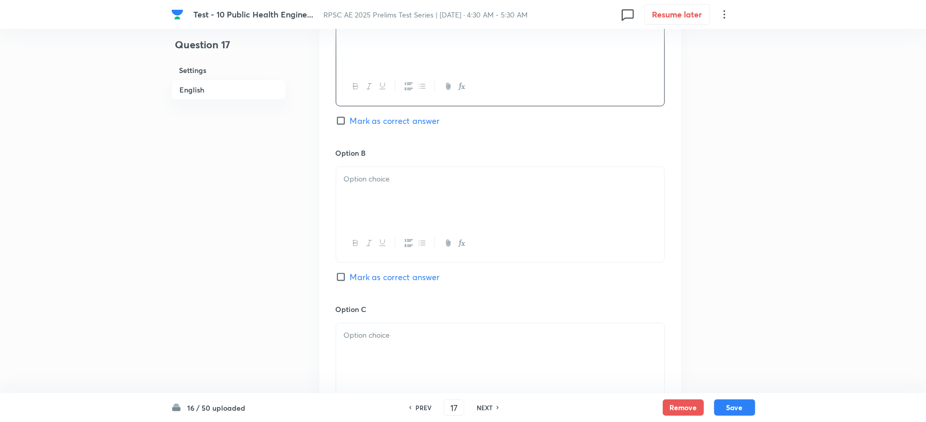
scroll to position [548, 0]
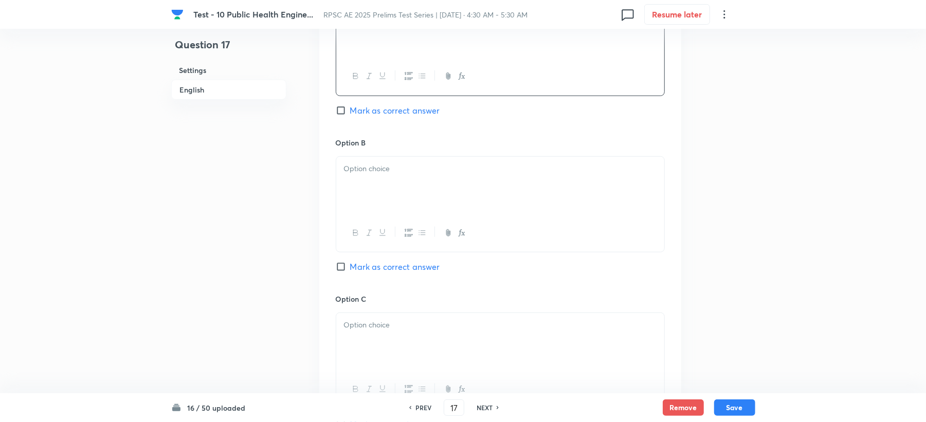
click at [362, 196] on div at bounding box center [500, 186] width 328 height 58
paste div
click at [354, 170] on p "25°C" at bounding box center [500, 169] width 313 height 12
click at [373, 335] on div at bounding box center [500, 342] width 328 height 58
paste div
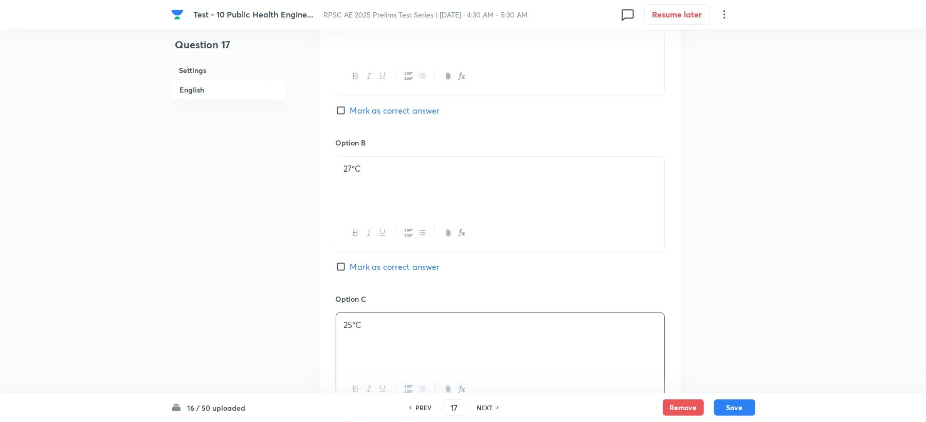
drag, startPoint x: 352, startPoint y: 327, endPoint x: 350, endPoint y: 343, distance: 15.6
click at [352, 328] on p "25°C" at bounding box center [500, 325] width 313 height 12
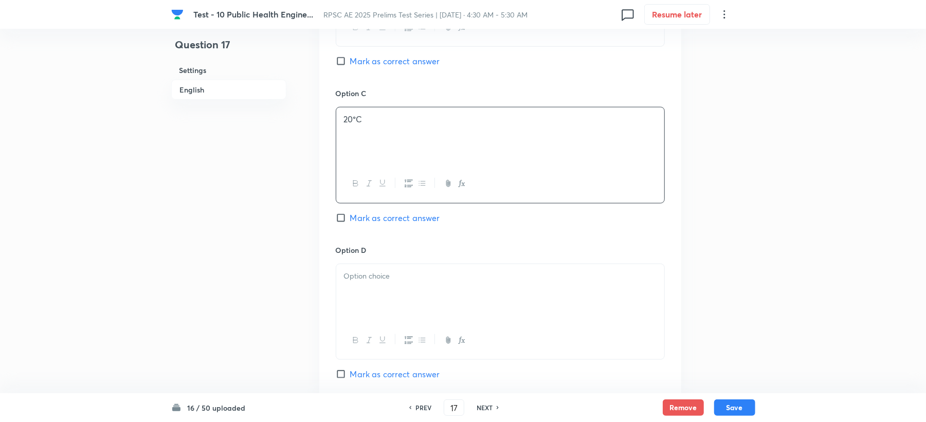
click at [365, 286] on div at bounding box center [500, 293] width 328 height 58
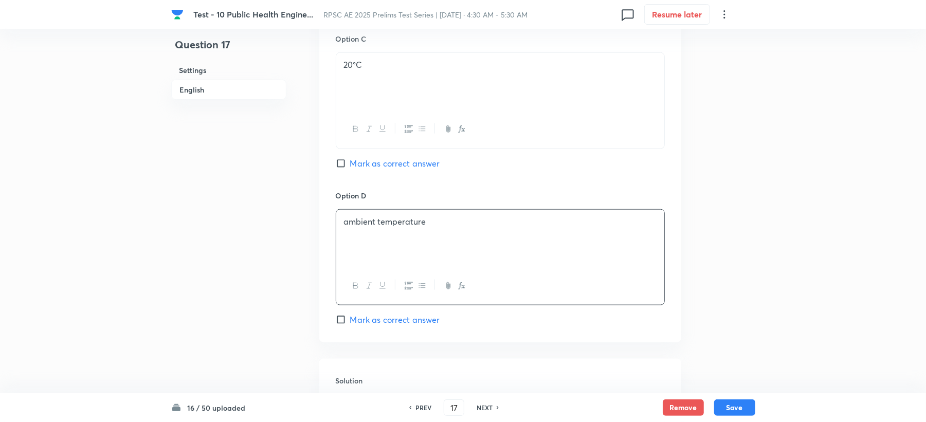
scroll to position [986, 0]
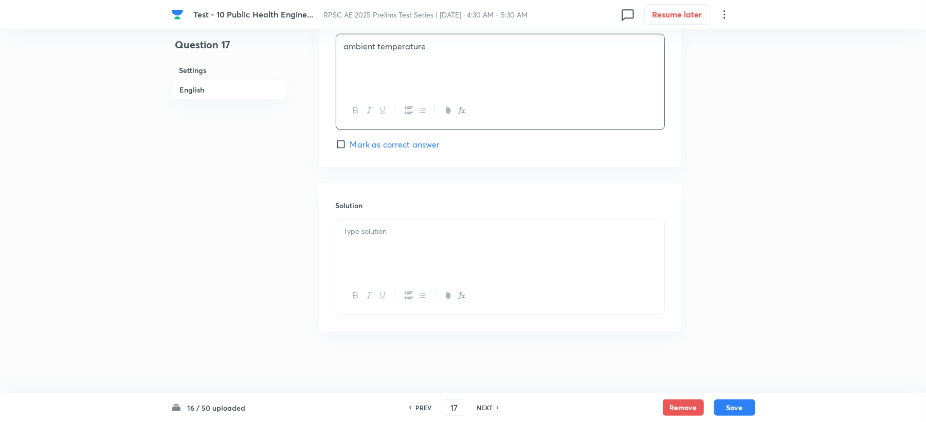
click at [375, 239] on div at bounding box center [500, 249] width 328 height 58
paste div
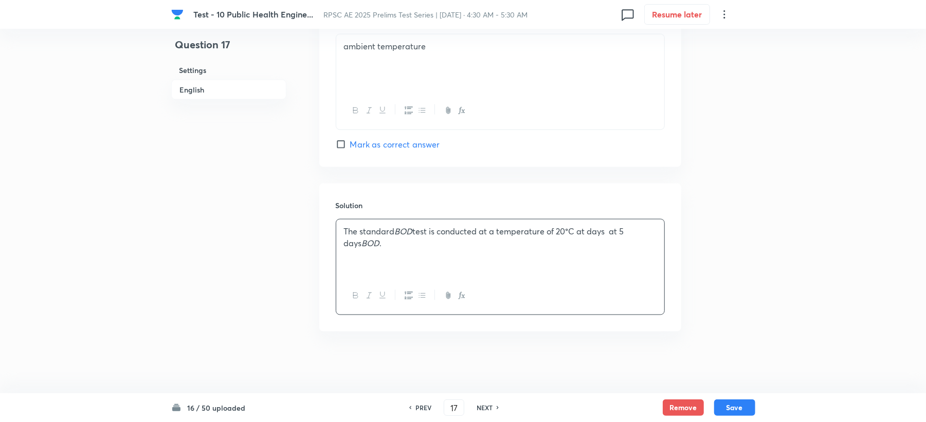
drag, startPoint x: 416, startPoint y: 225, endPoint x: 416, endPoint y: 254, distance: 28.8
click at [416, 227] on p "The standard BOD test is conducted at a temperature of 20°C at days at 5 days B…" at bounding box center [500, 237] width 313 height 23
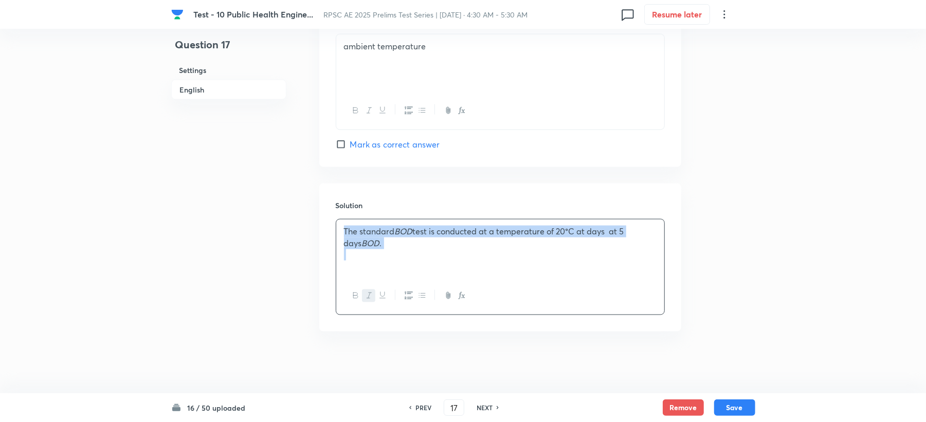
drag, startPoint x: 340, startPoint y: 229, endPoint x: 381, endPoint y: 257, distance: 49.2
click at [381, 257] on div "The standard BOD test is conducted at a temperature of 20°C at days at 5 days B…" at bounding box center [500, 249] width 328 height 58
drag, startPoint x: 381, startPoint y: 257, endPoint x: 371, endPoint y: 295, distance: 39.3
click at [371, 295] on icon "button" at bounding box center [369, 296] width 8 height 8
click at [369, 298] on icon "button" at bounding box center [369, 296] width 5 height 6
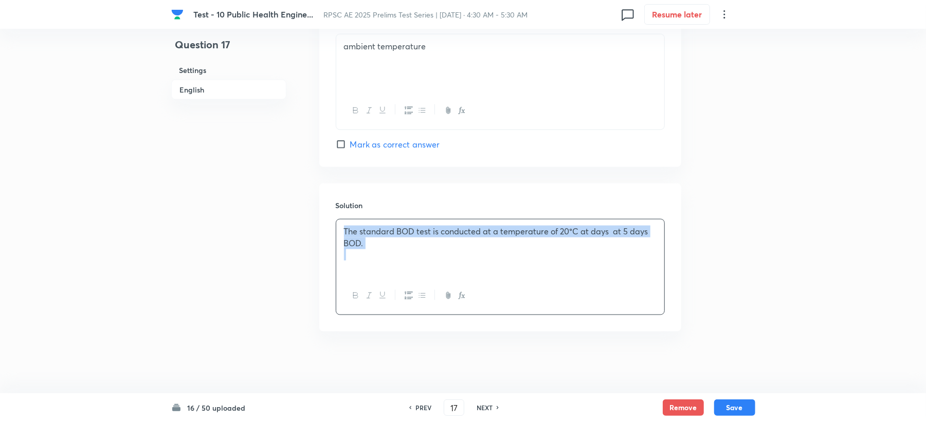
click at [418, 261] on div "The standard BOD test is conducted at a temperature of 20°C at days at 5 days B…" at bounding box center [500, 249] width 328 height 58
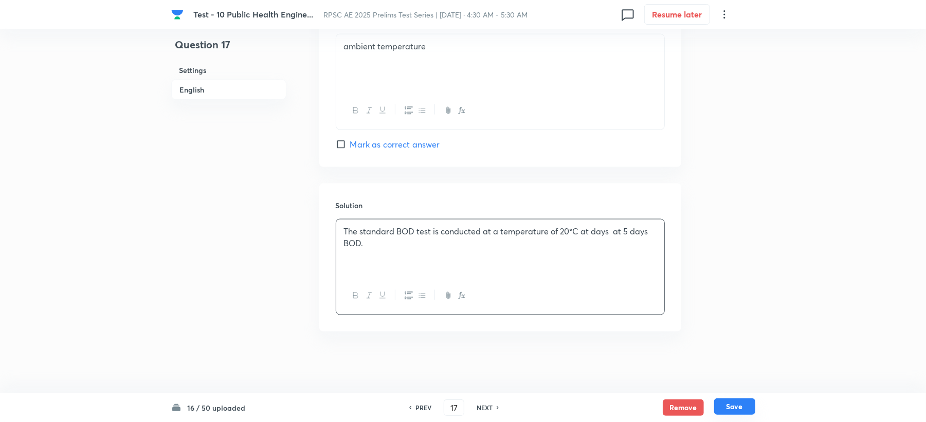
click at [740, 410] on button "Save" at bounding box center [734, 407] width 41 height 16
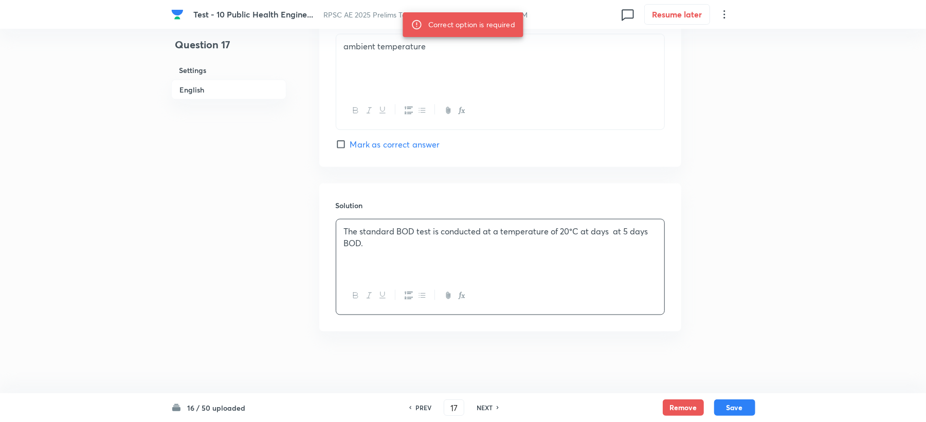
drag, startPoint x: 612, startPoint y: 228, endPoint x: 617, endPoint y: 270, distance: 42.0
click at [610, 231] on p "The standard BOD test is conducted at a temperature of 20°C at days at 5 days B…" at bounding box center [500, 237] width 313 height 23
click at [580, 231] on p "The standard BOD test is conducted at a temperature of 20°C at days at 5 days B…" at bounding box center [500, 237] width 313 height 23
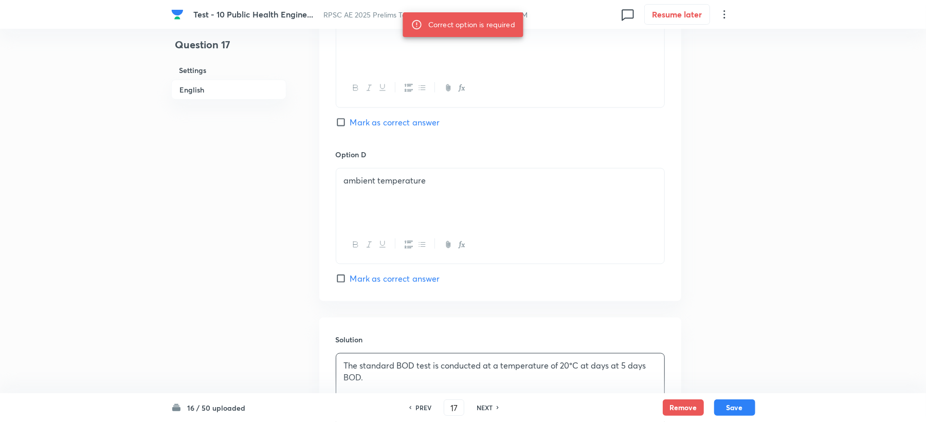
click at [400, 126] on span "Mark as correct answer" at bounding box center [395, 122] width 90 height 12
click at [350, 126] on input "Mark as correct answer" at bounding box center [343, 122] width 14 height 10
checkbox input "true"
click at [735, 402] on button "Save" at bounding box center [734, 407] width 41 height 16
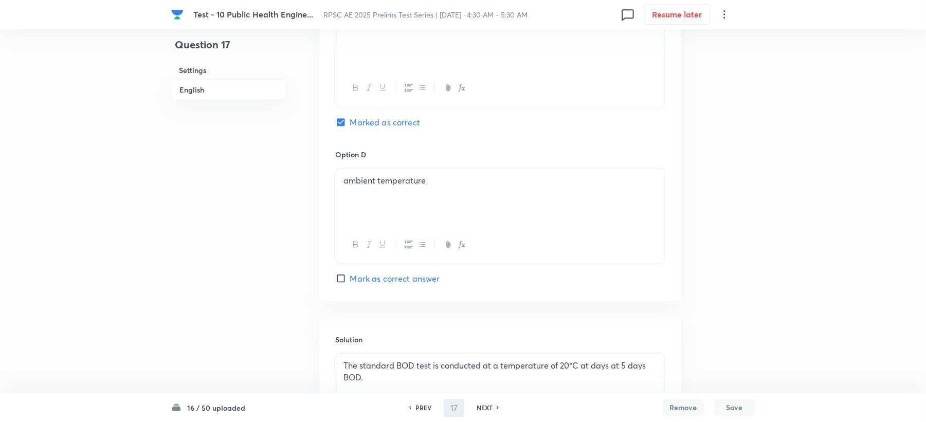
type input "18"
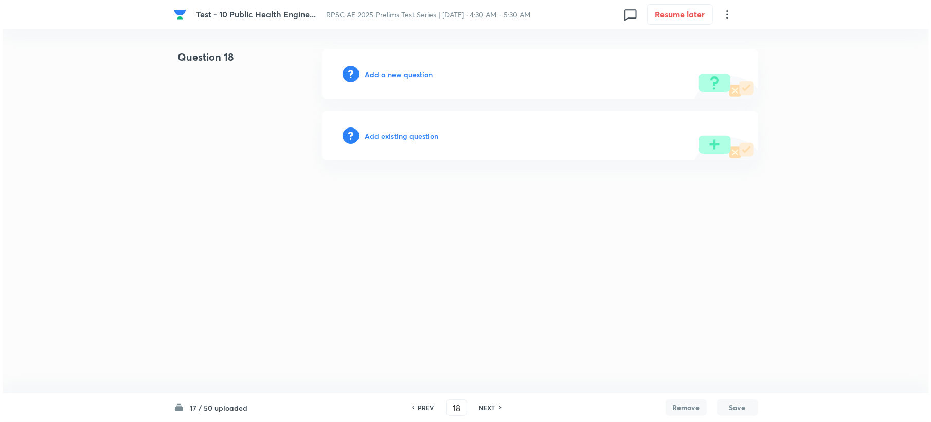
scroll to position [0, 0]
click at [393, 69] on h6 "Add a new question" at bounding box center [399, 74] width 68 height 11
click at [393, 69] on h6 "Choose a question type" at bounding box center [404, 74] width 79 height 11
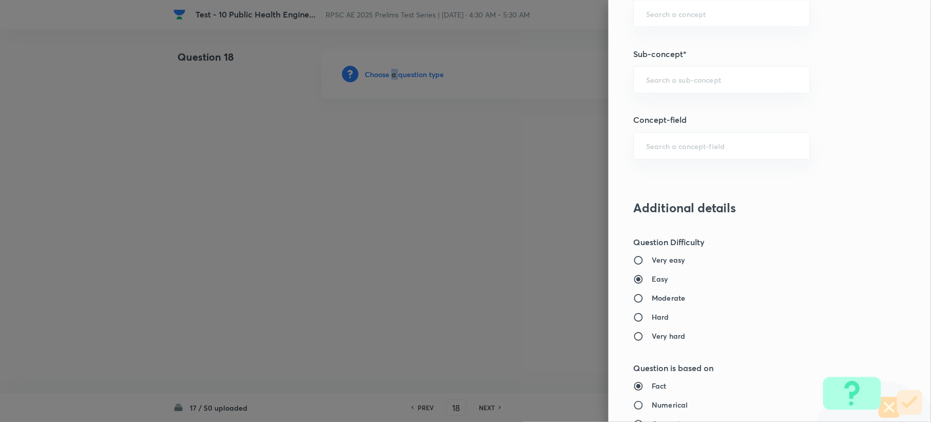
scroll to position [617, 0]
click at [652, 76] on input "text" at bounding box center [721, 79] width 151 height 10
paste input "Wastewater Characteristics"
click at [653, 108] on li "Wastewater Characteristics" at bounding box center [711, 110] width 175 height 19
type input "Wastewater Characteristics"
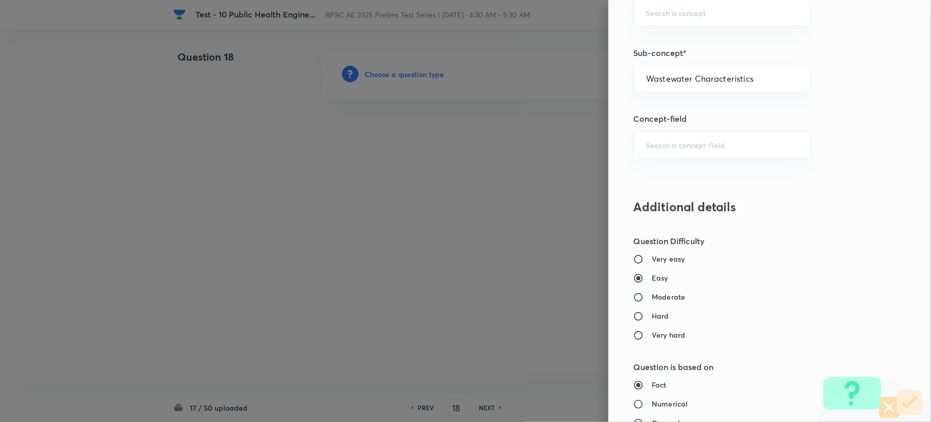
type input "Civil Engineering"
type input "Environmental Engineering"
type input "Waste Water Engineering"
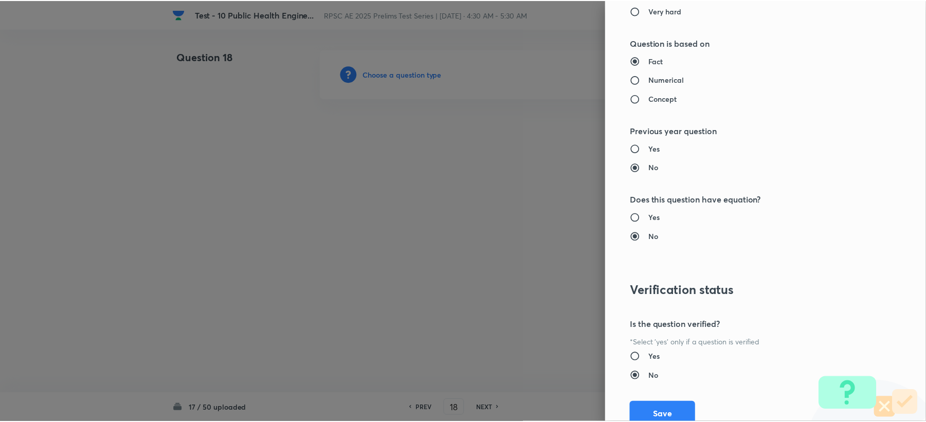
scroll to position [982, 0]
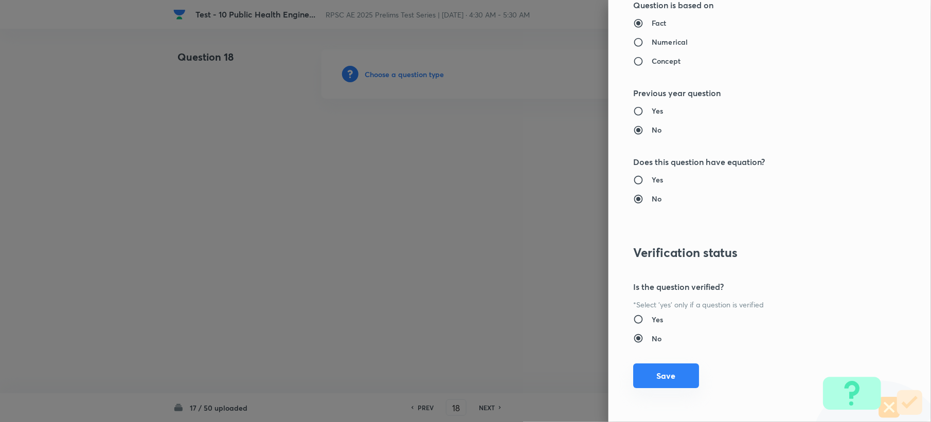
click at [648, 374] on button "Save" at bounding box center [666, 376] width 66 height 25
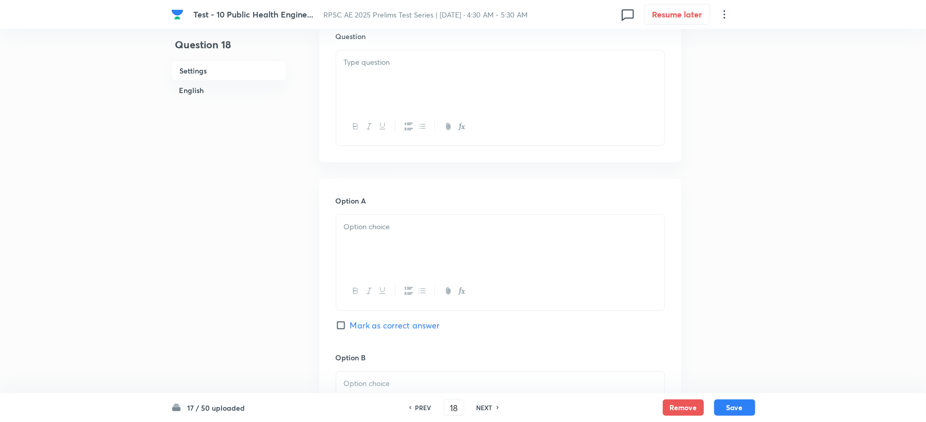
scroll to position [343, 0]
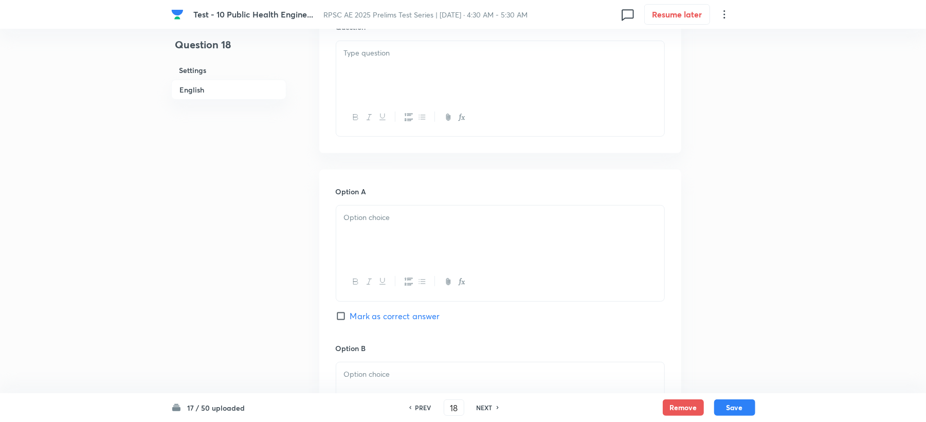
click at [348, 77] on div at bounding box center [500, 70] width 328 height 58
click at [364, 229] on div at bounding box center [500, 235] width 328 height 58
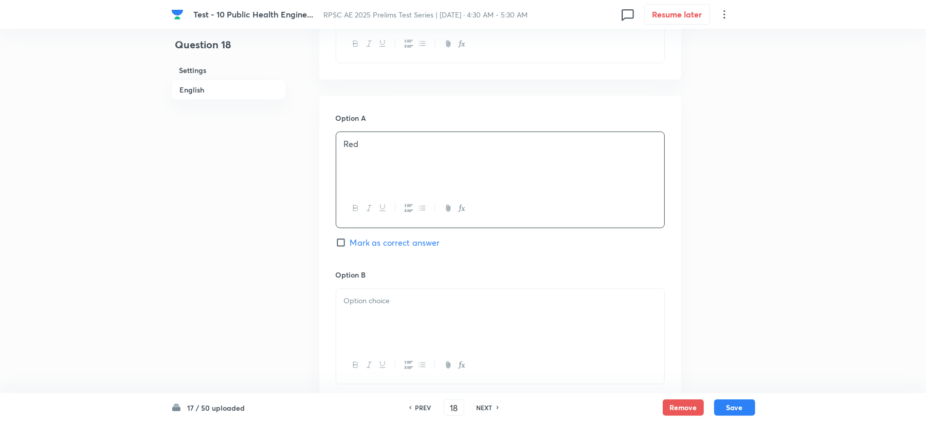
scroll to position [548, 0]
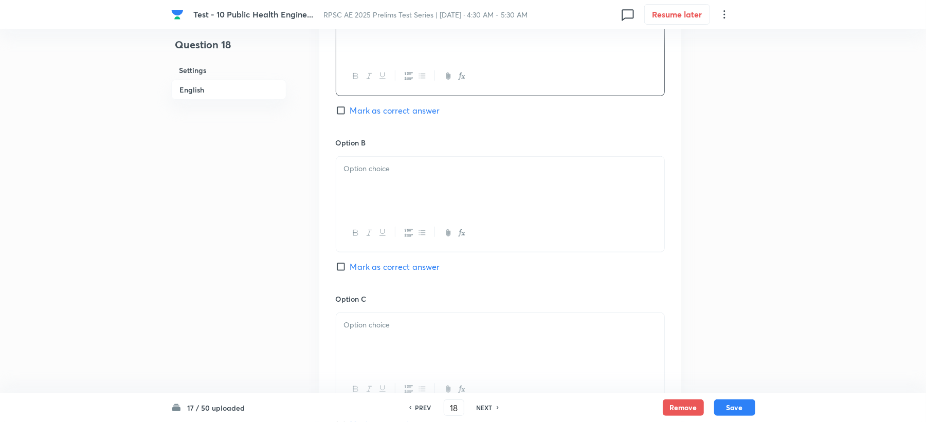
click at [369, 196] on div at bounding box center [500, 186] width 328 height 58
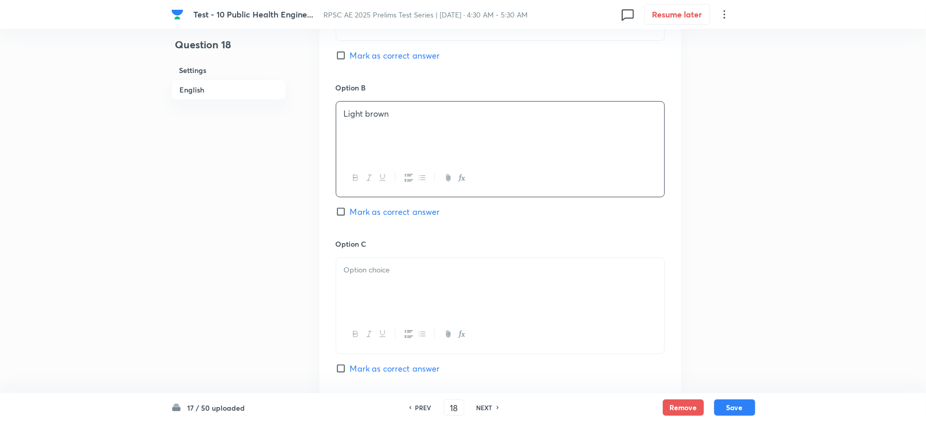
scroll to position [686, 0]
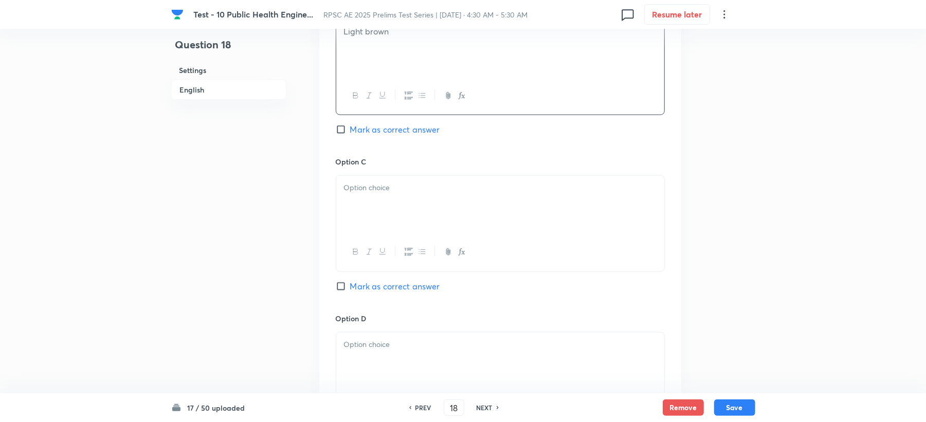
click at [375, 192] on p at bounding box center [500, 188] width 313 height 12
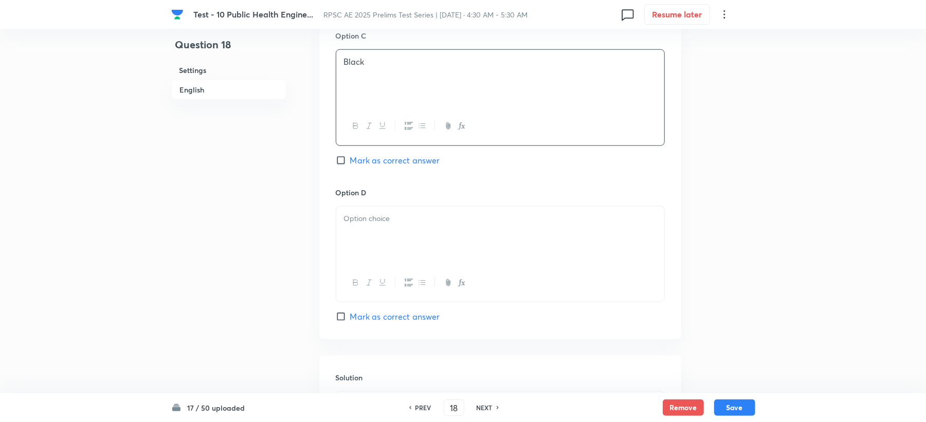
scroll to position [823, 0]
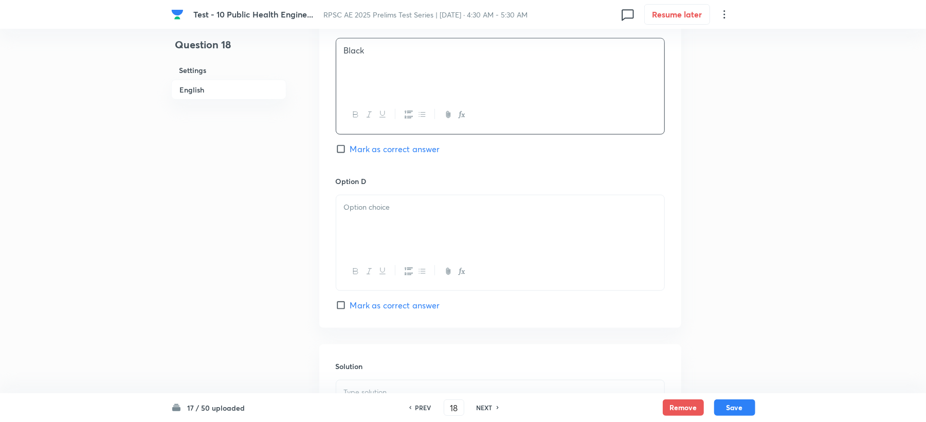
click at [353, 252] on div at bounding box center [500, 224] width 328 height 58
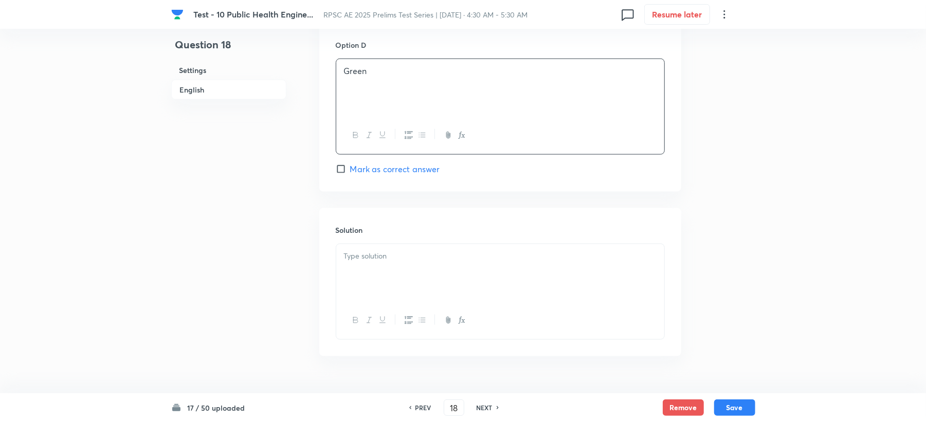
scroll to position [960, 0]
click at [362, 270] on div at bounding box center [500, 273] width 328 height 58
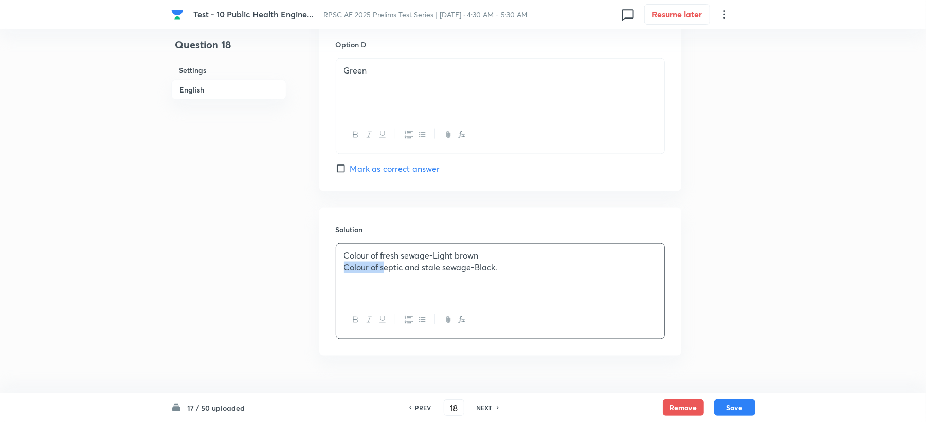
drag, startPoint x: 371, startPoint y: 268, endPoint x: 296, endPoint y: 266, distance: 74.6
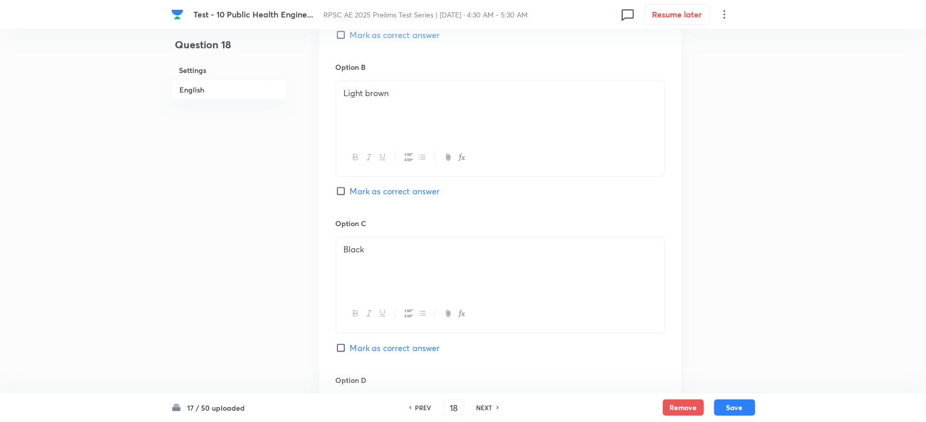
scroll to position [617, 0]
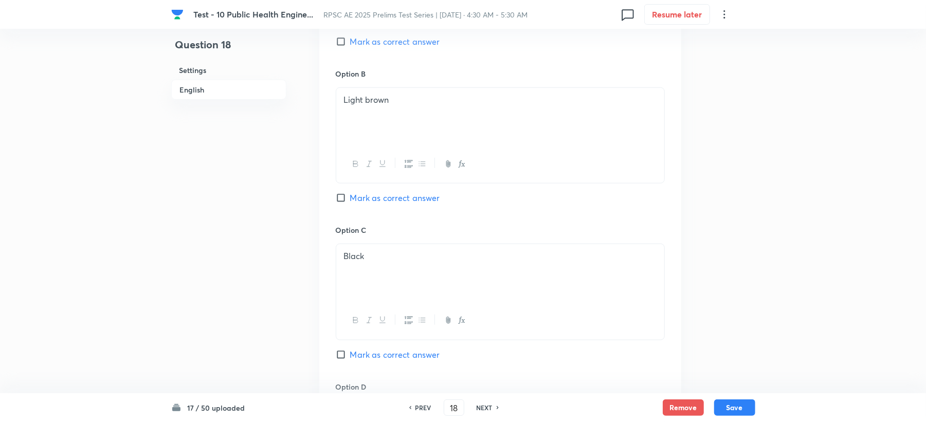
click at [358, 196] on span "Mark as correct answer" at bounding box center [395, 198] width 90 height 12
click at [350, 196] on input "Mark as correct answer" at bounding box center [343, 198] width 14 height 10
checkbox input "true"
click at [742, 406] on button "Save" at bounding box center [734, 407] width 41 height 16
type input "19"
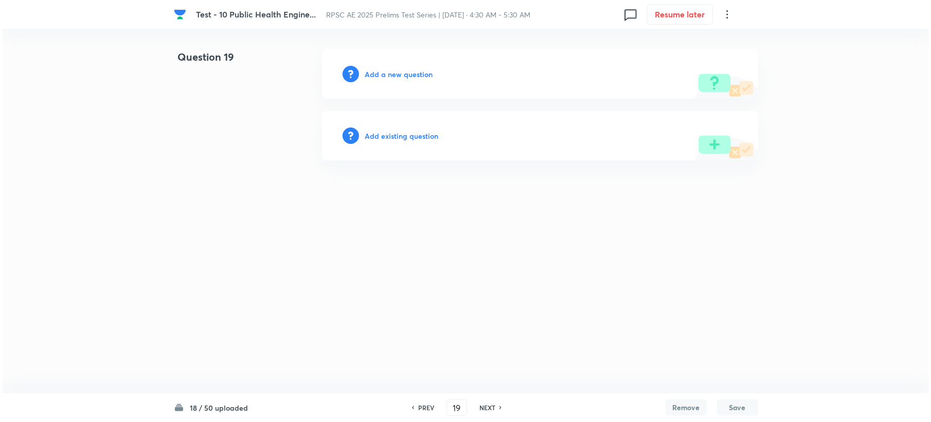
scroll to position [0, 0]
click at [385, 70] on h6 "Add a new question" at bounding box center [399, 74] width 68 height 11
click at [385, 70] on h6 "Choose a question type" at bounding box center [404, 74] width 79 height 11
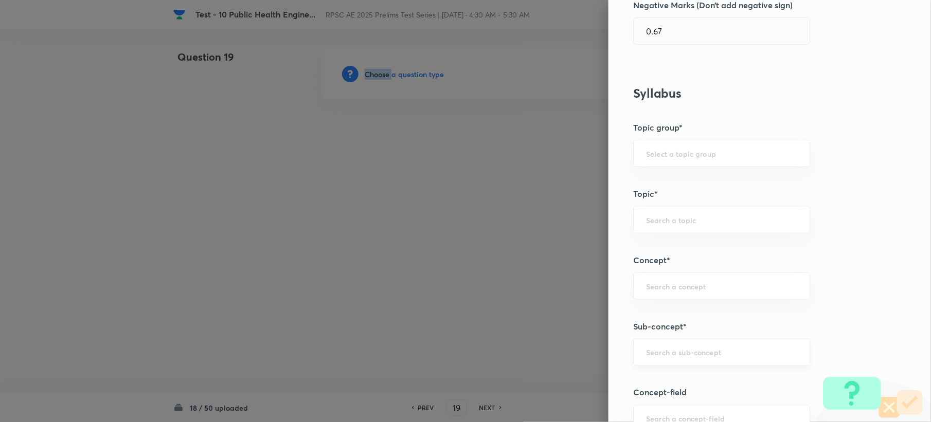
scroll to position [480, 0]
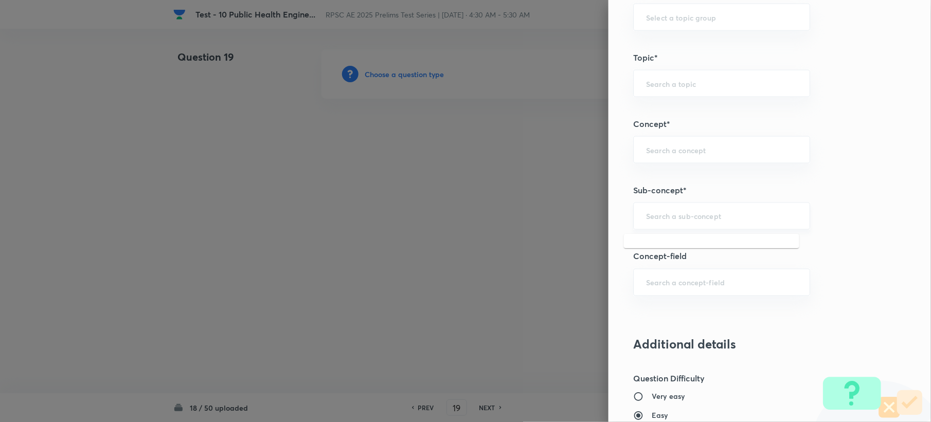
click at [669, 219] on input "text" at bounding box center [721, 216] width 151 height 10
paste input "Wastewater Characteristics"
click at [662, 247] on li "Wastewater Characteristics" at bounding box center [711, 247] width 175 height 19
type input "Wastewater Characteristics"
type input "Civil Engineering"
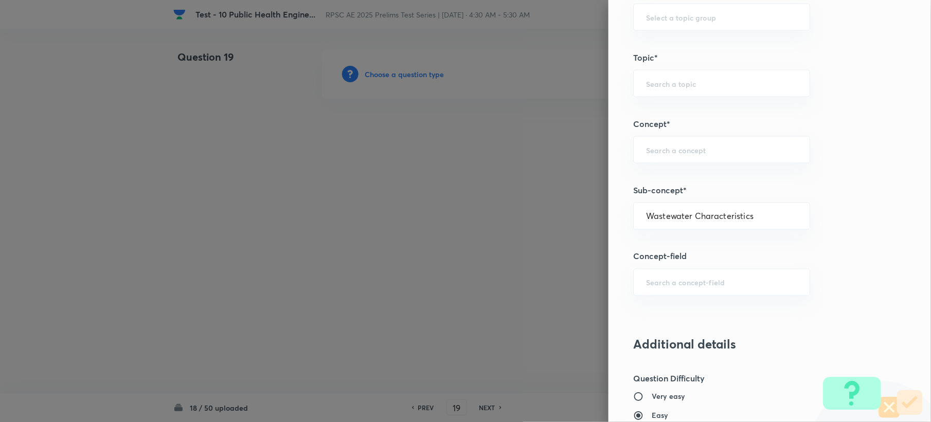
type input "Environmental Engineering"
type input "Waste Water Engineering"
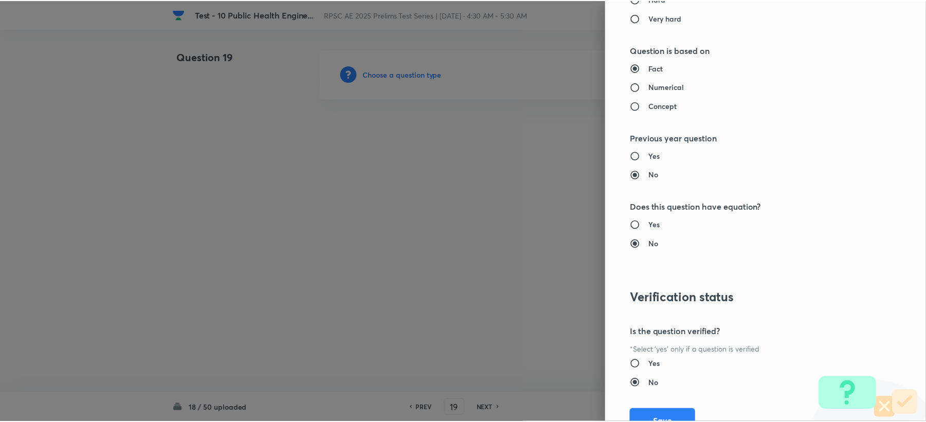
scroll to position [982, 0]
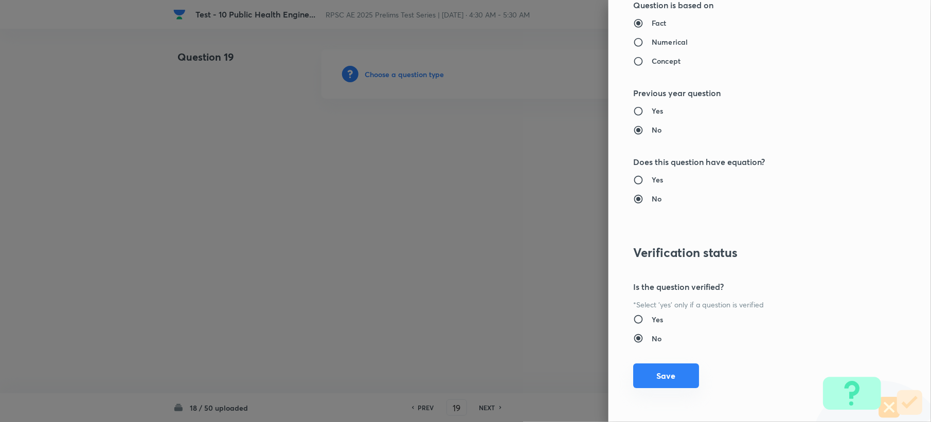
click at [653, 369] on button "Save" at bounding box center [666, 376] width 66 height 25
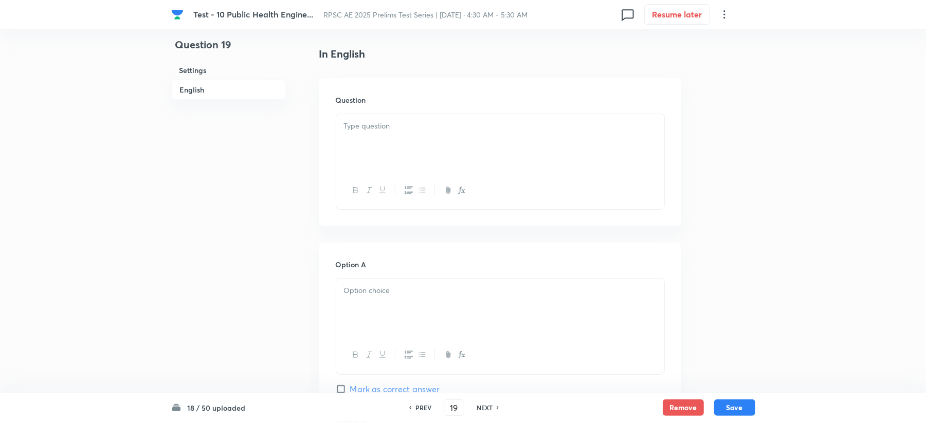
scroll to position [274, 0]
drag, startPoint x: 354, startPoint y: 123, endPoint x: 336, endPoint y: 181, distance: 60.4
click at [354, 122] on p at bounding box center [500, 122] width 313 height 12
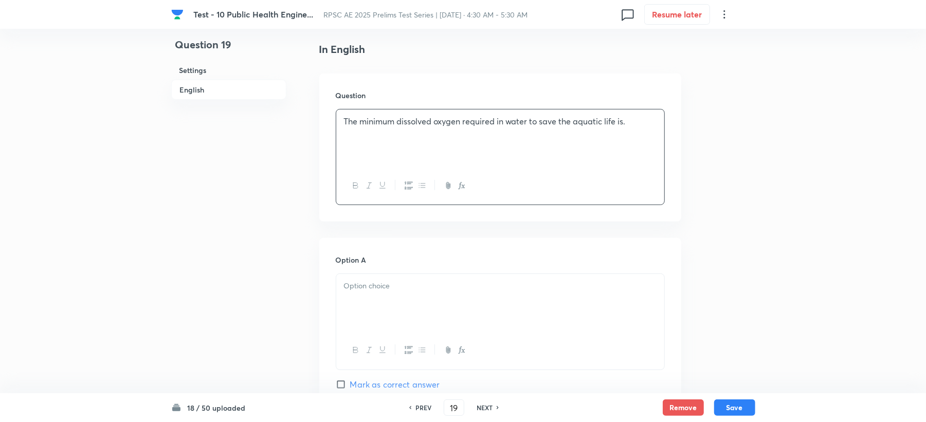
click at [369, 276] on div at bounding box center [500, 322] width 329 height 96
click at [365, 282] on p at bounding box center [500, 286] width 313 height 12
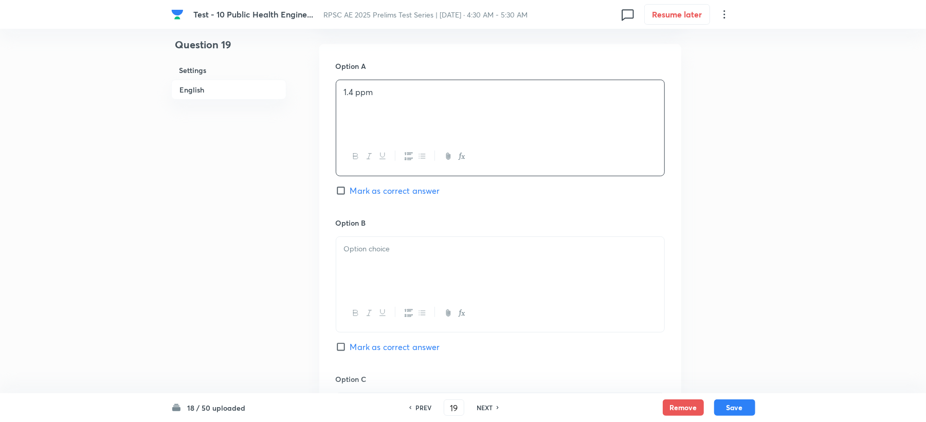
scroll to position [480, 0]
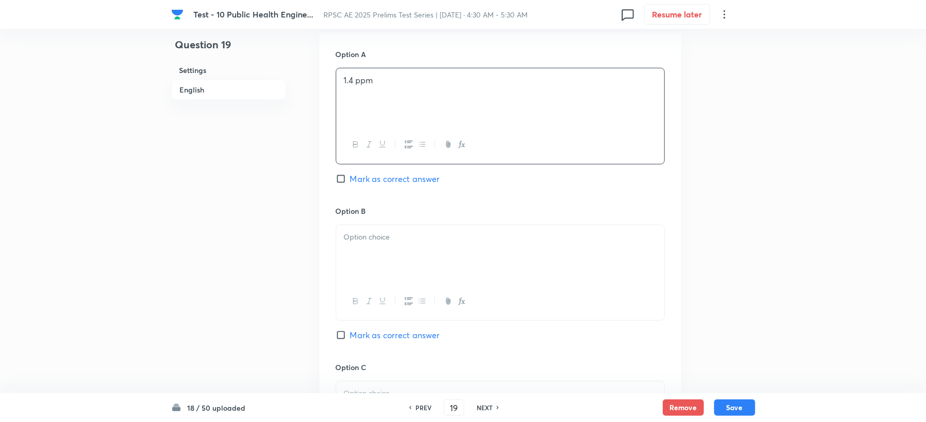
click at [373, 267] on div at bounding box center [500, 254] width 328 height 58
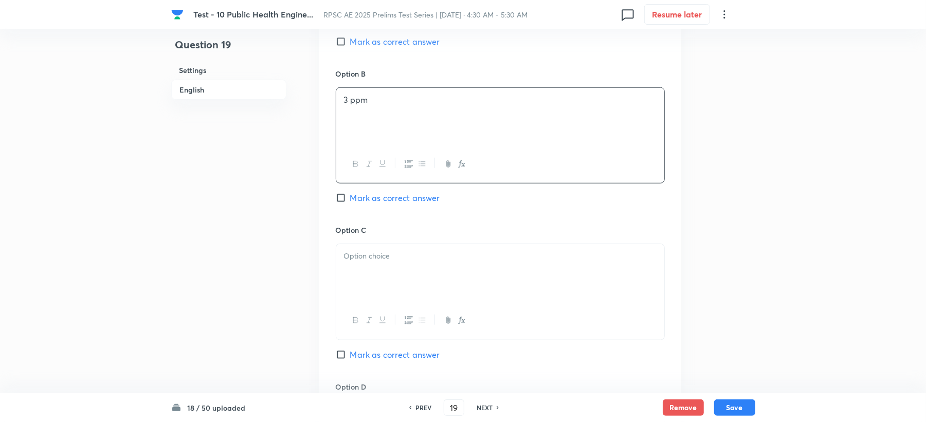
click at [358, 250] on div at bounding box center [500, 273] width 328 height 58
drag, startPoint x: 342, startPoint y: 260, endPoint x: 355, endPoint y: 259, distance: 12.9
click at [356, 259] on div "4 ppm" at bounding box center [500, 273] width 328 height 58
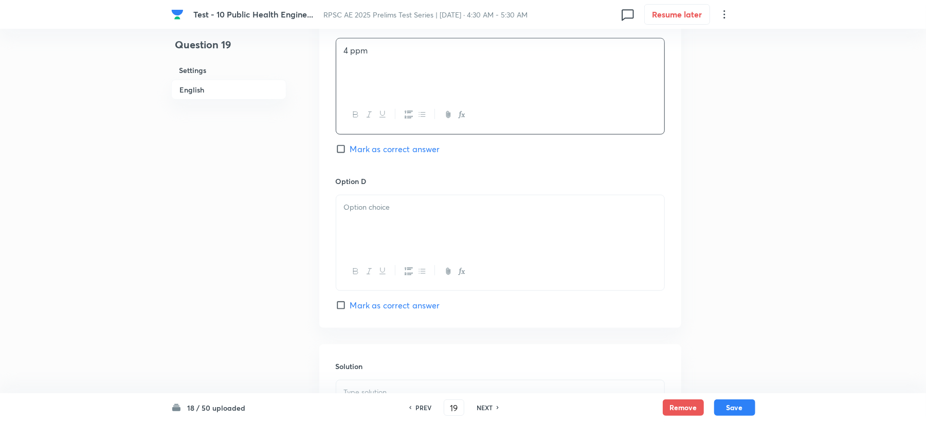
click at [361, 229] on div at bounding box center [500, 224] width 328 height 58
drag, startPoint x: 338, startPoint y: 45, endPoint x: 387, endPoint y: 61, distance: 51.7
click at [387, 61] on div "4 ppm" at bounding box center [500, 68] width 328 height 58
copy p "4 ppm"
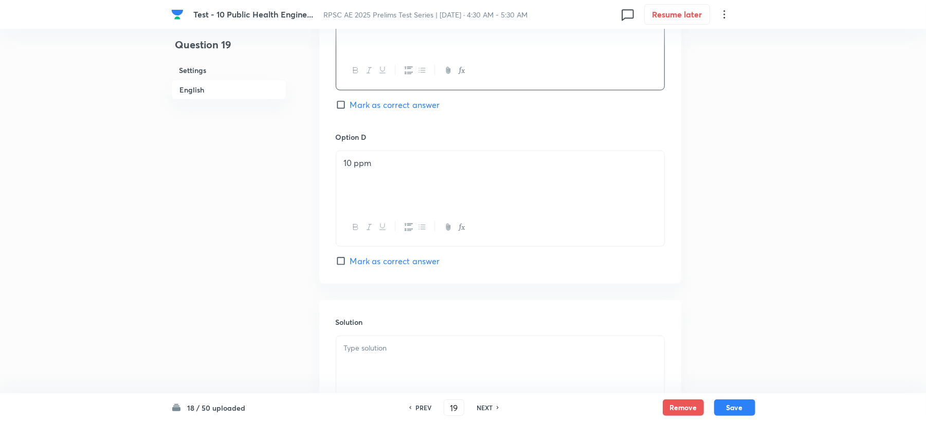
scroll to position [891, 0]
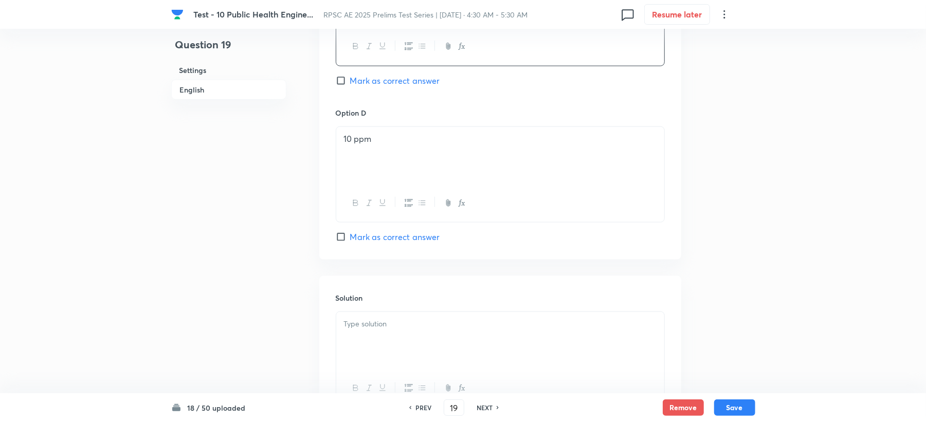
click at [377, 330] on p at bounding box center [500, 324] width 313 height 12
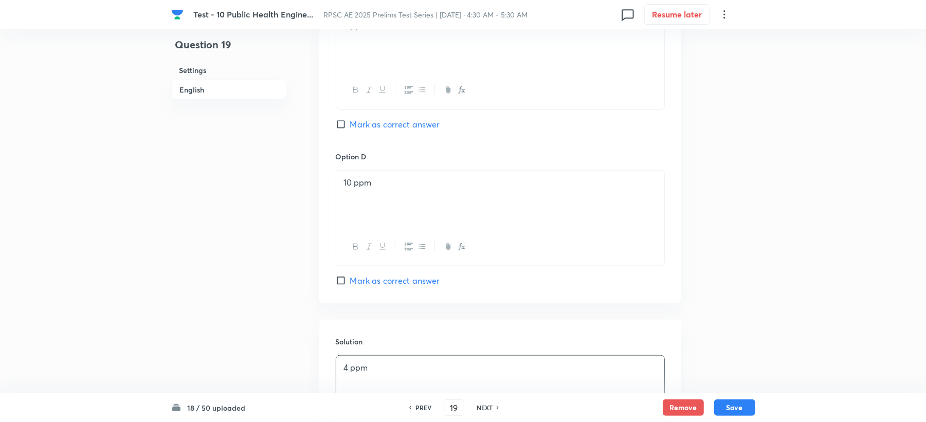
scroll to position [823, 0]
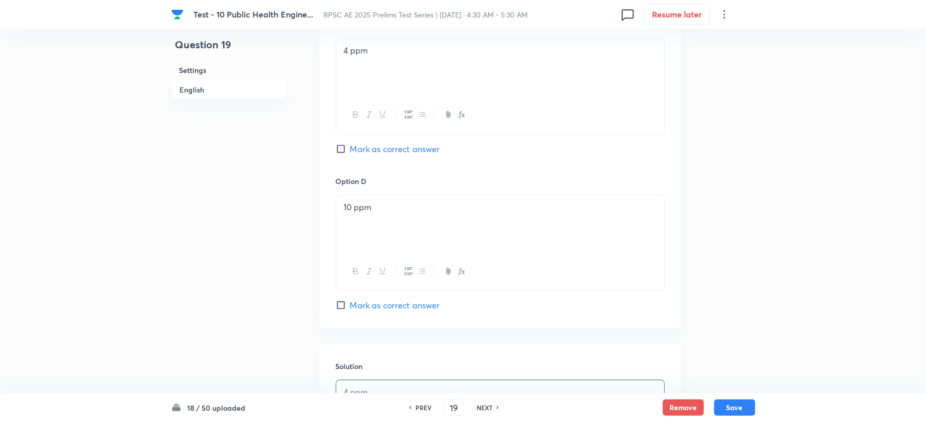
click at [381, 139] on div "Option C 4 ppm Mark as correct answer" at bounding box center [500, 97] width 329 height 156
click at [381, 155] on span "Mark as correct answer" at bounding box center [395, 149] width 90 height 12
click at [350, 154] on input "Mark as correct answer" at bounding box center [343, 149] width 14 height 10
checkbox input "true"
click at [748, 404] on button "Save" at bounding box center [734, 407] width 41 height 16
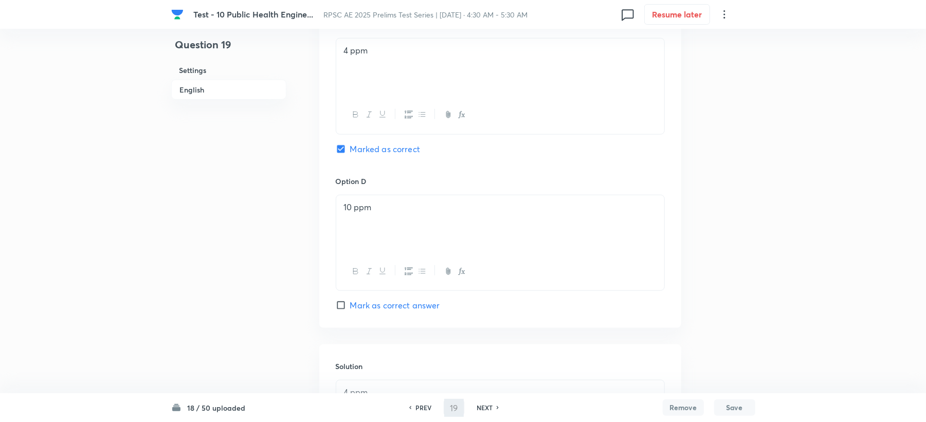
type input "20"
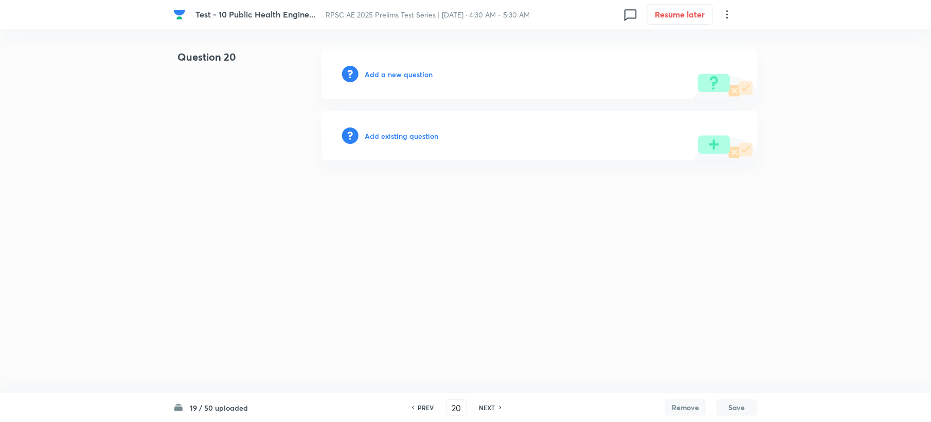
click at [387, 79] on div "Add a new question" at bounding box center [539, 73] width 436 height 49
click at [387, 79] on h6 "Add a new question" at bounding box center [399, 74] width 68 height 11
click at [387, 79] on h6 "Choose a question type" at bounding box center [404, 74] width 79 height 11
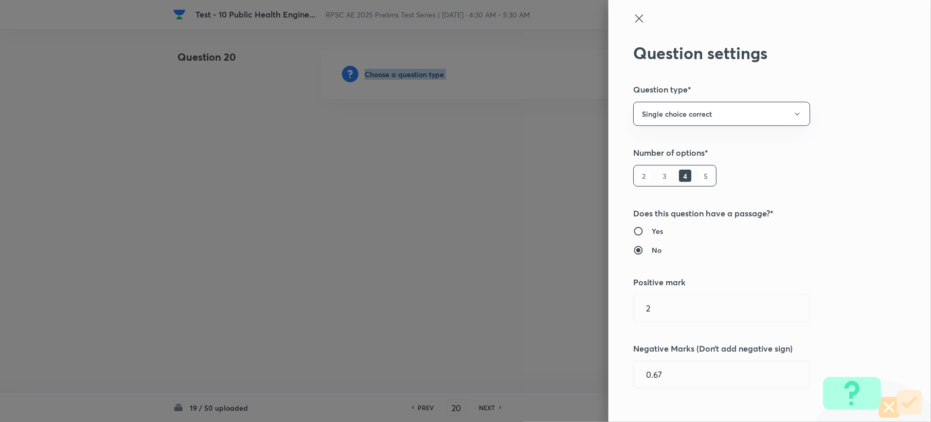
type input "Civil Engineering"
type input "Environmental Engineering"
type input "Waste Water Engineering"
type input "Wastewater Characteristics"
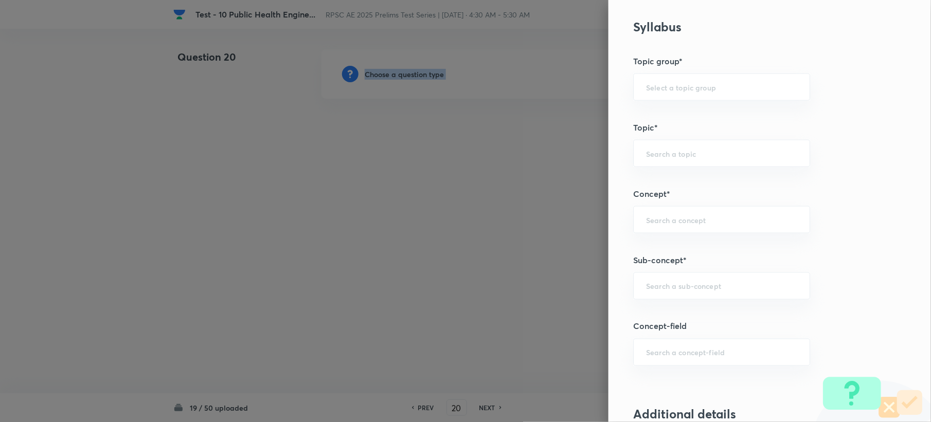
scroll to position [548, 0]
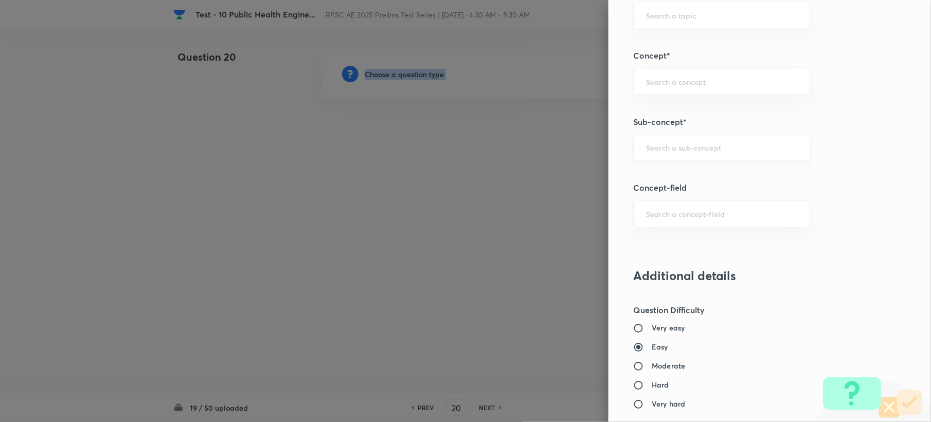
click at [675, 157] on div "​" at bounding box center [721, 147] width 177 height 27
paste input "Purification of Water Supplies"
click at [698, 180] on li "Purification of Water Supplies" at bounding box center [711, 179] width 175 height 19
type input "Purification of Water Supplies"
type input "Civil Engineering"
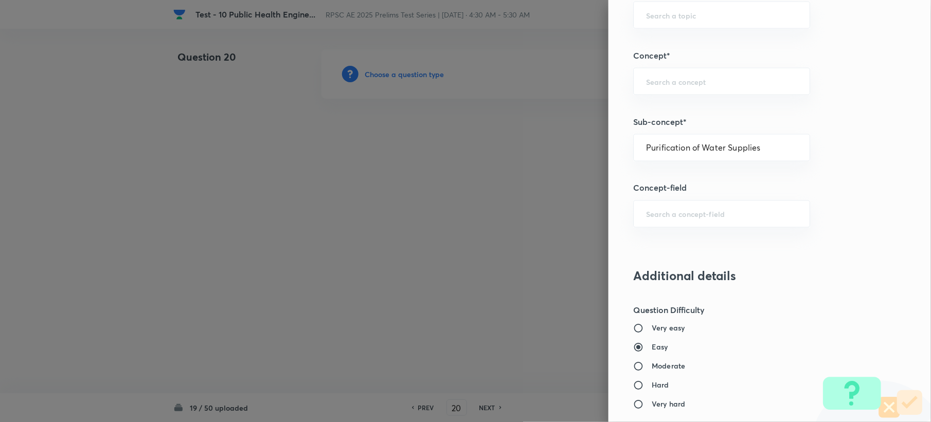
type input "Environmental Engineering"
type input "Water Supply Engineering"
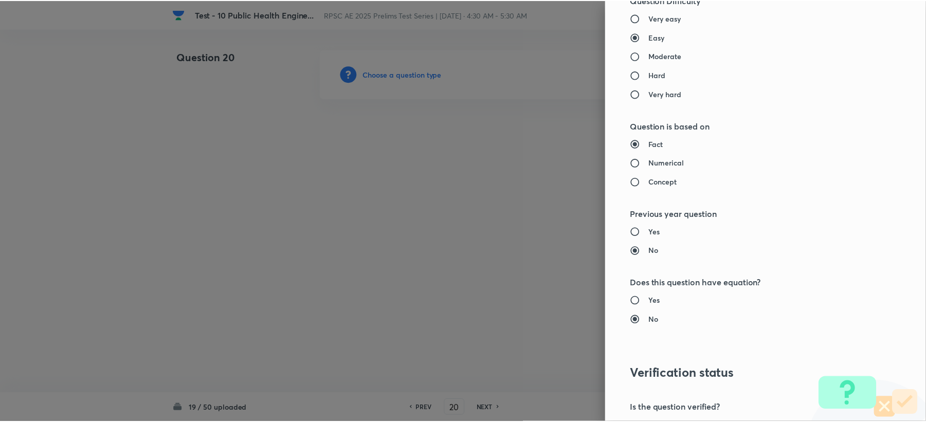
scroll to position [982, 0]
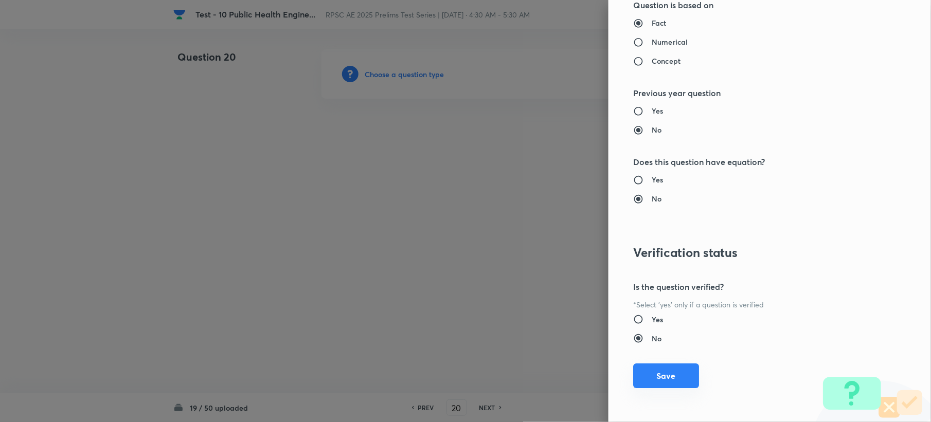
click at [658, 378] on button "Save" at bounding box center [666, 376] width 66 height 25
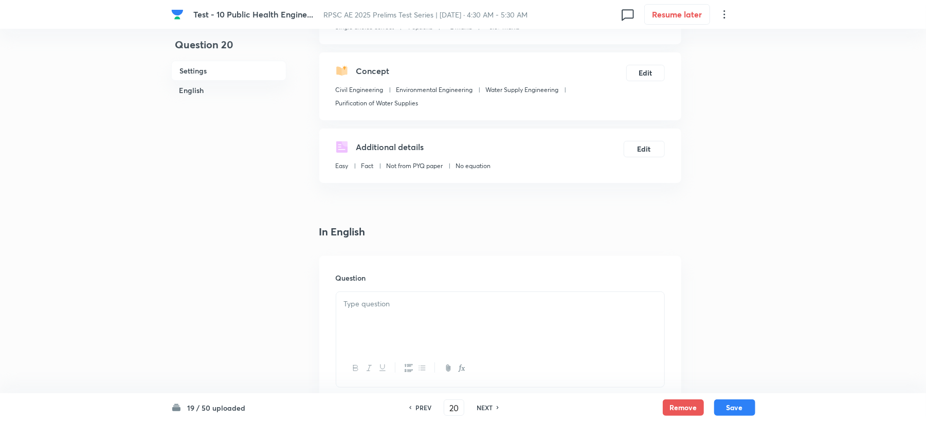
scroll to position [274, 0]
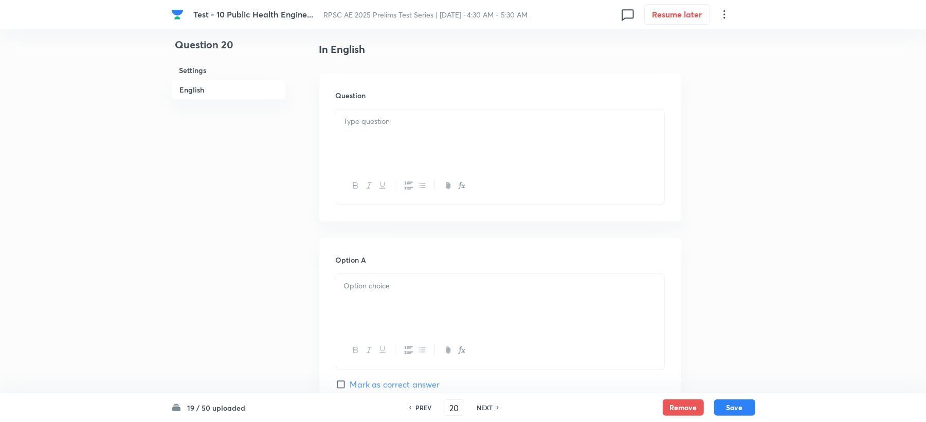
click at [376, 132] on div at bounding box center [500, 139] width 328 height 58
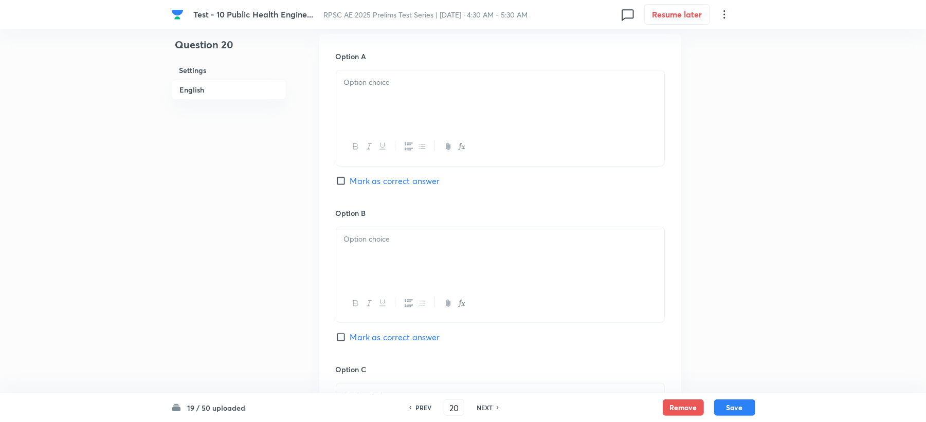
scroll to position [480, 0]
drag, startPoint x: 361, startPoint y: 104, endPoint x: 342, endPoint y: 129, distance: 31.2
click at [361, 104] on div at bounding box center [500, 97] width 328 height 58
click at [371, 261] on div at bounding box center [500, 254] width 328 height 58
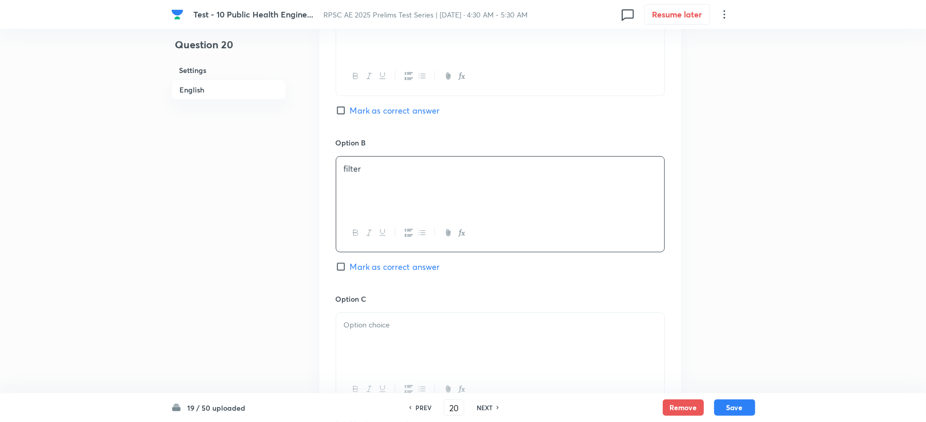
scroll to position [686, 0]
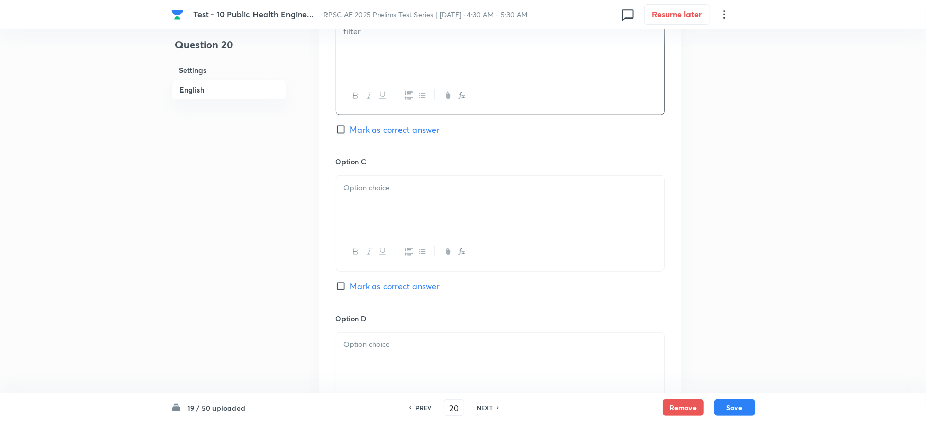
drag, startPoint x: 387, startPoint y: 214, endPoint x: 375, endPoint y: 214, distance: 11.8
click at [386, 214] on div at bounding box center [500, 205] width 328 height 58
click at [391, 130] on span "Mark as correct answer" at bounding box center [395, 129] width 90 height 12
click at [350, 130] on input "Mark as correct answer" at bounding box center [343, 129] width 14 height 10
checkbox input "true"
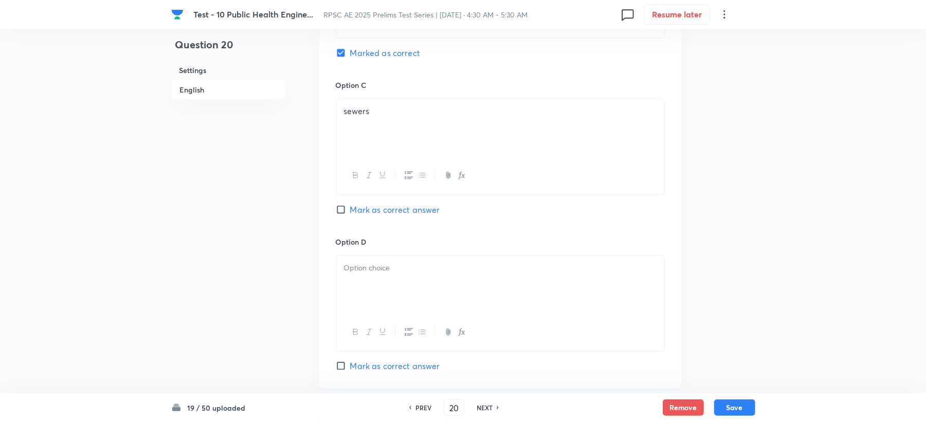
scroll to position [891, 0]
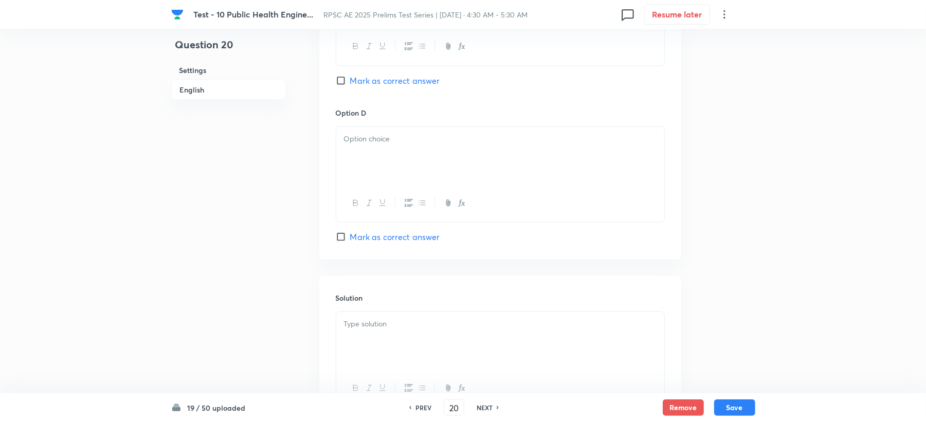
click at [367, 201] on icon "button" at bounding box center [369, 203] width 8 height 8
click at [371, 149] on div "﻿" at bounding box center [500, 156] width 328 height 58
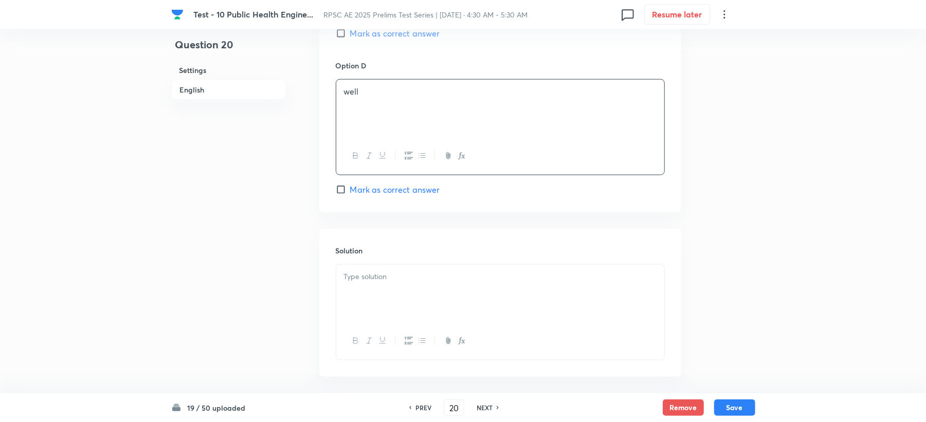
scroll to position [986, 0]
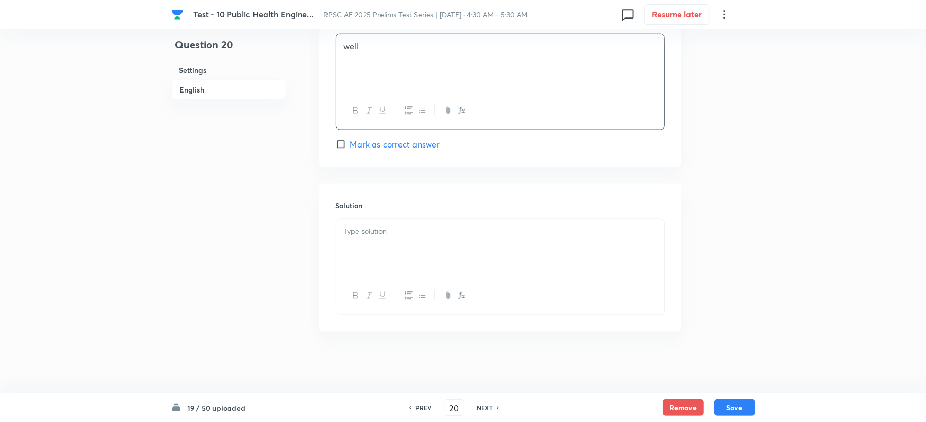
drag, startPoint x: 359, startPoint y: 254, endPoint x: 335, endPoint y: 241, distance: 26.9
click at [360, 249] on div at bounding box center [500, 249] width 328 height 58
click at [743, 408] on button "Save" at bounding box center [734, 407] width 41 height 16
type input "21"
